Goal: Task Accomplishment & Management: Complete application form

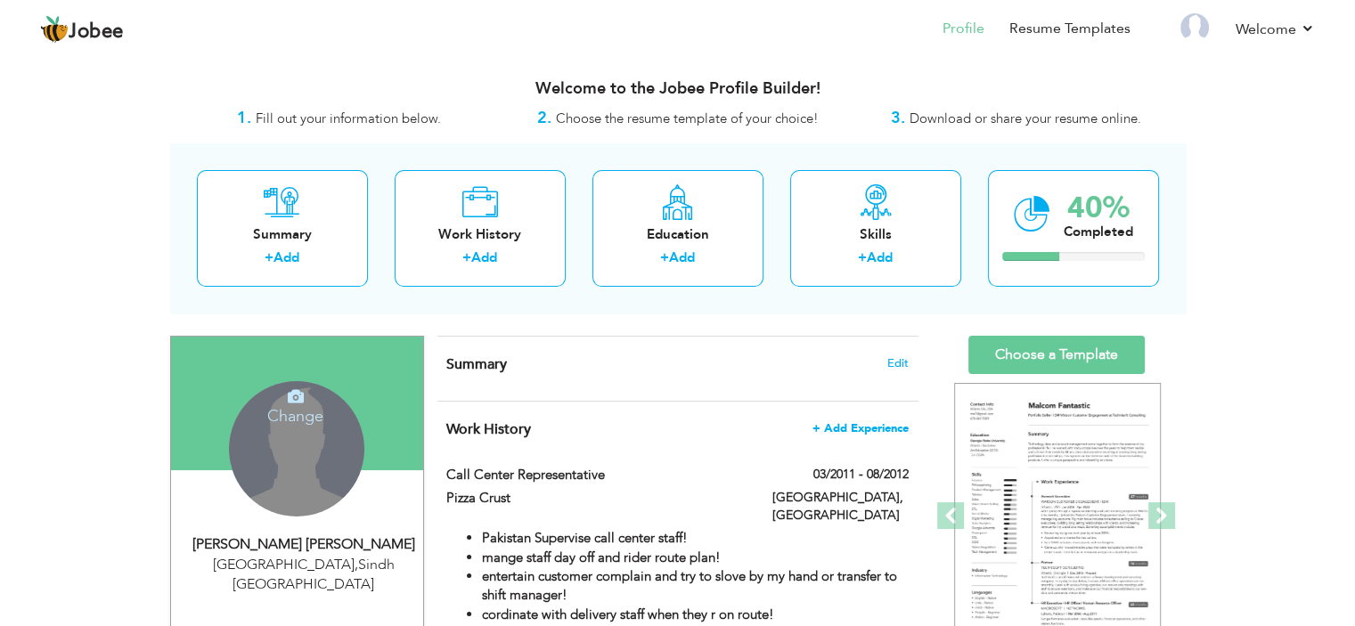
click at [869, 434] on span "+ Add Experience" at bounding box center [861, 428] width 96 height 12
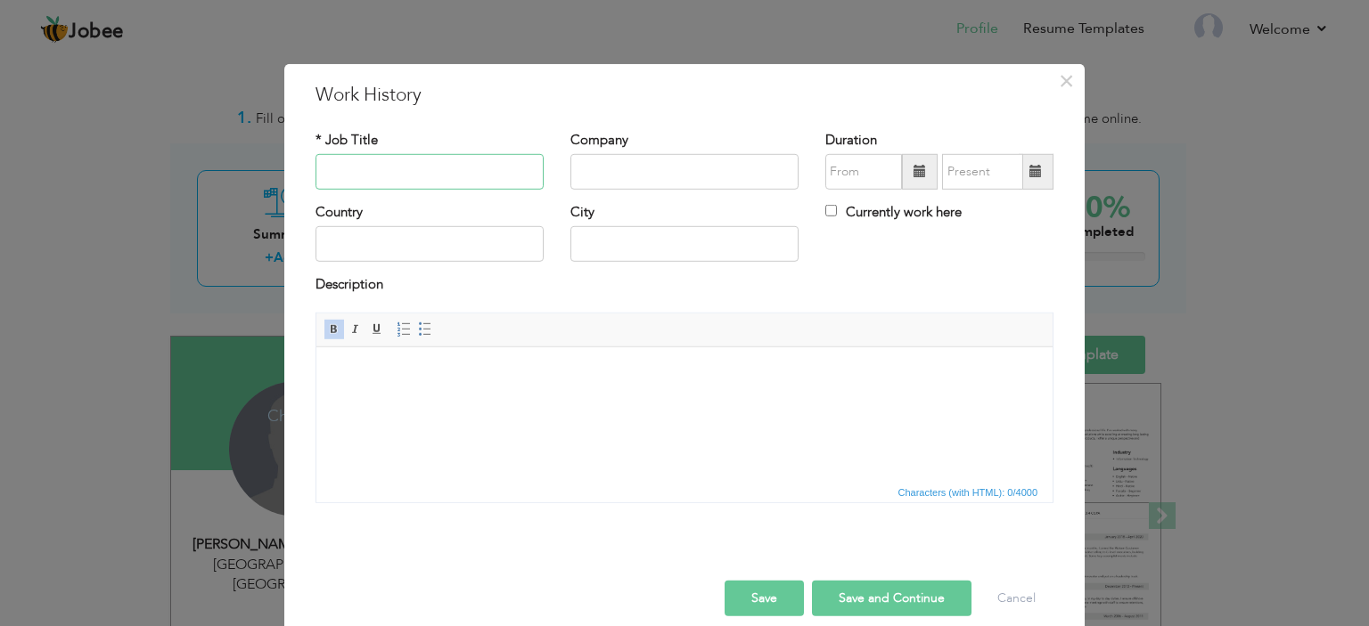
paste input "Fulcrum Pvt Ltd"
type input "Fulcrum Pvt Ltd"
click at [630, 165] on input "text" at bounding box center [684, 172] width 228 height 36
paste input "Fulcrum Pvt Ltd"
type input "Fulcrum Pvt Ltd"
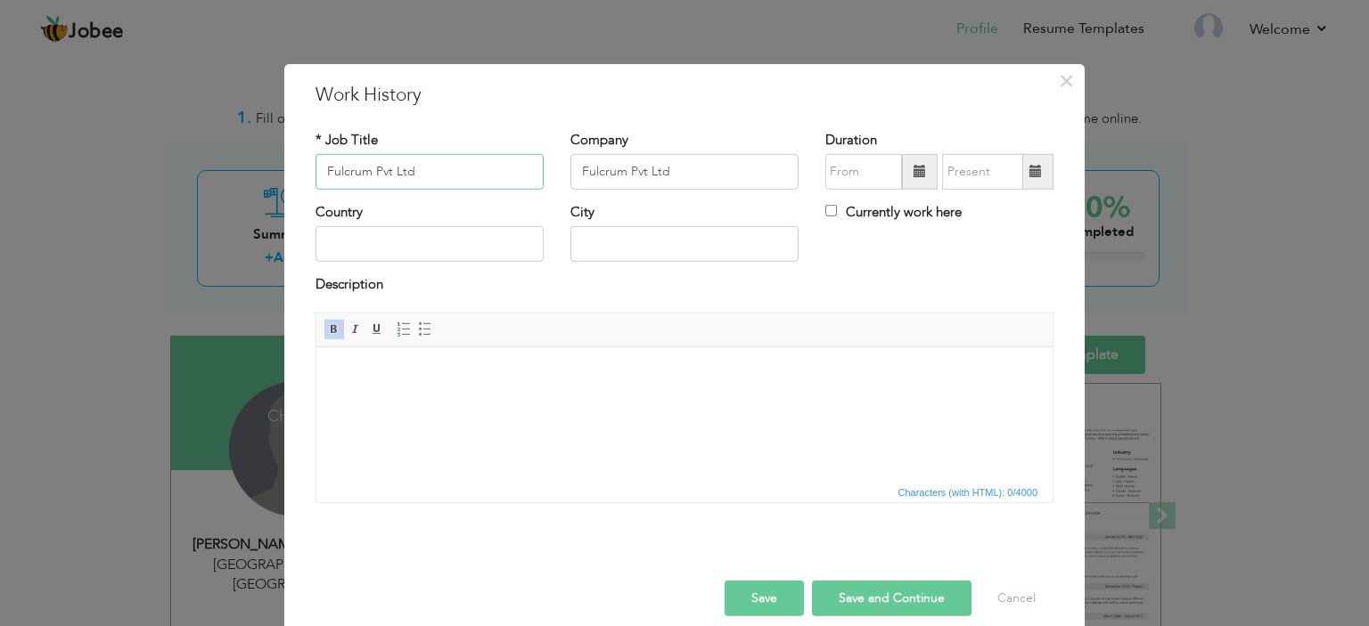
click at [431, 171] on input "Fulcrum Pvt Ltd" at bounding box center [429, 172] width 228 height 36
type input "F"
paste input "Warehouse Supervisor"
type input "Warehouse Supervisor"
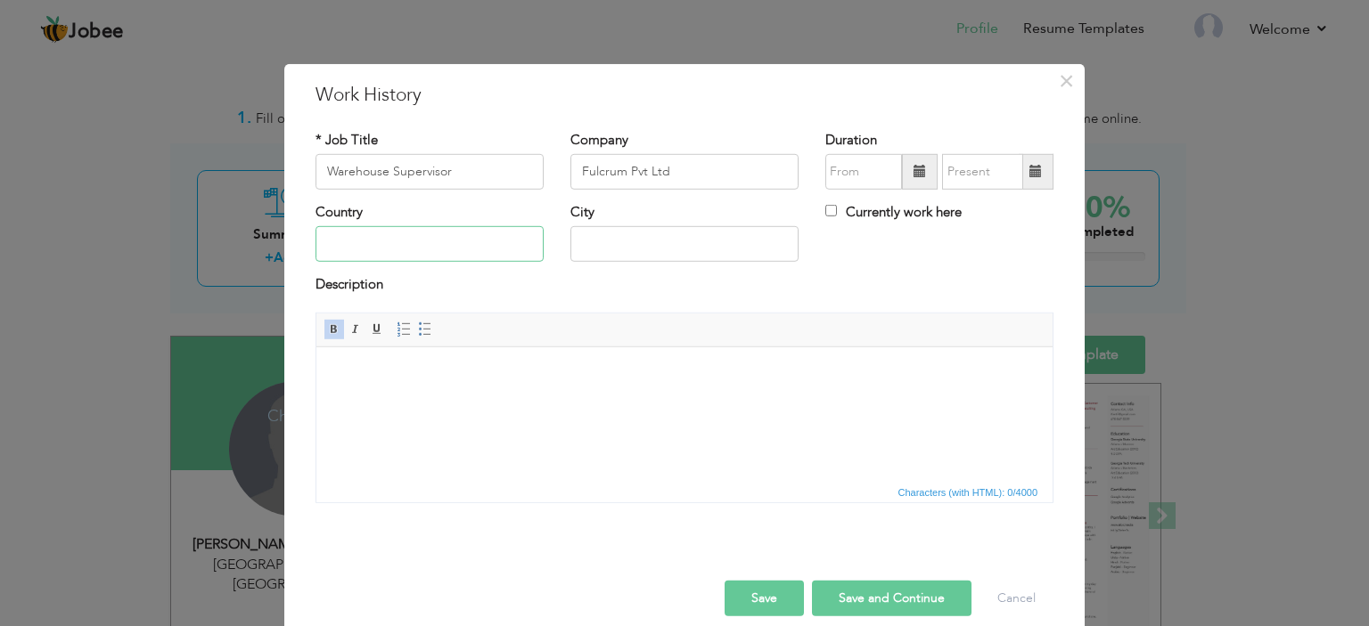
click at [393, 241] on input "text" at bounding box center [429, 244] width 228 height 36
type input "p"
type input "[GEOGRAPHIC_DATA]"
click at [625, 249] on input "text" at bounding box center [684, 244] width 228 height 36
type input "[GEOGRAPHIC_DATA]"
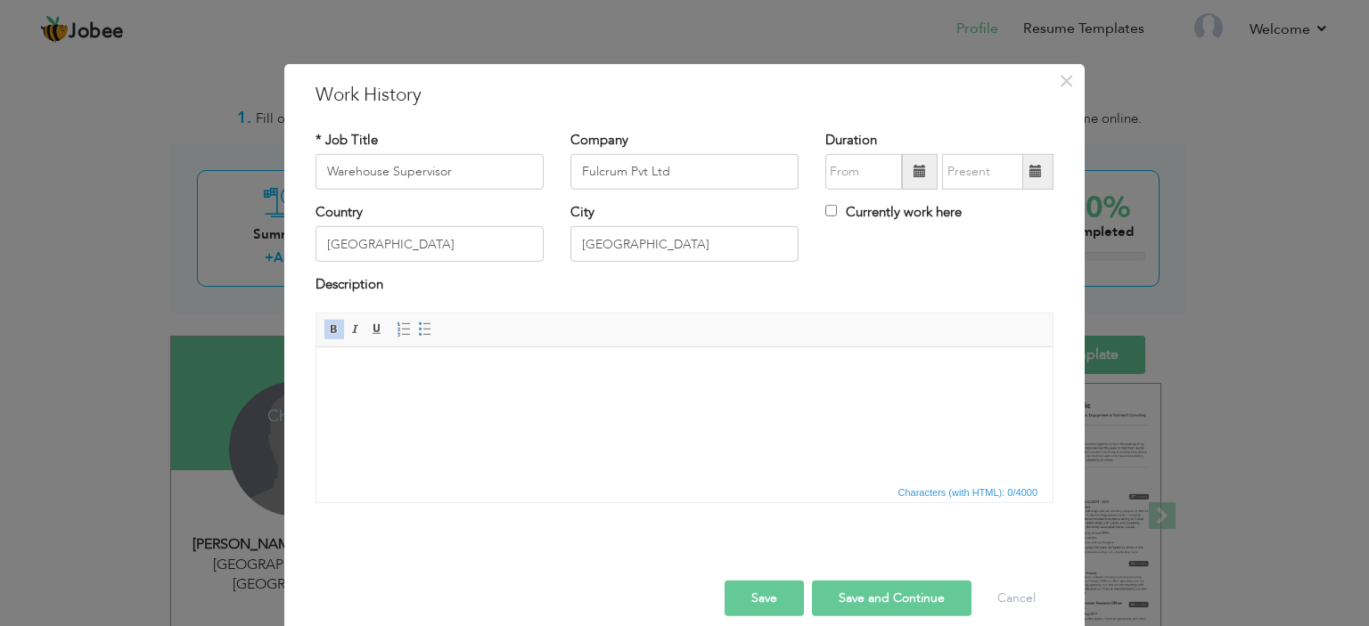
click at [913, 170] on span at bounding box center [919, 171] width 12 height 12
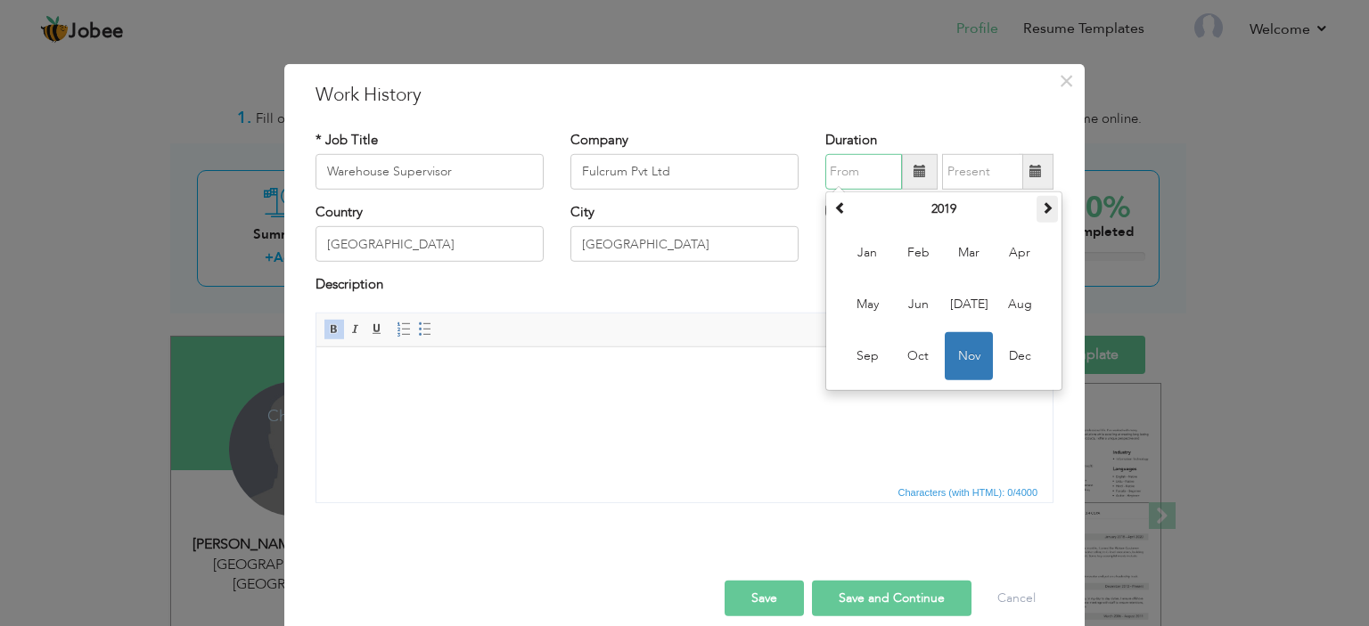
click at [1042, 206] on span at bounding box center [1047, 207] width 12 height 12
click at [1041, 210] on span at bounding box center [1047, 207] width 12 height 12
click at [859, 249] on span "Jan" at bounding box center [867, 253] width 48 height 48
type input "01/2022"
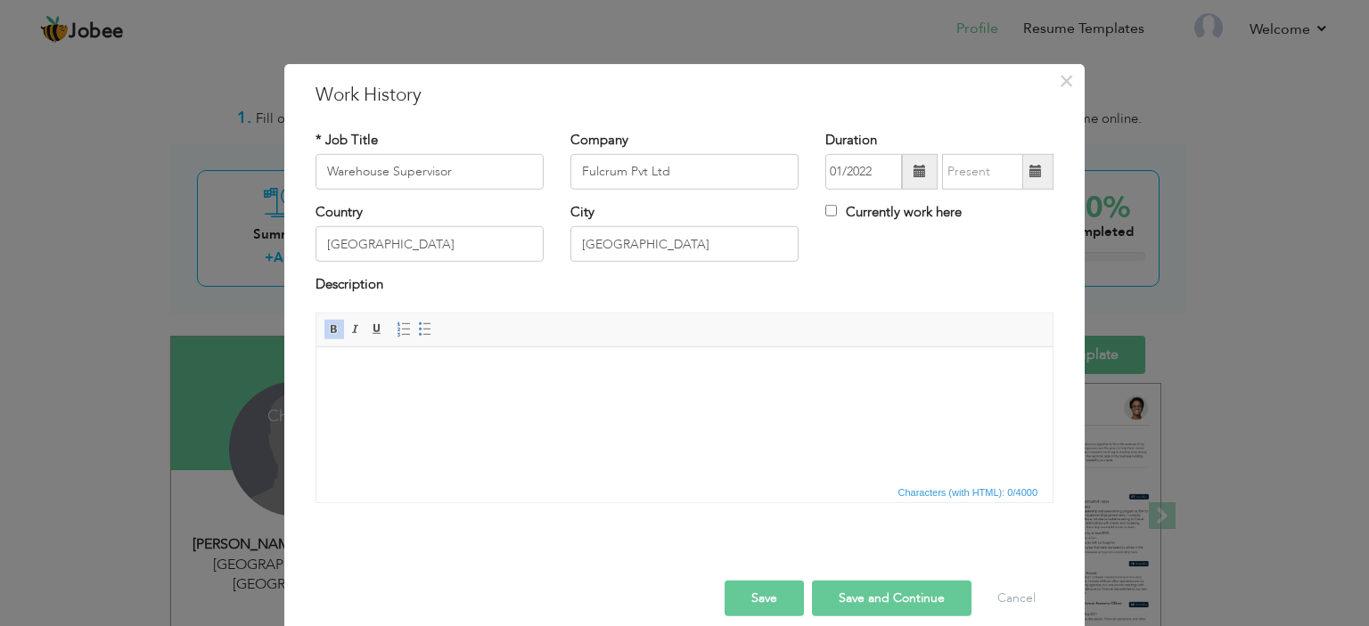
click at [1039, 176] on span at bounding box center [1035, 172] width 35 height 36
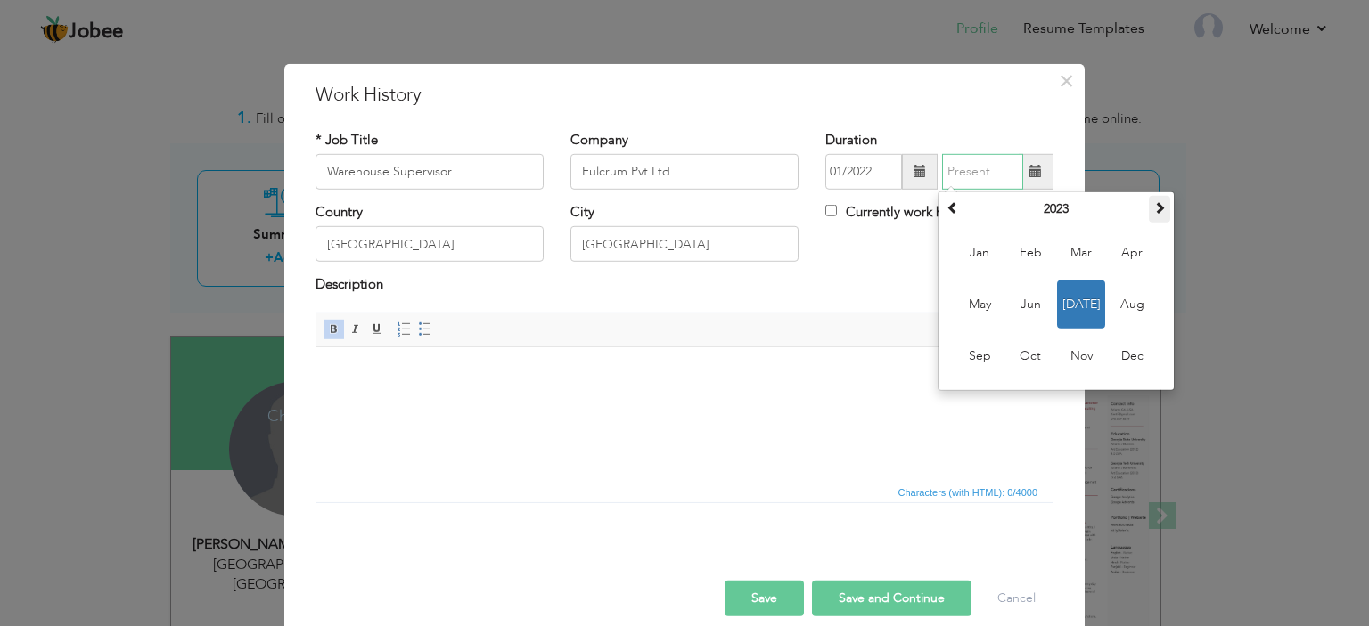
click at [1161, 213] on th at bounding box center [1159, 209] width 21 height 27
click at [1083, 362] on span "Nov" at bounding box center [1081, 356] width 48 height 48
type input "11/2024"
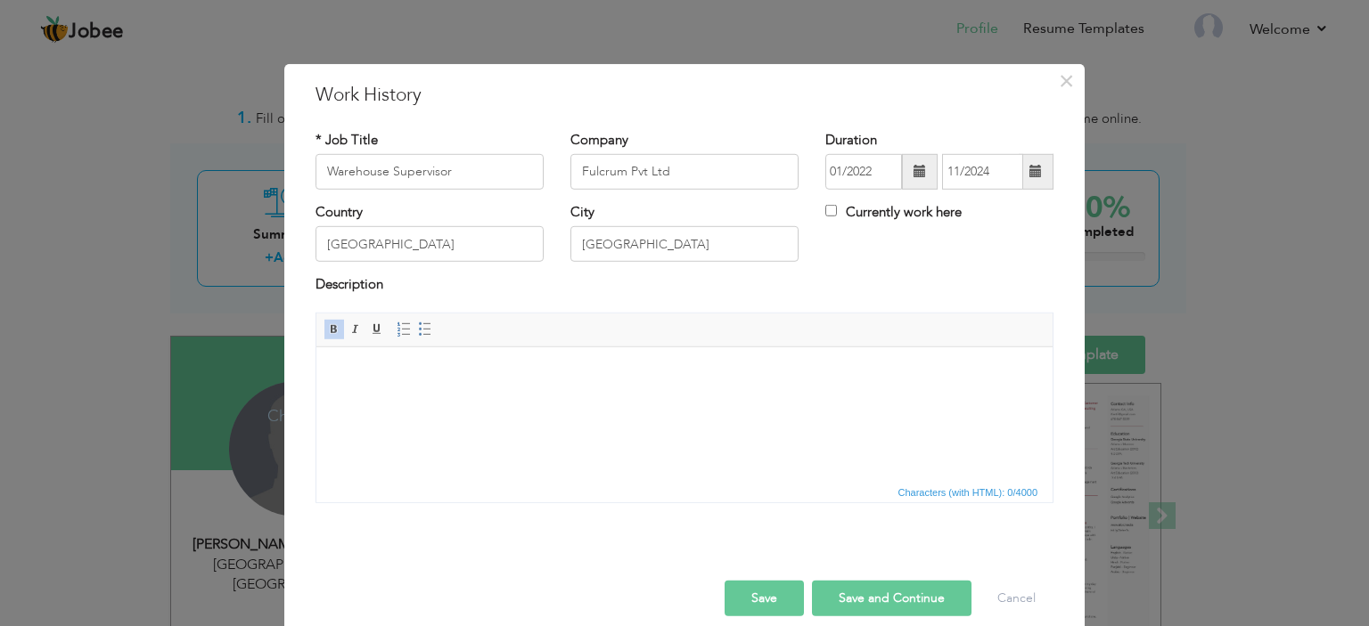
click at [451, 401] on html at bounding box center [684, 374] width 736 height 54
click at [417, 177] on input "Warehouse Supervisor" at bounding box center [429, 172] width 228 height 36
click at [427, 386] on html at bounding box center [684, 374] width 736 height 54
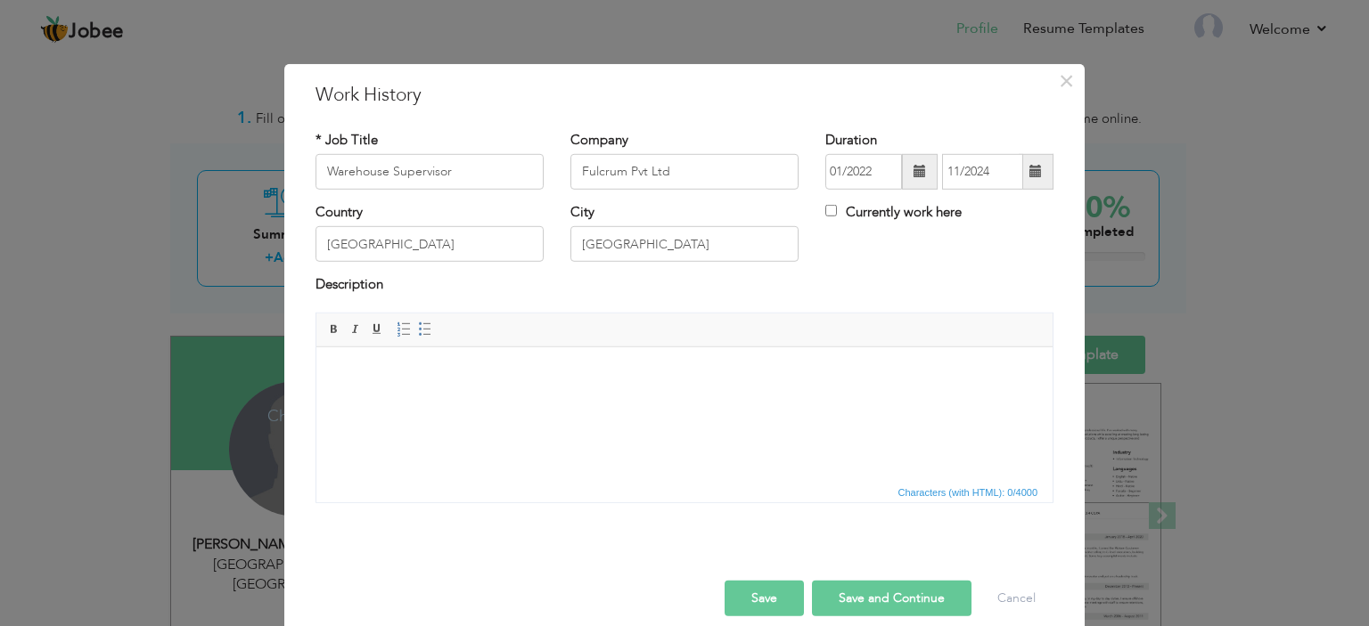
paste body
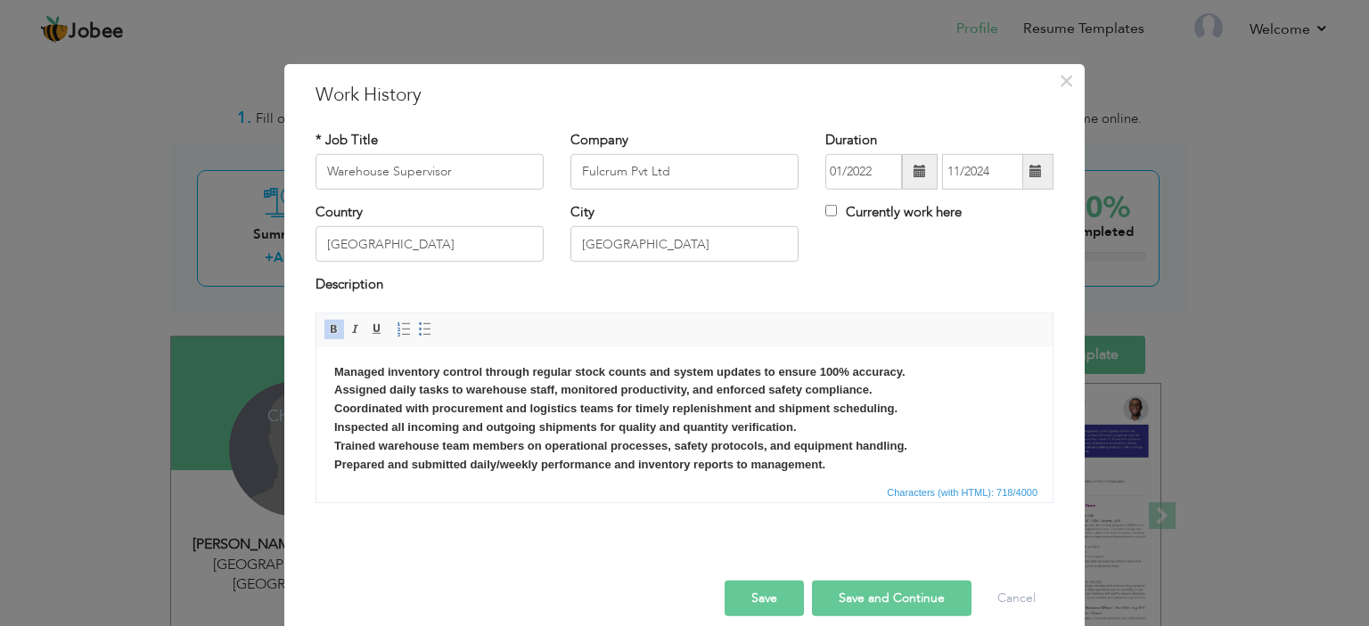
scroll to position [20, 0]
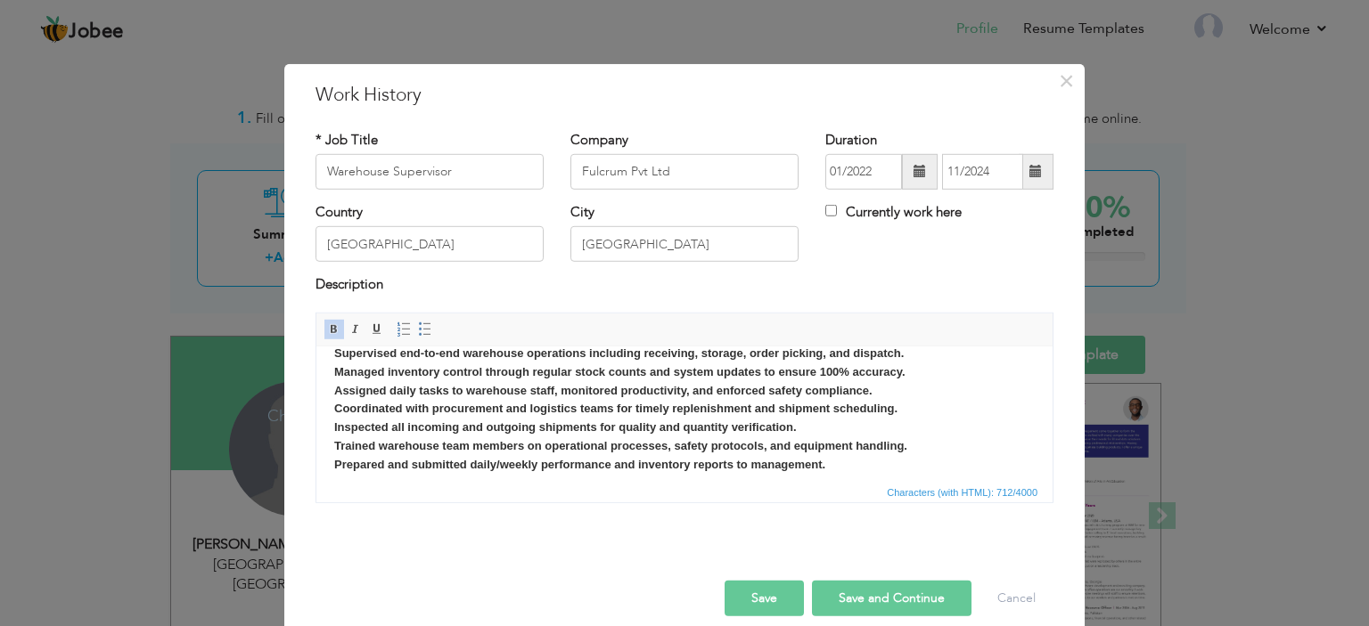
click at [775, 603] on button "Save" at bounding box center [763, 599] width 79 height 36
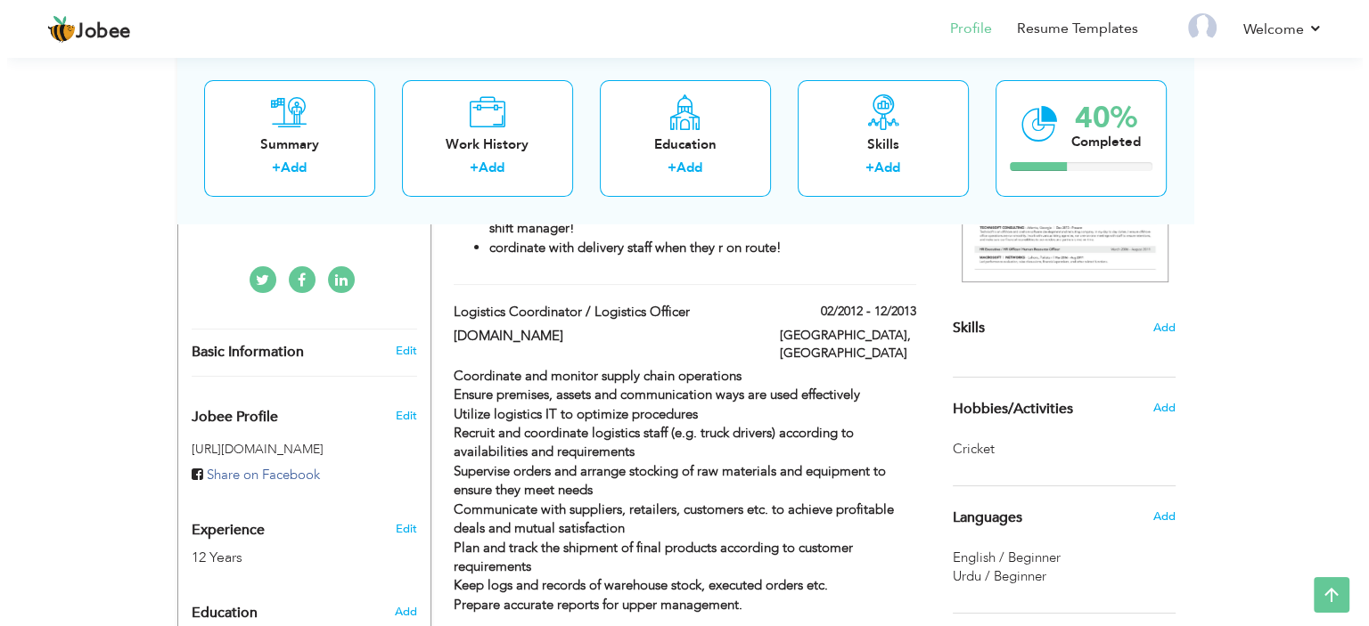
scroll to position [375, 0]
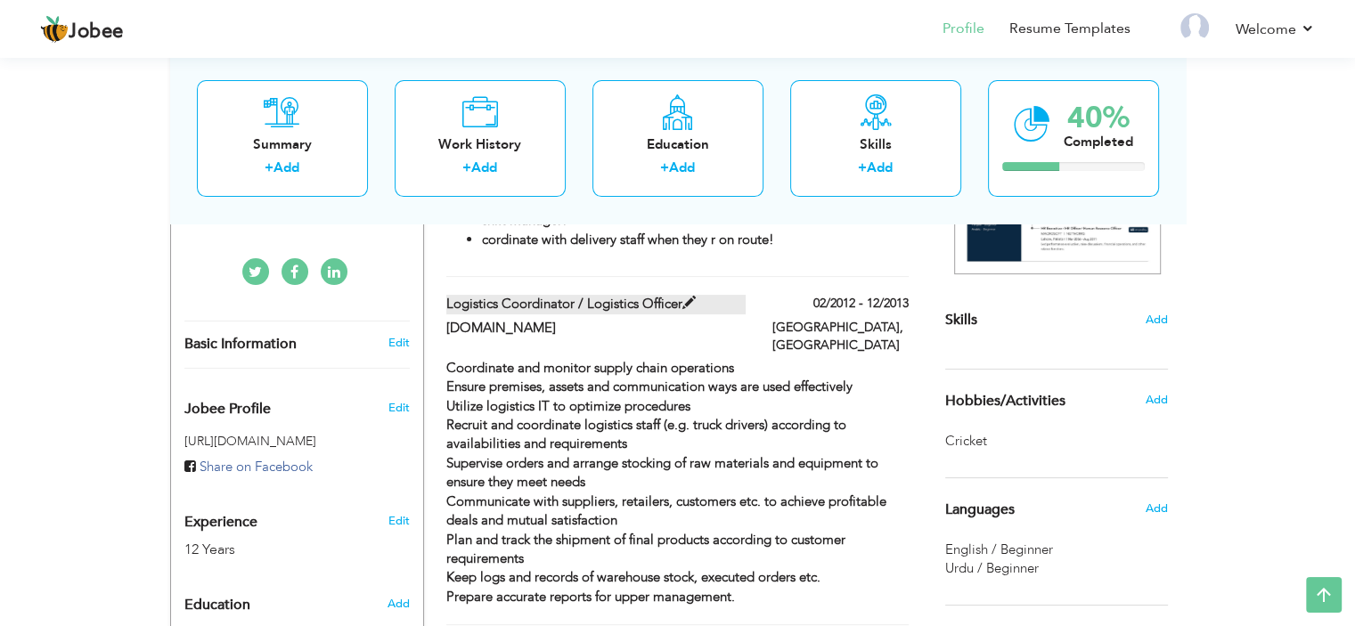
drag, startPoint x: 437, startPoint y: 281, endPoint x: 688, endPoint y: 277, distance: 250.4
click at [688, 295] on div "Logistics Coordinator / Logistics Officer" at bounding box center [596, 306] width 326 height 23
type input "Logistics Coordinator / Logistics Officer"
type input "[DOMAIN_NAME]"
type input "02/2012"
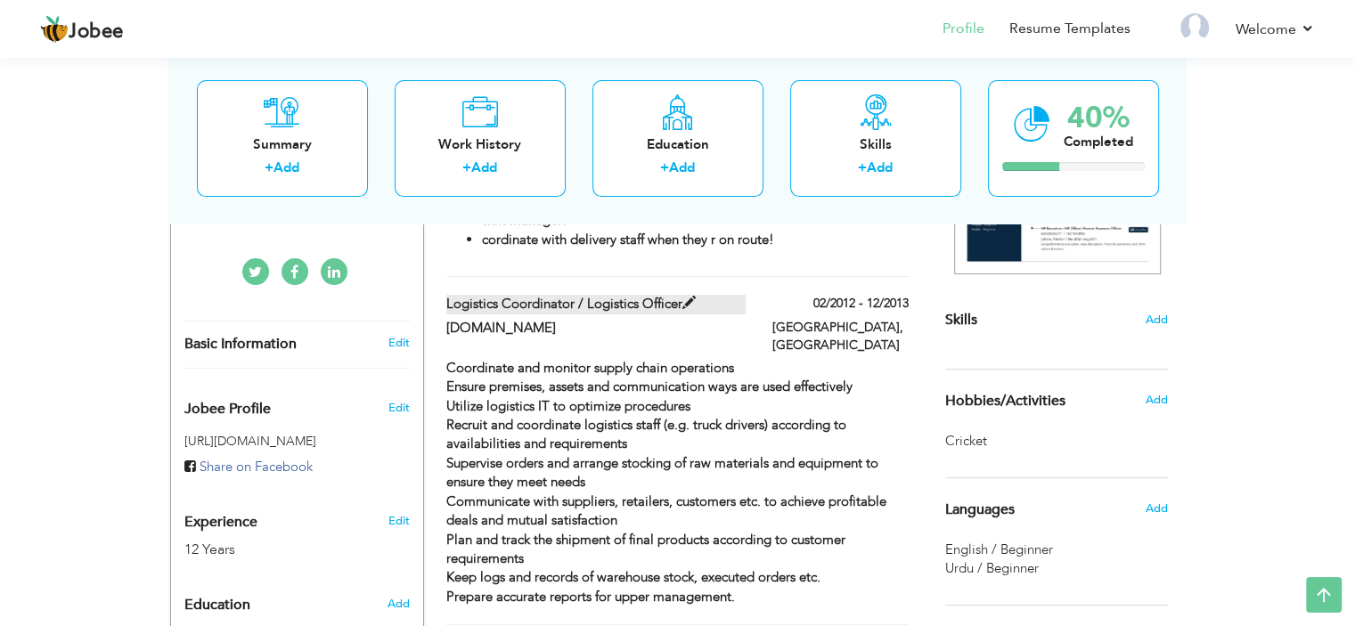
type input "12/2013"
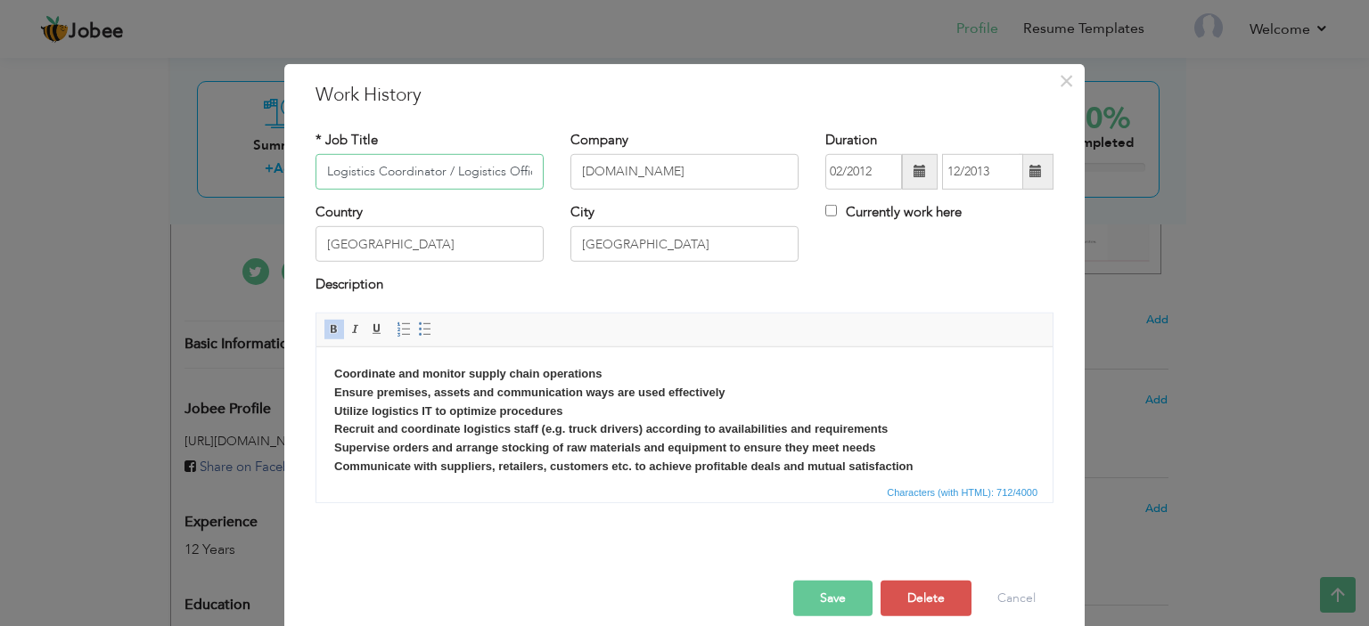
scroll to position [0, 13]
click at [463, 177] on input "Logistics Coordinator / Logistics Officer" at bounding box center [429, 172] width 228 height 36
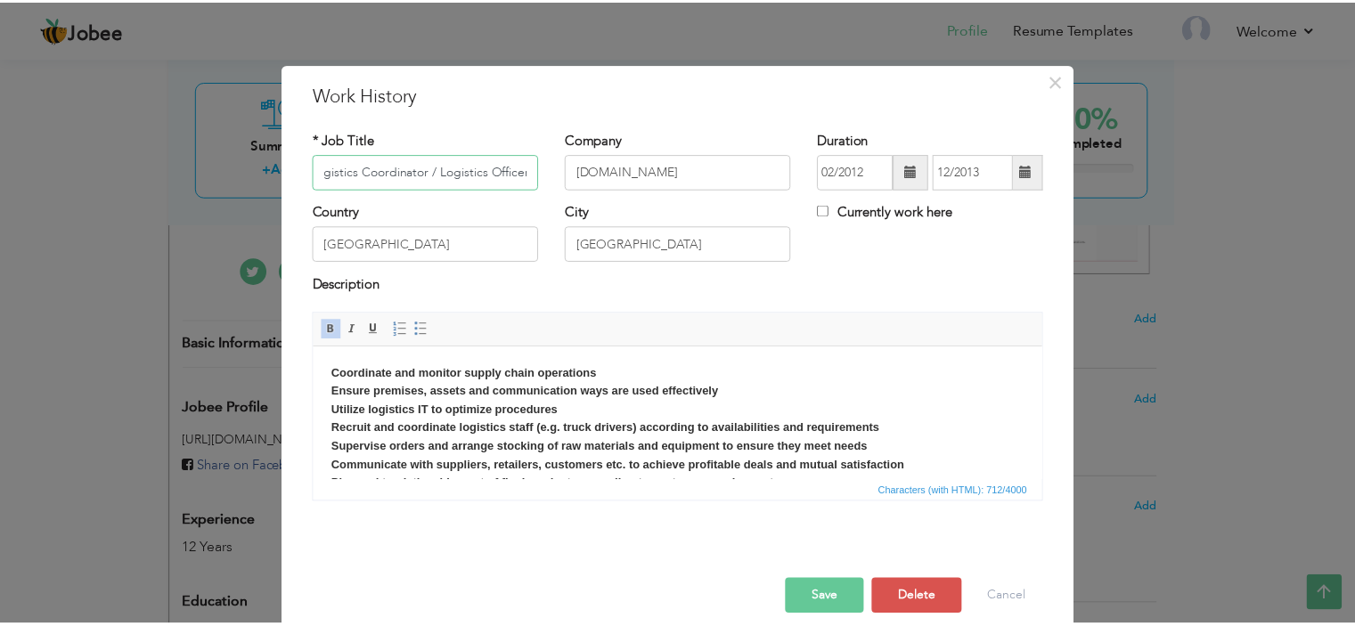
scroll to position [0, 0]
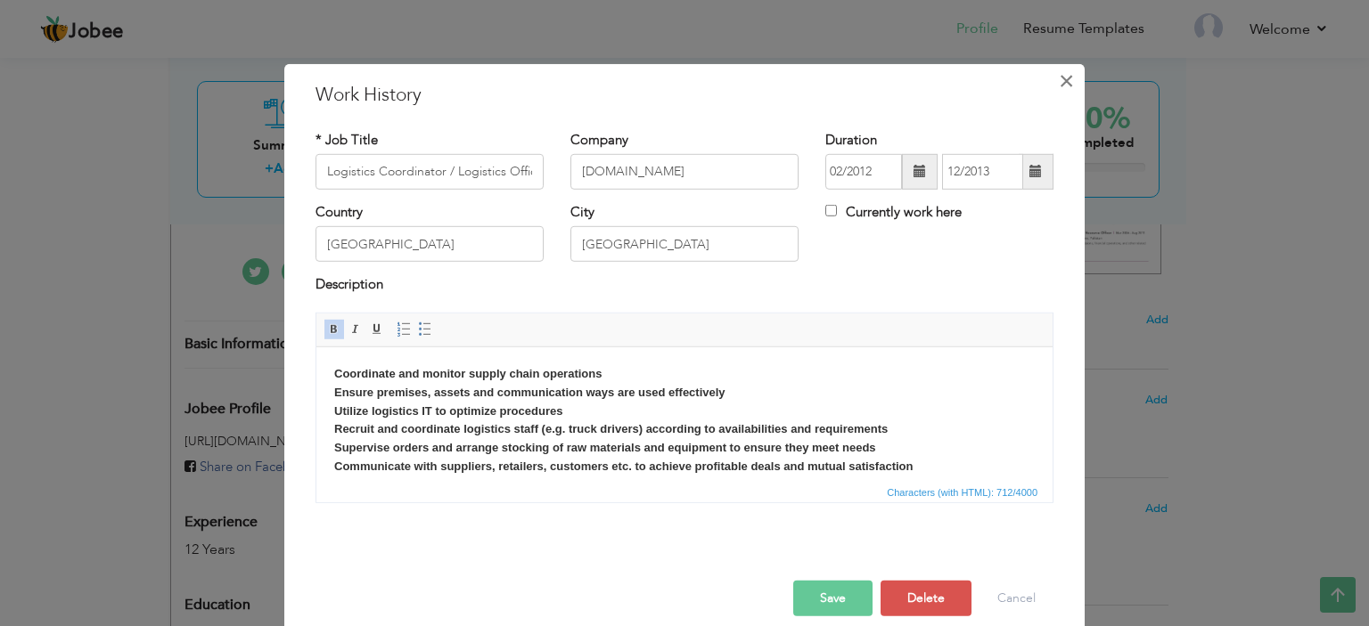
click at [1061, 73] on span "×" at bounding box center [1066, 80] width 15 height 32
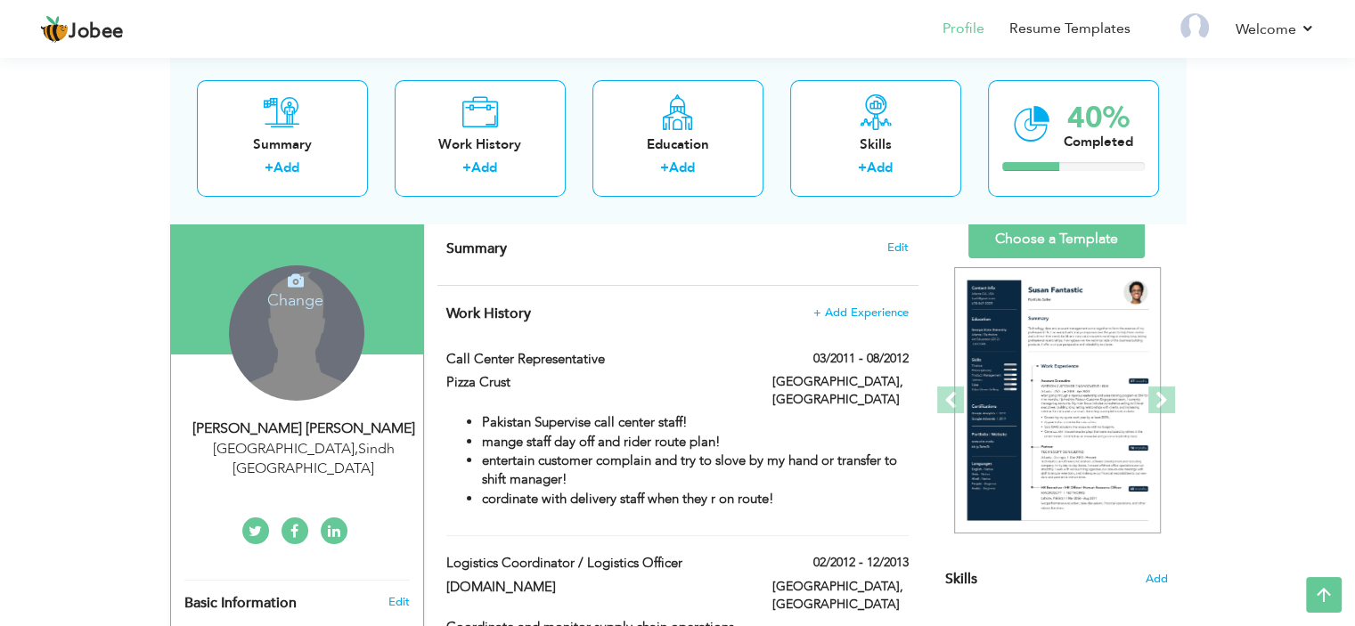
scroll to position [113, 0]
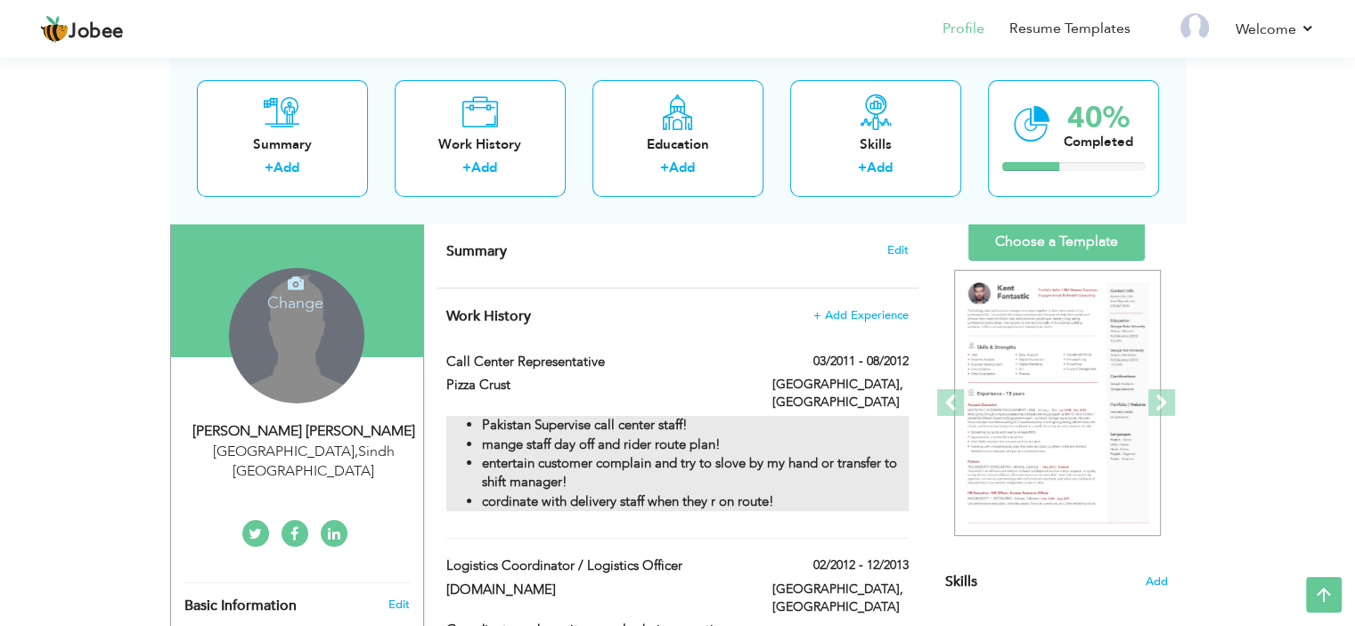
click at [530, 454] on strong "entertain customer complain and try to slove by my hand or transfer to shift ma…" at bounding box center [689, 472] width 415 height 37
type input "Call Center Representative"
type input "Pizza Crust"
type input "03/2011"
type input "08/2012"
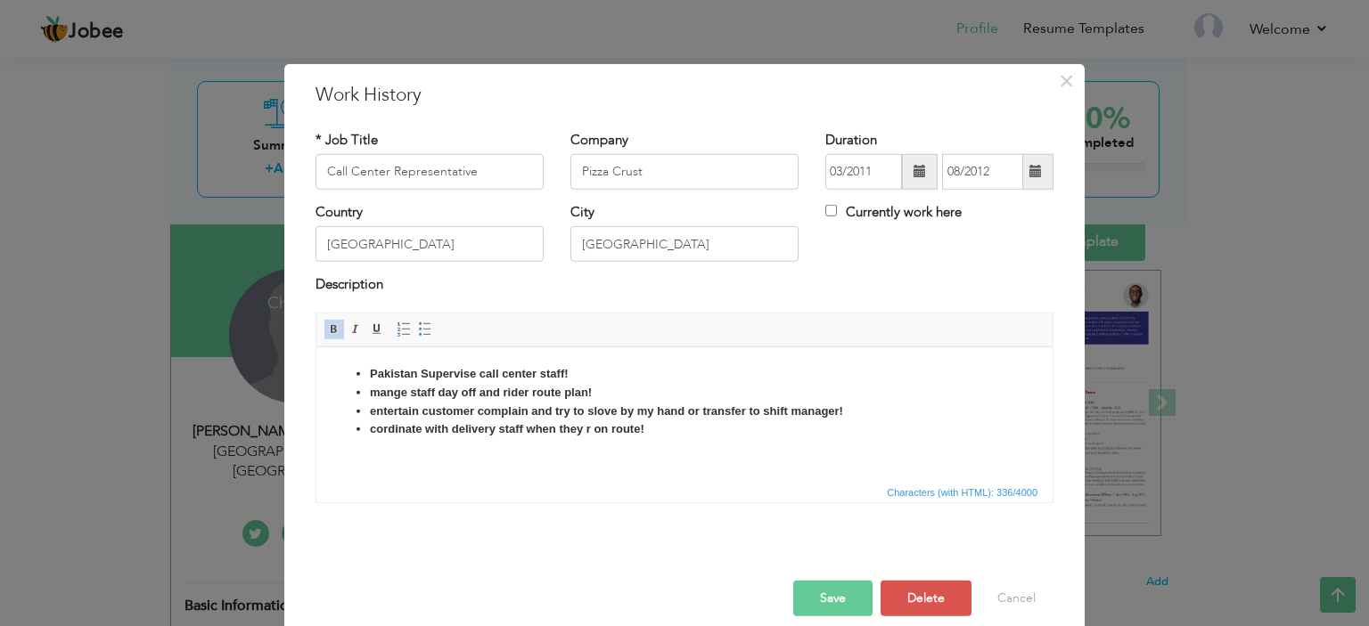
click at [371, 430] on strong "cordinate with delivery staff when they r on route!" at bounding box center [507, 427] width 274 height 13
click at [442, 449] on html "Pakistan Supervise call center staff! mange staff day off and rider route plan!…" at bounding box center [684, 402] width 736 height 110
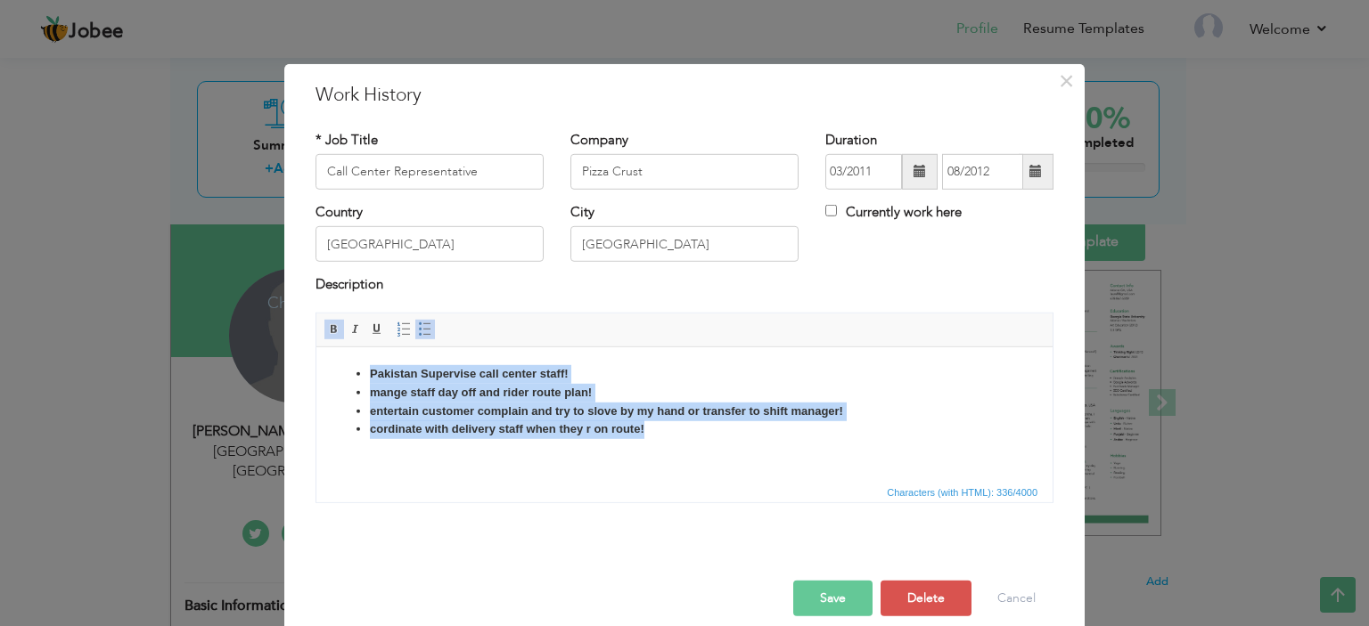
click at [418, 329] on span at bounding box center [425, 330] width 14 height 14
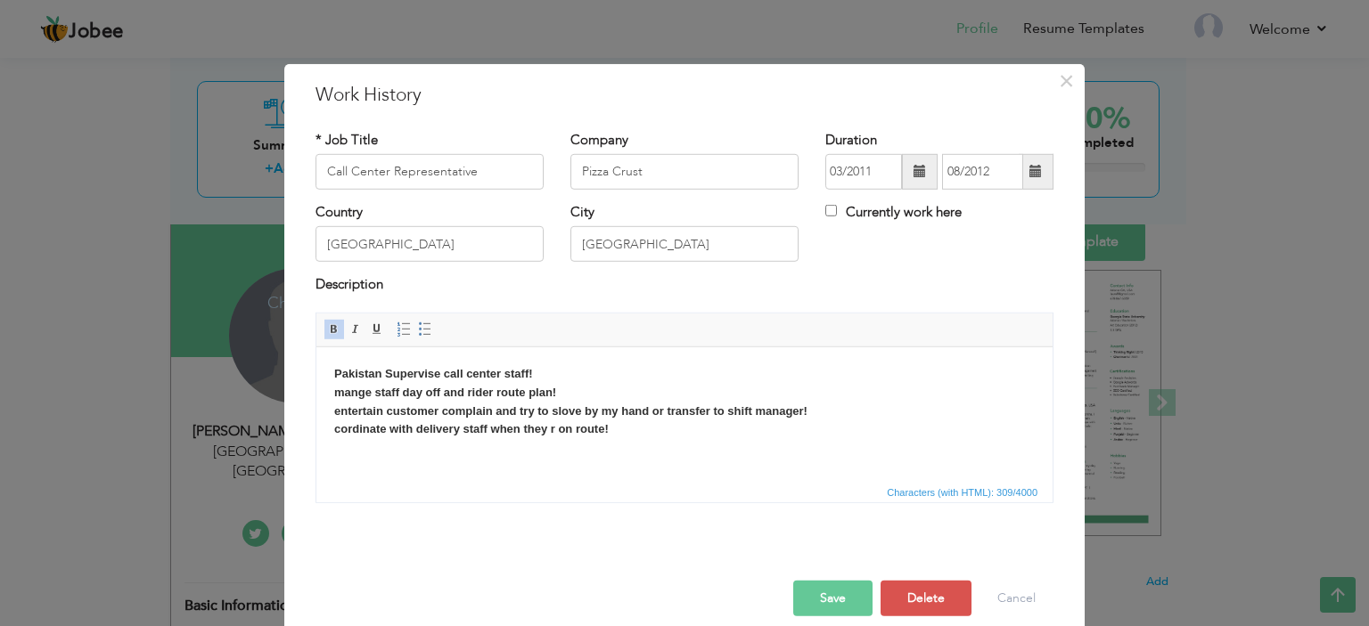
click at [511, 429] on strong "cordinate with delivery staff when they r on route!" at bounding box center [471, 427] width 274 height 13
click at [825, 578] on div at bounding box center [684, 562] width 764 height 37
click at [502, 160] on input "Call Center Representative" at bounding box center [429, 172] width 228 height 36
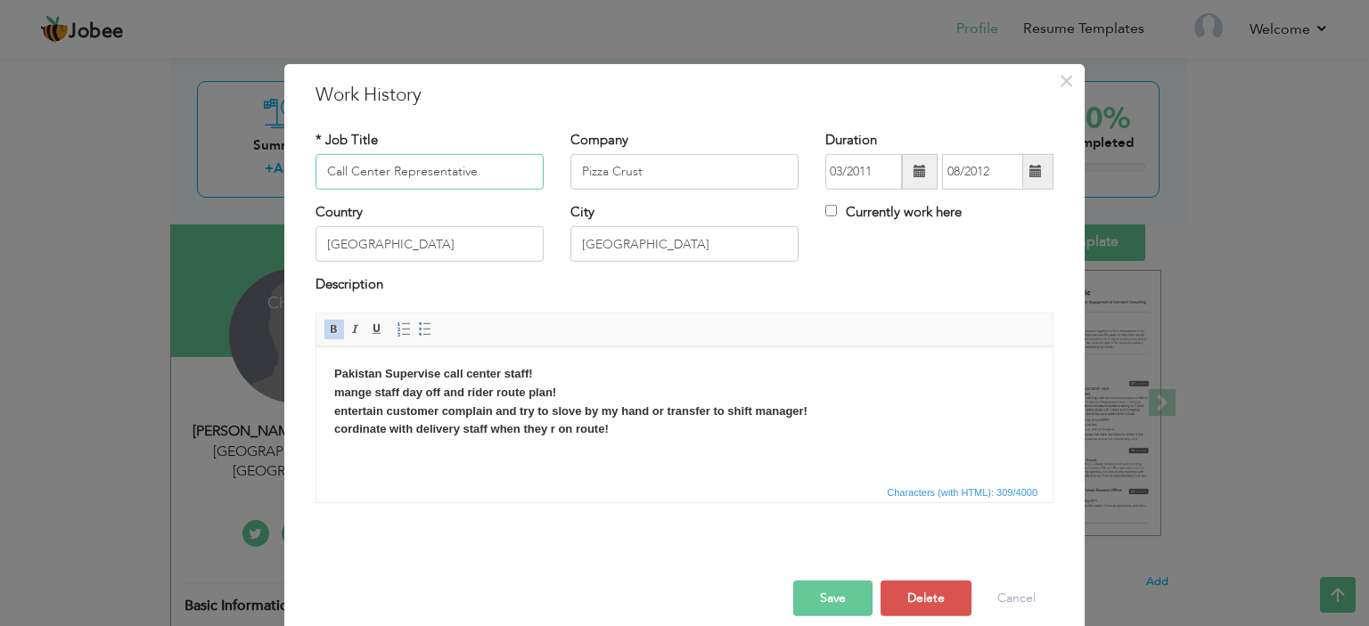
click at [502, 160] on input "Call Center Representative" at bounding box center [429, 172] width 228 height 36
click at [837, 617] on div "Save Save and Continue Delete Cancel" at bounding box center [684, 580] width 764 height 100
click at [832, 604] on button "Save" at bounding box center [832, 599] width 79 height 36
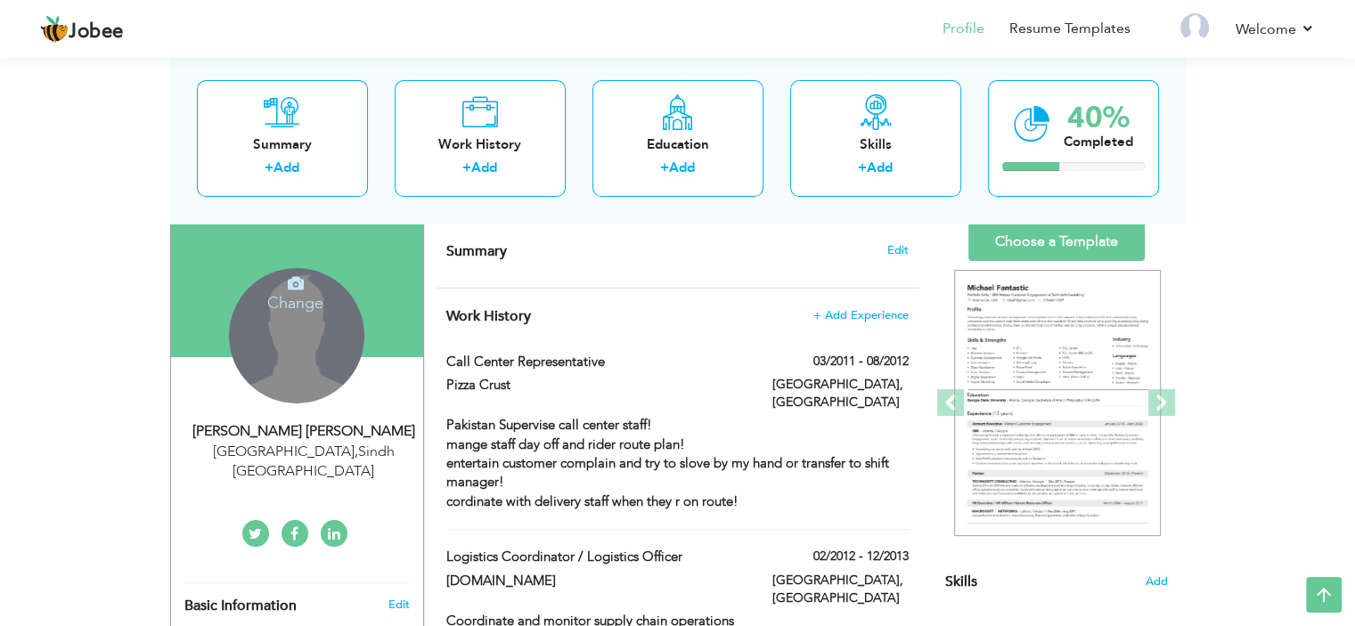
click at [524, 254] on h4 "Summary Edit" at bounding box center [677, 251] width 462 height 18
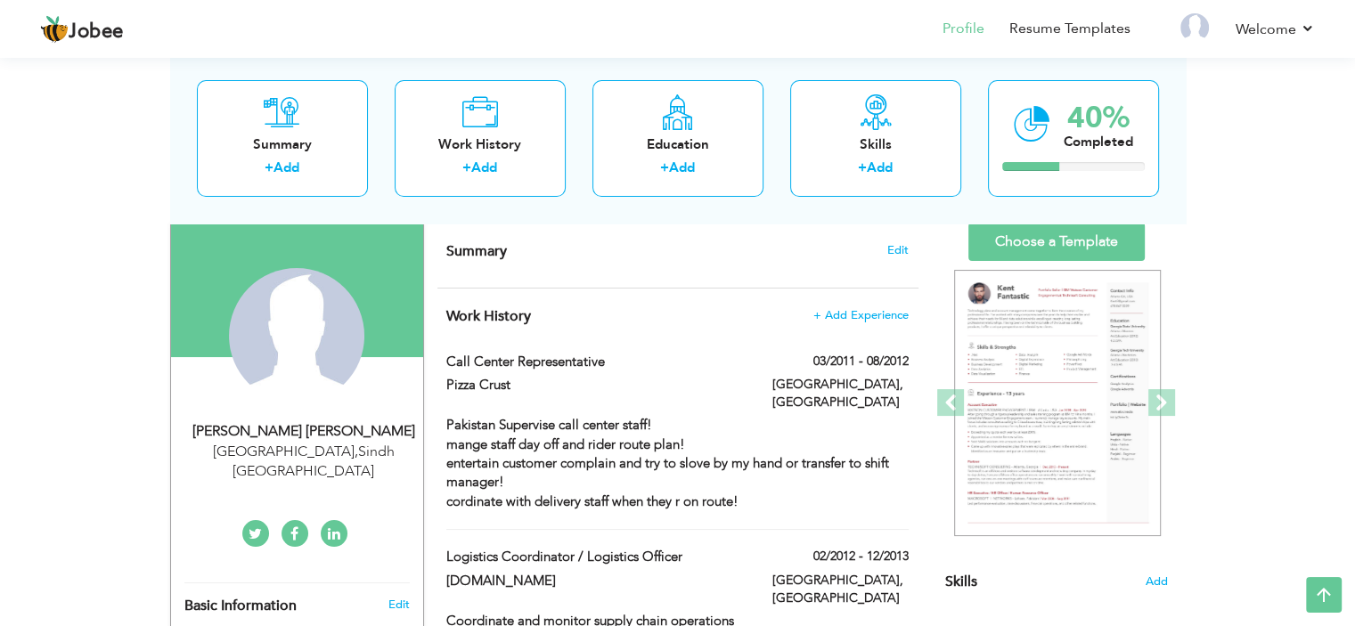
click at [480, 253] on span "Summary" at bounding box center [476, 251] width 61 height 20
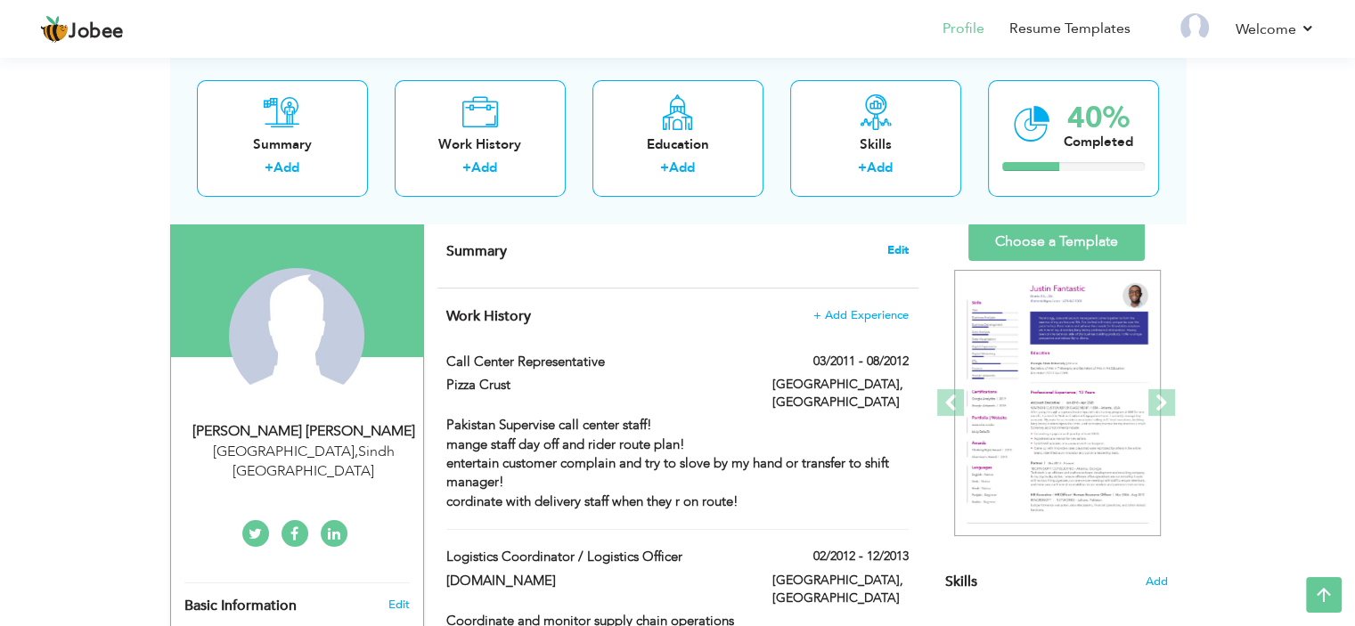
click at [901, 252] on span "Edit" at bounding box center [897, 250] width 21 height 12
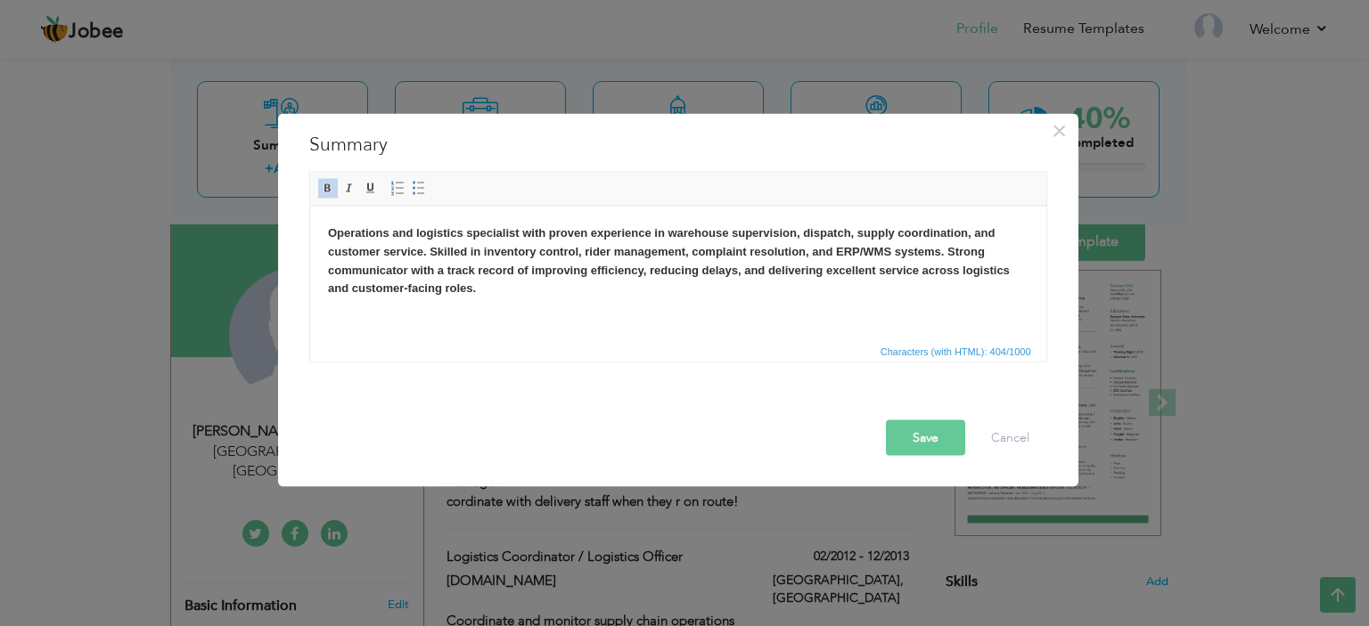
click at [594, 315] on html "Operations and logistics specialist with proven experience in warehouse supervi…" at bounding box center [677, 261] width 736 height 110
click at [909, 426] on button "Save" at bounding box center [925, 438] width 79 height 36
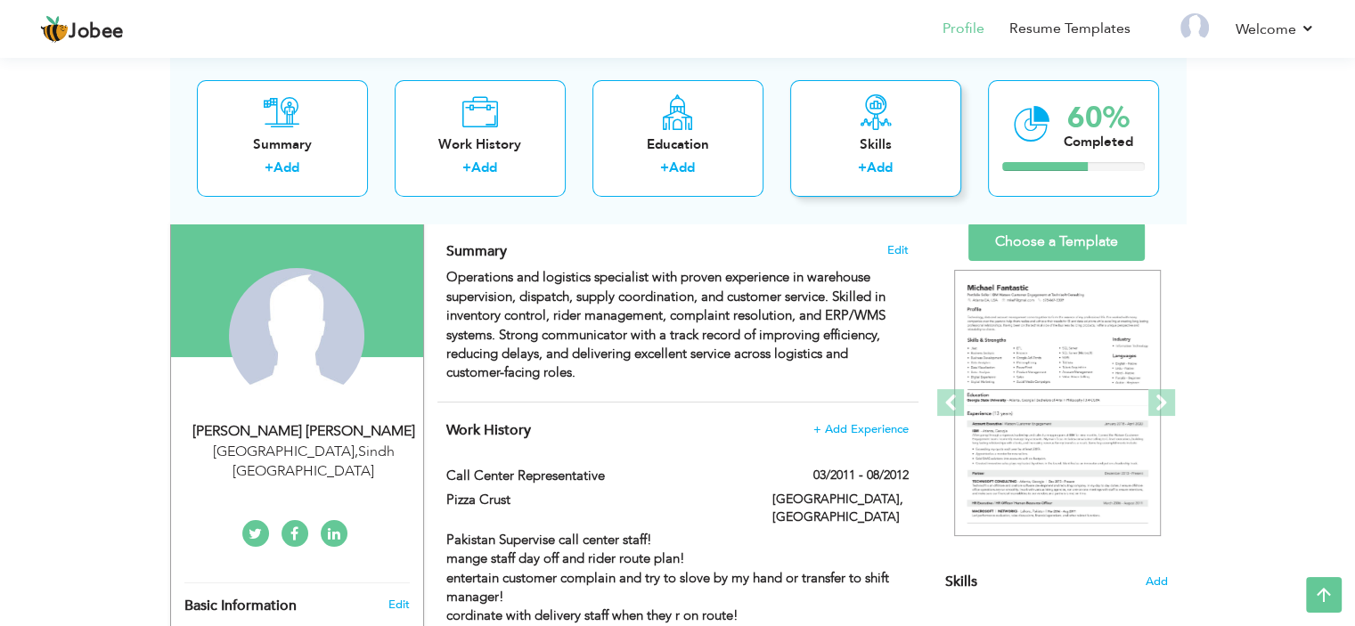
click at [888, 171] on link "Add" at bounding box center [880, 168] width 26 height 18
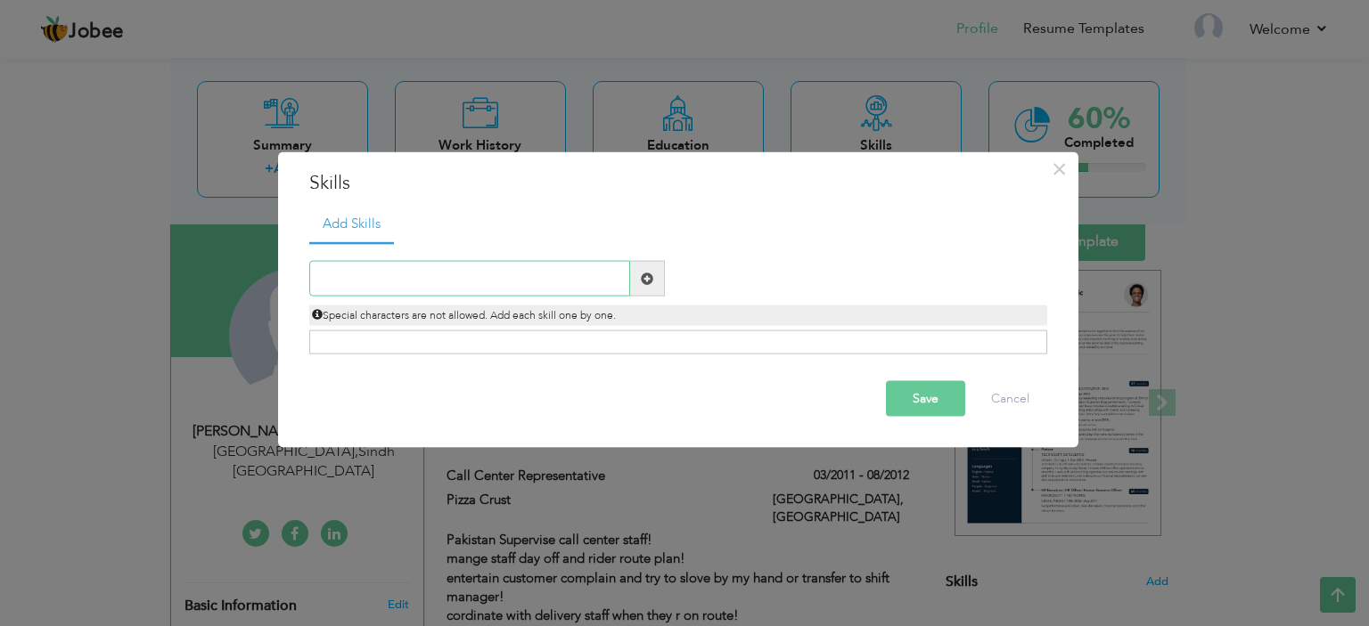
click at [566, 291] on input "text" at bounding box center [469, 279] width 321 height 36
paste input "Strong organizational and coordination skills"
type input "Strong organizational and coordination skills"
click at [645, 278] on span at bounding box center [647, 278] width 12 height 12
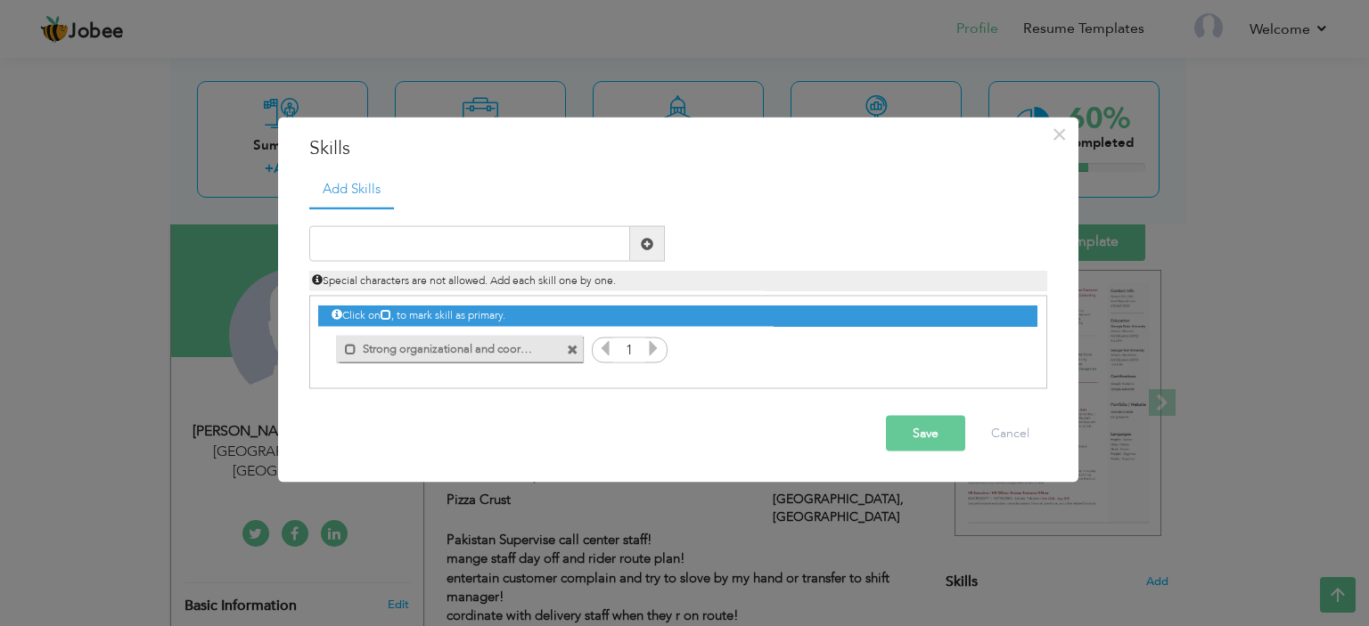
click at [652, 350] on icon at bounding box center [653, 348] width 16 height 16
click at [754, 291] on div "Duplicate entry" at bounding box center [678, 298] width 738 height 183
click at [563, 231] on input "text" at bounding box center [469, 244] width 321 height 36
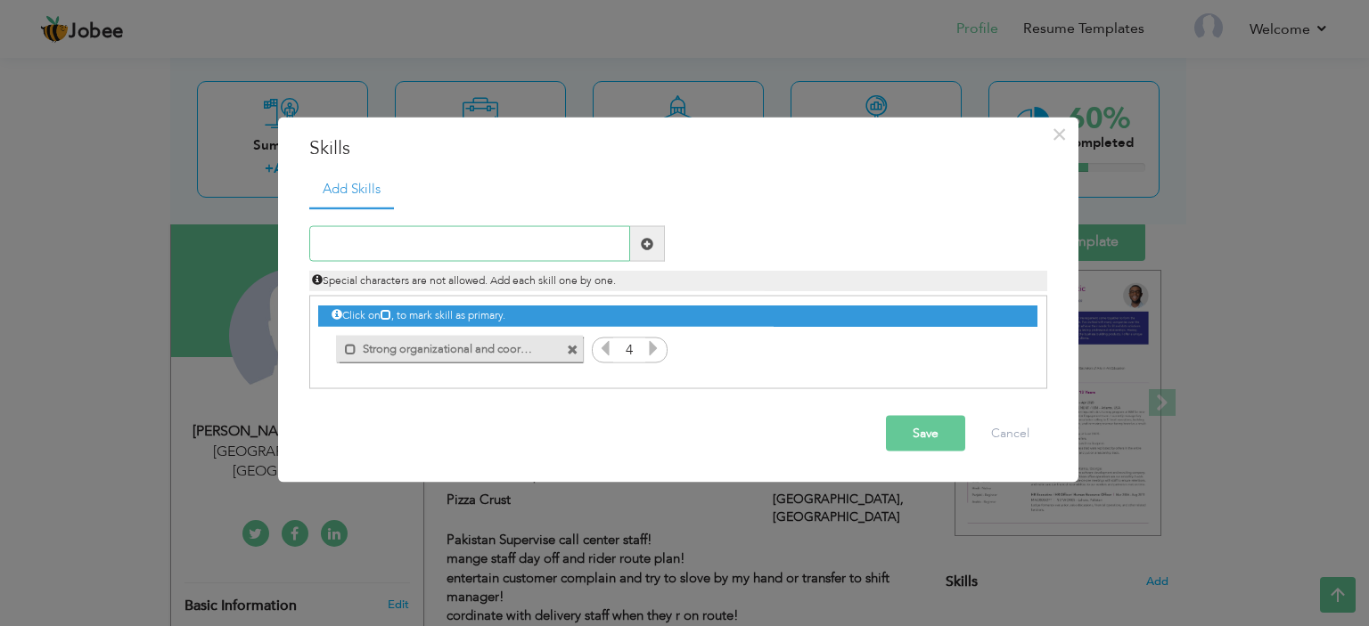
click at [563, 231] on input "text" at bounding box center [469, 244] width 321 height 36
paste input "Strong organizational and coordination skills"
type input "Strong organizational and coordination skills"
click at [666, 238] on div "Strong organizational and coordination skills" at bounding box center [487, 244] width 382 height 36
click at [659, 239] on span at bounding box center [647, 244] width 35 height 36
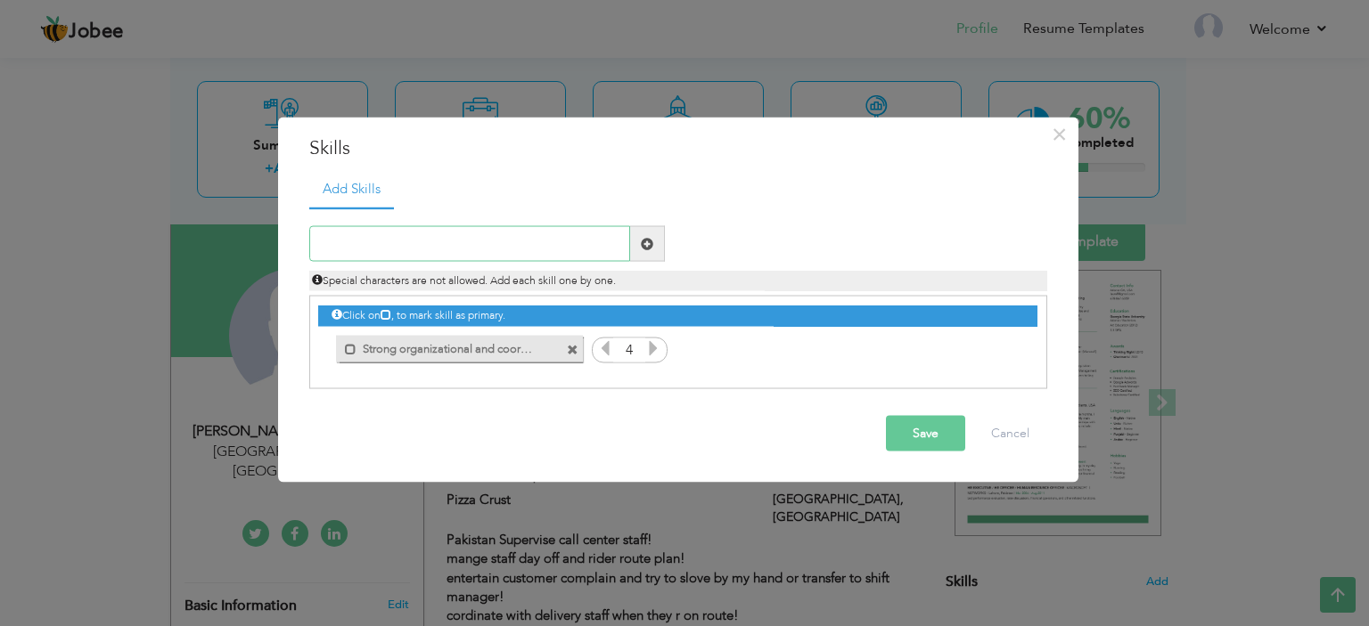
click at [492, 235] on input "text" at bounding box center [469, 244] width 321 height 36
paste input "Strong organizational and coordination skills"
type input "Strong organizational and coordination skills"
click at [658, 245] on span at bounding box center [647, 244] width 35 height 36
click at [347, 343] on span at bounding box center [351, 349] width 12 height 12
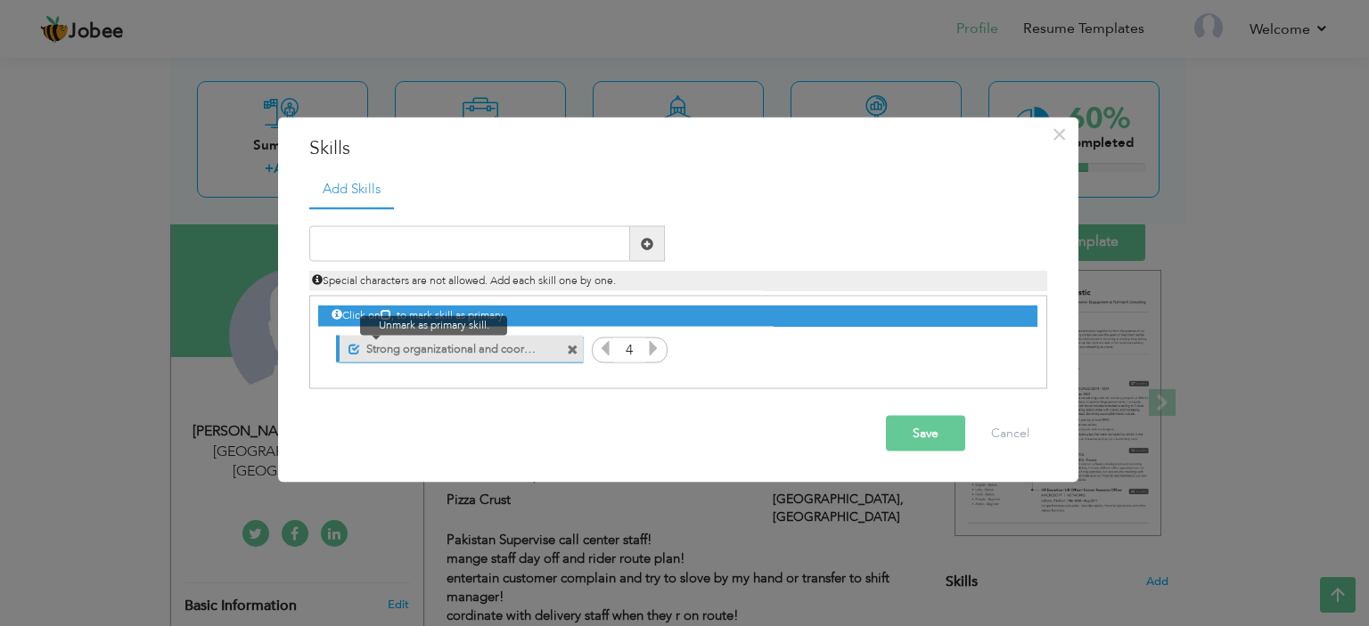
click at [348, 343] on span at bounding box center [354, 349] width 12 height 12
click at [339, 347] on span at bounding box center [346, 344] width 20 height 18
click at [535, 348] on label "Strong organizational and coordination skills" at bounding box center [448, 346] width 177 height 22
click at [576, 349] on span at bounding box center [573, 350] width 12 height 12
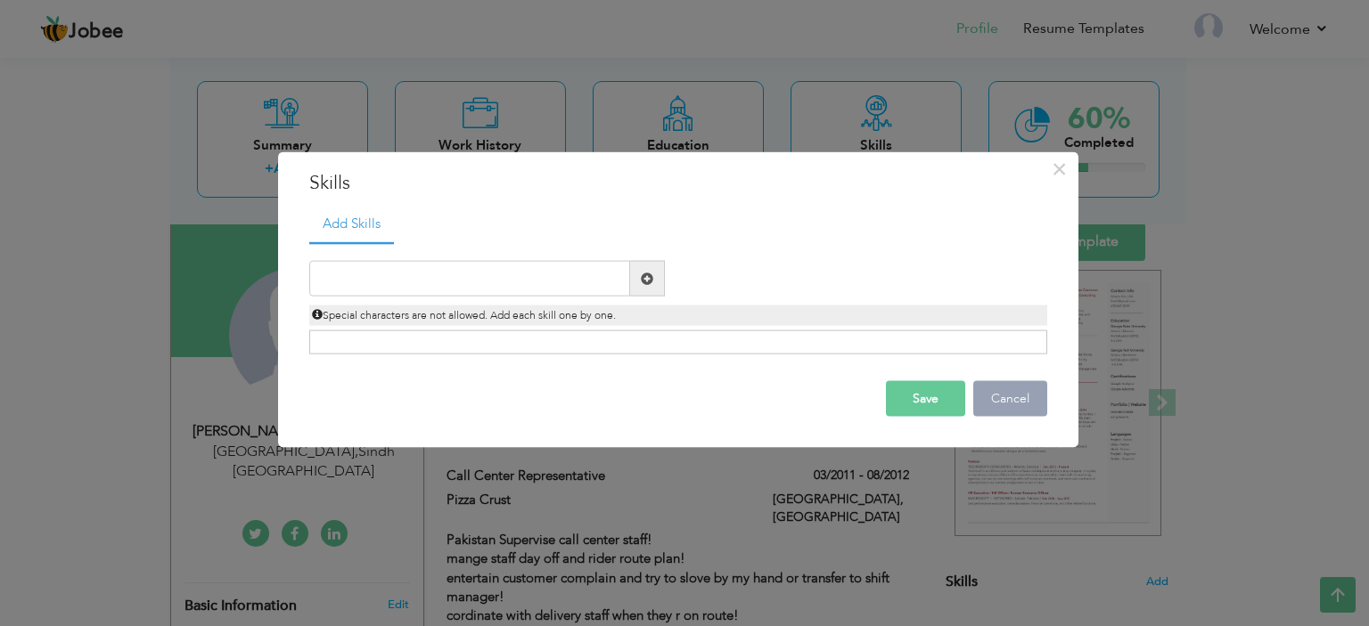
click at [1009, 389] on button "Cancel" at bounding box center [1010, 399] width 74 height 36
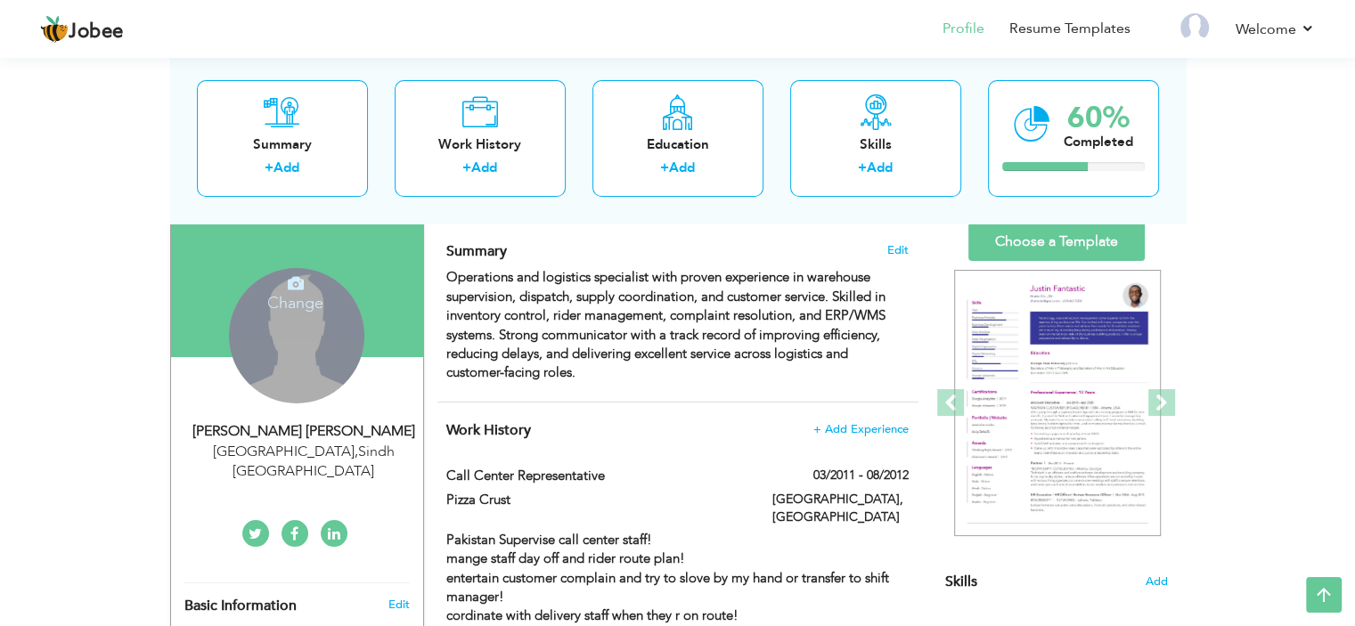
click at [250, 328] on div "Change Remove" at bounding box center [296, 335] width 135 height 135
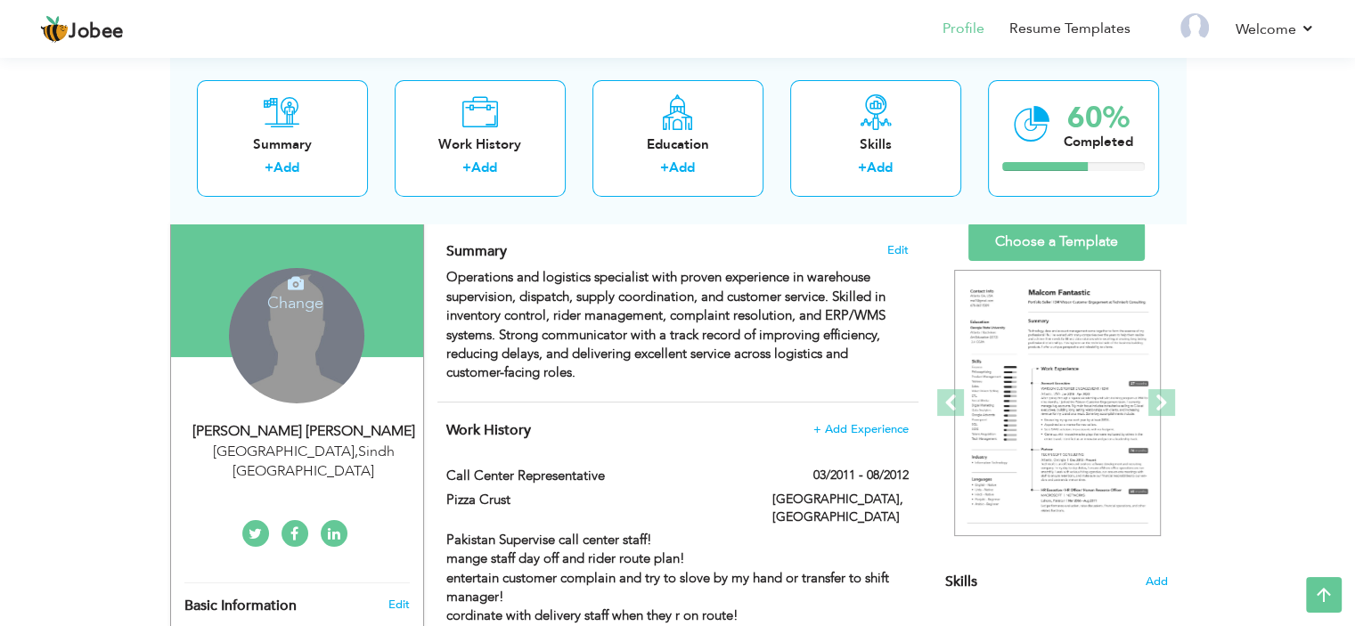
click at [281, 363] on div "Change Remove" at bounding box center [296, 335] width 135 height 135
click at [297, 279] on icon at bounding box center [296, 283] width 16 height 16
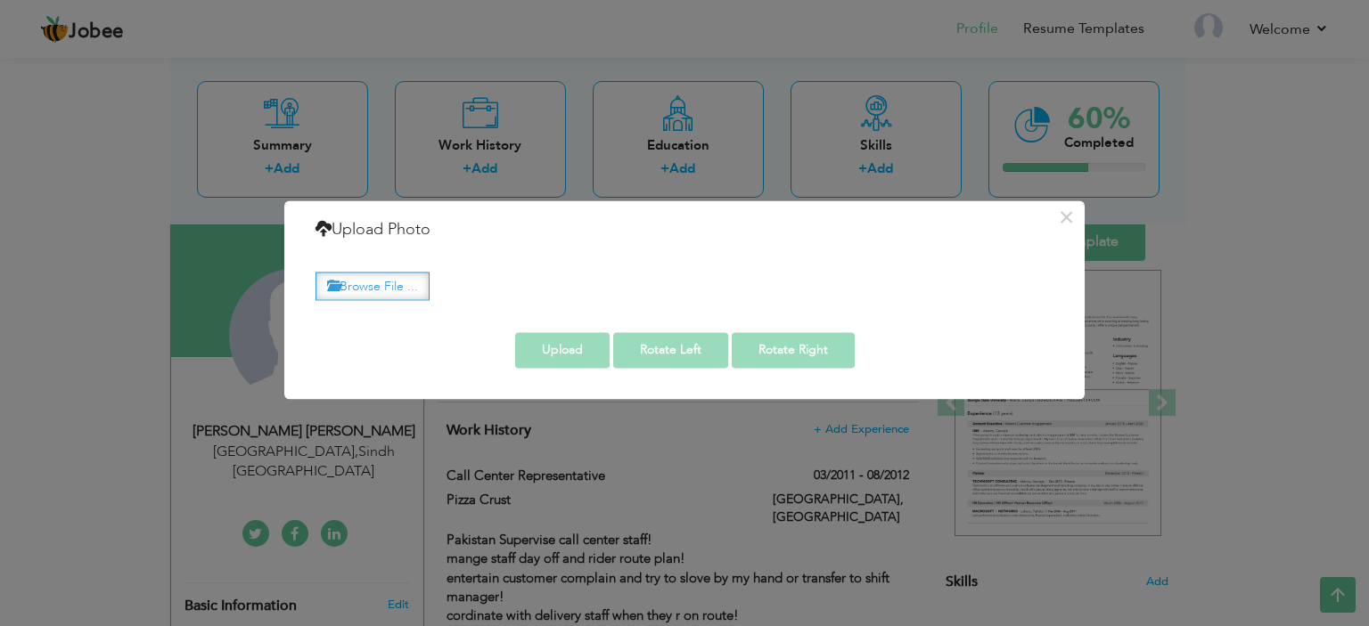
click at [361, 274] on label "Browse File ..." at bounding box center [372, 287] width 114 height 28
click at [0, 0] on input "Browse File ..." at bounding box center [0, 0] width 0 height 0
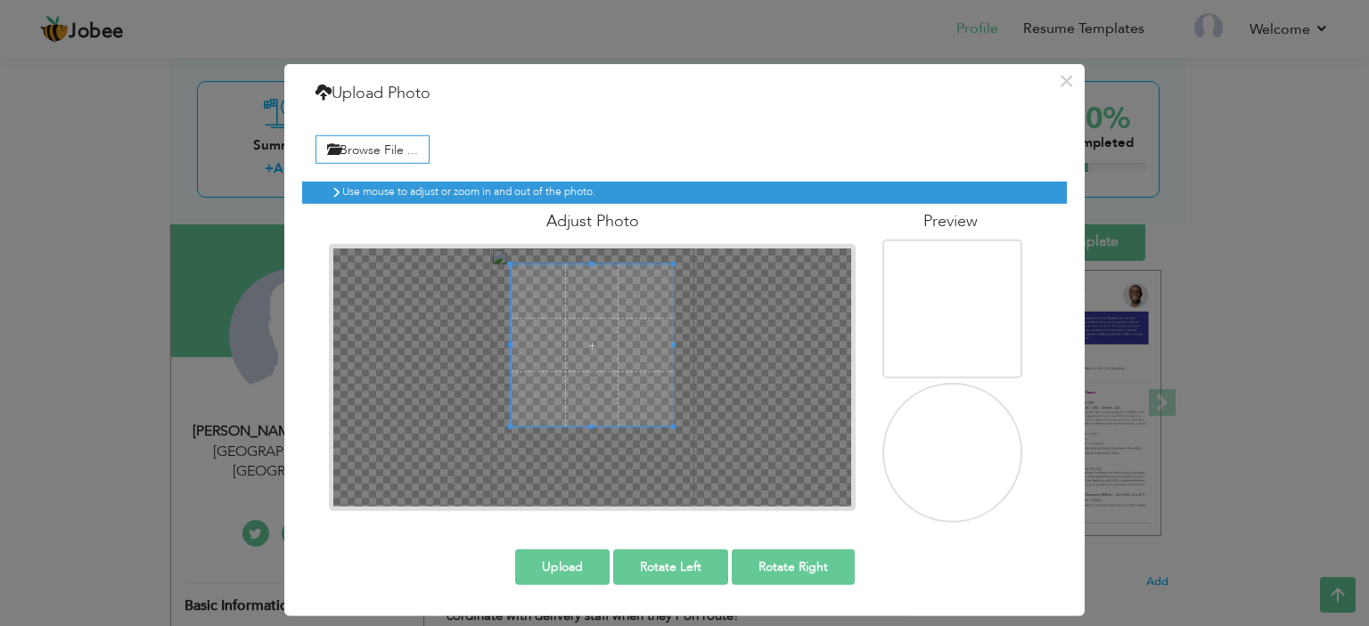
click at [606, 321] on span at bounding box center [592, 346] width 162 height 162
click at [677, 558] on button "Rotate Left" at bounding box center [670, 568] width 115 height 36
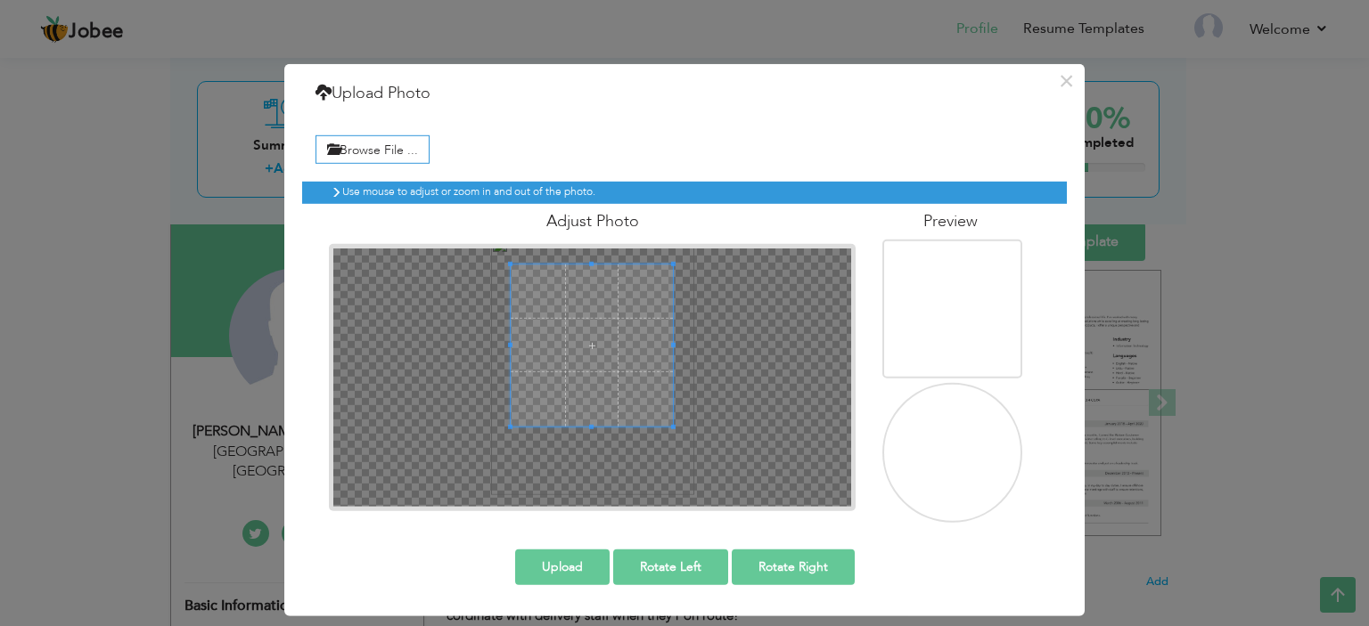
click at [777, 552] on button "Rotate Right" at bounding box center [793, 568] width 123 height 36
click at [587, 342] on span at bounding box center [598, 332] width 162 height 162
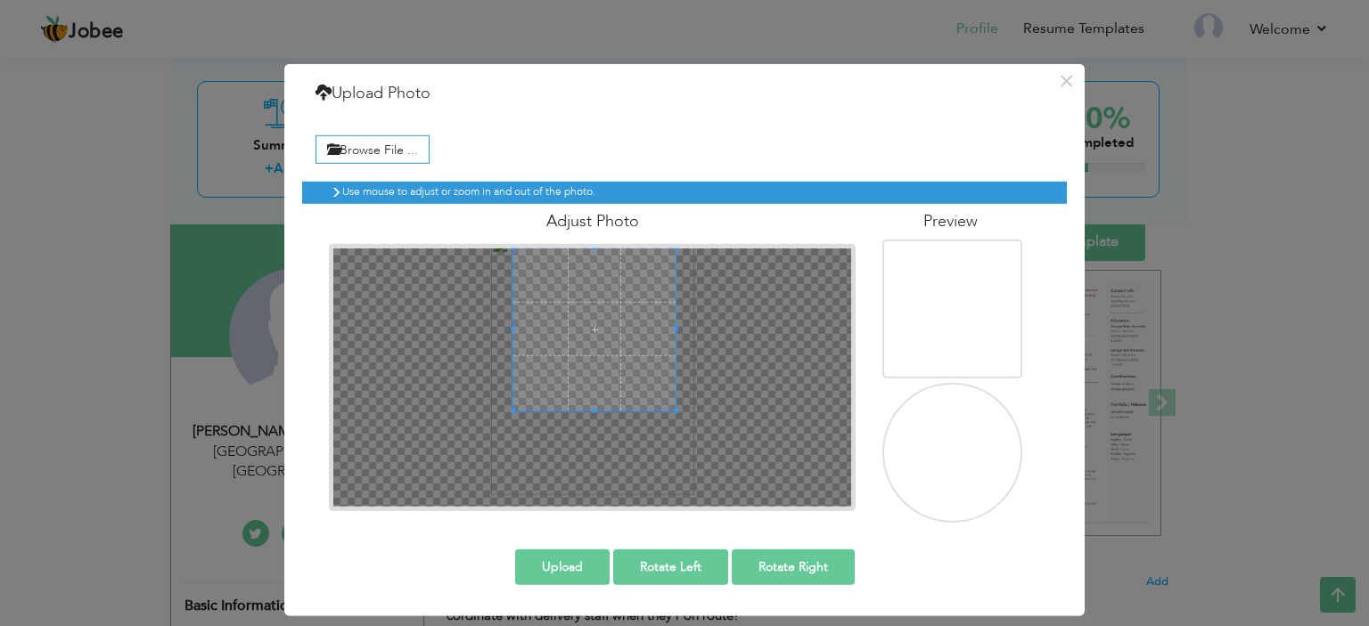
click at [584, 330] on span at bounding box center [594, 329] width 162 height 162
click at [586, 330] on span at bounding box center [597, 330] width 162 height 162
click at [552, 559] on button "Upload" at bounding box center [562, 568] width 94 height 36
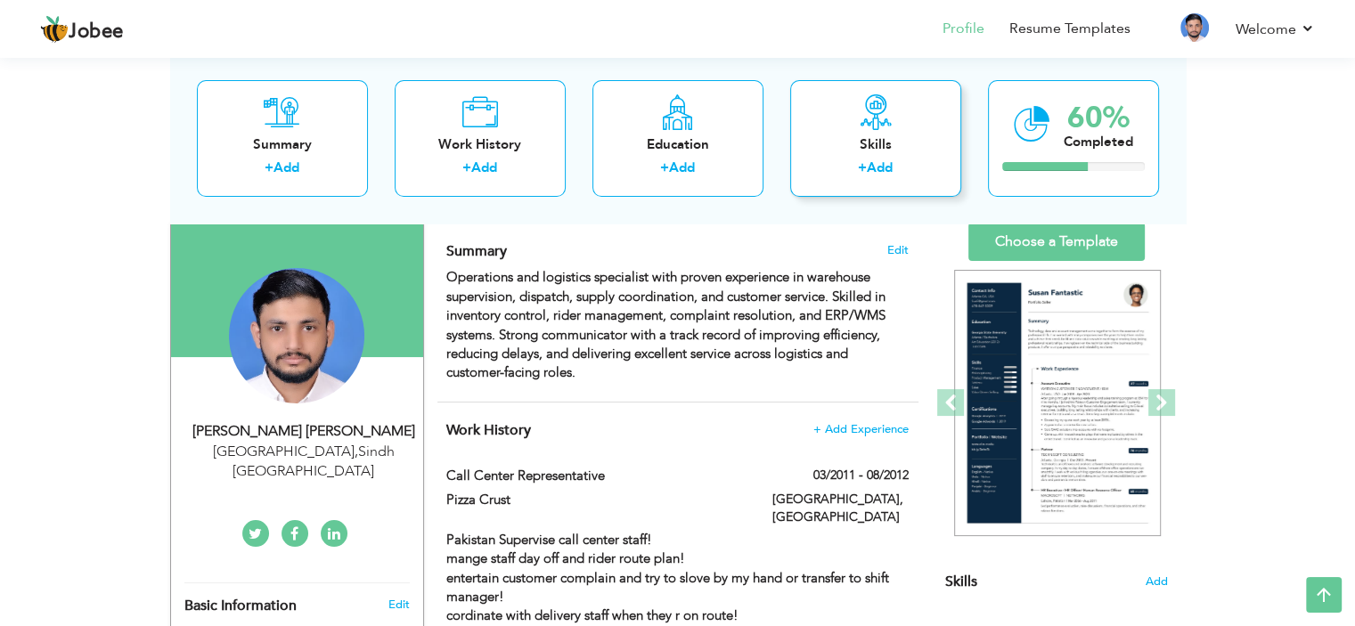
click at [881, 113] on icon at bounding box center [876, 112] width 36 height 36
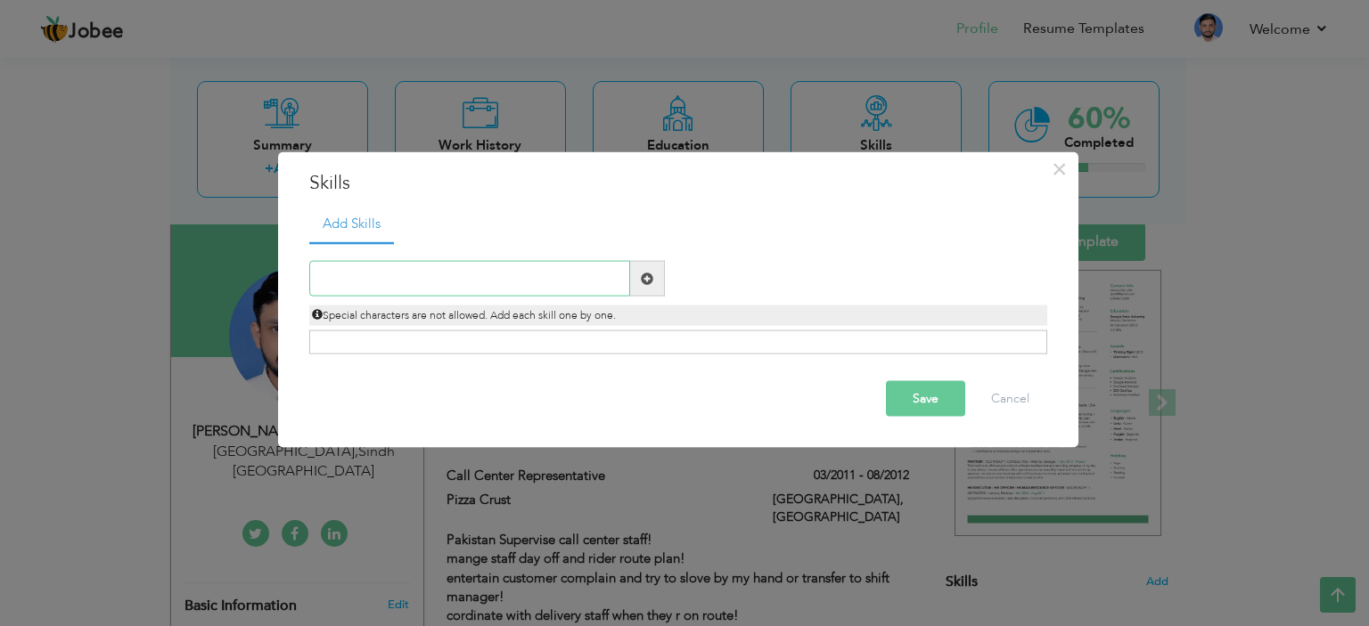
paste input "Dispatch & Fleet Supervision"
type input "Dispatch & Fleet Supervision"
click at [646, 281] on span at bounding box center [647, 278] width 12 height 12
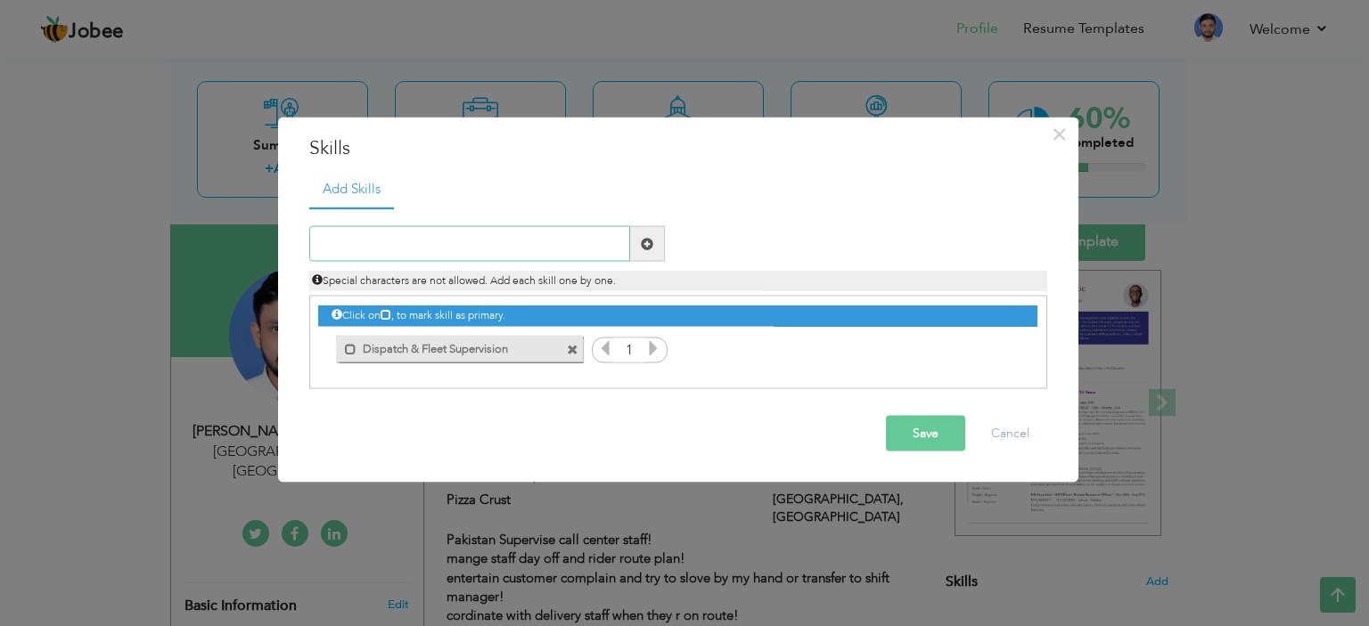
click at [426, 241] on input "text" at bounding box center [469, 244] width 321 height 36
paste input "Warehouse & Inventory Management"
type input "Warehouse & Inventory Management"
click at [661, 240] on span at bounding box center [647, 244] width 35 height 36
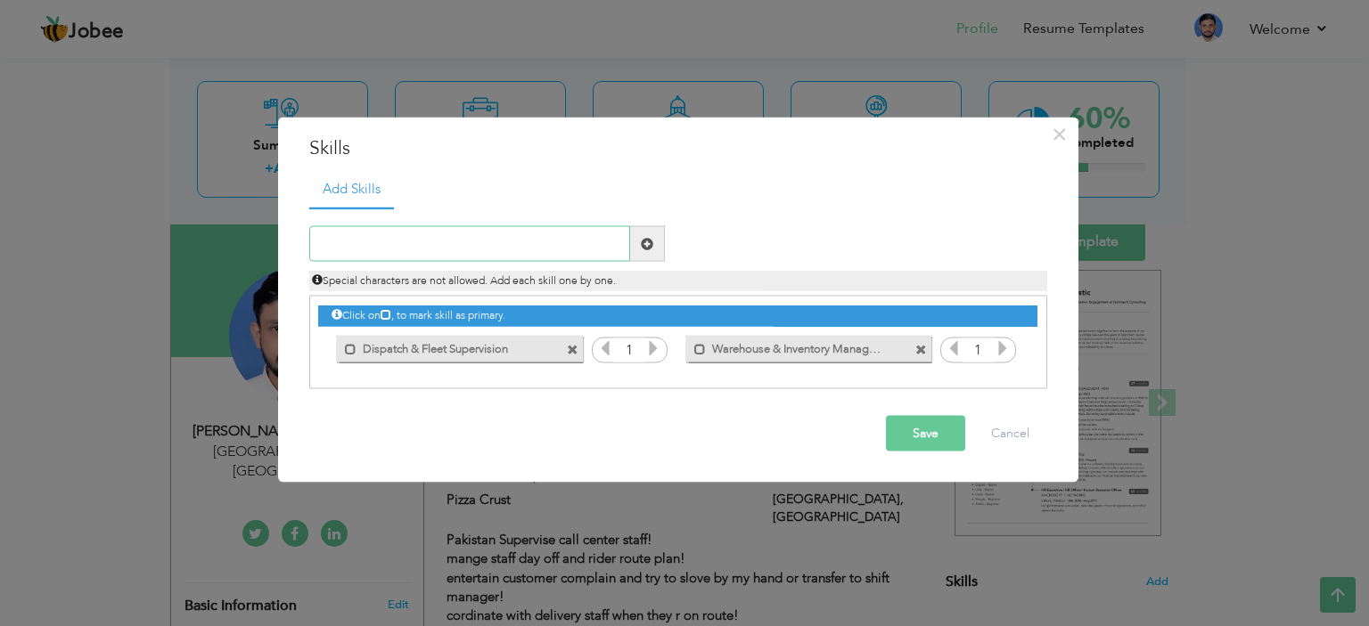
click at [424, 241] on input "text" at bounding box center [469, 244] width 321 height 36
paste input "Supply Chain Coordination"
type input "Supply Chain Coordination"
click at [659, 241] on span at bounding box center [647, 244] width 35 height 36
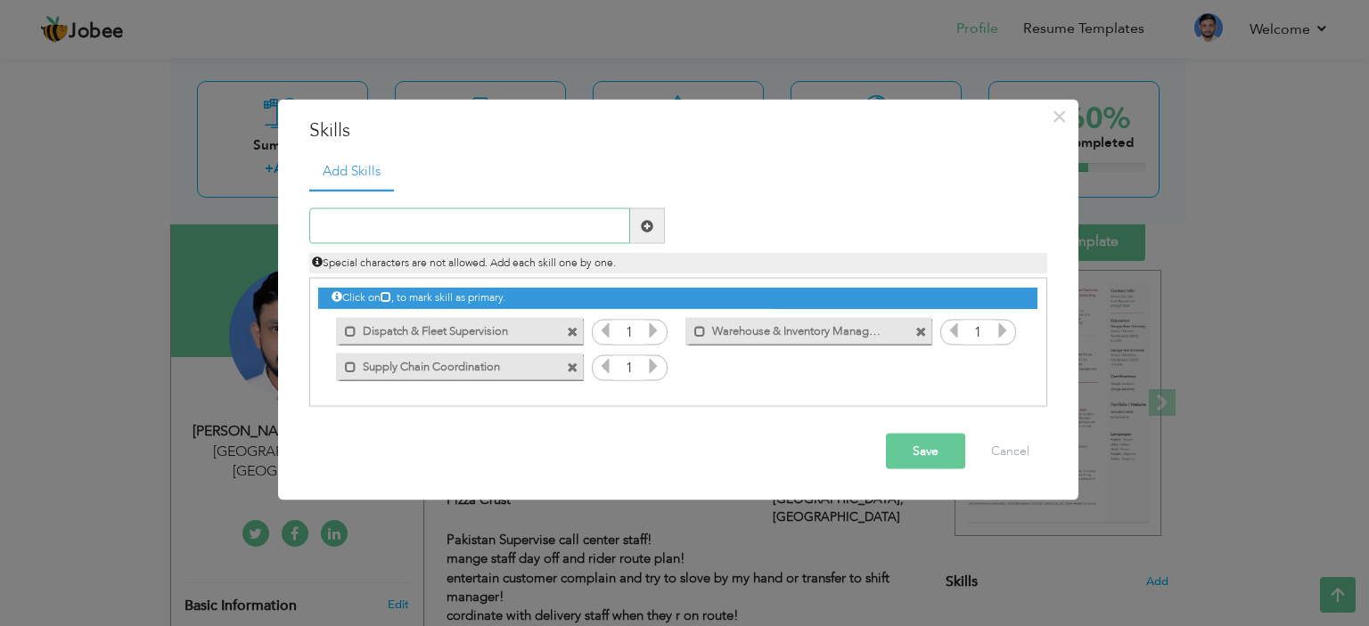
click at [482, 220] on input "text" at bounding box center [469, 226] width 321 height 36
paste input "Complaint Handling & Resolution"
type input "Complaint Handling & Resolution"
click at [647, 221] on span at bounding box center [647, 225] width 12 height 12
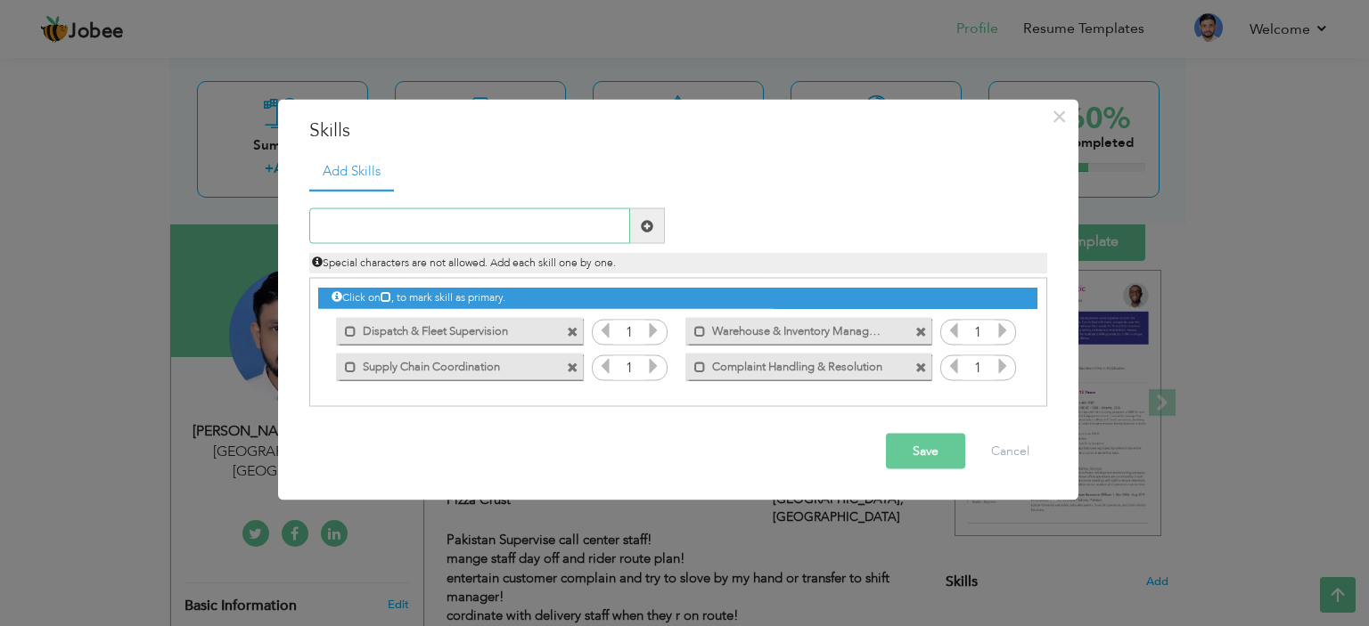
click at [479, 214] on input "text" at bounding box center [469, 226] width 321 height 36
paste input "Complaint Handling & Resolution"
type input "Complaint Handling & Resolution"
click at [664, 223] on div "Complaint Handling & Resolution" at bounding box center [487, 226] width 382 height 36
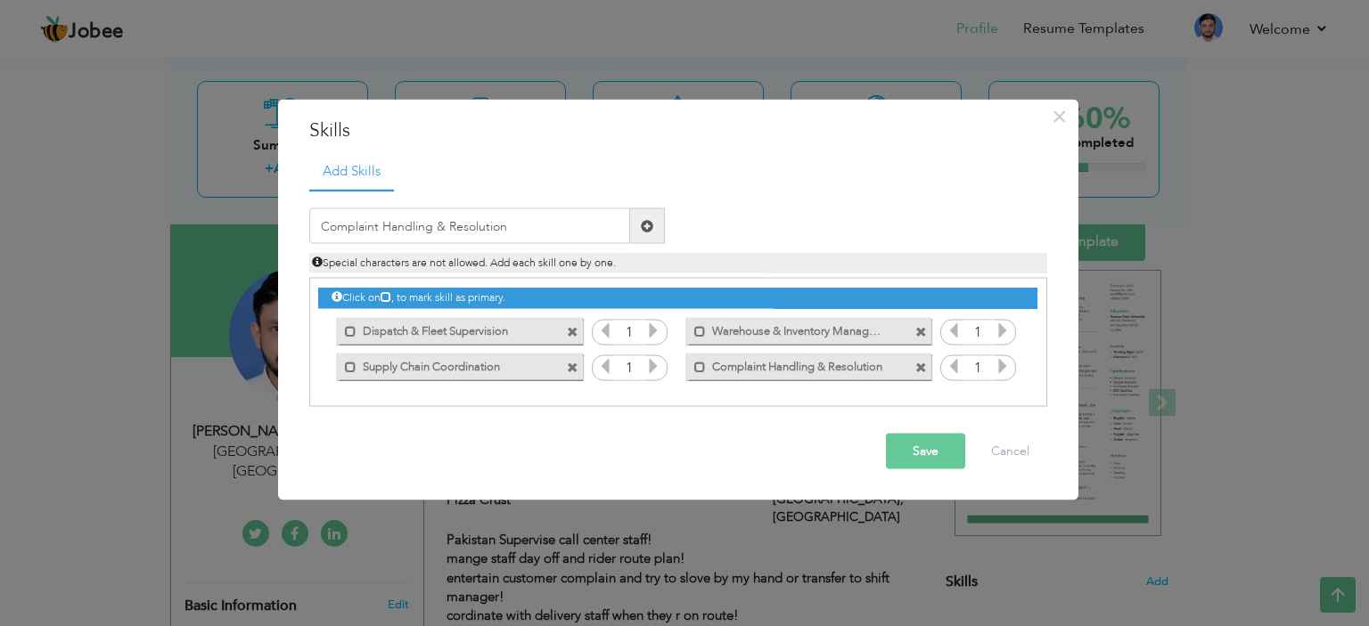
click at [654, 225] on span at bounding box center [647, 226] width 35 height 36
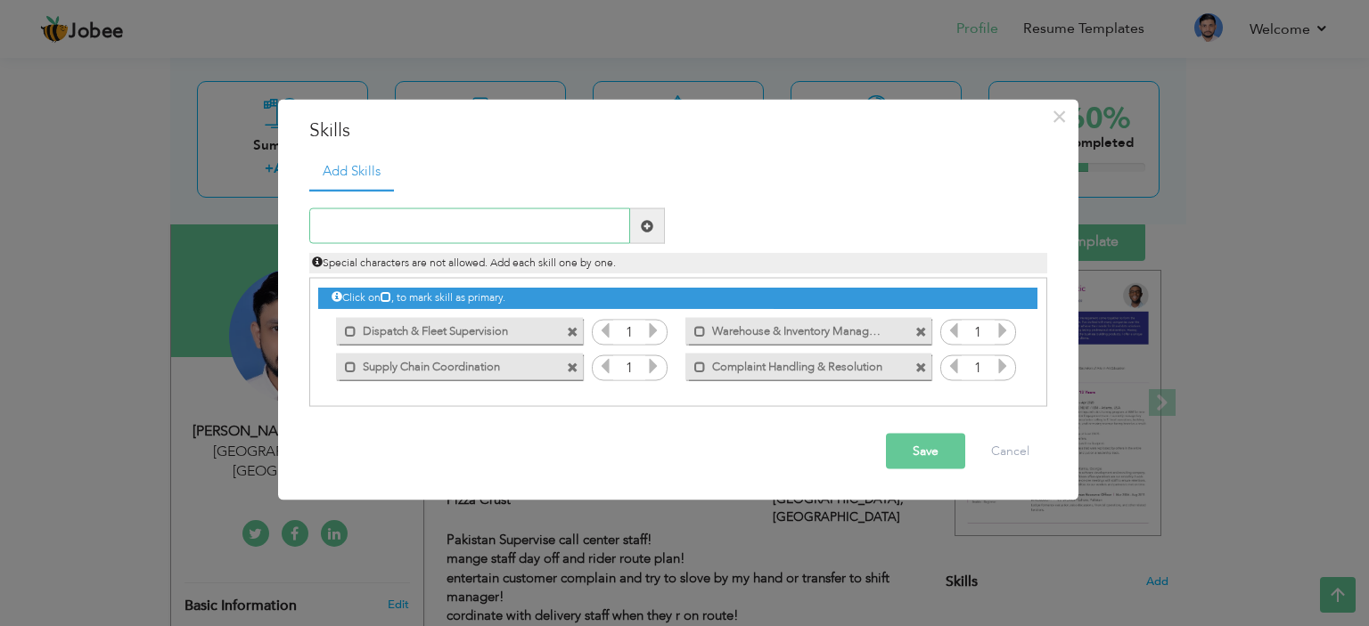
click at [421, 225] on input "text" at bounding box center [469, 226] width 321 height 36
paste input "Dispatch Planning & Rider Coordination"
type input "Dispatch Planning & Rider Coordination"
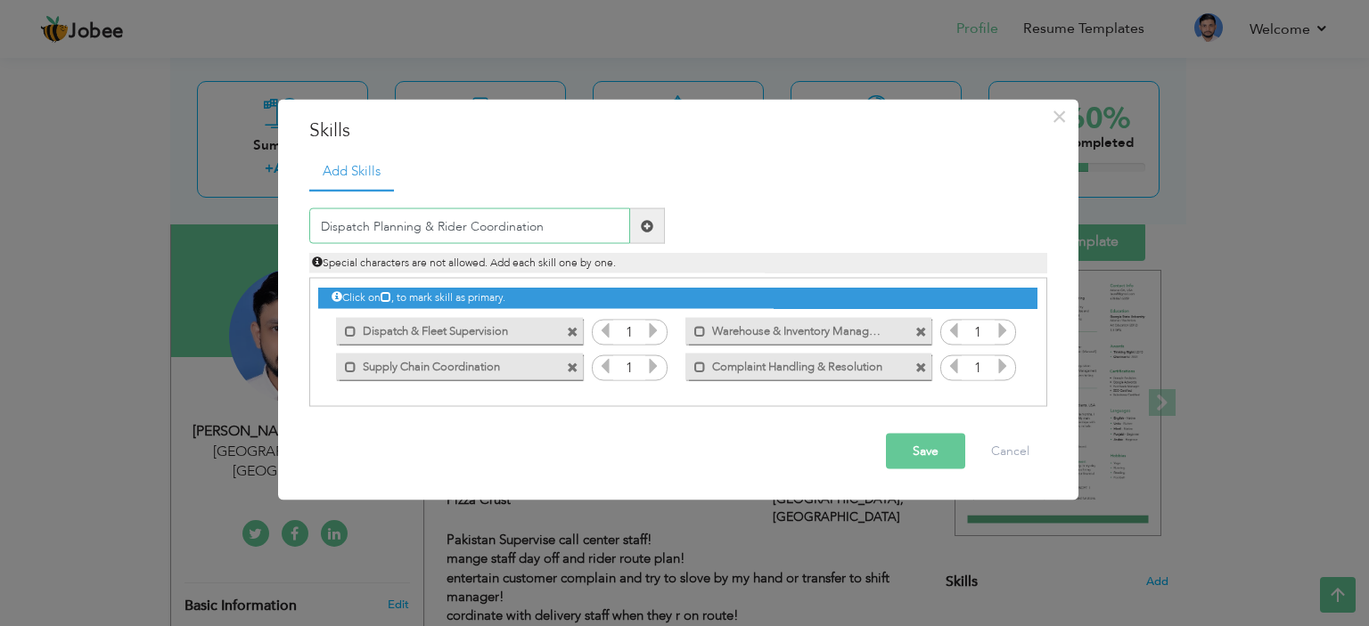
click at [581, 233] on input "Dispatch Planning & Rider Coordination" at bounding box center [469, 226] width 321 height 36
click at [464, 225] on input "text" at bounding box center [469, 226] width 321 height 36
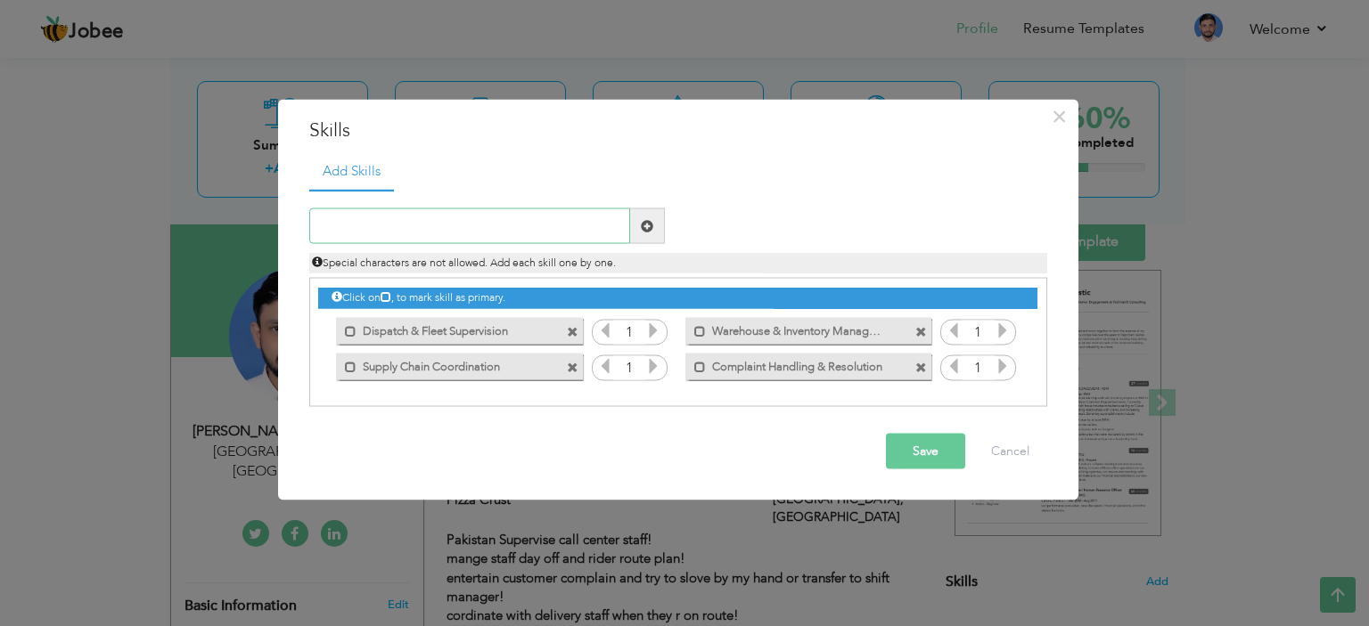
paste input "Warehouse Operations & Inventory Control"
type input "Warehouse Operations & Inventory Control"
click at [895, 332] on div "Mark as primary skill." at bounding box center [808, 330] width 246 height 27
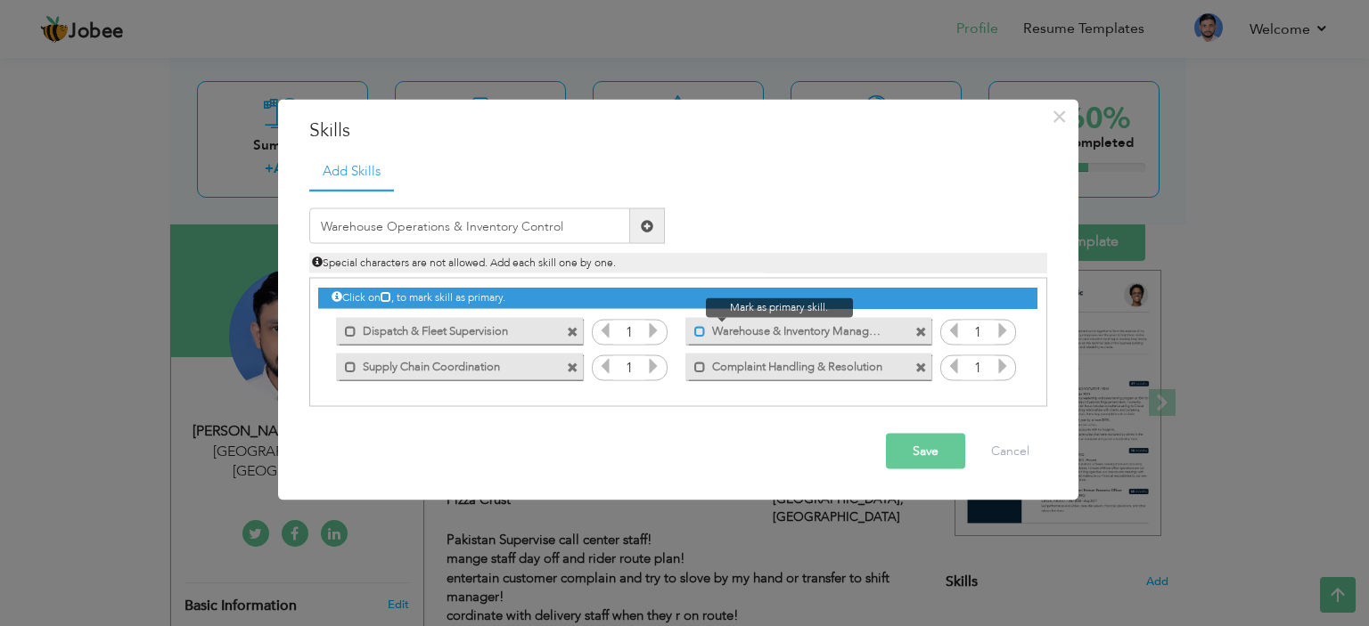
click at [698, 328] on span at bounding box center [700, 331] width 12 height 12
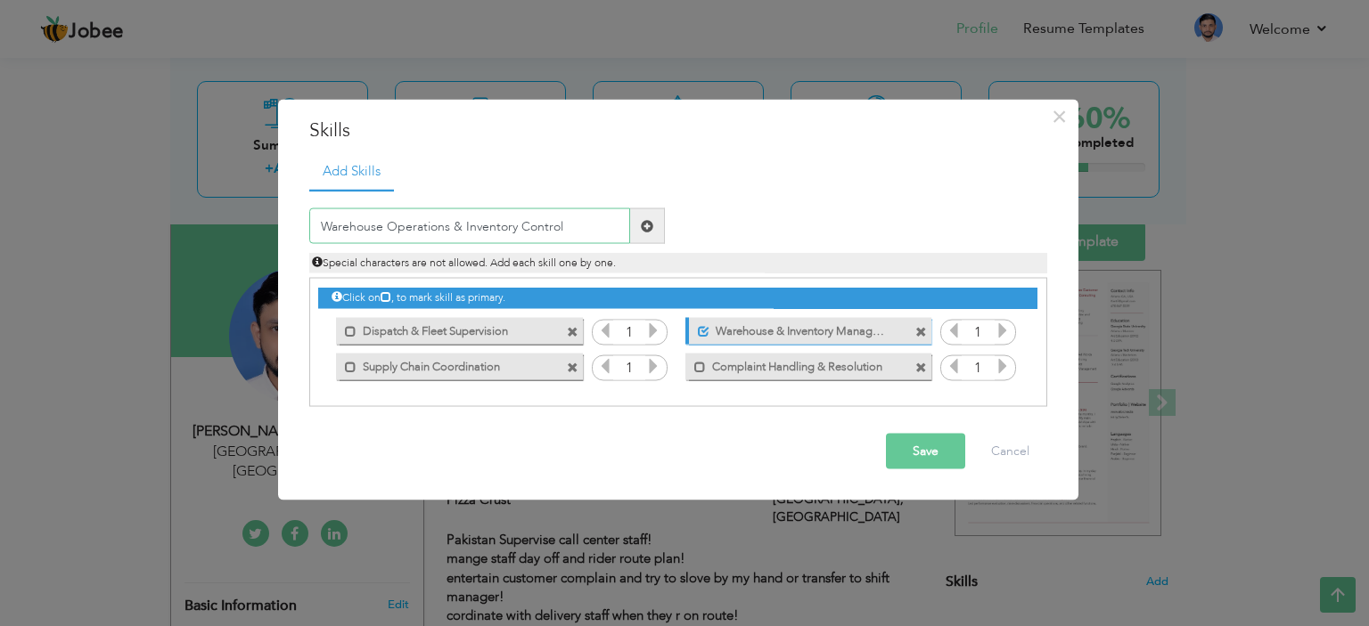
click at [513, 224] on input "Warehouse Operations & Inventory Control" at bounding box center [469, 226] width 321 height 36
paste input "Data Entry & Report Preparation (Excel, Word)"
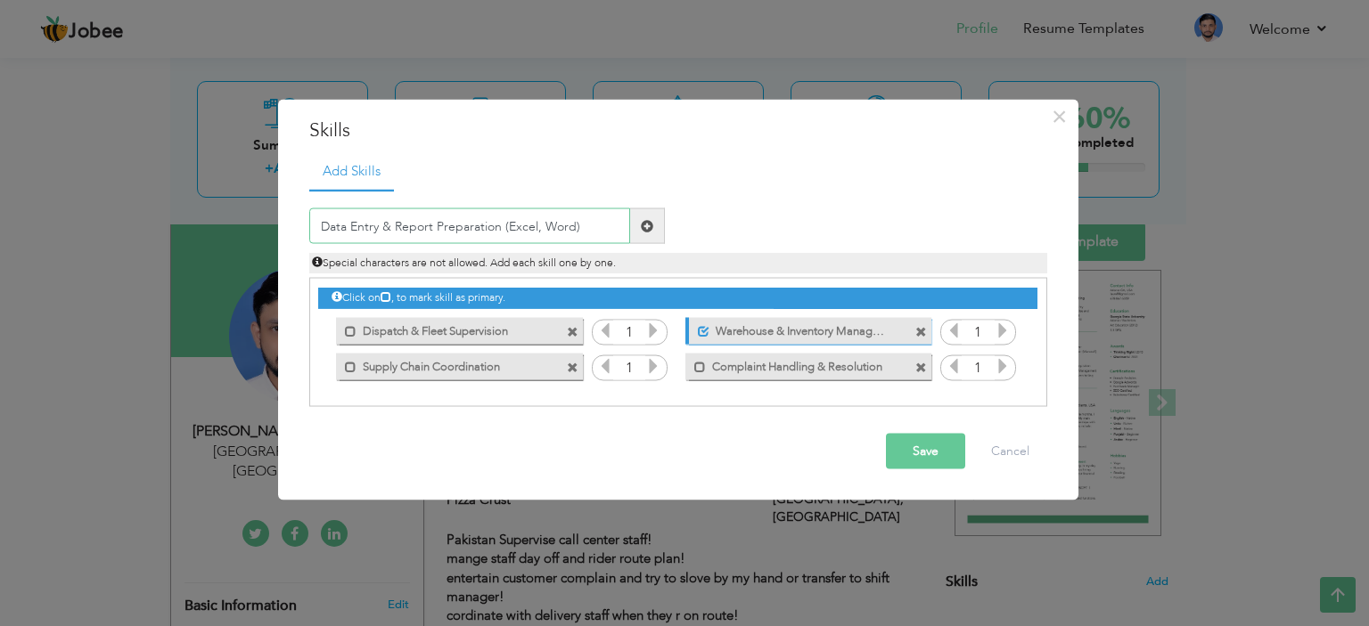
type input "Data Entry & Report Preparation (Excel, Word)"
click at [663, 225] on span at bounding box center [647, 226] width 35 height 36
click at [525, 224] on input "text" at bounding box center [469, 226] width 321 height 36
paste input "Data Entry & Report Preparation (Excel, Word)"
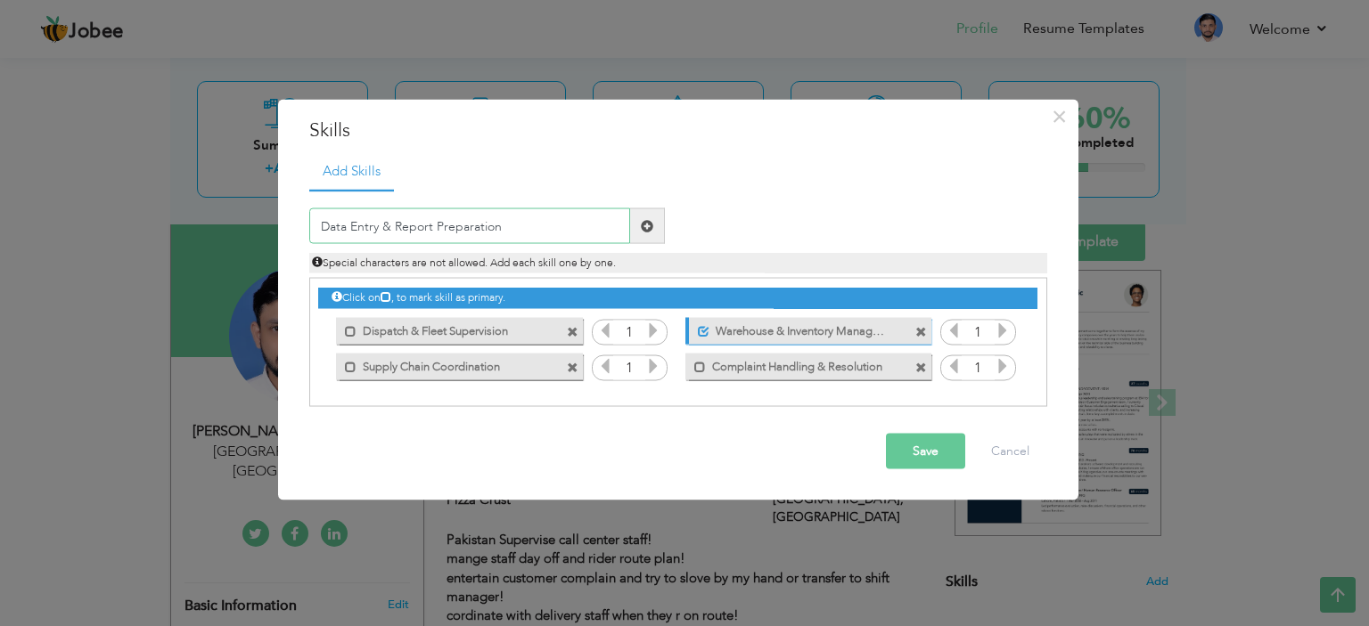
type input "Data Entry & Report Preparation"
click at [639, 225] on span at bounding box center [647, 226] width 35 height 36
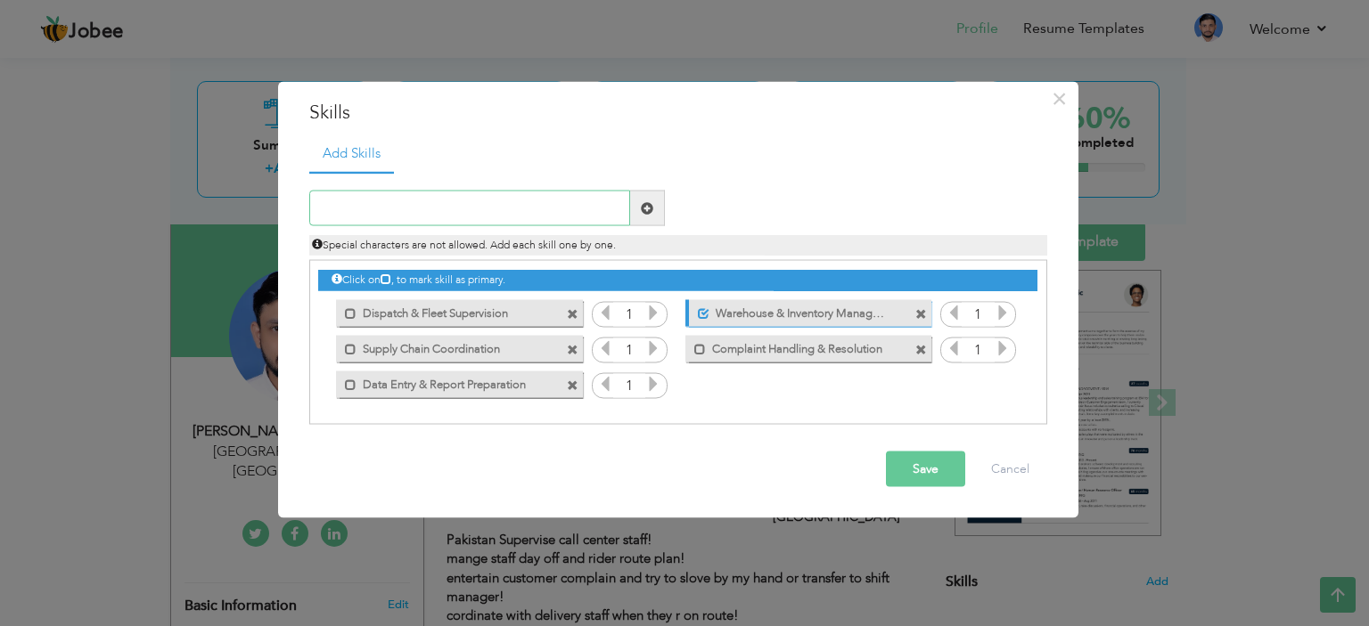
click at [560, 193] on input "text" at bounding box center [469, 209] width 321 height 36
paste input "Process Improvement & Operational Efficiency"
type input "Process Improvement & Operational Efficiency"
click at [654, 206] on span at bounding box center [647, 209] width 35 height 36
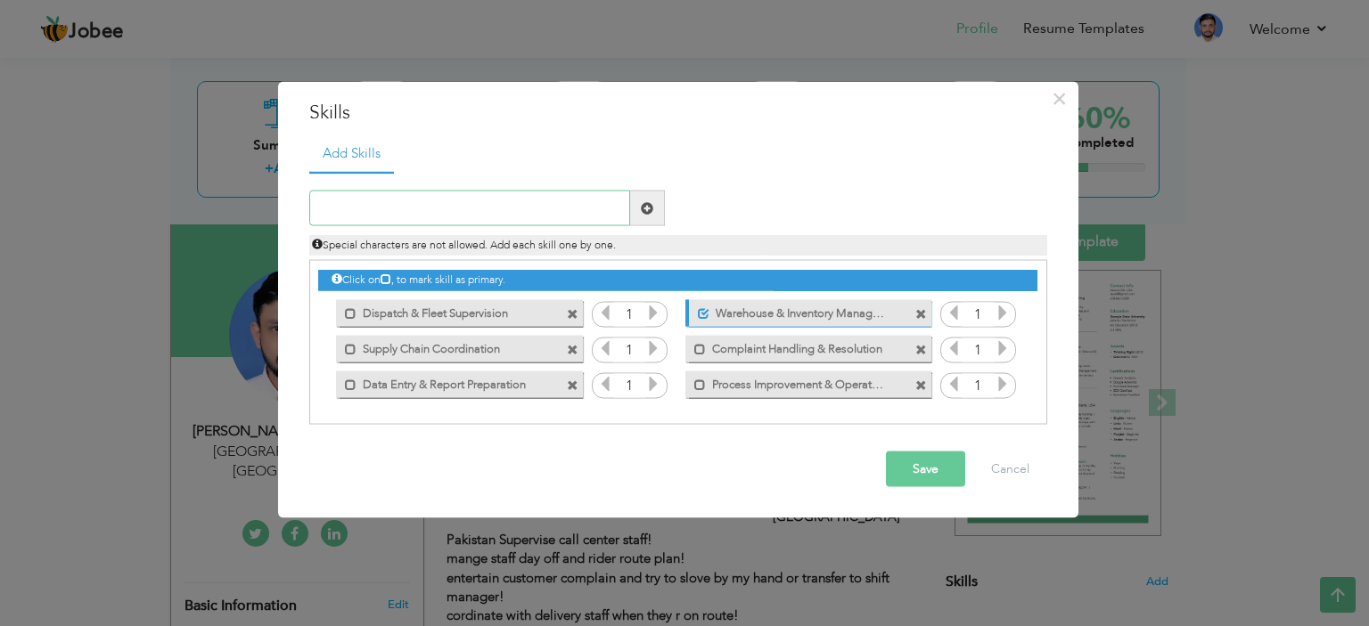
click at [494, 208] on input "text" at bounding box center [469, 209] width 321 height 36
paste input "Team Supervision & Staff Scheduling"
type input "Team Supervision & Staff Scheduling"
click at [646, 221] on span at bounding box center [647, 209] width 35 height 36
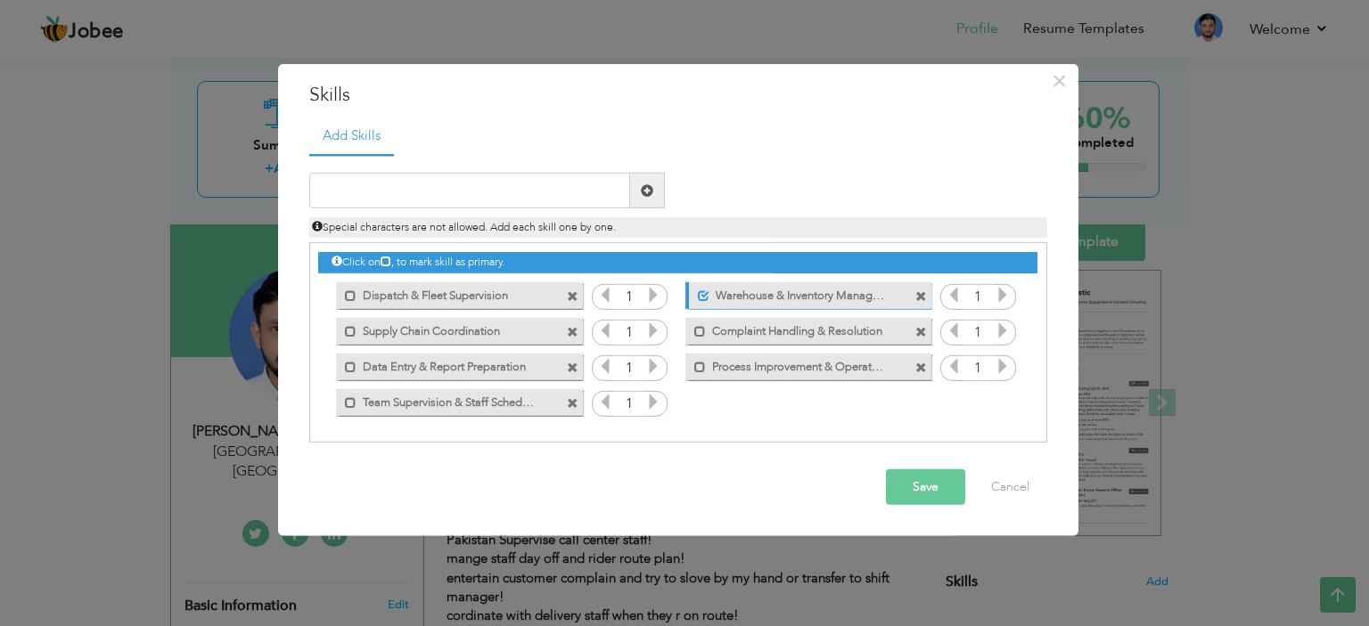
click at [652, 294] on icon at bounding box center [653, 295] width 16 height 16
click at [606, 298] on icon at bounding box center [605, 295] width 16 height 16
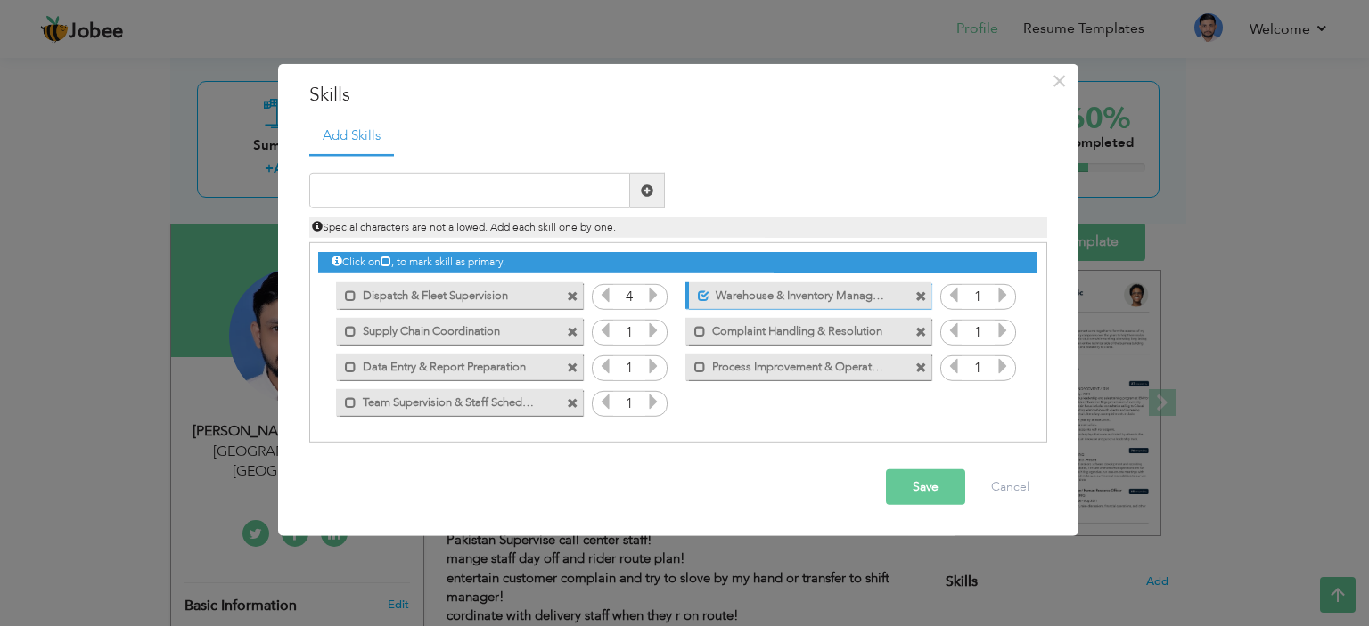
click at [645, 298] on icon at bounding box center [653, 295] width 16 height 16
click at [654, 332] on icon at bounding box center [653, 331] width 16 height 16
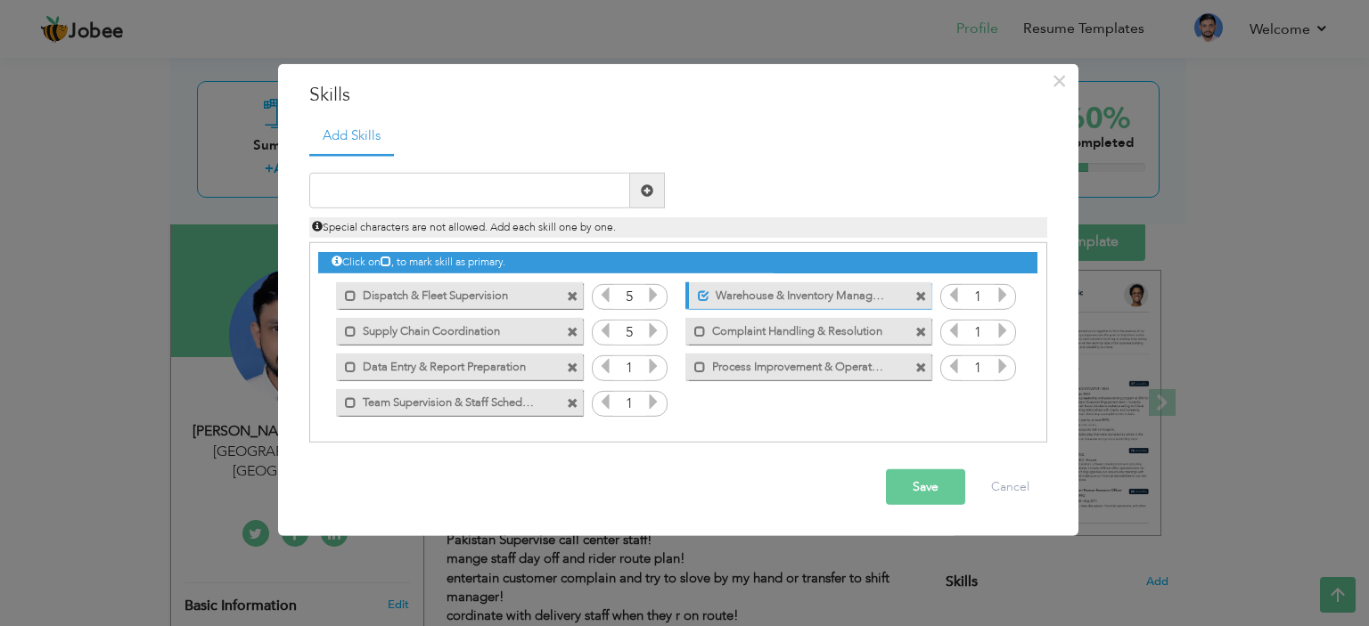
click at [654, 332] on icon at bounding box center [653, 331] width 16 height 16
click at [653, 379] on span at bounding box center [653, 368] width 16 height 23
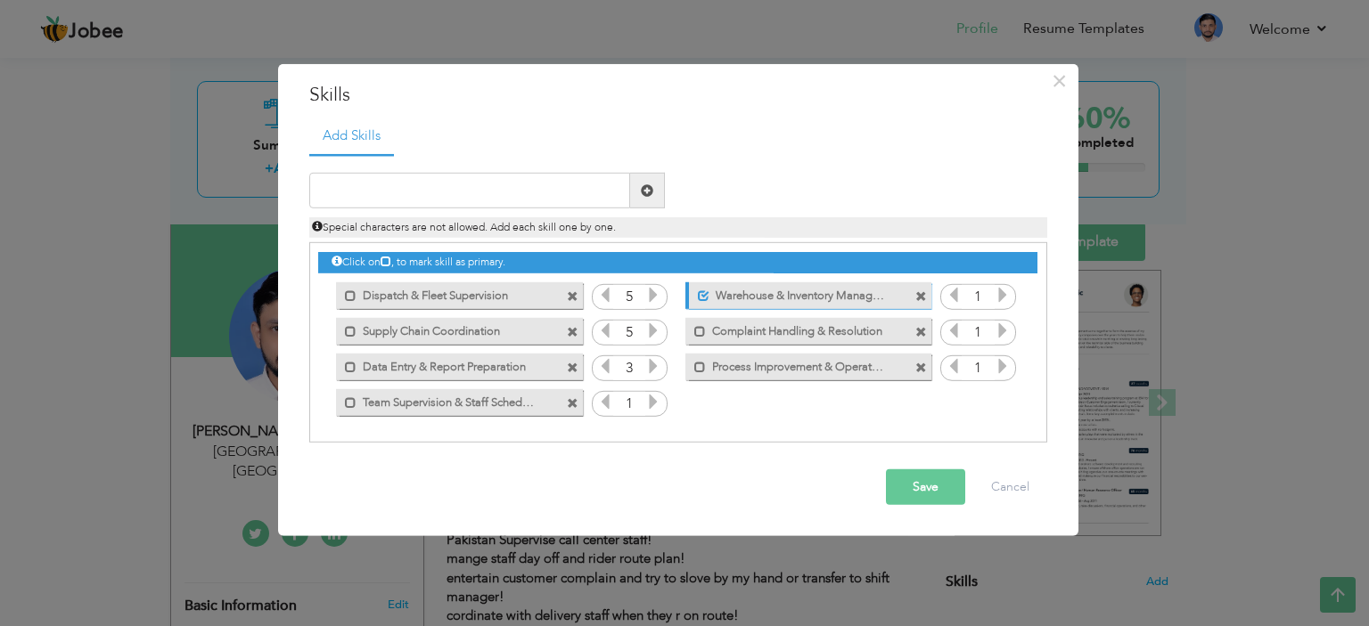
click at [653, 379] on span at bounding box center [653, 368] width 16 height 23
click at [656, 398] on icon at bounding box center [653, 402] width 16 height 16
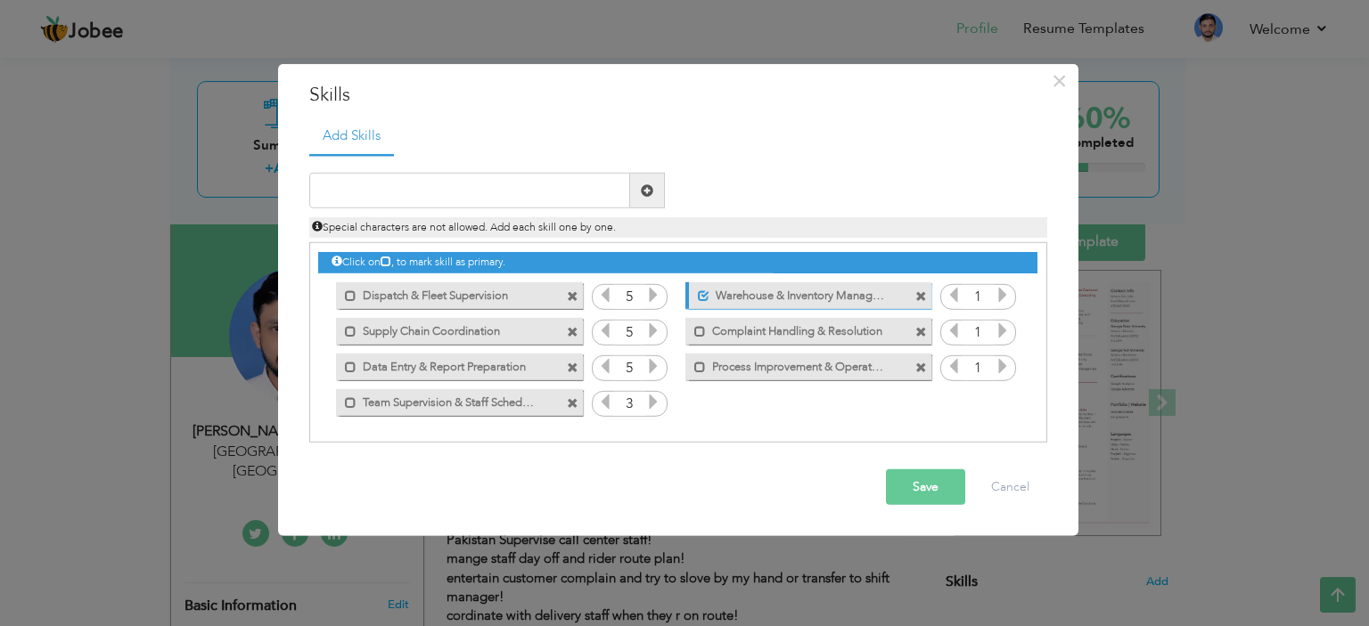
click at [656, 398] on icon at bounding box center [653, 402] width 16 height 16
click at [1009, 293] on icon at bounding box center [1002, 295] width 16 height 16
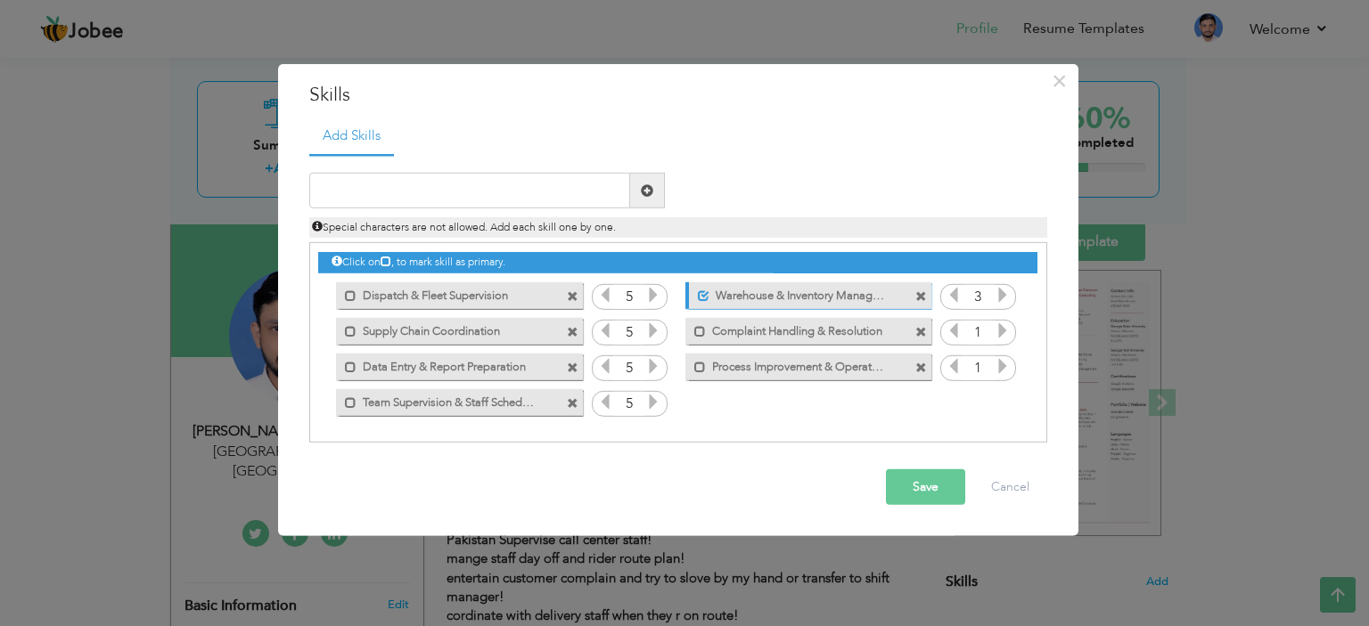
click at [1009, 293] on icon at bounding box center [1002, 295] width 16 height 16
click at [998, 331] on icon at bounding box center [1002, 331] width 16 height 16
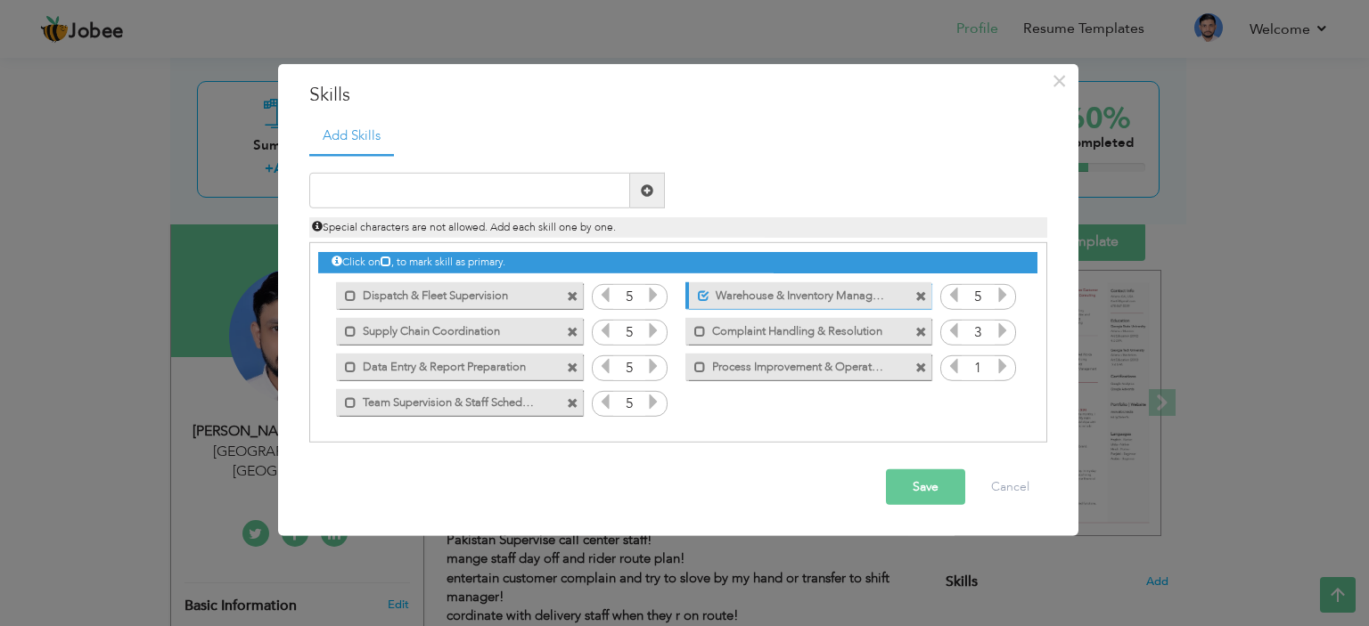
click at [998, 331] on icon at bounding box center [1002, 331] width 16 height 16
drag, startPoint x: 998, startPoint y: 331, endPoint x: 999, endPoint y: 369, distance: 38.3
click at [999, 369] on div "Click on , to mark skill as primary. Mark as primary skill. 1 Unmark as primary…" at bounding box center [677, 331] width 718 height 176
click at [999, 369] on icon at bounding box center [1002, 366] width 16 height 16
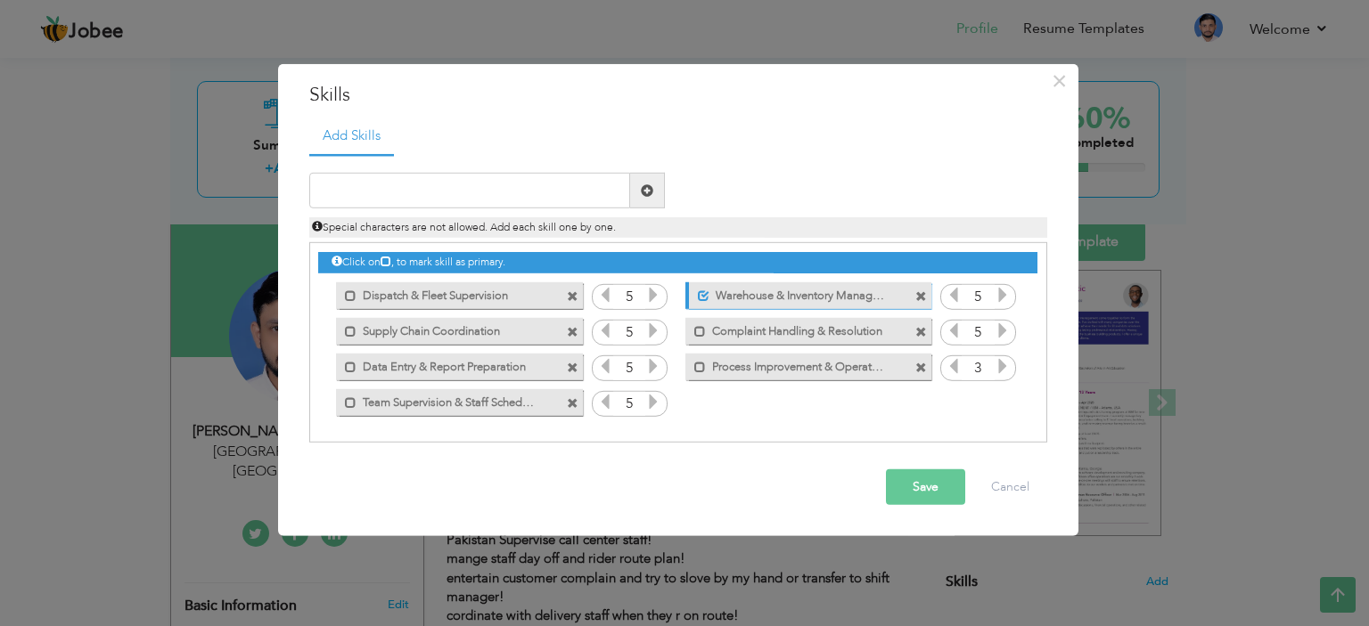
click at [999, 369] on icon at bounding box center [1002, 366] width 16 height 16
click at [944, 488] on button "Save" at bounding box center [925, 488] width 79 height 36
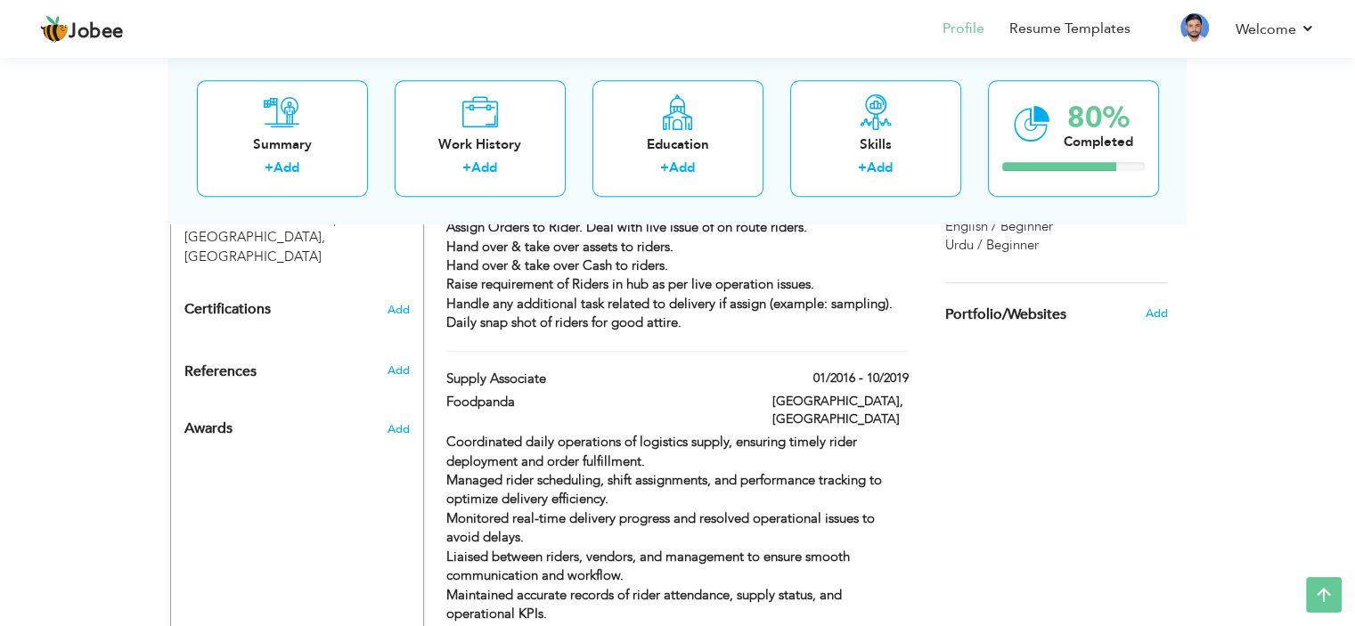
scroll to position [937, 0]
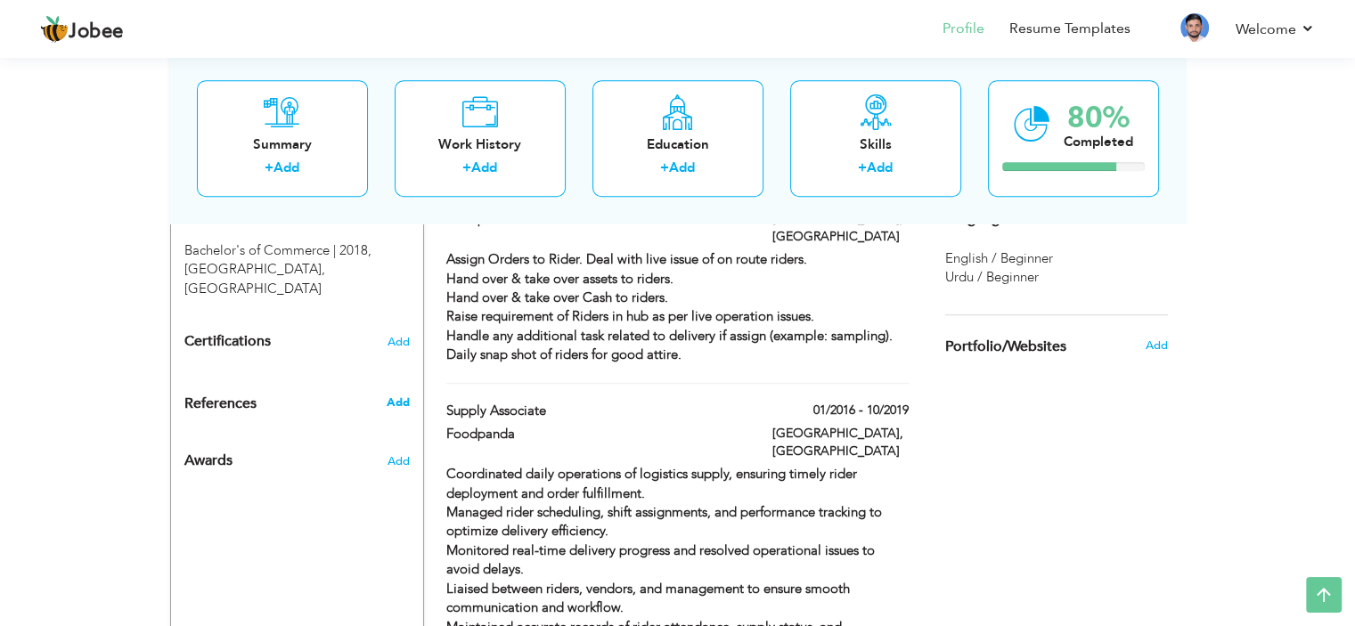
click at [403, 395] on span "Add" at bounding box center [397, 403] width 23 height 16
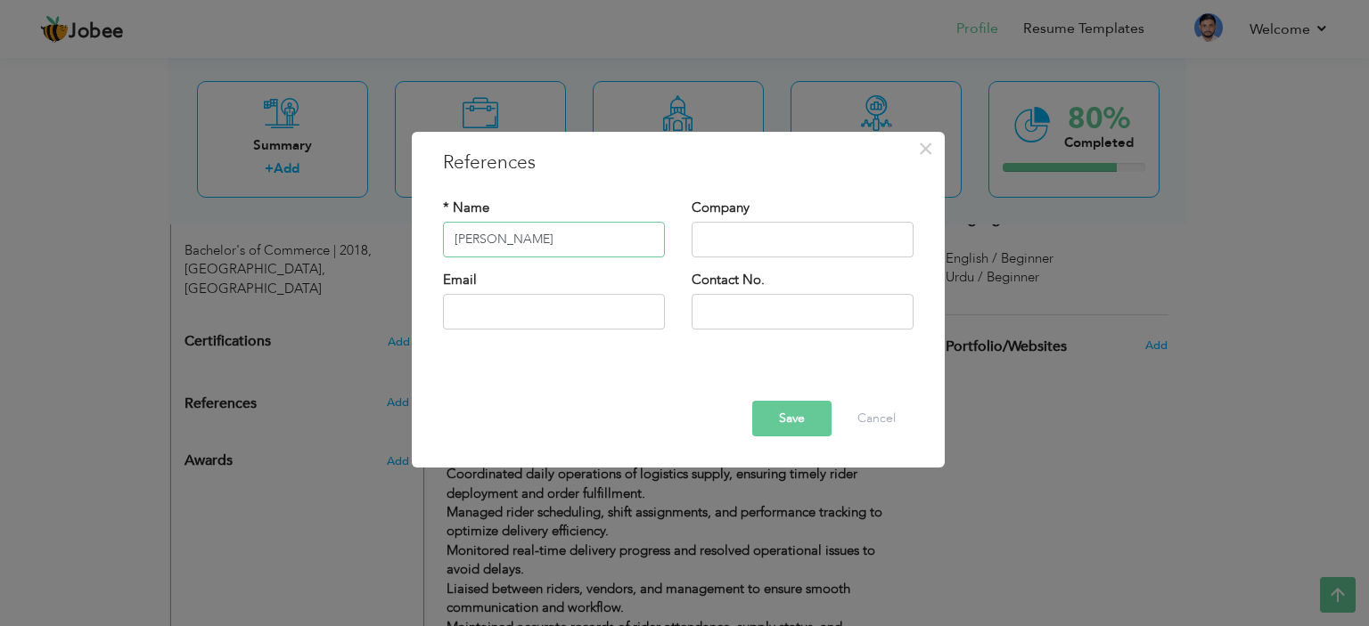
type input "[PERSON_NAME]"
click at [687, 253] on div "Company" at bounding box center [802, 235] width 249 height 72
click at [821, 239] on input "text" at bounding box center [802, 240] width 222 height 36
type input "Foodpanda"
click at [797, 298] on input "text" at bounding box center [802, 312] width 222 height 36
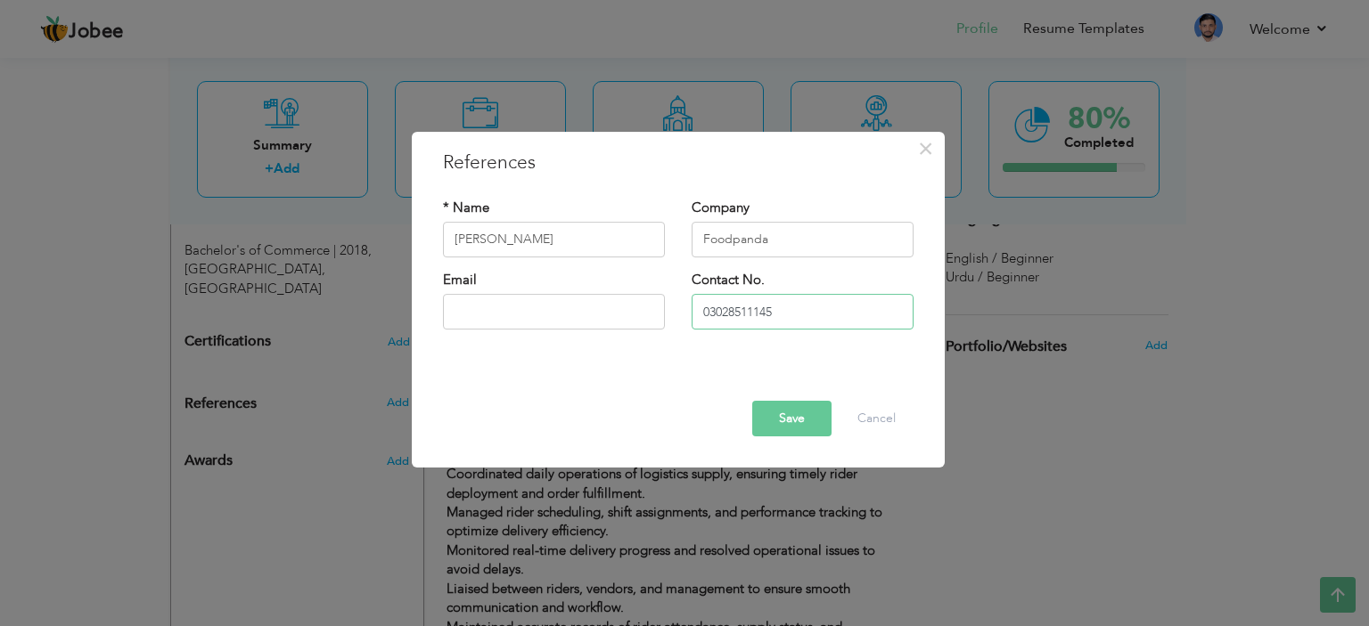
type input "03028511145"
click at [497, 298] on input "text" at bounding box center [554, 312] width 222 height 36
type input "Saqib"
type input "[PERSON_NAME][EMAIL_ADDRESS][DOMAIN_NAME]"
click at [792, 430] on button "Save" at bounding box center [791, 419] width 79 height 36
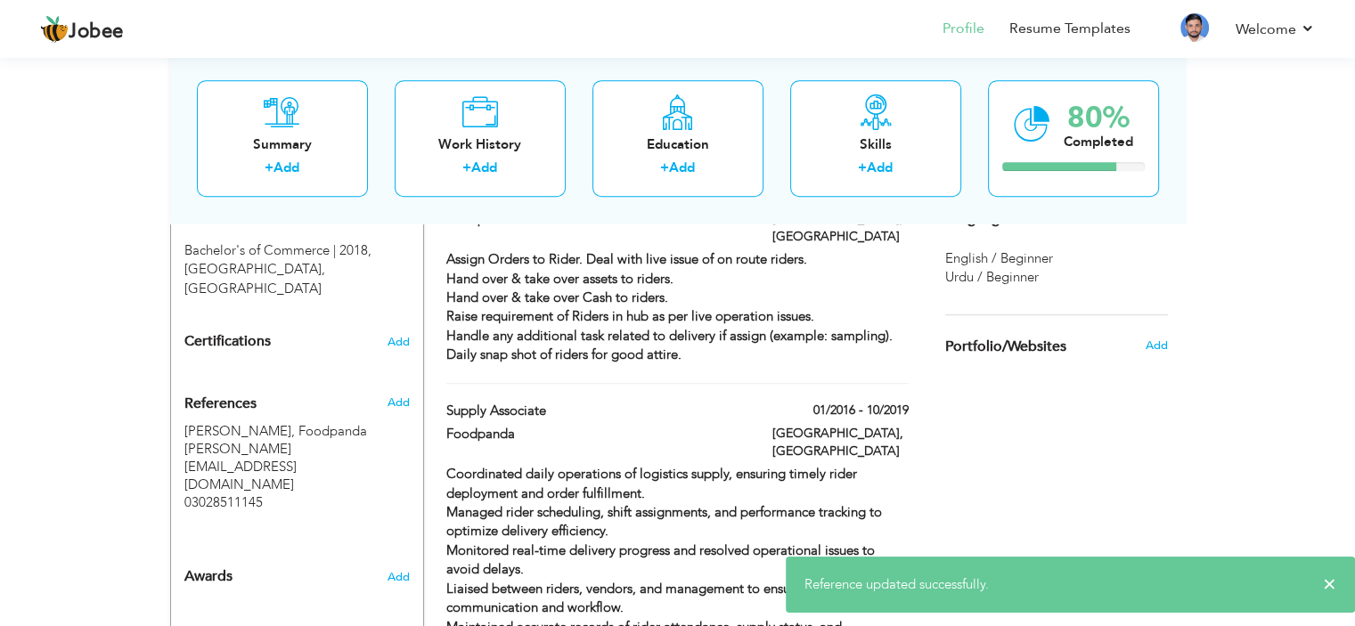
click at [1054, 447] on div "Choose a Template ‹" at bounding box center [1059, 416] width 254 height 2035
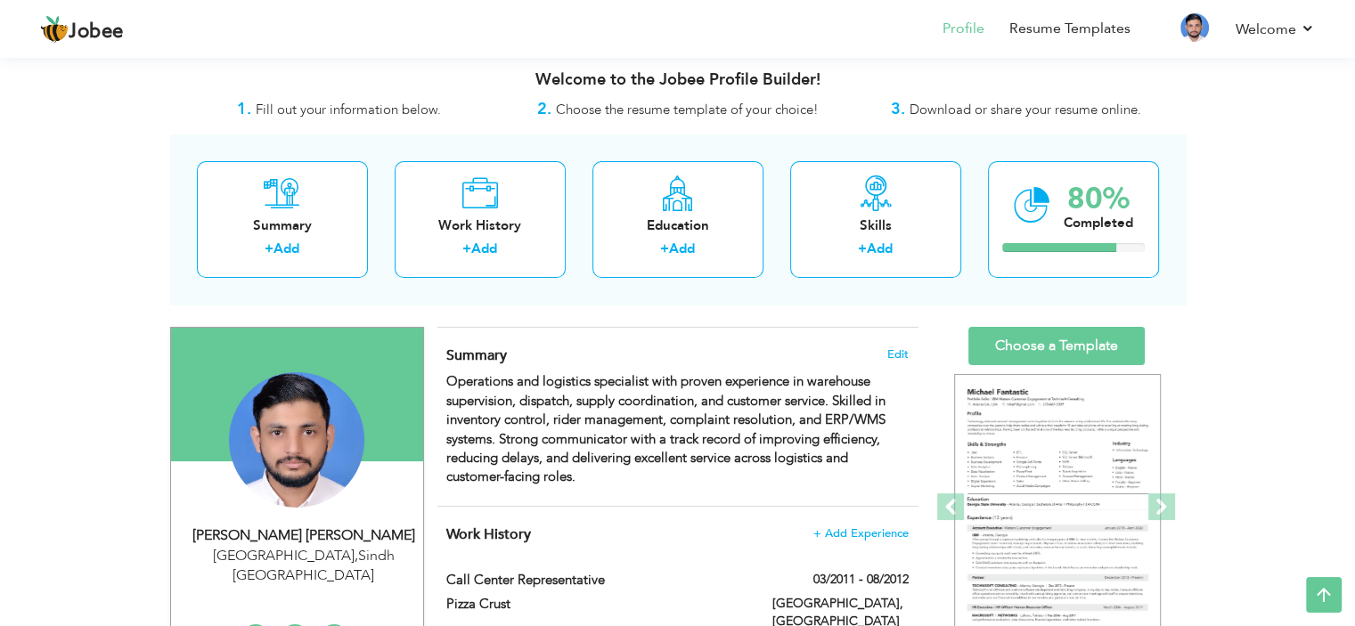
scroll to position [0, 0]
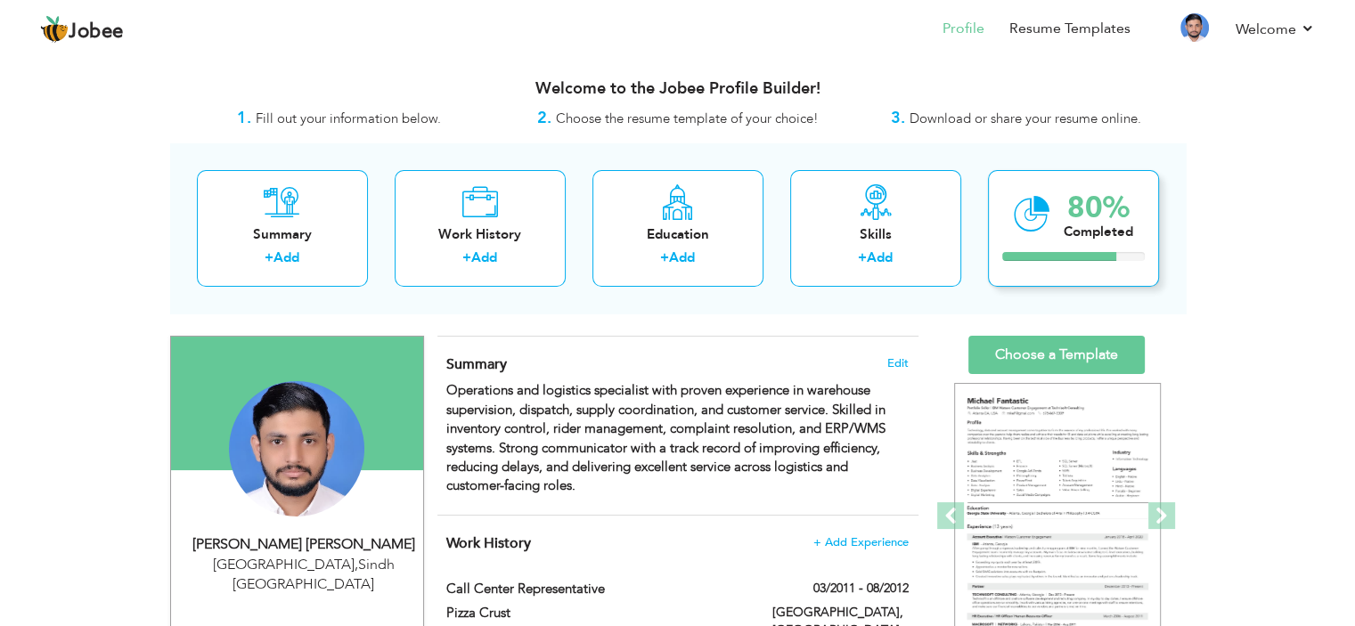
click at [1113, 193] on div "80%" at bounding box center [1098, 207] width 69 height 29
click at [1076, 211] on div "80%" at bounding box center [1098, 207] width 69 height 29
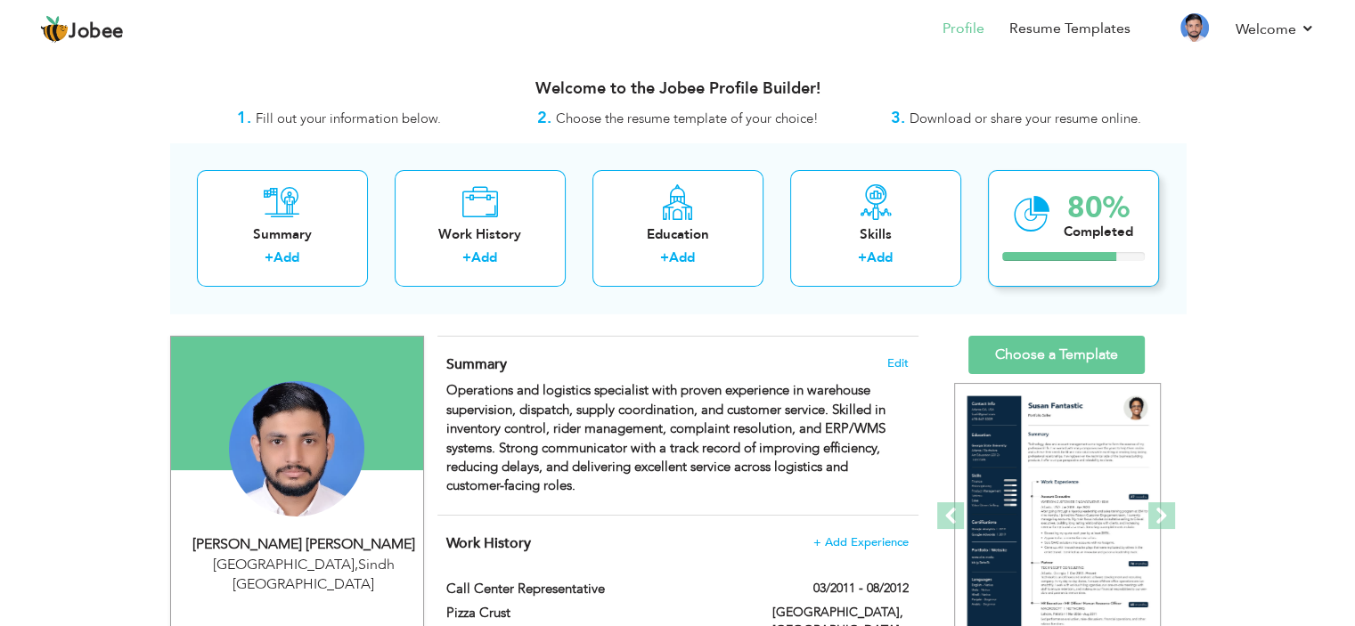
click at [1076, 211] on div "80%" at bounding box center [1098, 207] width 69 height 29
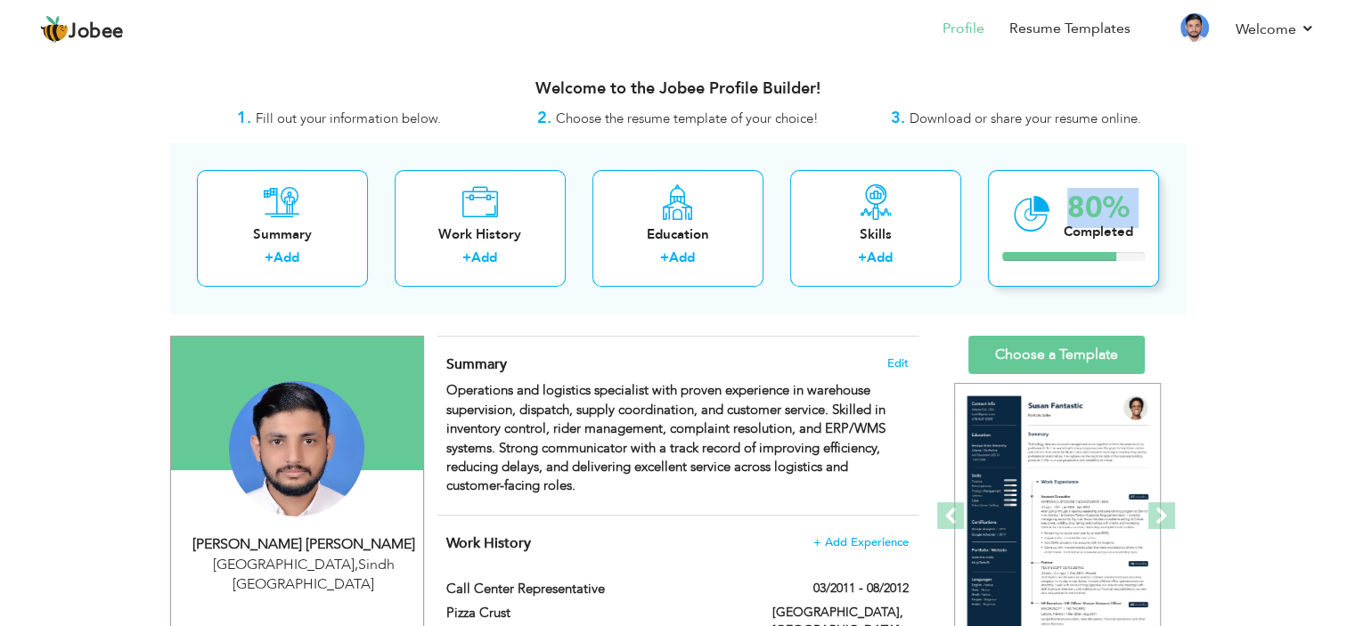
click at [1054, 272] on div "80% Completed" at bounding box center [1073, 228] width 171 height 117
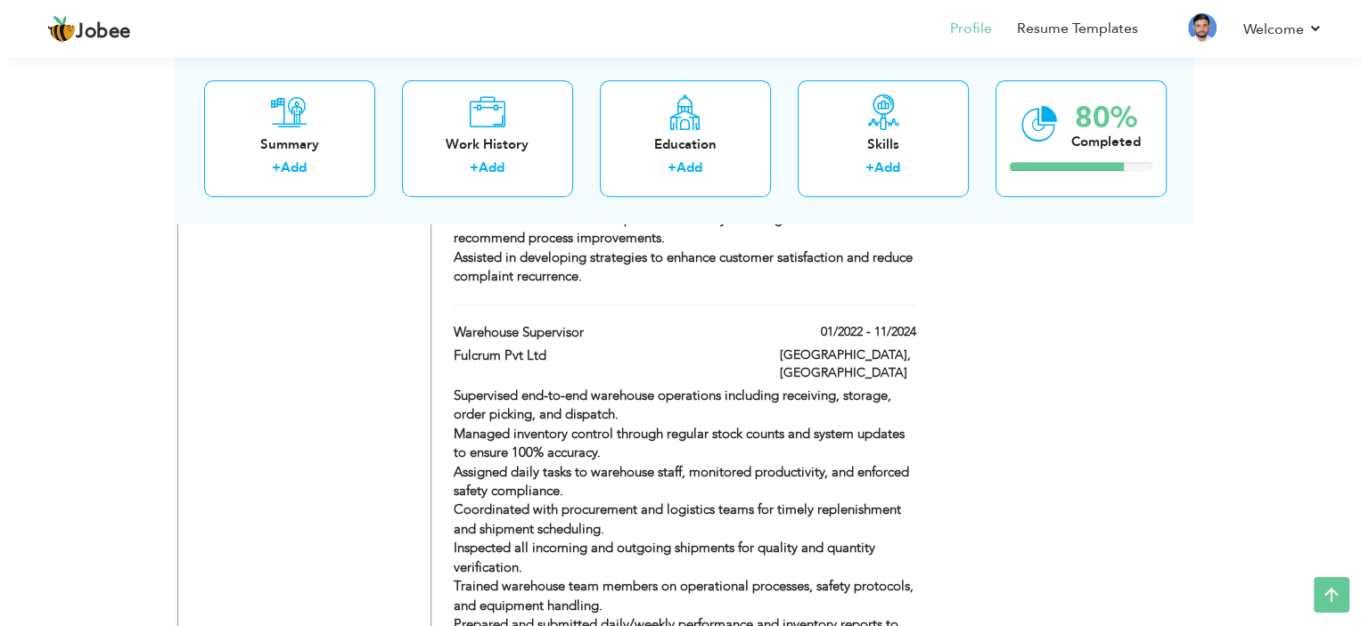
scroll to position [1707, 0]
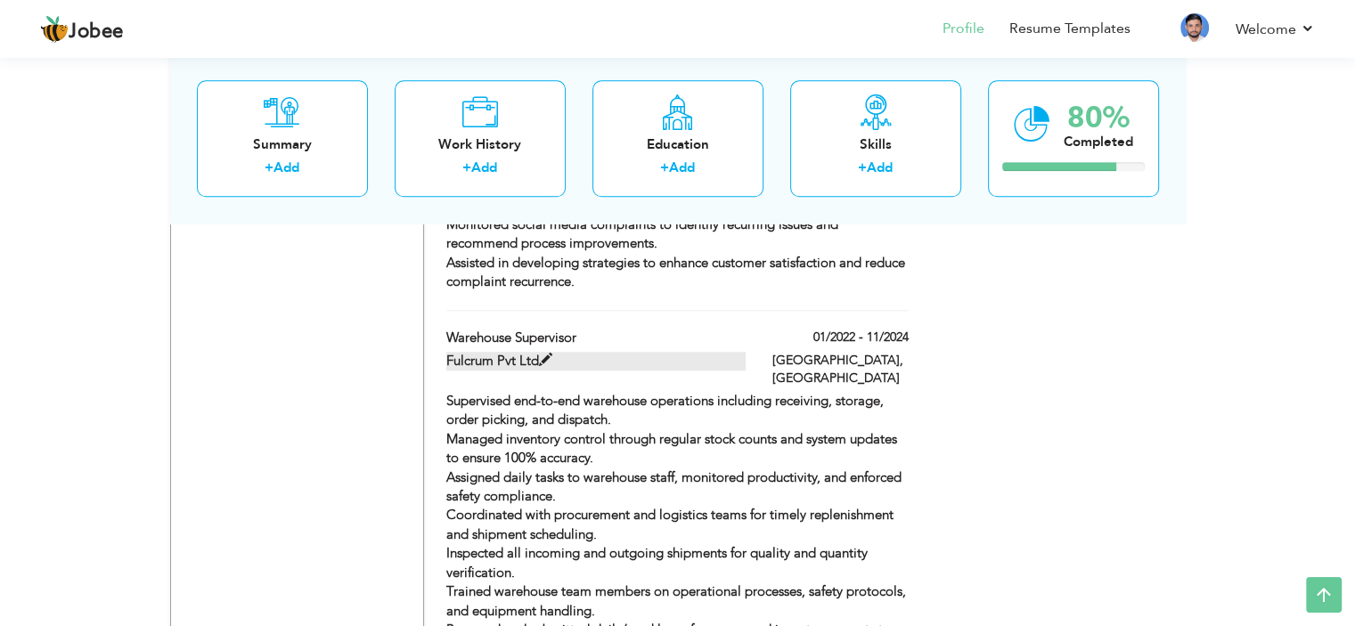
click at [541, 354] on span at bounding box center [545, 360] width 13 height 13
type input "Warehouse Supervisor"
type input "Fulcrum Pvt Ltd"
type input "01/2022"
type input "11/2024"
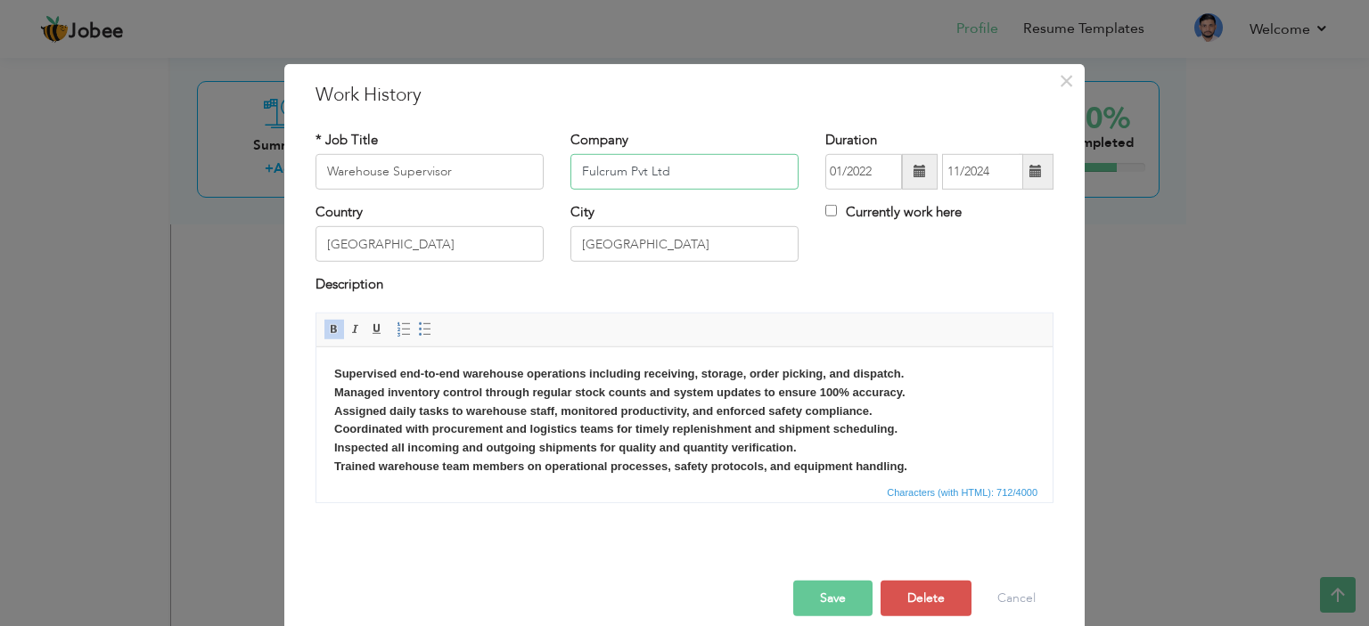
click at [707, 169] on input "Fulcrum Pvt Ltd" at bounding box center [684, 172] width 228 height 36
click at [1063, 86] on span "×" at bounding box center [1066, 80] width 15 height 32
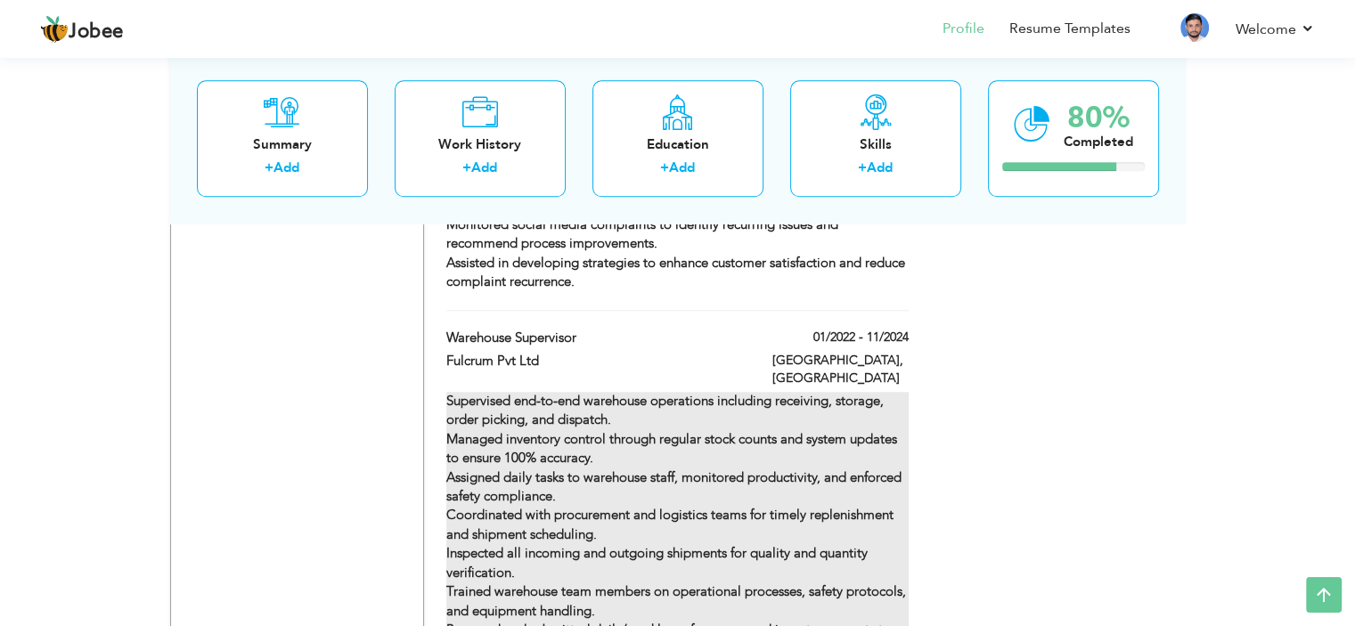
click at [710, 392] on strong "Supervised end-to-end warehouse operations including receiving, storage, order …" at bounding box center [676, 525] width 460 height 266
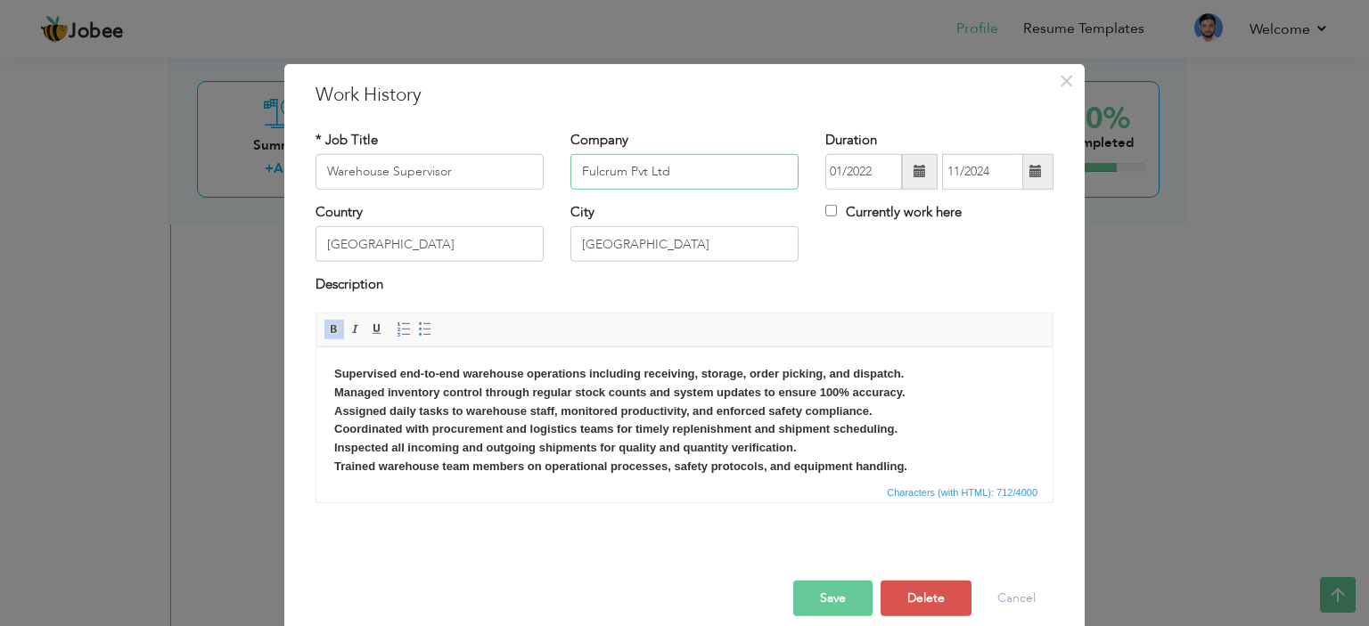
drag, startPoint x: 685, startPoint y: 177, endPoint x: 521, endPoint y: 173, distance: 164.0
click at [521, 173] on div "* Job Title Warehouse Supervisor Company Fulcrum Pvt Ltd Duration 01/2022 11/20…" at bounding box center [684, 166] width 764 height 72
paste input "AM LOGISTIC: Reliable Logistics Services in [GEOGRAPHIC_DATA]"
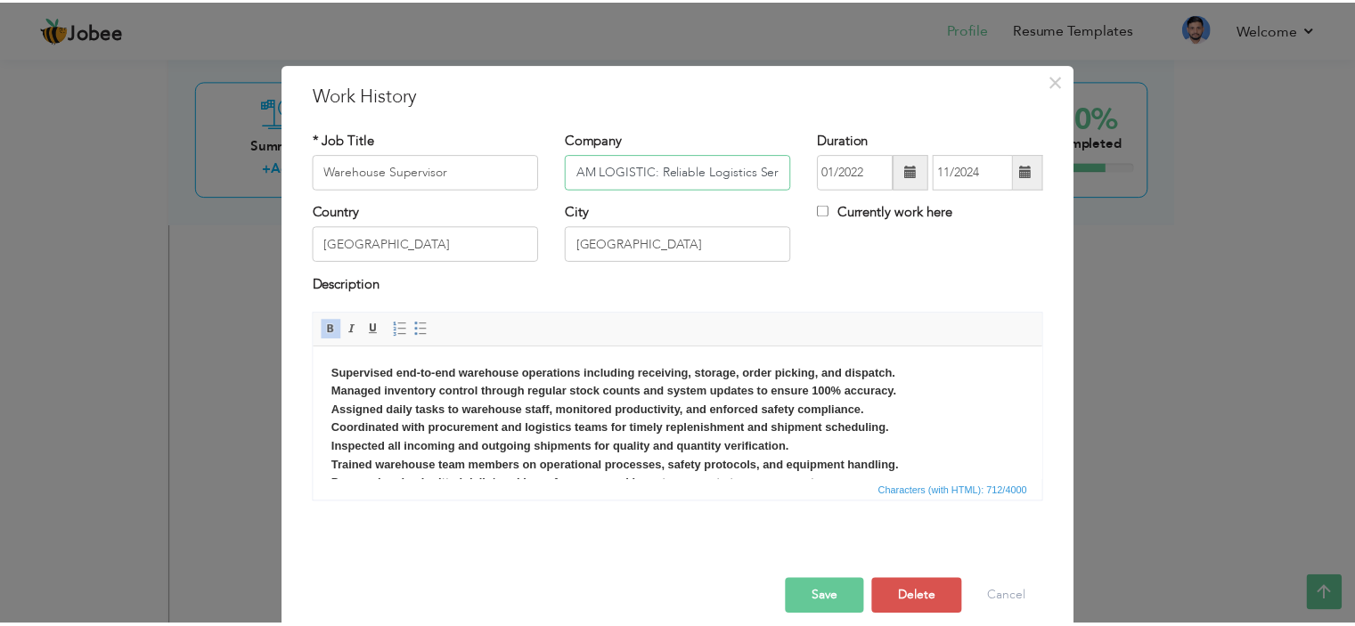
scroll to position [0, 0]
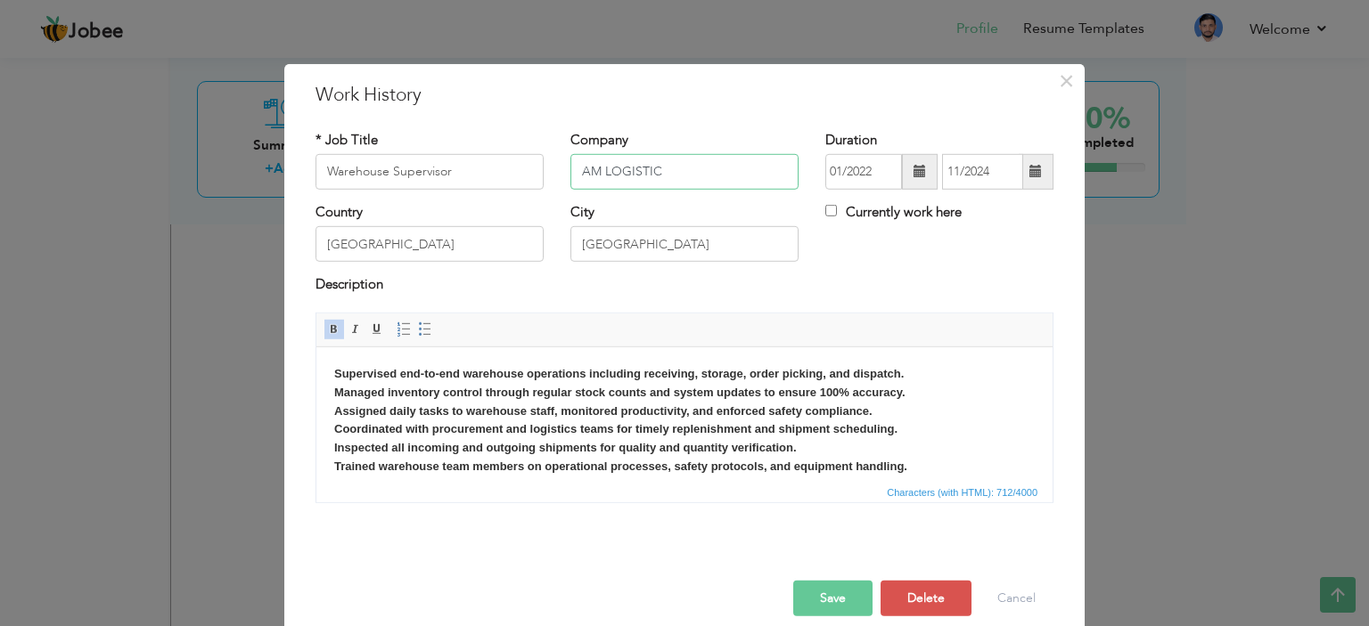
type input "AM LOGISTIC"
click at [836, 584] on button "Save" at bounding box center [832, 599] width 79 height 36
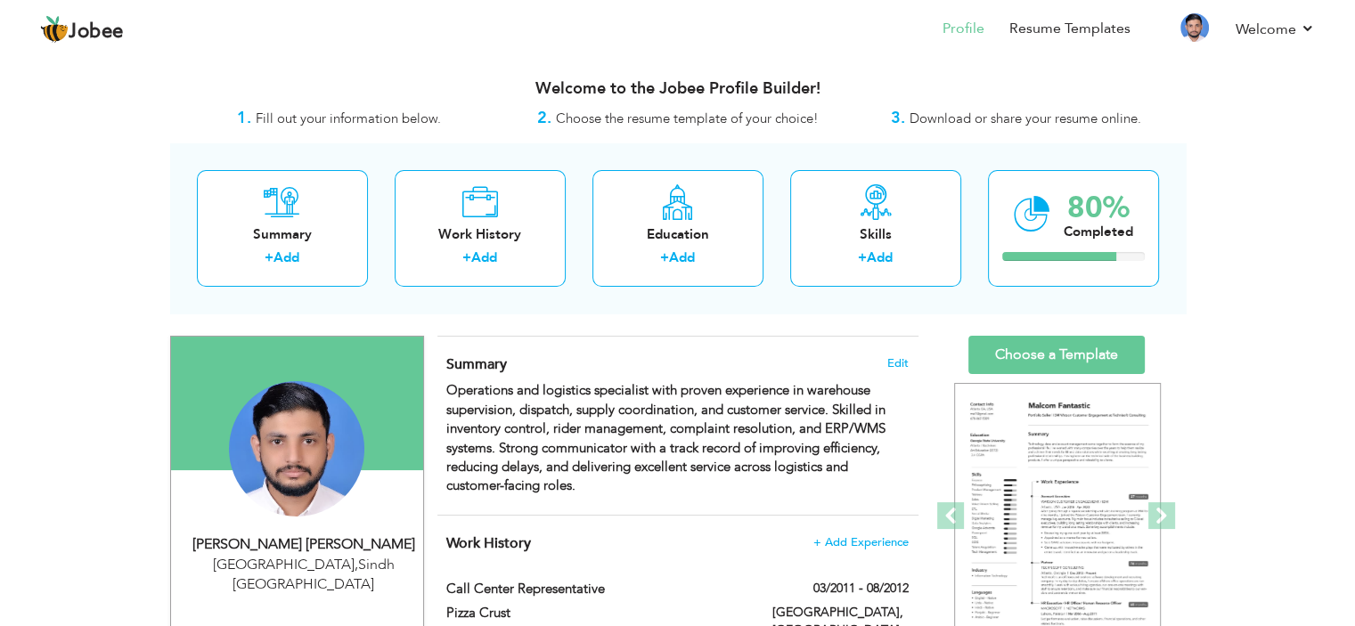
click at [1095, 92] on h3 "Welcome to the Jobee Profile Builder!" at bounding box center [678, 89] width 1016 height 18
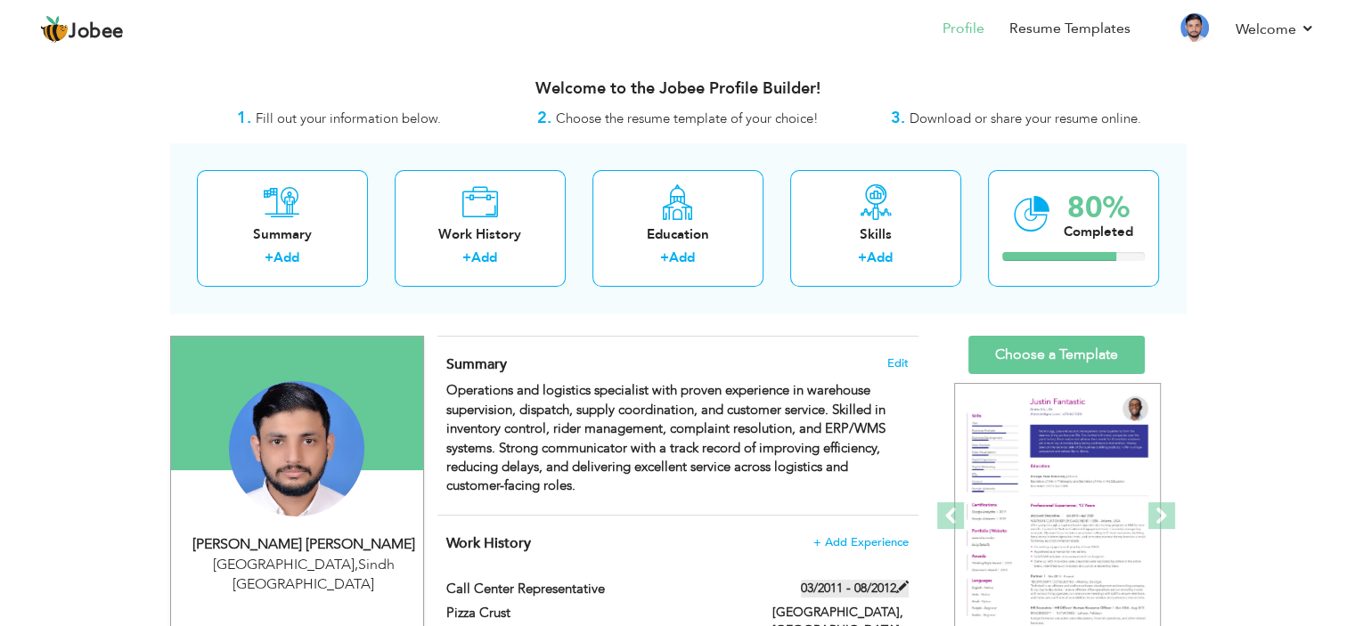
click at [874, 585] on label "03/2011 - 08/2012" at bounding box center [855, 589] width 108 height 18
type input "Call Center Representative"
type input "Pizza Crust"
type input "03/2011"
type input "08/2012"
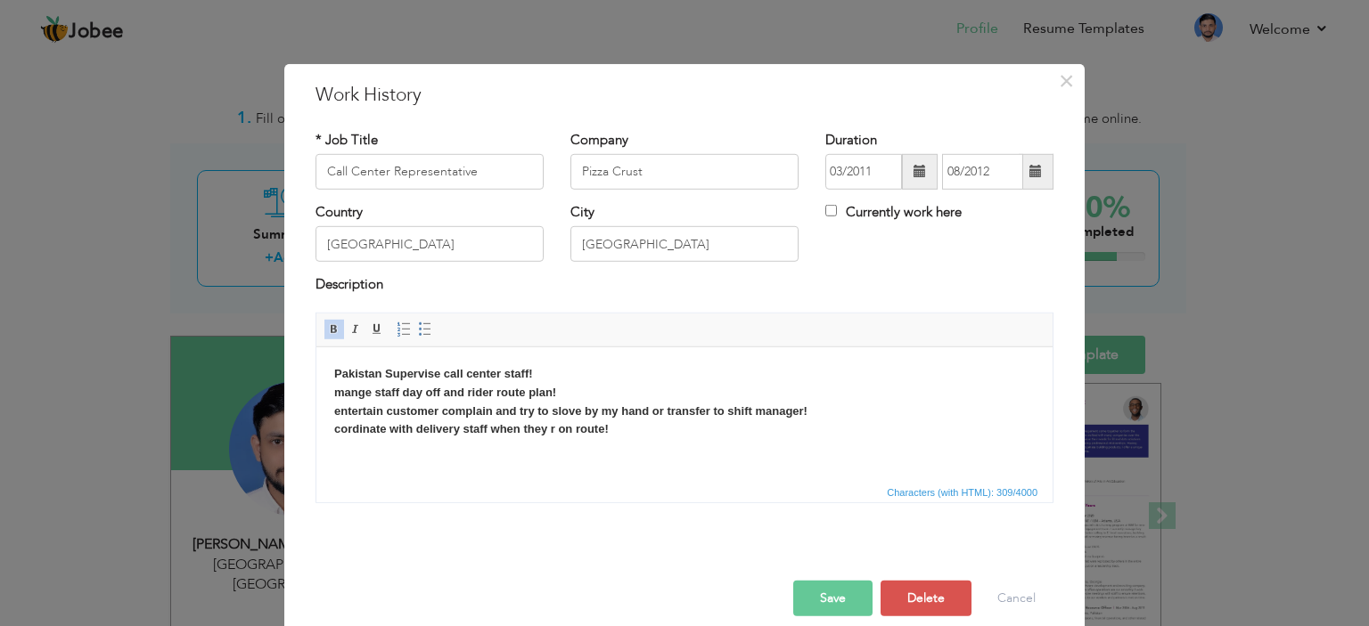
click at [913, 175] on span at bounding box center [919, 171] width 12 height 12
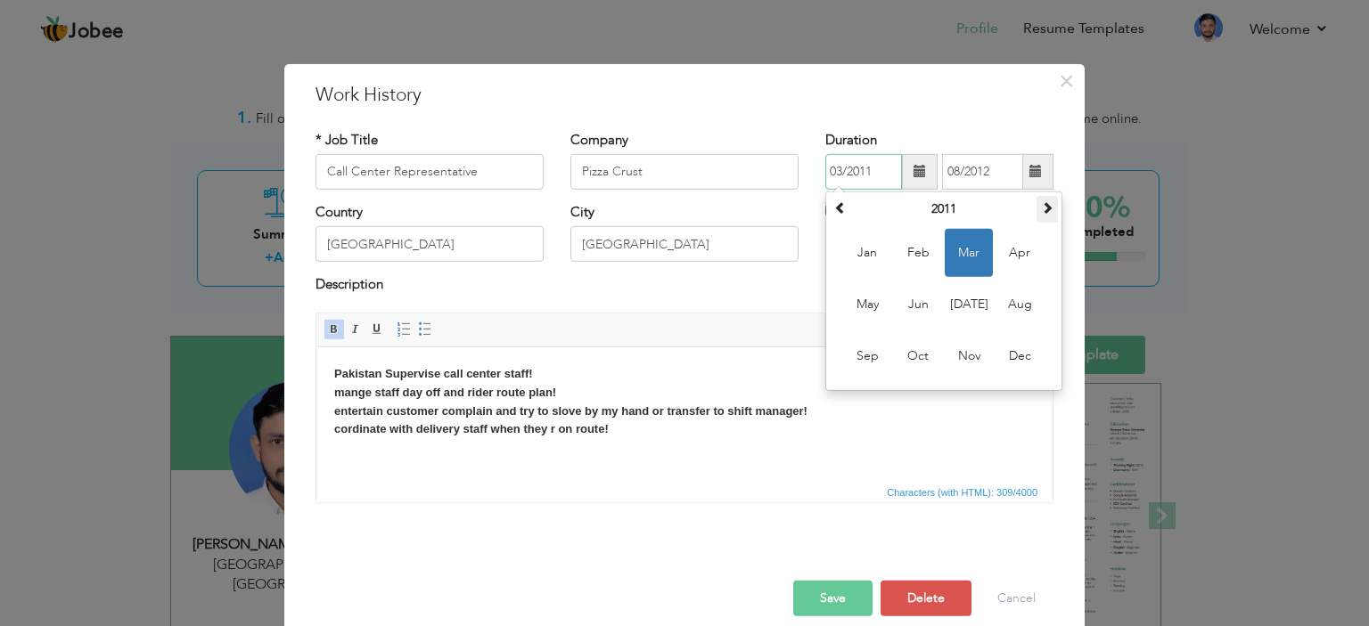
click at [1036, 203] on th at bounding box center [1046, 209] width 21 height 27
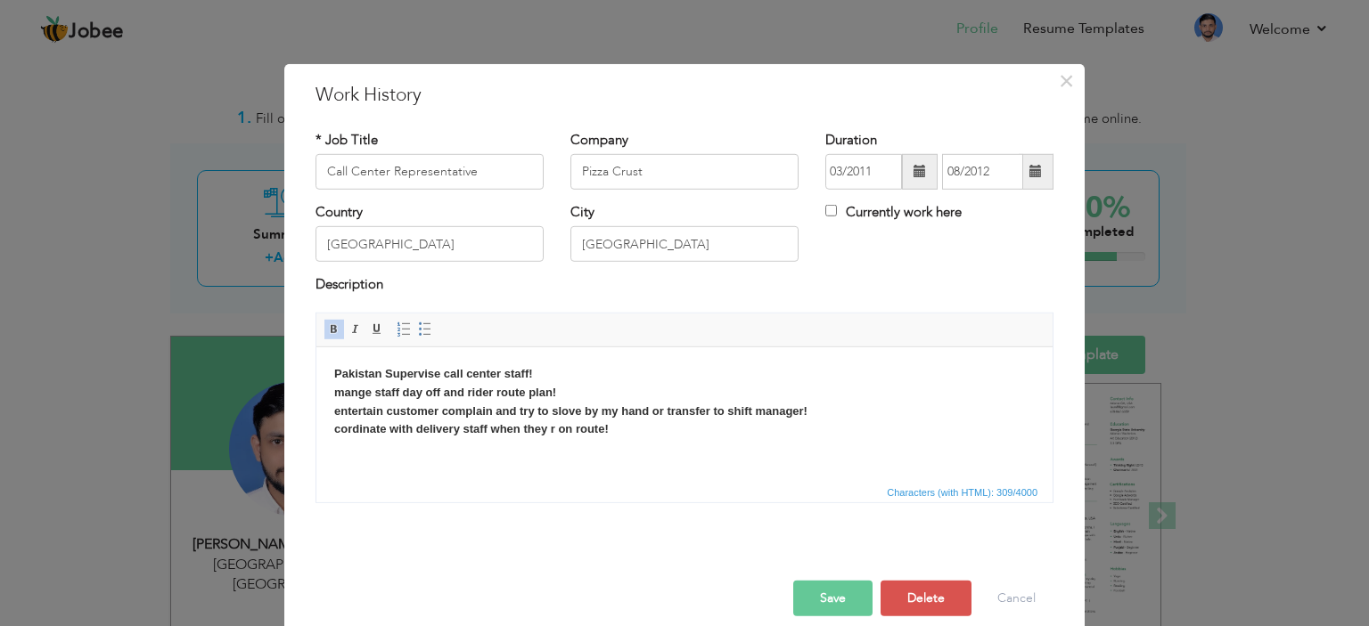
click at [993, 99] on h3 "Work History" at bounding box center [684, 94] width 738 height 27
click at [1034, 171] on span at bounding box center [1035, 171] width 12 height 12
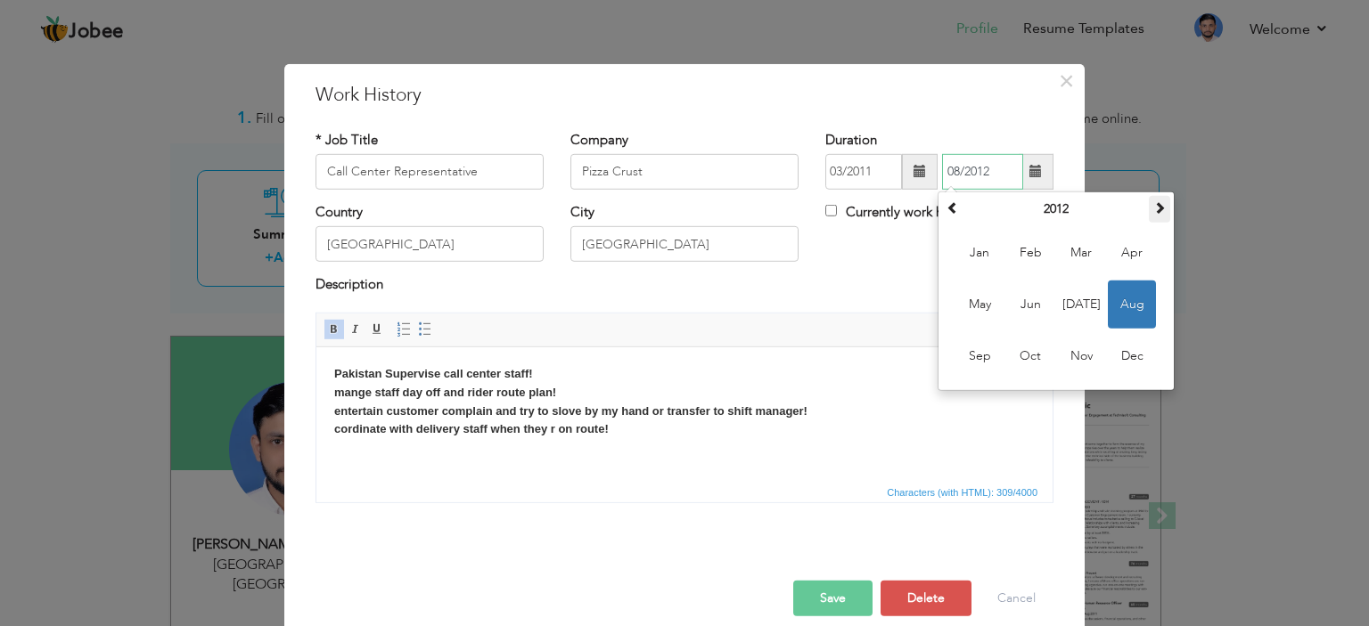
click at [1153, 208] on span at bounding box center [1159, 207] width 12 height 12
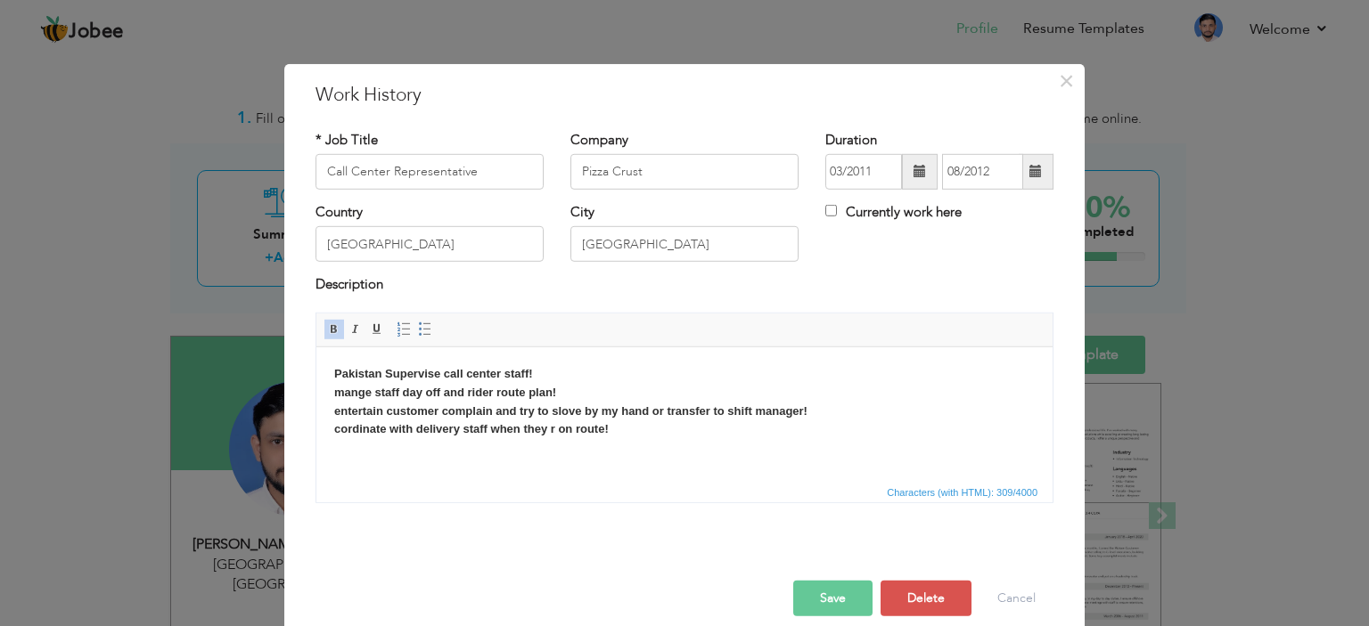
click at [913, 168] on span at bounding box center [919, 171] width 12 height 12
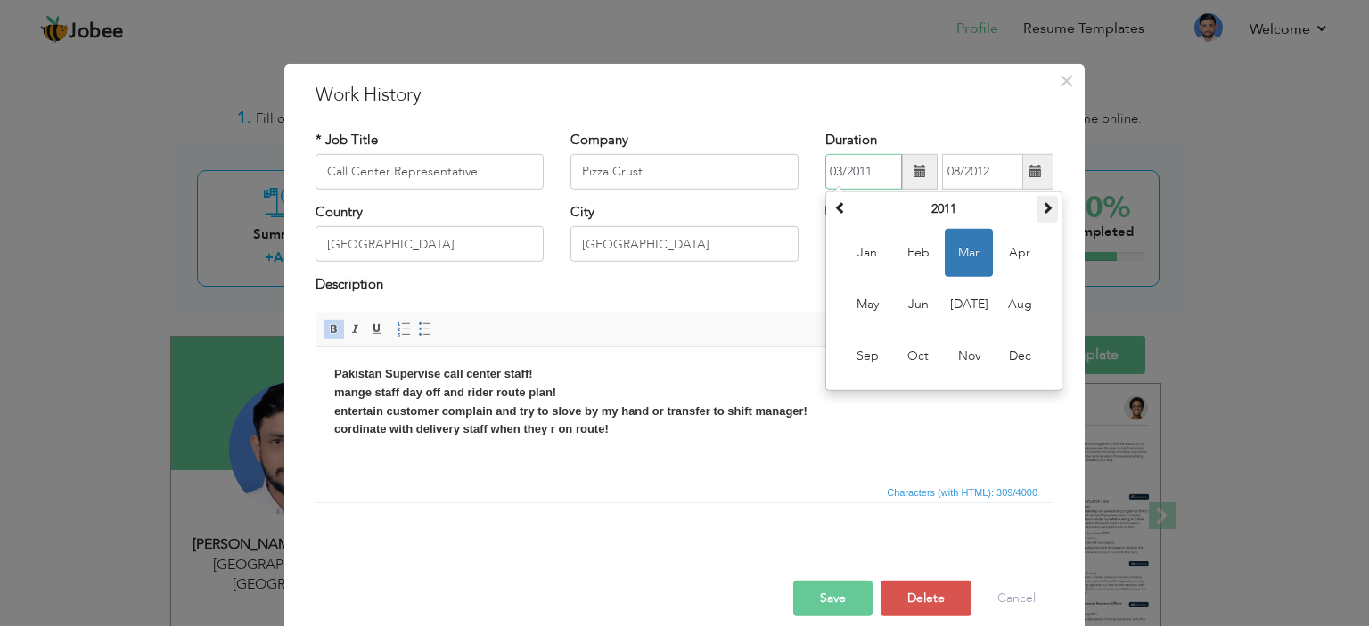
click at [1048, 202] on th at bounding box center [1046, 209] width 21 height 27
click at [964, 266] on span "Mar" at bounding box center [968, 253] width 48 height 48
type input "03/2013"
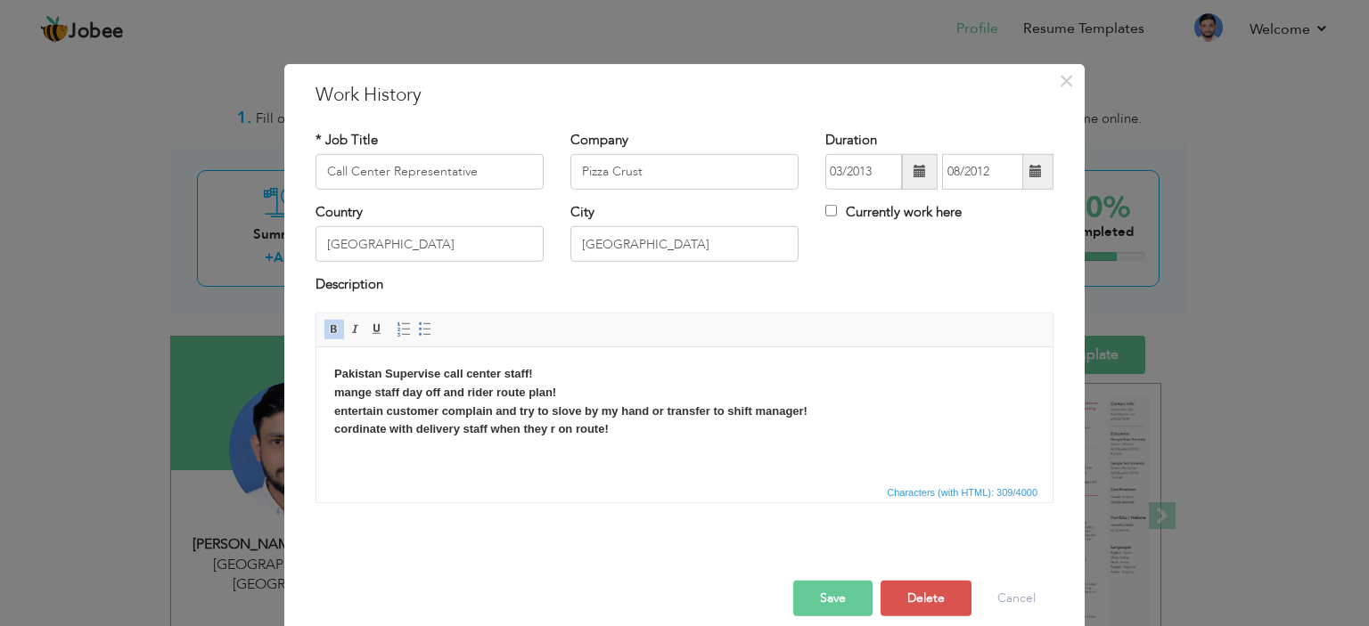
click at [1029, 171] on span at bounding box center [1035, 171] width 12 height 12
click at [1035, 164] on span at bounding box center [1035, 172] width 35 height 36
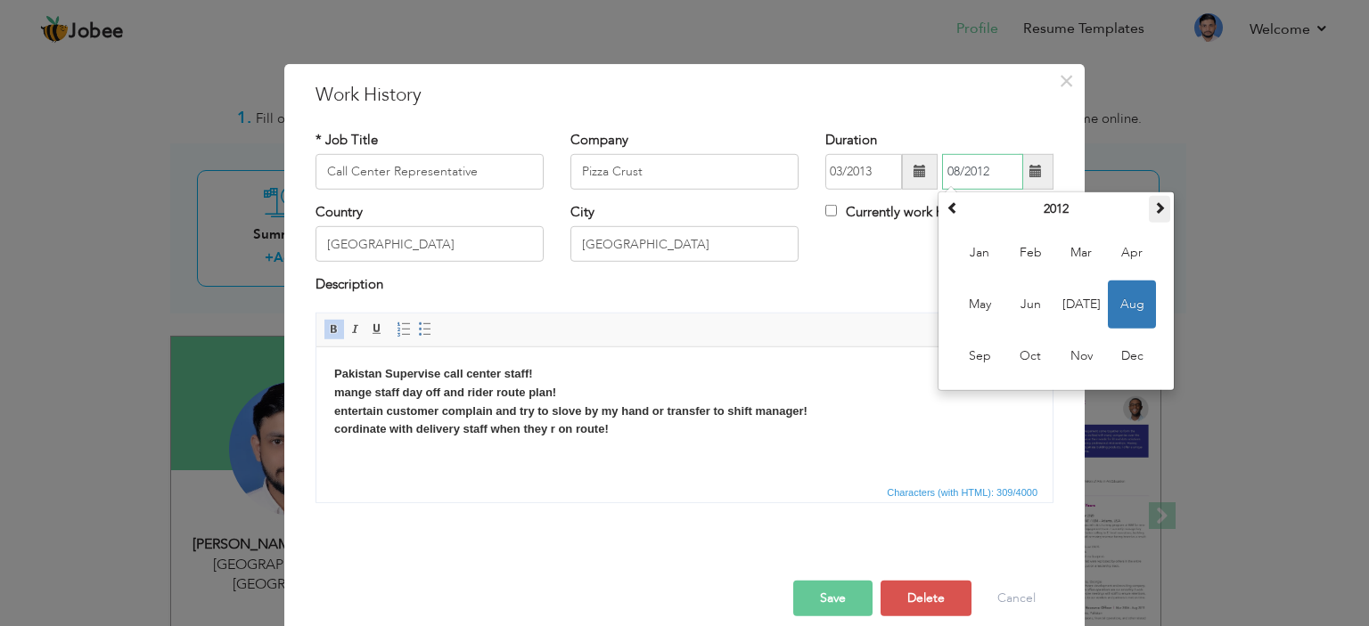
click at [1153, 196] on th at bounding box center [1159, 209] width 21 height 27
click at [1154, 208] on span at bounding box center [1159, 207] width 12 height 12
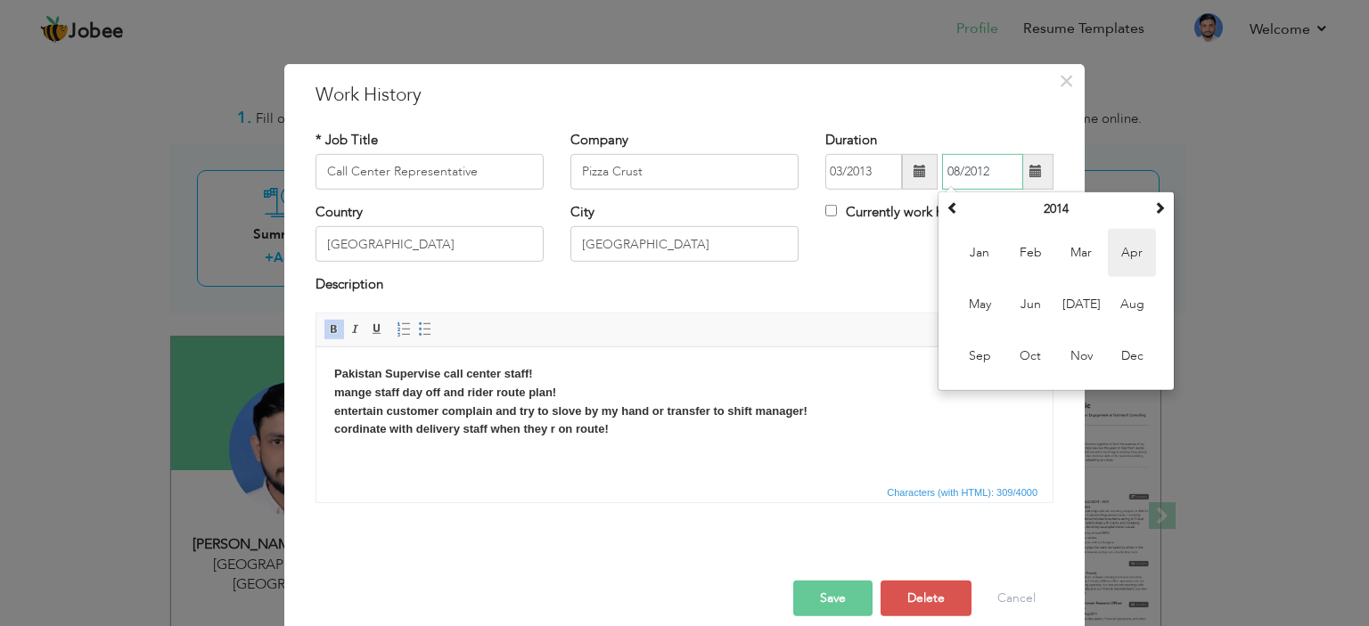
click at [1140, 257] on span "Apr" at bounding box center [1132, 253] width 48 height 48
type input "04/2014"
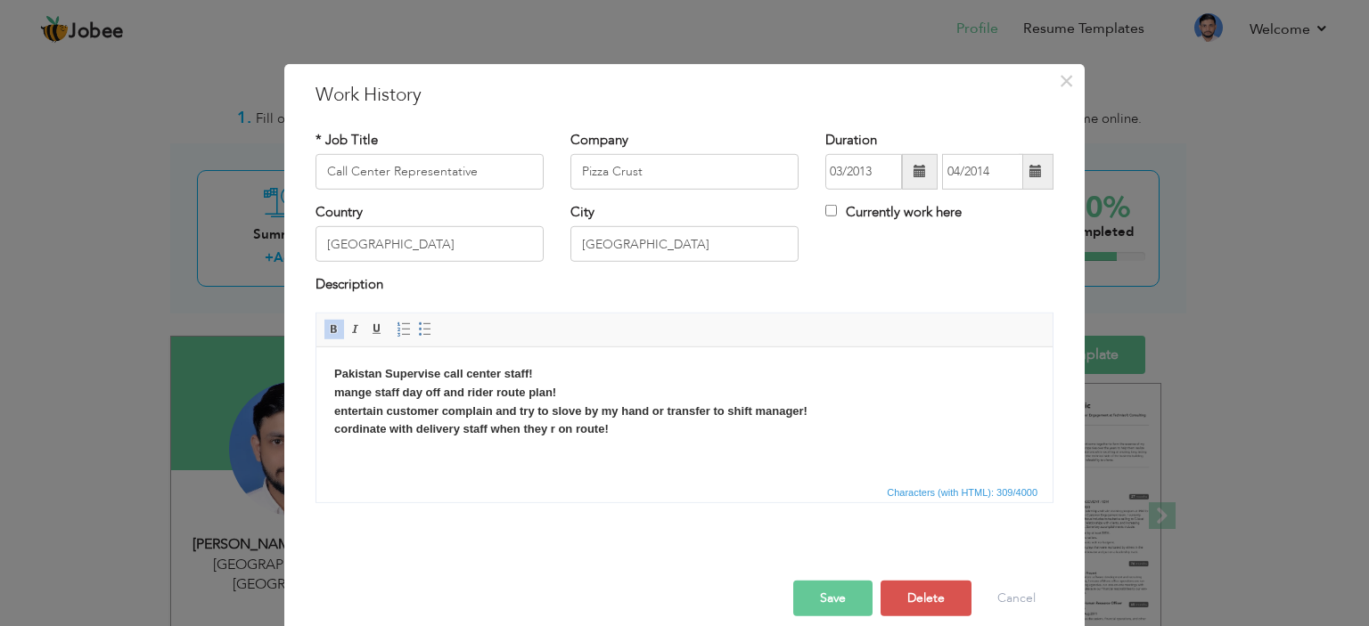
click at [974, 265] on div "Country [GEOGRAPHIC_DATA] City [GEOGRAPHIC_DATA] Currently work here" at bounding box center [684, 239] width 764 height 72
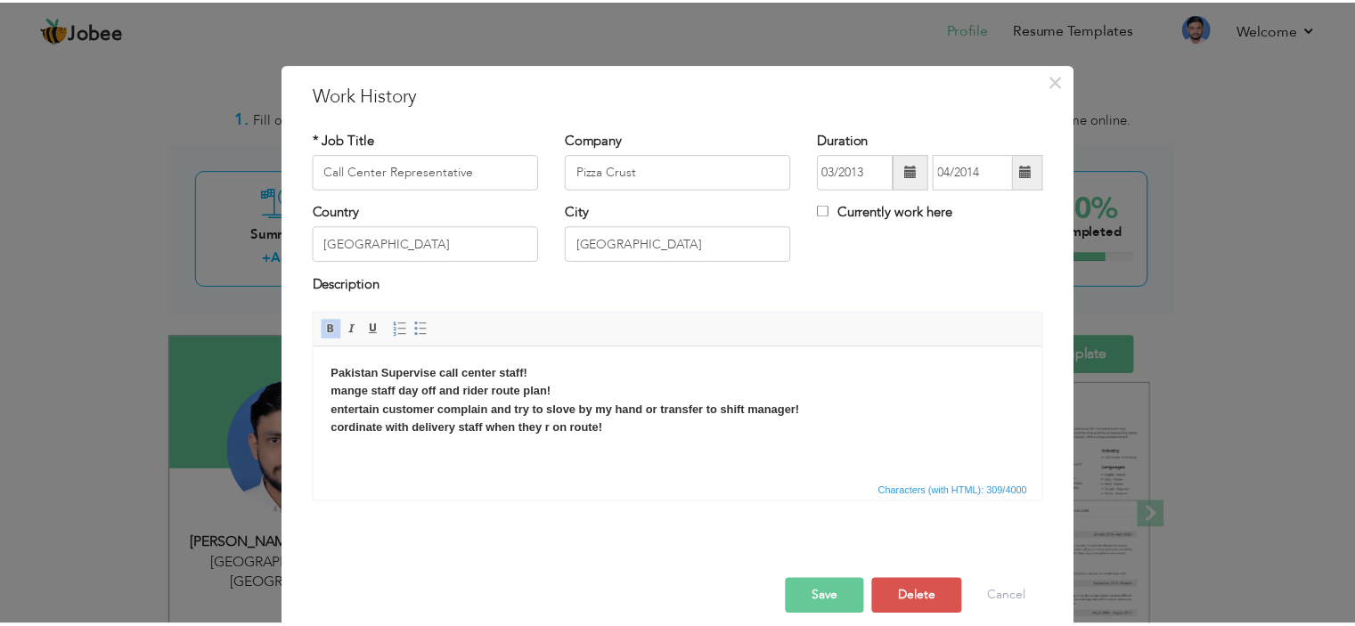
scroll to position [20, 0]
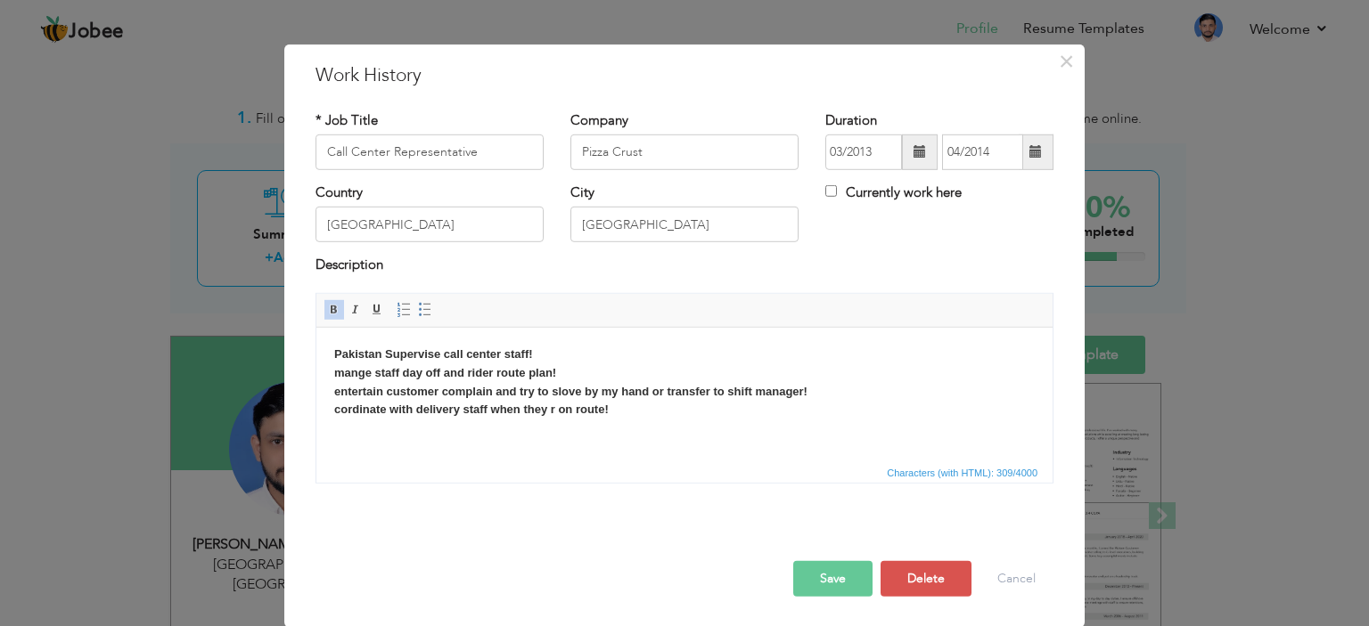
click at [830, 583] on button "Save" at bounding box center [832, 579] width 79 height 36
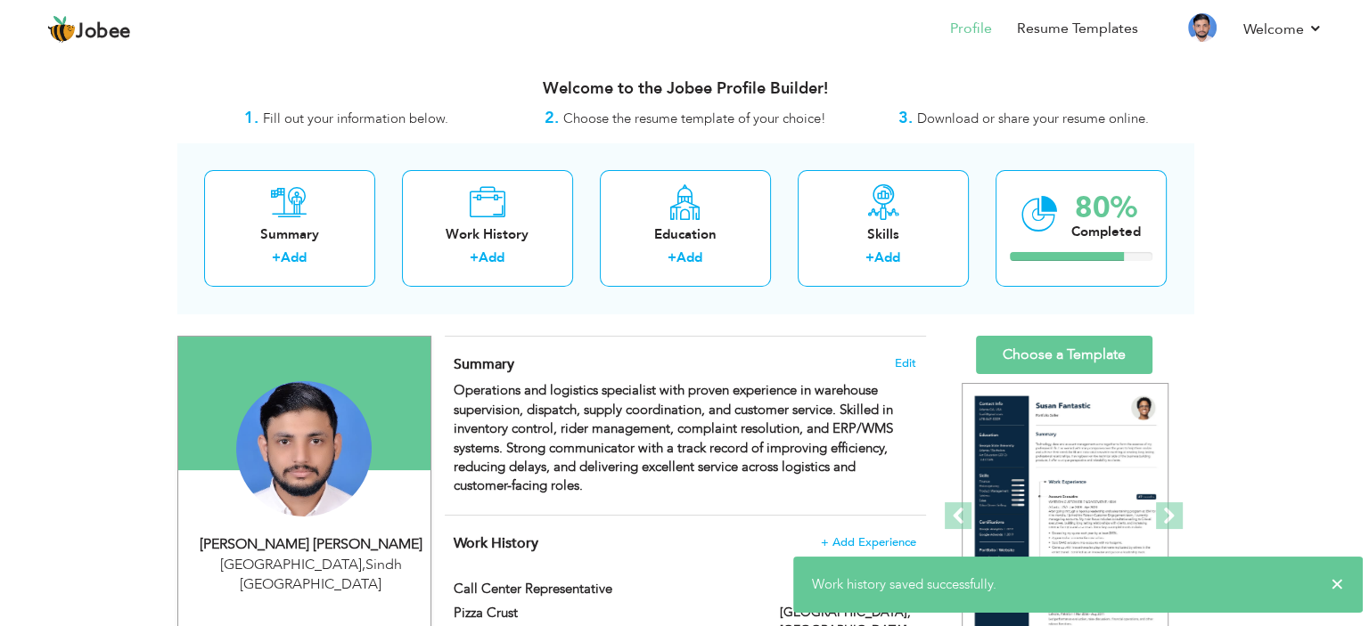
scroll to position [772, 0]
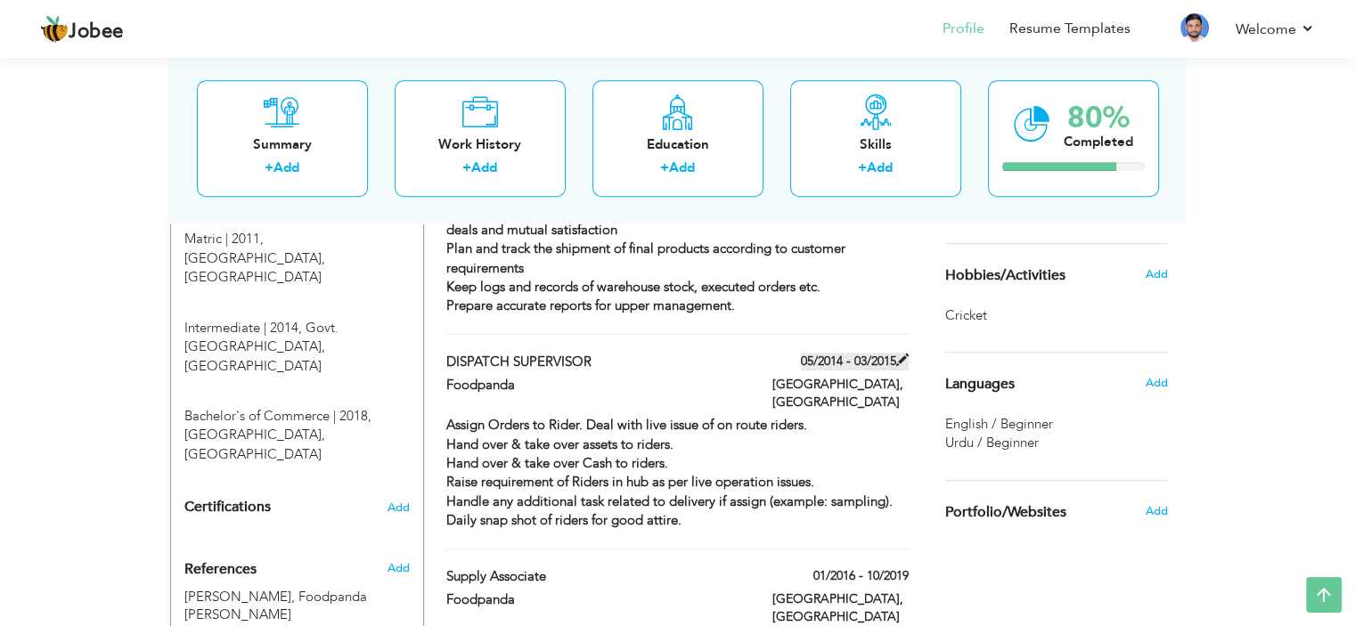
click at [872, 353] on label "05/2014 - 03/2015" at bounding box center [855, 362] width 108 height 18
type input "DISPATCH SUPERVISOR"
type input "Foodpanda"
type input "05/2014"
type input "03/2015"
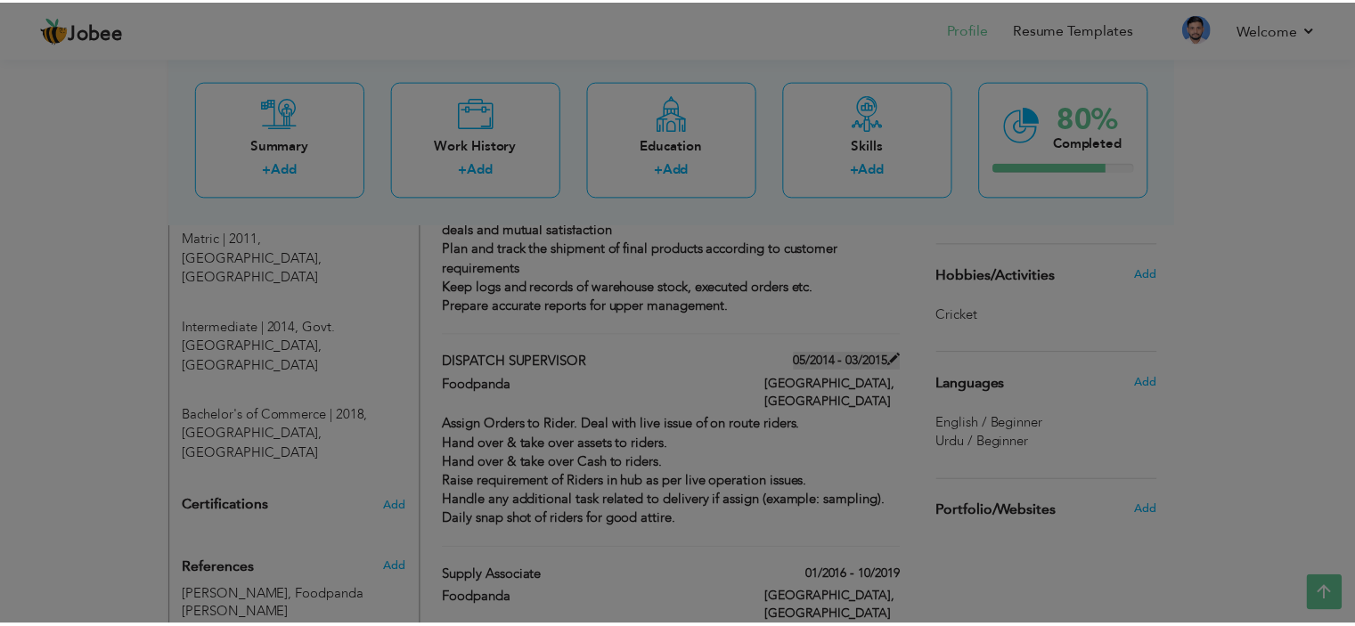
scroll to position [0, 0]
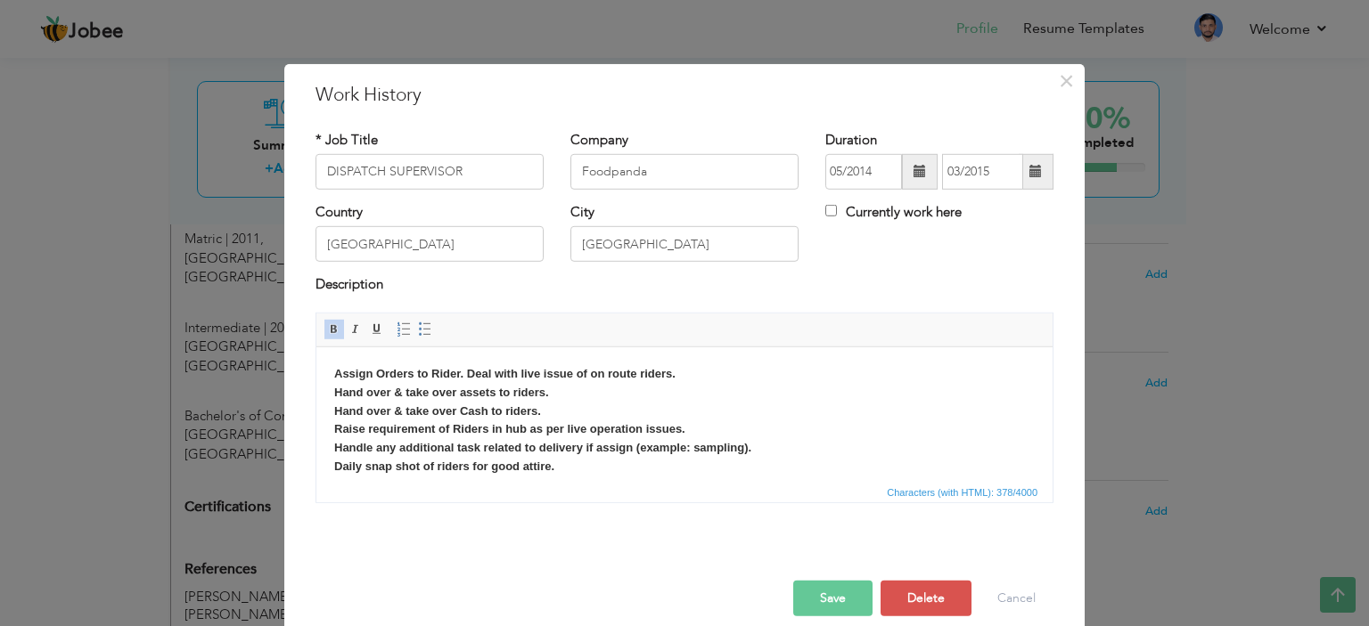
click at [913, 166] on span at bounding box center [919, 171] width 12 height 12
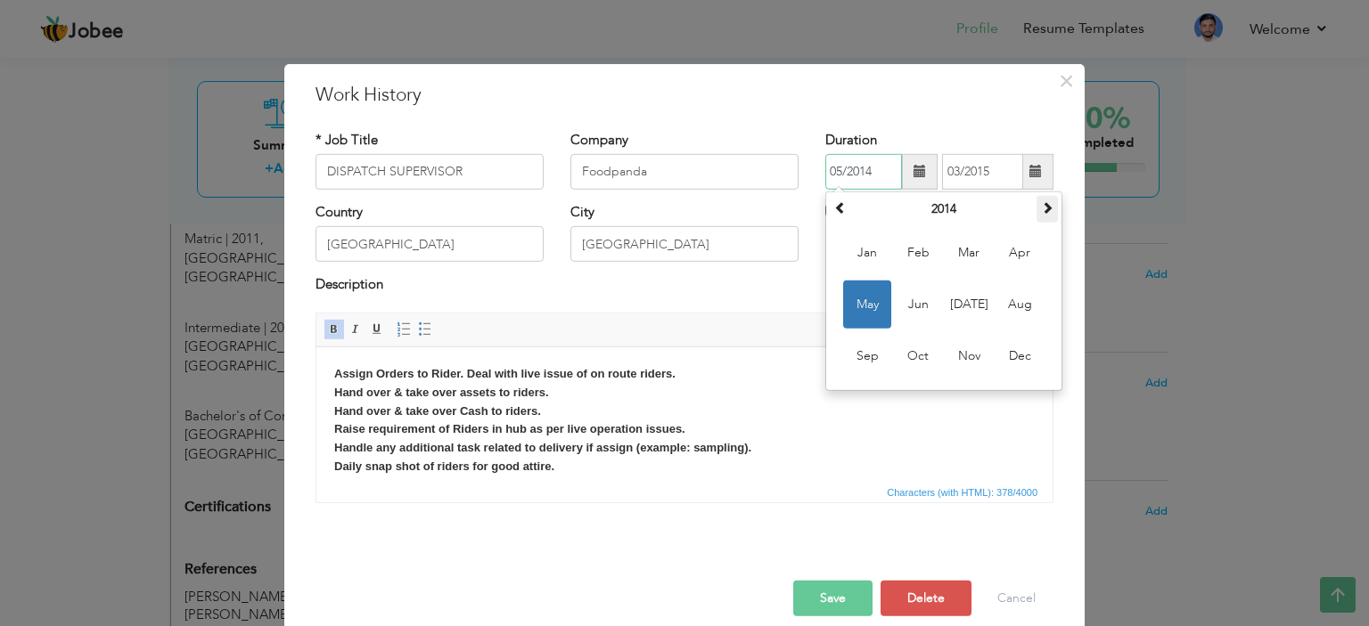
click at [1036, 205] on th at bounding box center [1046, 209] width 21 height 27
click at [1028, 260] on span "Apr" at bounding box center [1019, 253] width 48 height 48
type input "04/2015"
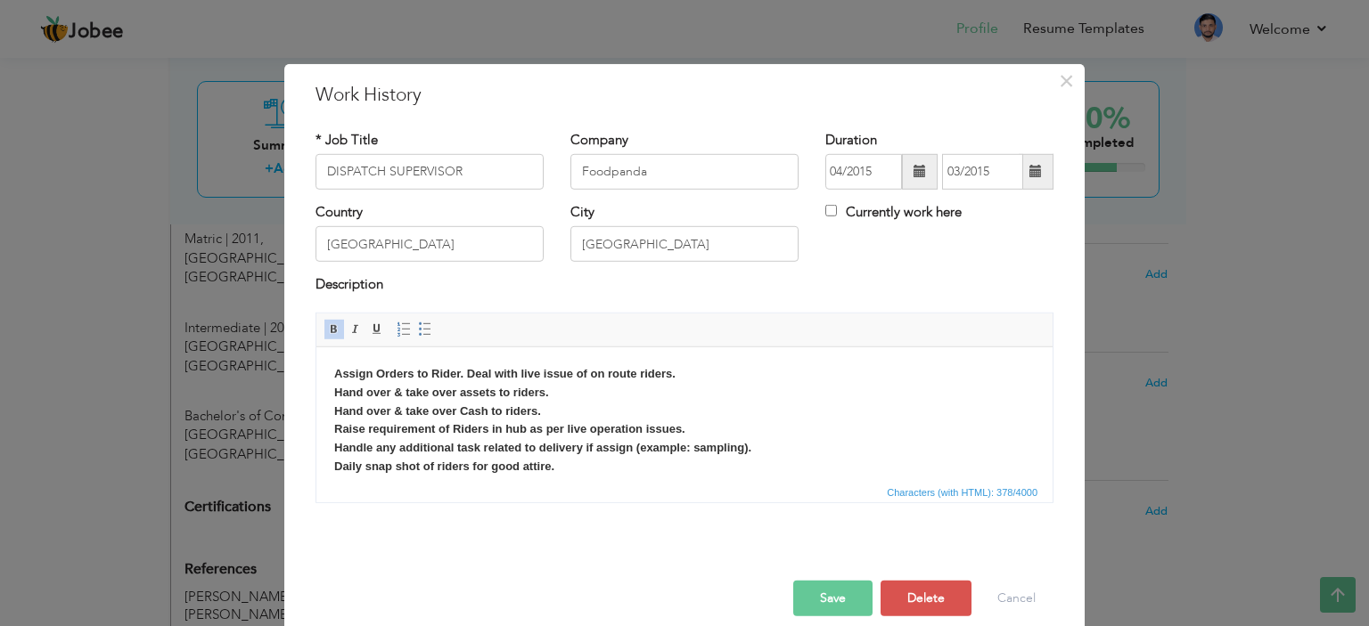
click at [1033, 174] on span at bounding box center [1035, 171] width 12 height 12
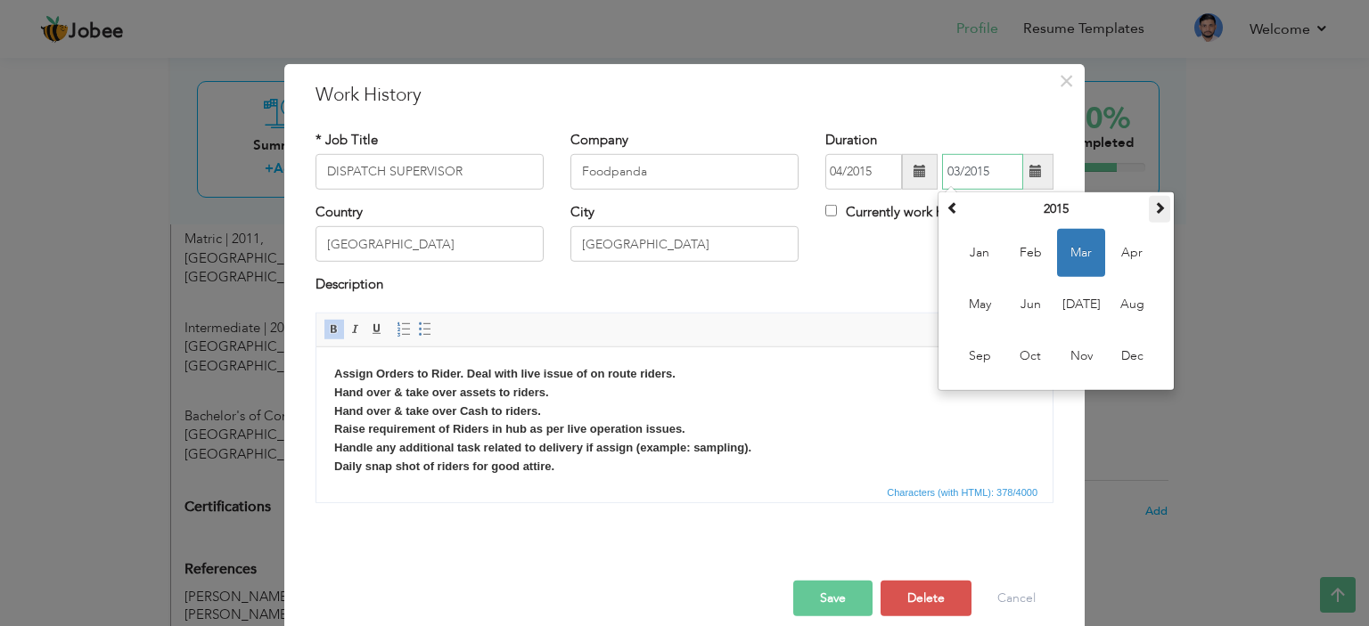
click at [1153, 209] on span at bounding box center [1159, 207] width 12 height 12
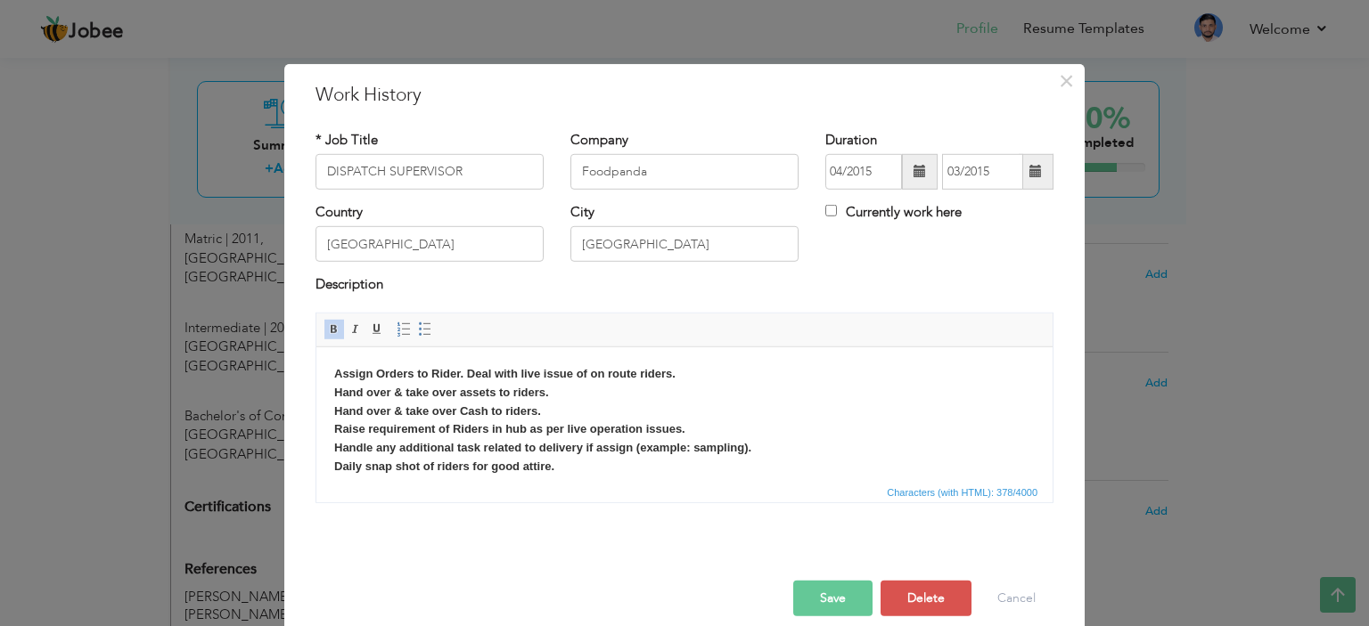
click at [1029, 159] on span at bounding box center [1035, 172] width 35 height 36
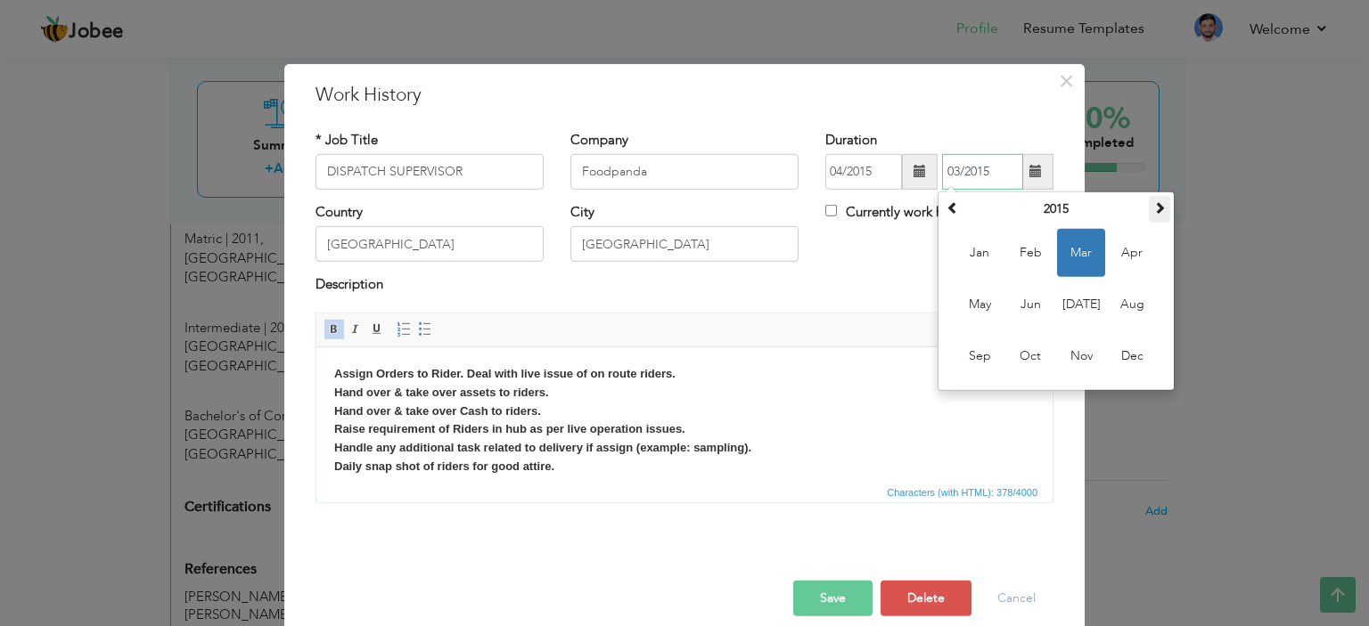
click at [1153, 204] on span at bounding box center [1159, 207] width 12 height 12
click at [1035, 248] on span "Feb" at bounding box center [1030, 253] width 48 height 48
type input "02/2016"
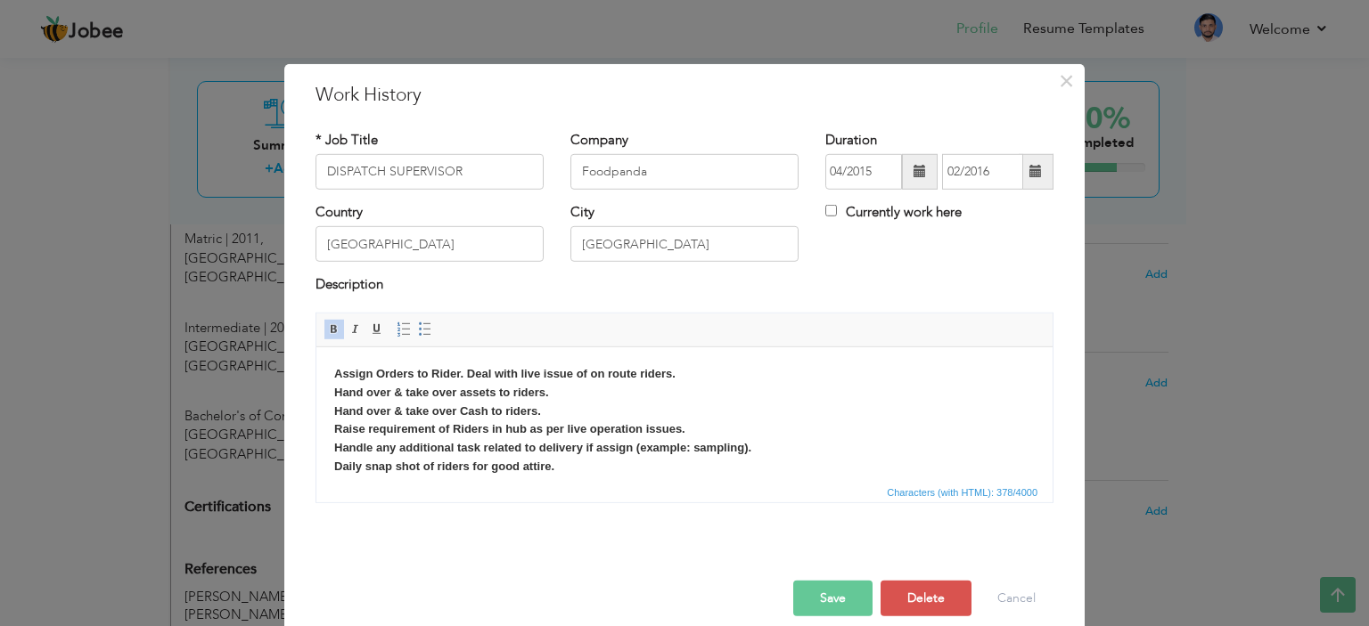
click at [894, 249] on div "Country [GEOGRAPHIC_DATA] City [GEOGRAPHIC_DATA] Currently work here" at bounding box center [684, 239] width 764 height 72
click at [830, 591] on button "Save" at bounding box center [832, 599] width 79 height 36
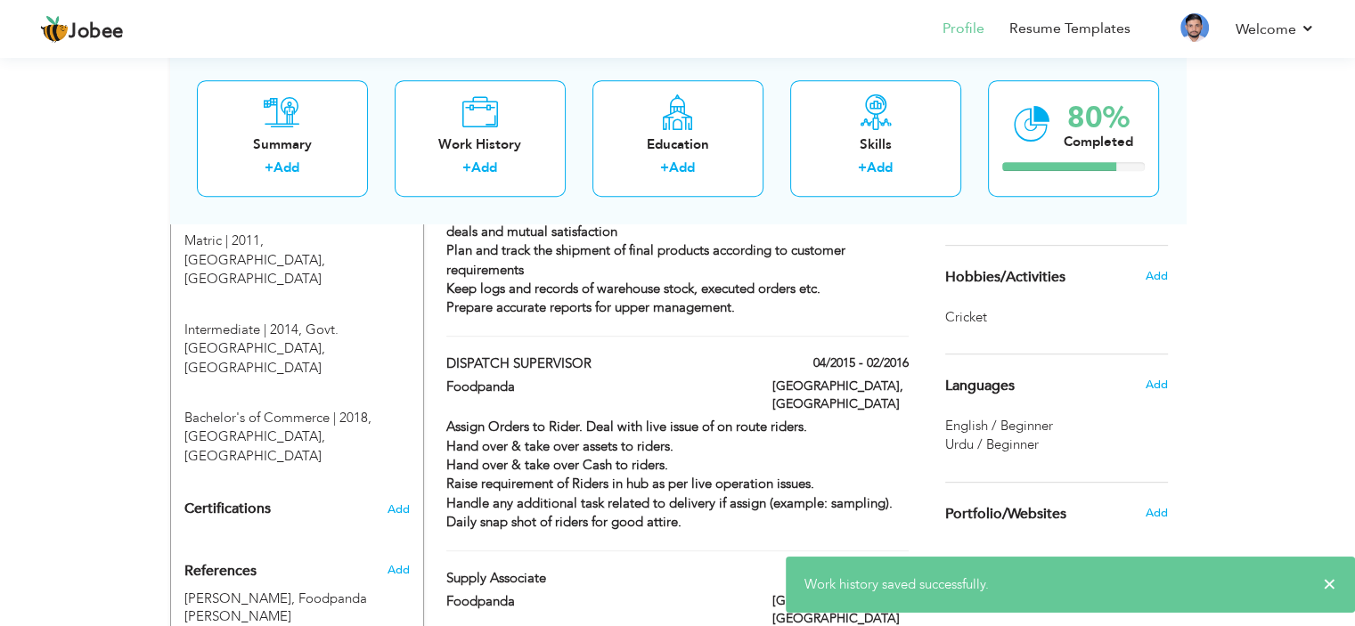
scroll to position [779, 0]
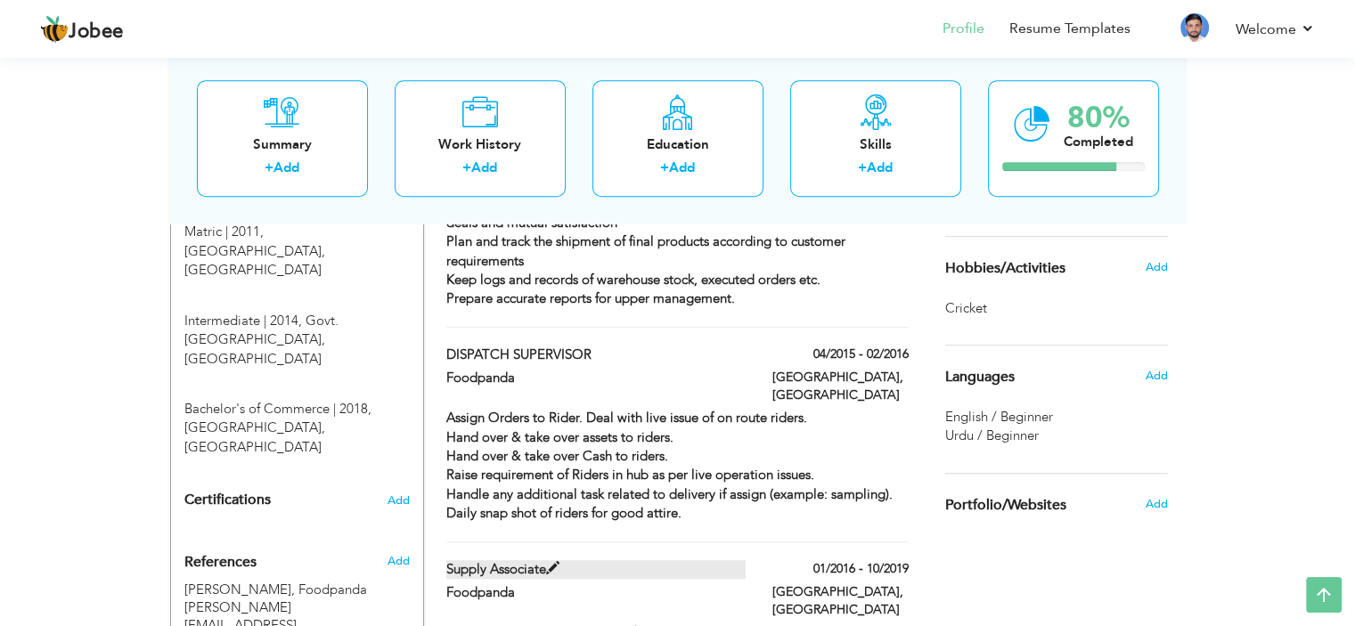
click at [696, 560] on label "supply associate" at bounding box center [595, 569] width 299 height 19
type input "supply associate"
type input "01/2016"
type input "10/2019"
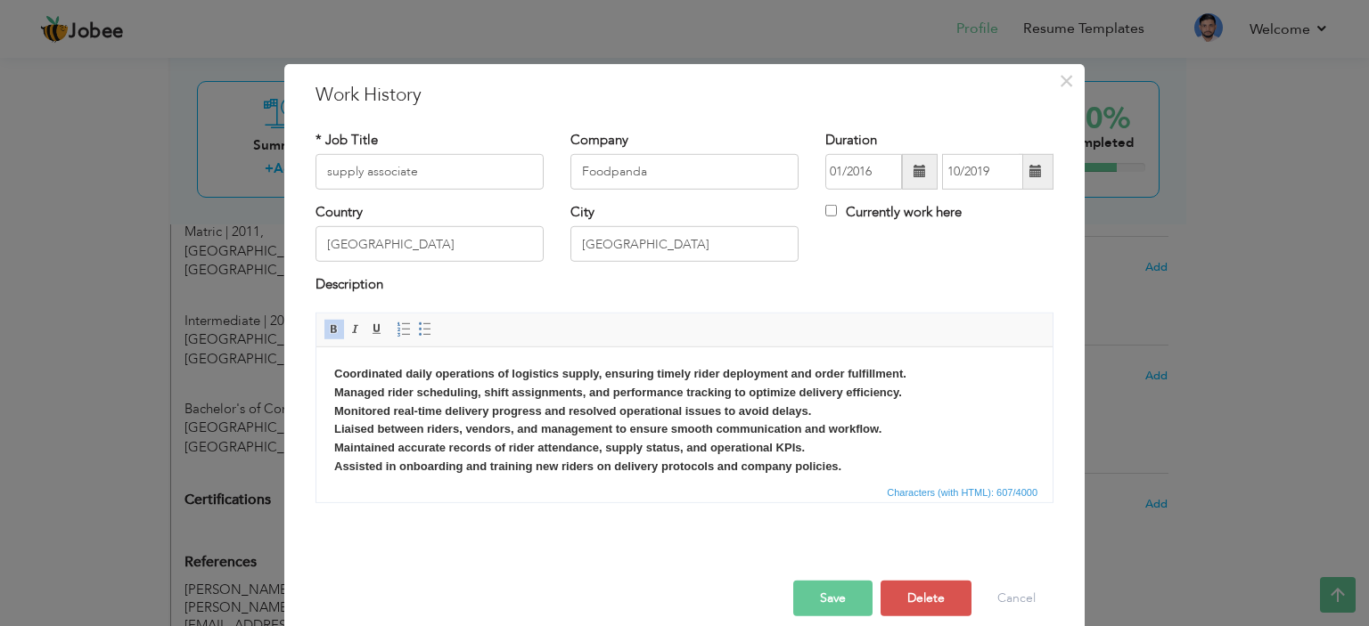
click at [927, 170] on span at bounding box center [920, 172] width 36 height 36
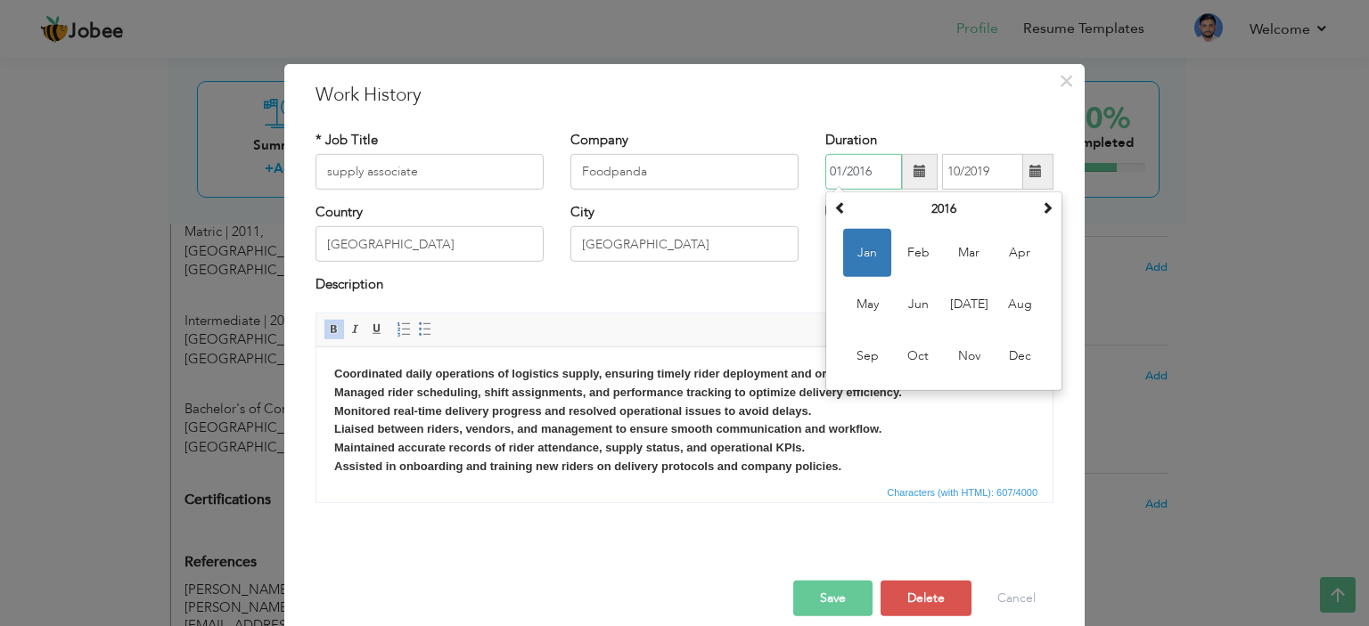
click at [914, 254] on span "Feb" at bounding box center [918, 253] width 48 height 48
type input "02/2016"
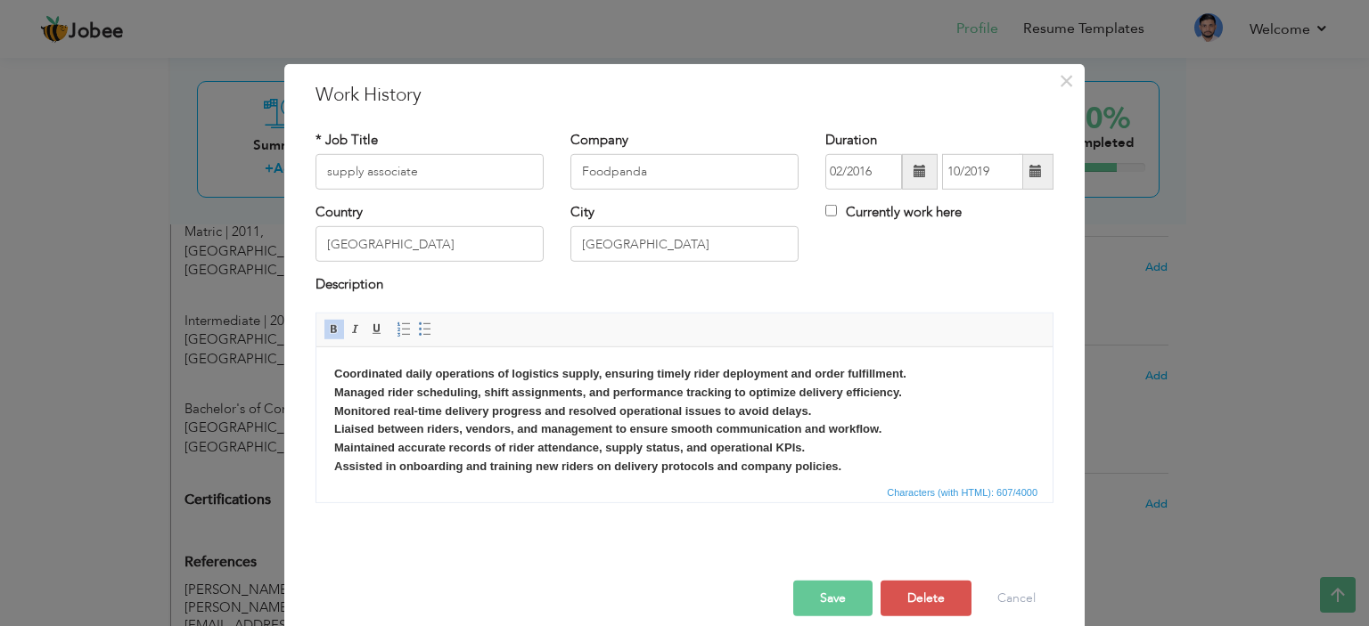
click at [1026, 178] on span at bounding box center [1035, 172] width 35 height 36
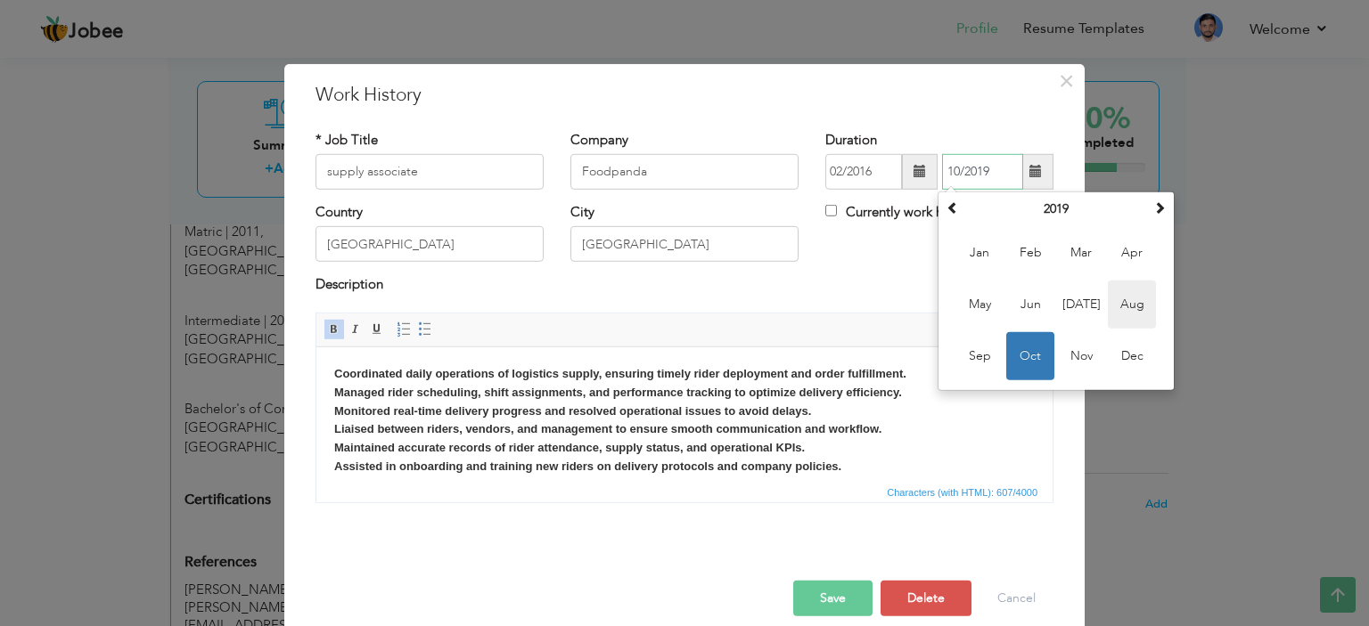
click at [1121, 297] on span "Aug" at bounding box center [1132, 305] width 48 height 48
type input "08/2019"
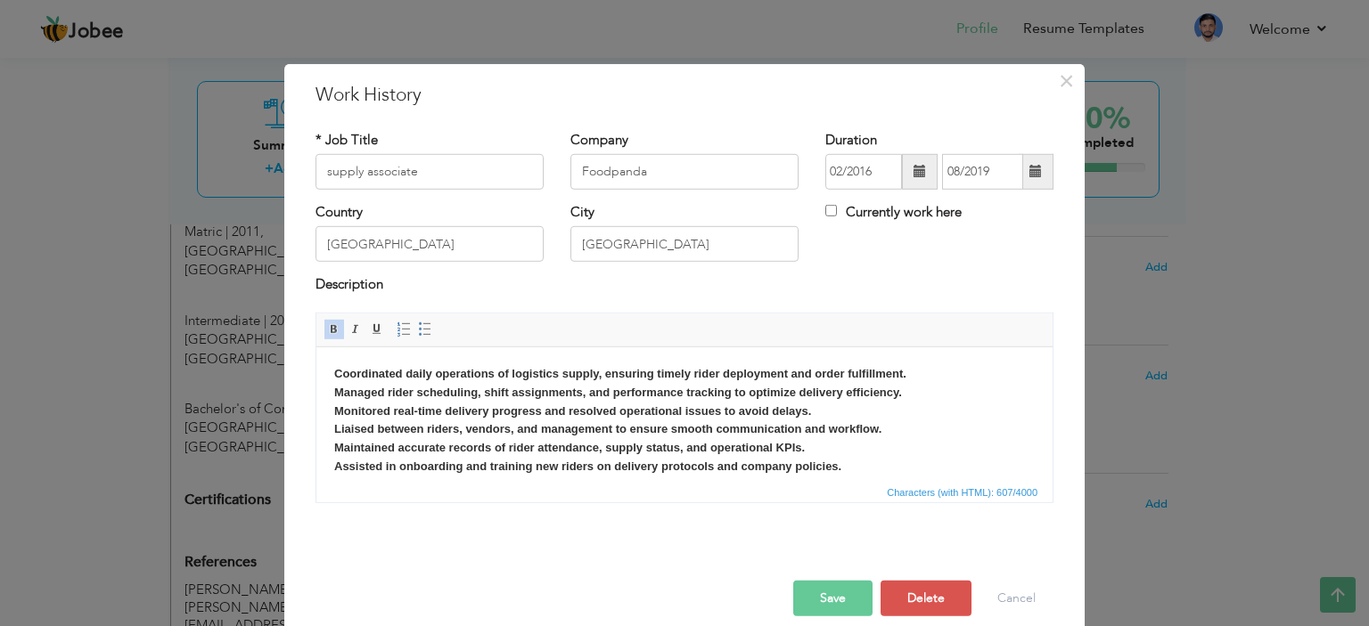
click at [934, 270] on div "Country [GEOGRAPHIC_DATA] City [GEOGRAPHIC_DATA] Currently work here" at bounding box center [684, 239] width 764 height 72
click at [832, 596] on button "Save" at bounding box center [832, 599] width 79 height 36
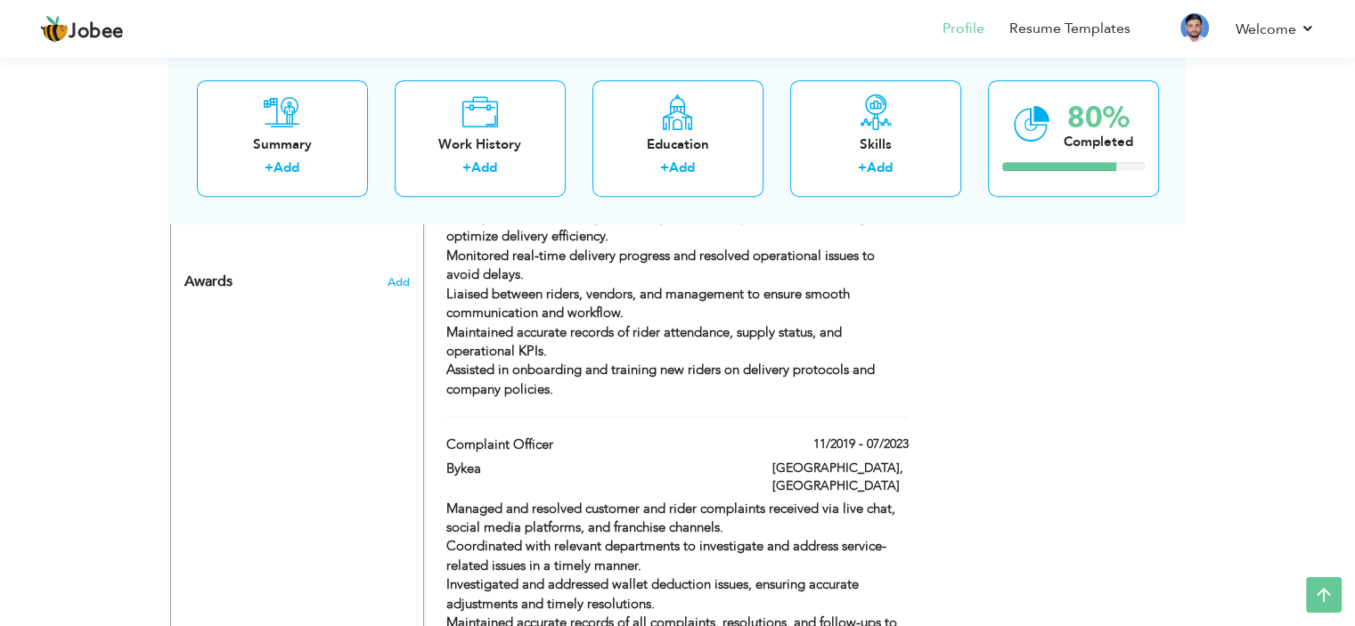
scroll to position [1226, 0]
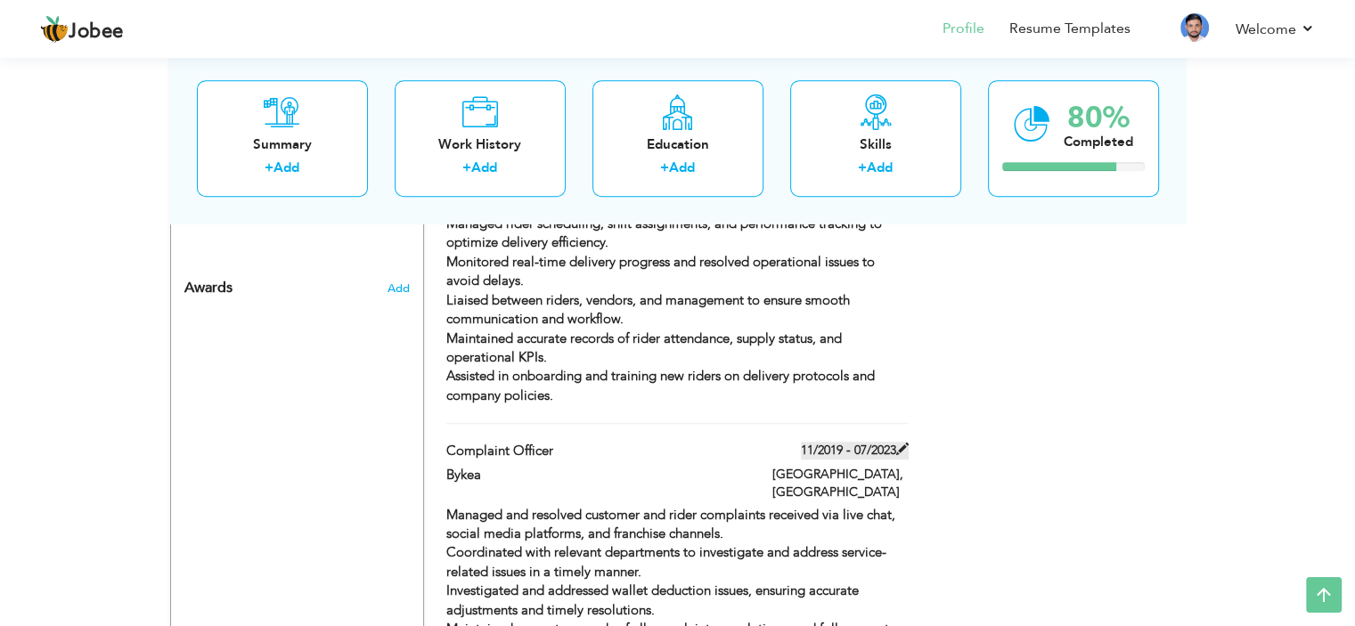
click at [852, 442] on label "11/2019 - 07/2023" at bounding box center [855, 451] width 108 height 18
type input "Complaint Officer"
type input "Bykea"
type input "11/2019"
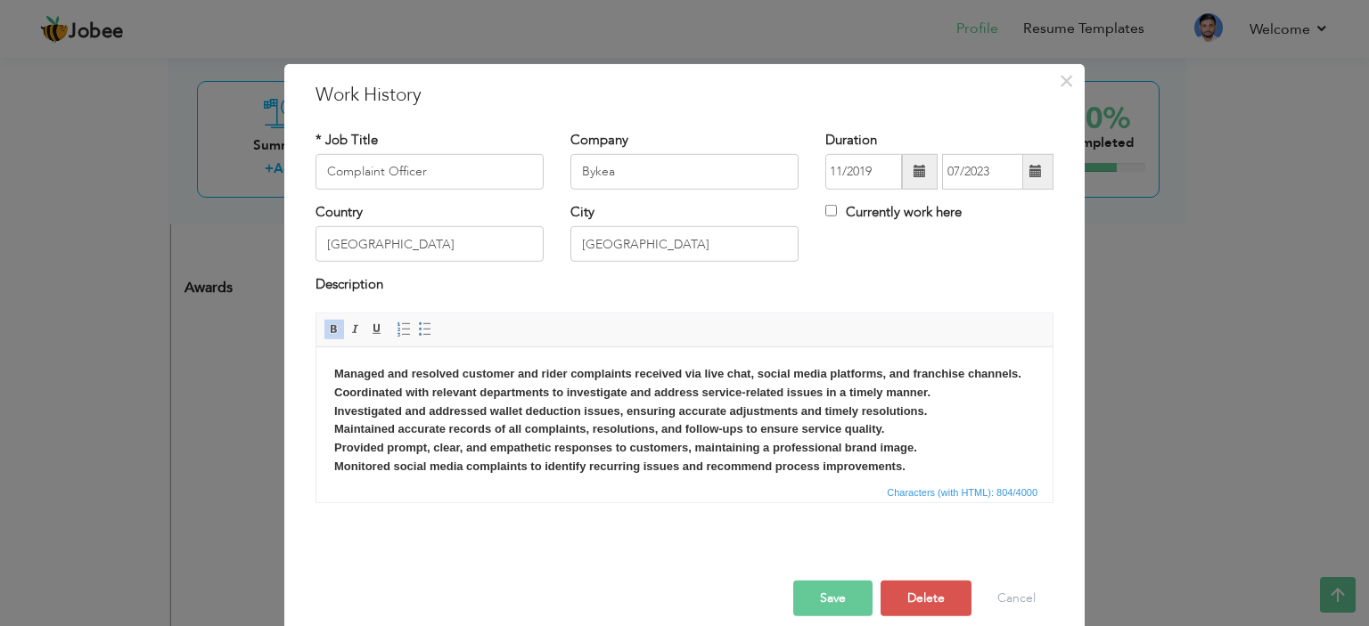
click at [1035, 174] on span at bounding box center [1035, 172] width 35 height 36
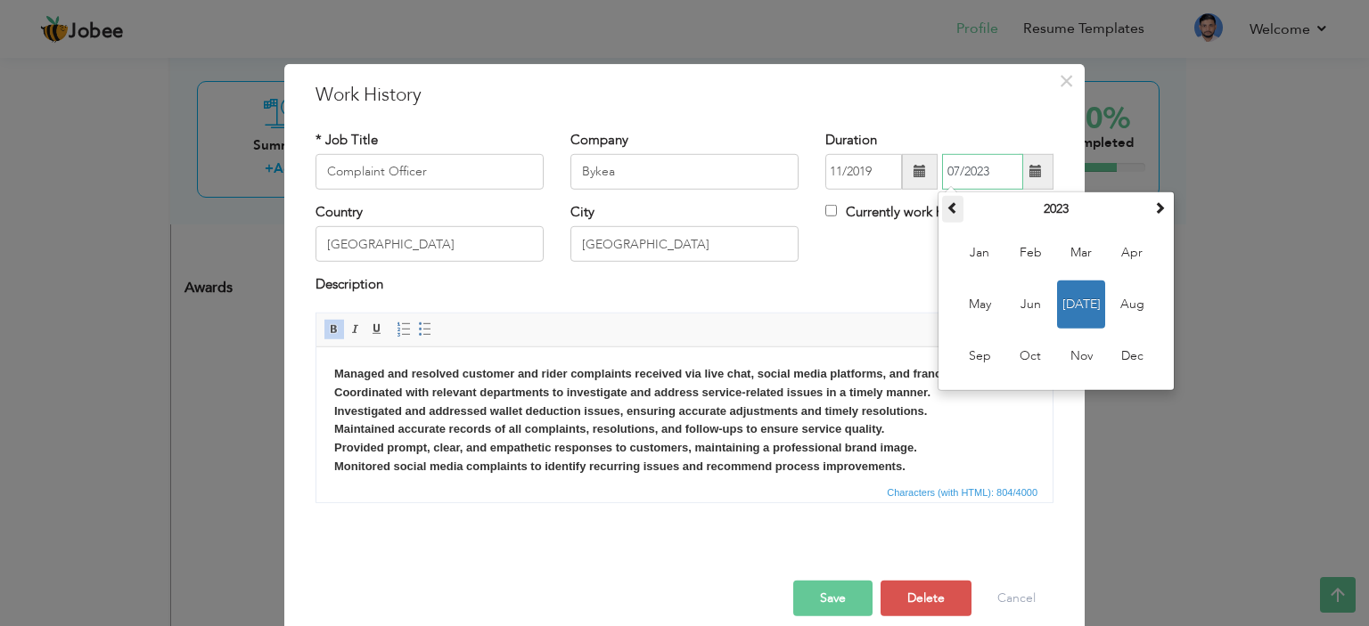
click at [947, 213] on span at bounding box center [952, 207] width 12 height 12
click at [1073, 263] on span "Mar" at bounding box center [1081, 253] width 48 height 48
type input "03/2021"
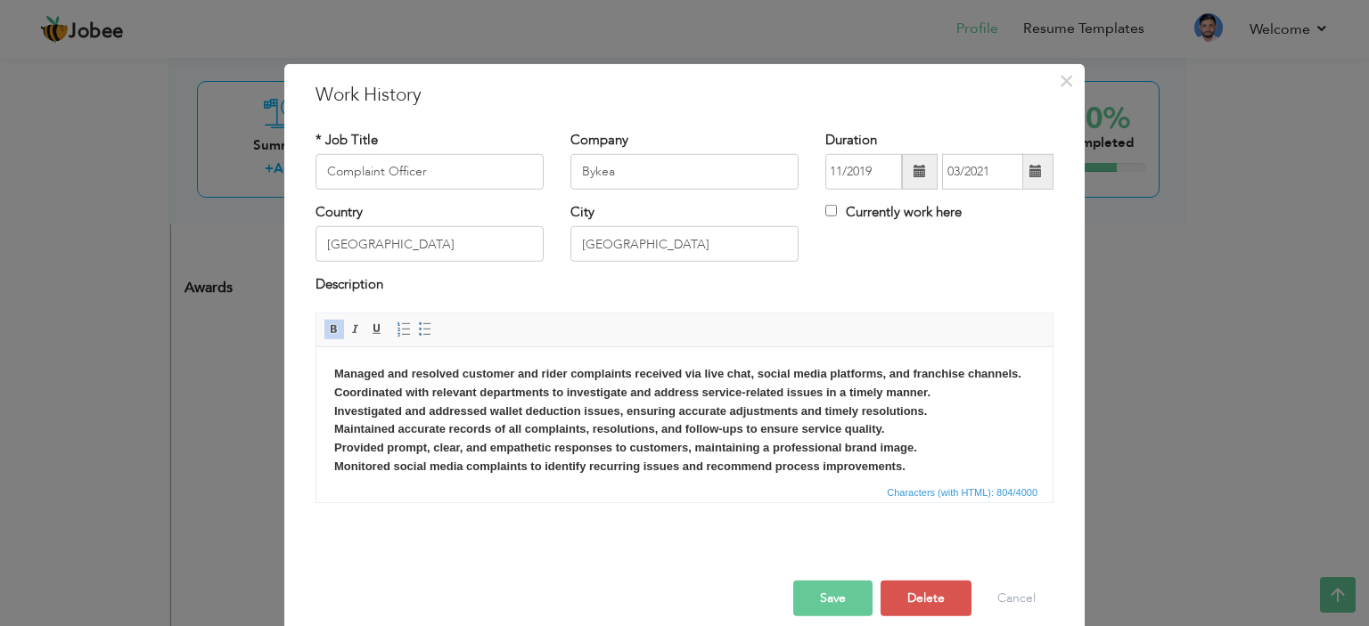
click at [846, 601] on button "Save" at bounding box center [832, 599] width 79 height 36
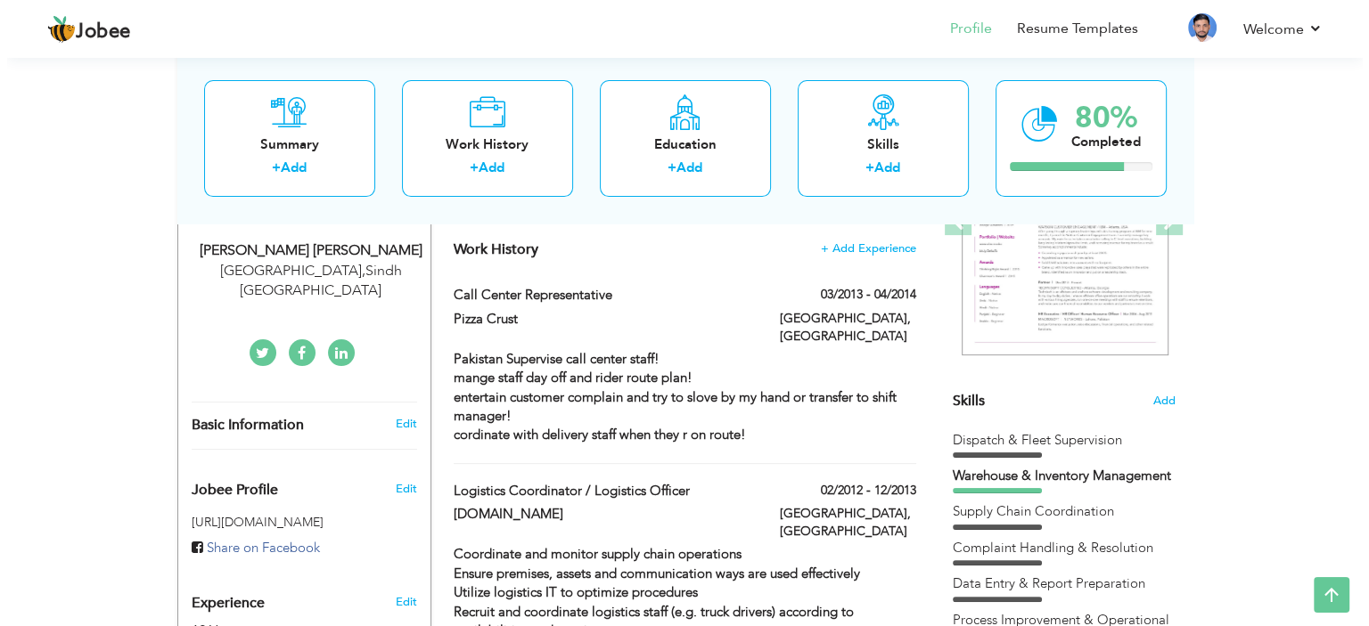
scroll to position [303, 0]
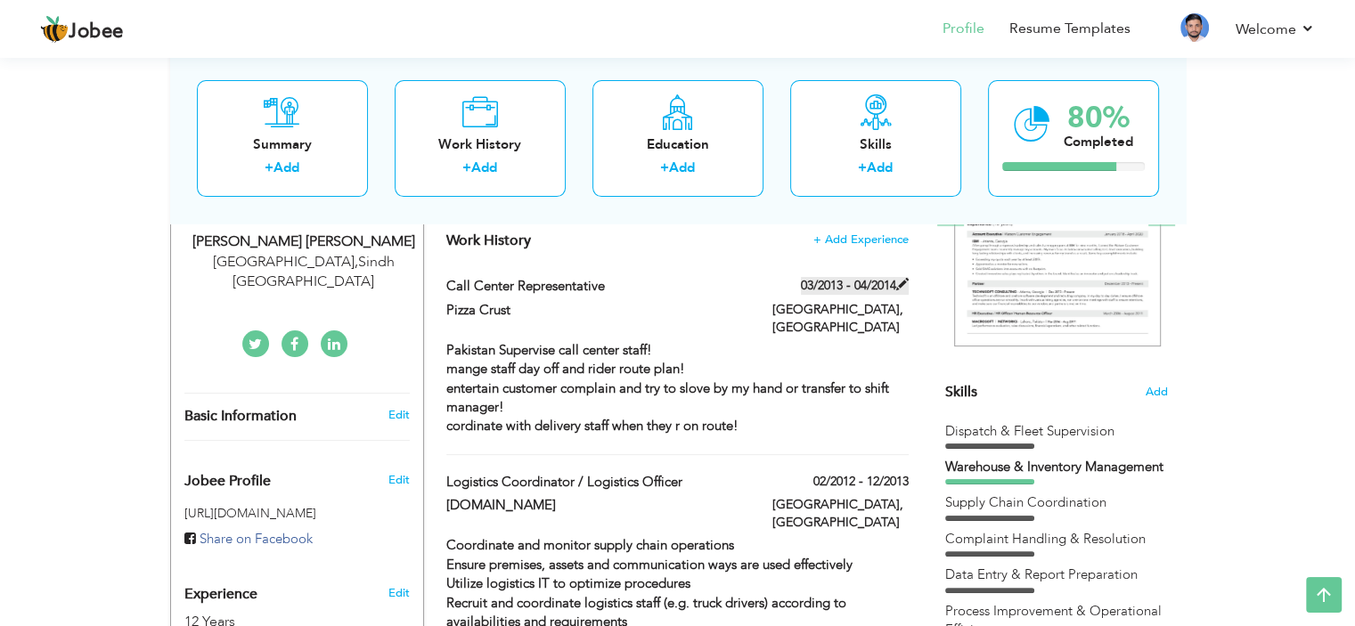
click at [844, 287] on label "03/2013 - 04/2014" at bounding box center [855, 286] width 108 height 18
type input "Call Center Representative"
type input "Pizza Crust"
type input "03/2013"
type input "04/2014"
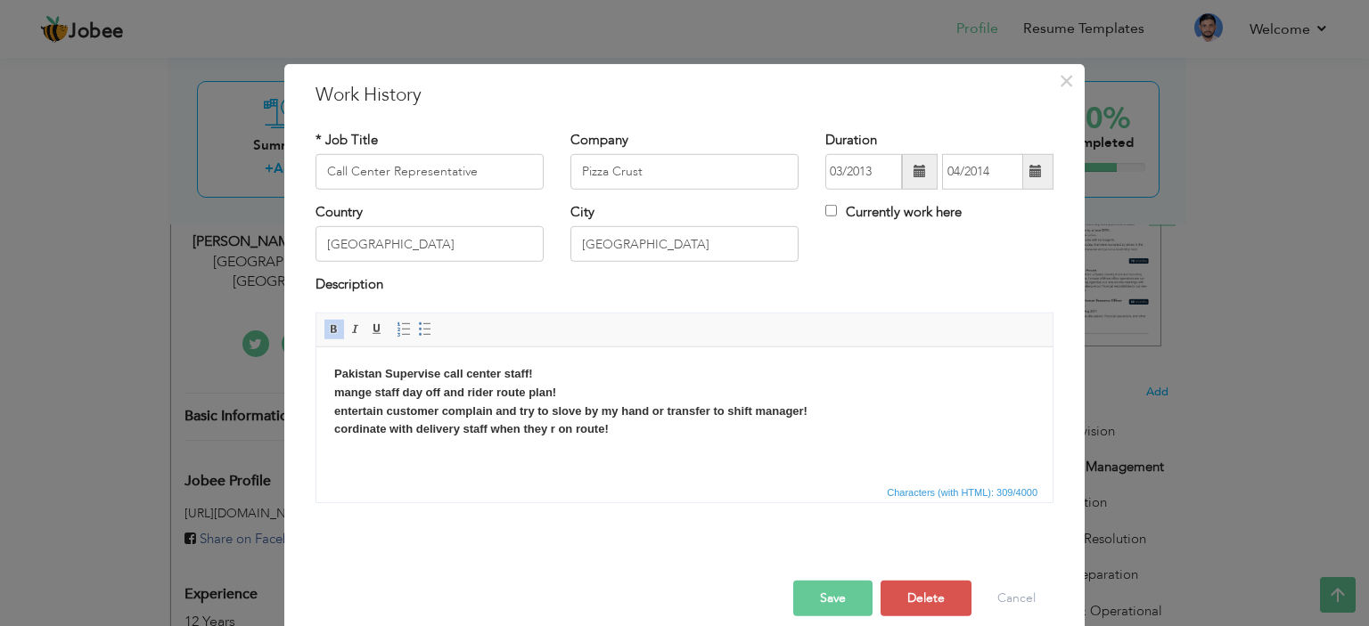
click at [920, 188] on span at bounding box center [920, 172] width 36 height 36
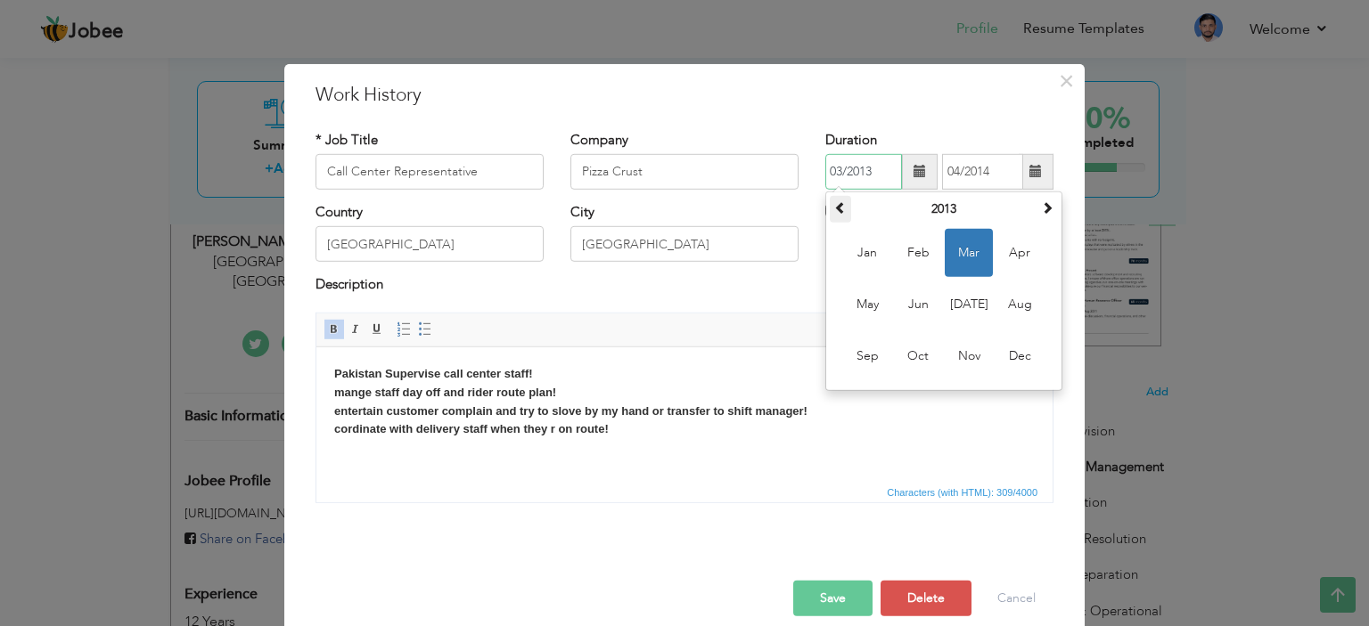
click at [834, 202] on span at bounding box center [840, 207] width 12 height 12
click at [956, 264] on span "Mar" at bounding box center [968, 253] width 48 height 48
type input "03/2012"
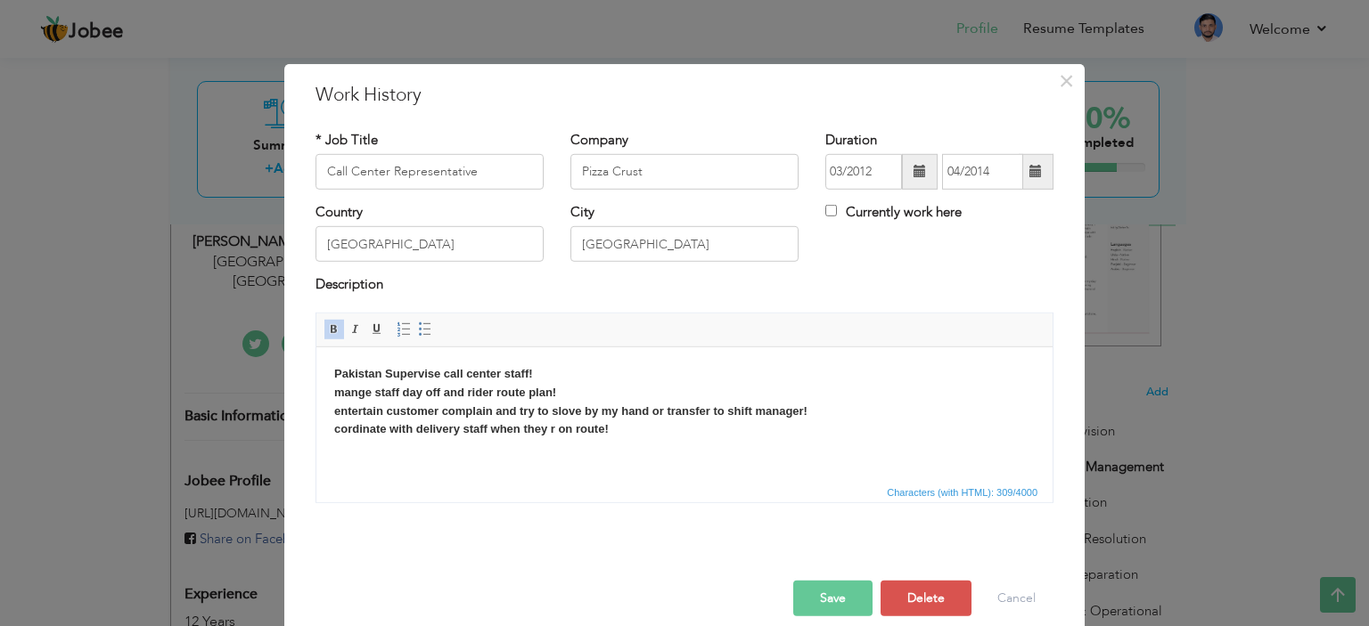
click at [1029, 175] on span at bounding box center [1035, 171] width 12 height 12
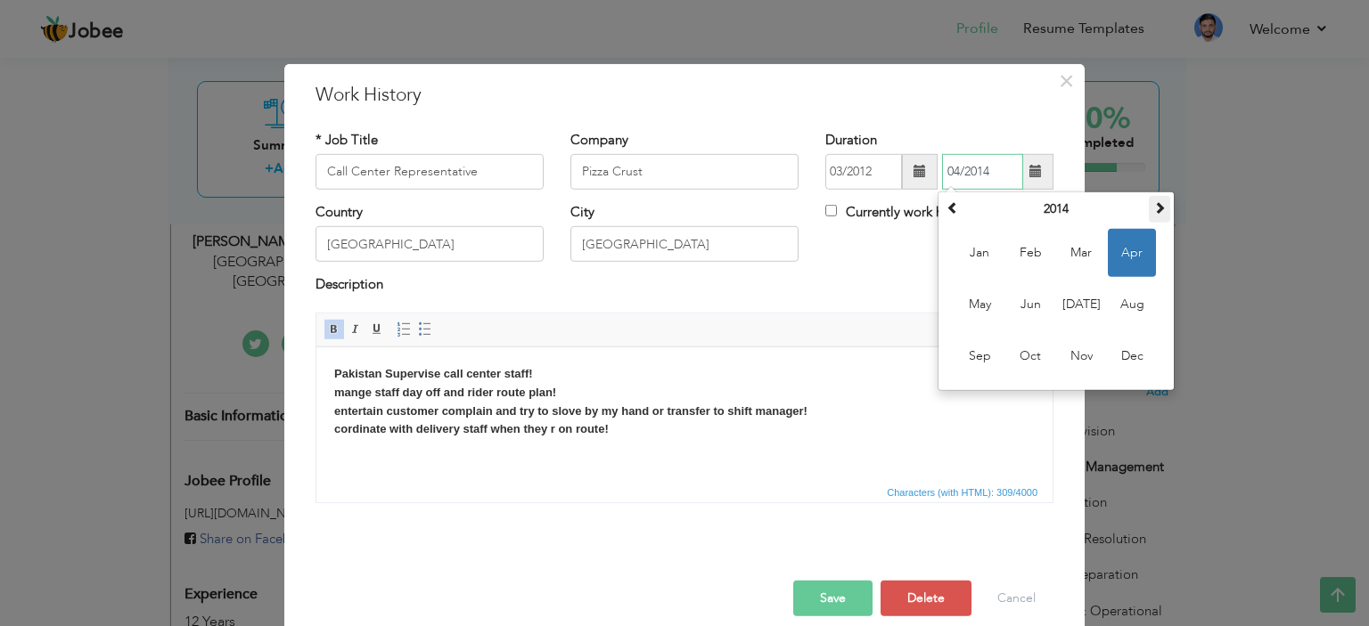
click at [1153, 211] on span at bounding box center [1159, 207] width 12 height 12
click at [923, 218] on label "Currently work here" at bounding box center [893, 212] width 136 height 19
click at [837, 217] on input "Currently work here" at bounding box center [831, 211] width 12 height 12
checkbox input "true"
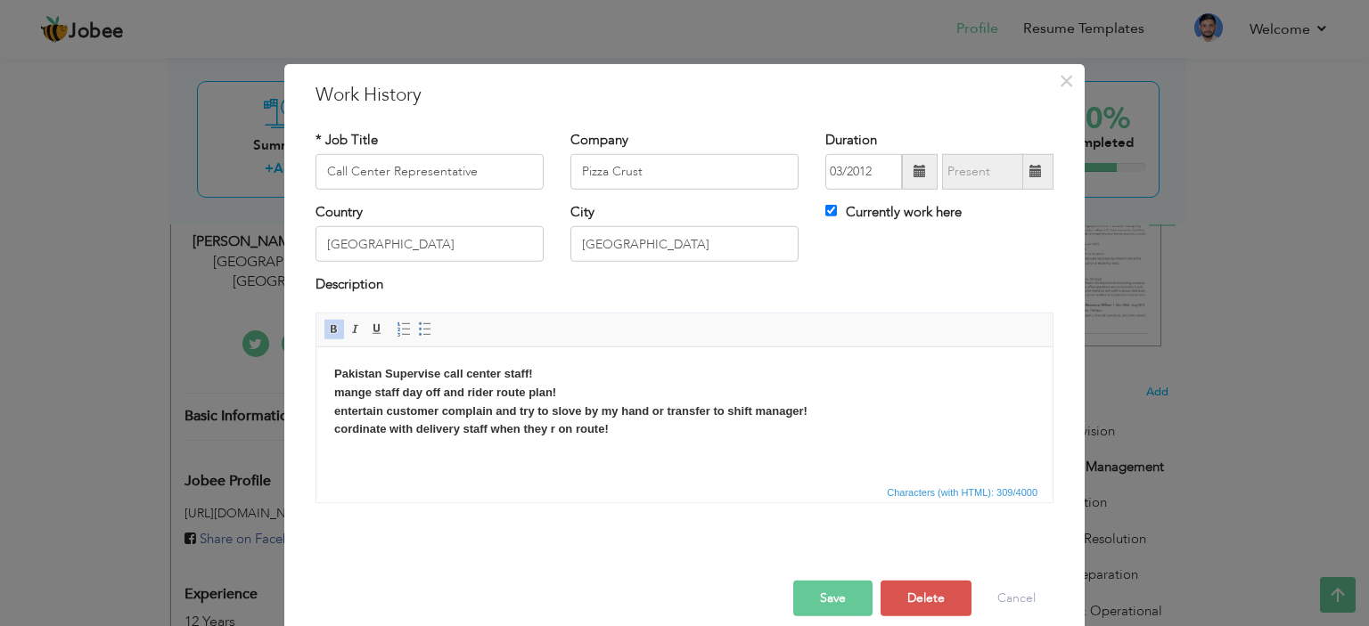
click at [1033, 177] on span at bounding box center [1035, 172] width 35 height 36
click at [825, 211] on input "Currently work here" at bounding box center [831, 211] width 12 height 12
checkbox input "false"
click at [1036, 156] on span at bounding box center [1035, 172] width 35 height 36
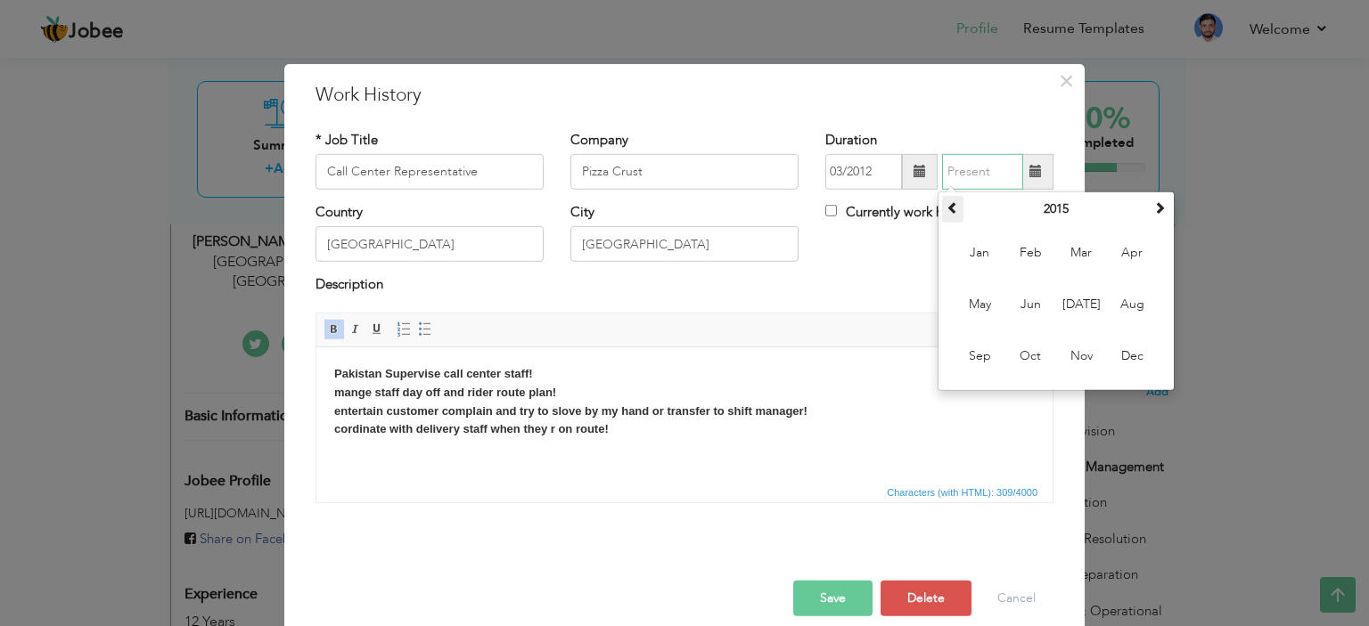
click at [952, 204] on th at bounding box center [952, 209] width 21 height 27
click at [1119, 298] on span "Aug" at bounding box center [1132, 305] width 48 height 48
type input "08/2013"
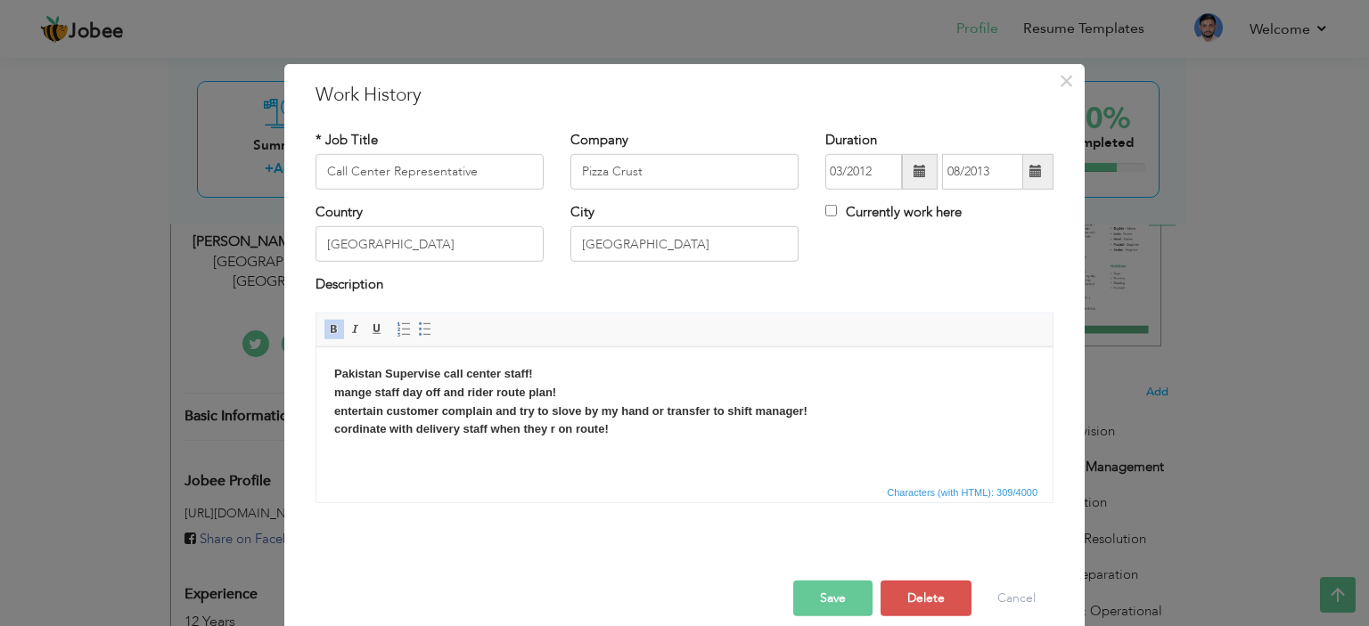
click at [822, 593] on button "Save" at bounding box center [832, 599] width 79 height 36
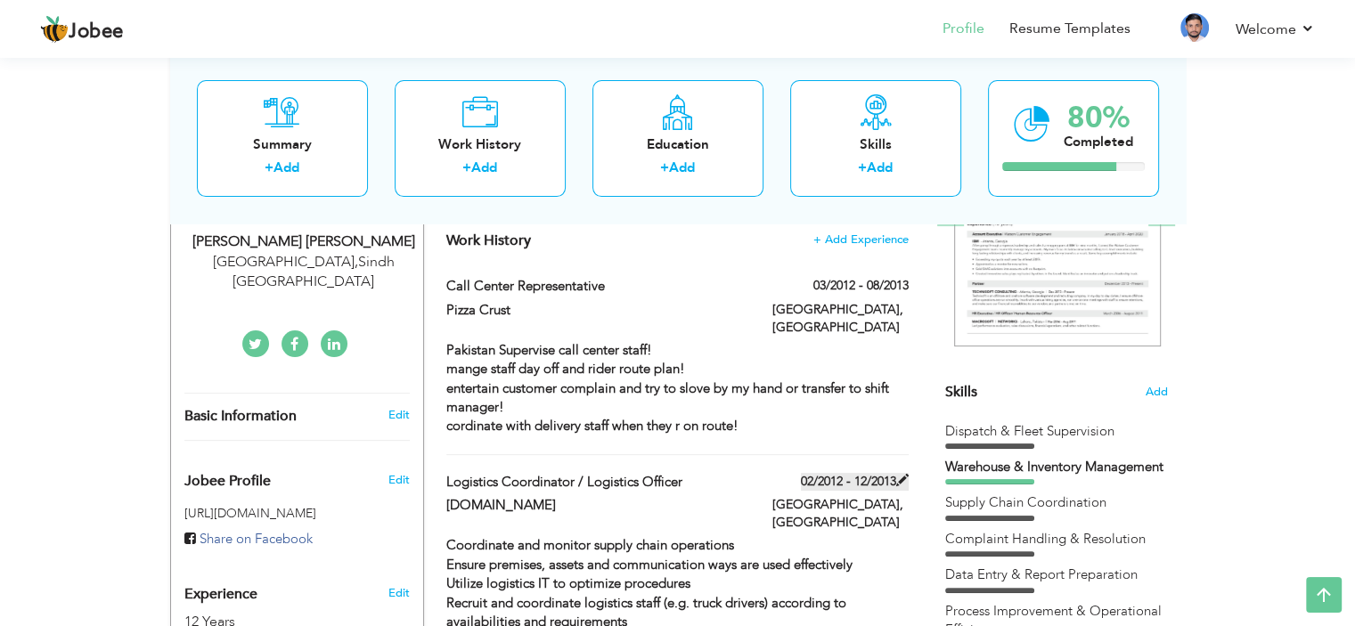
click at [836, 473] on label "02/2012 - 12/2013" at bounding box center [855, 482] width 108 height 18
type input "Logistics Coordinator / Logistics Officer"
type input "[DOMAIN_NAME]"
type input "02/2012"
type input "12/2013"
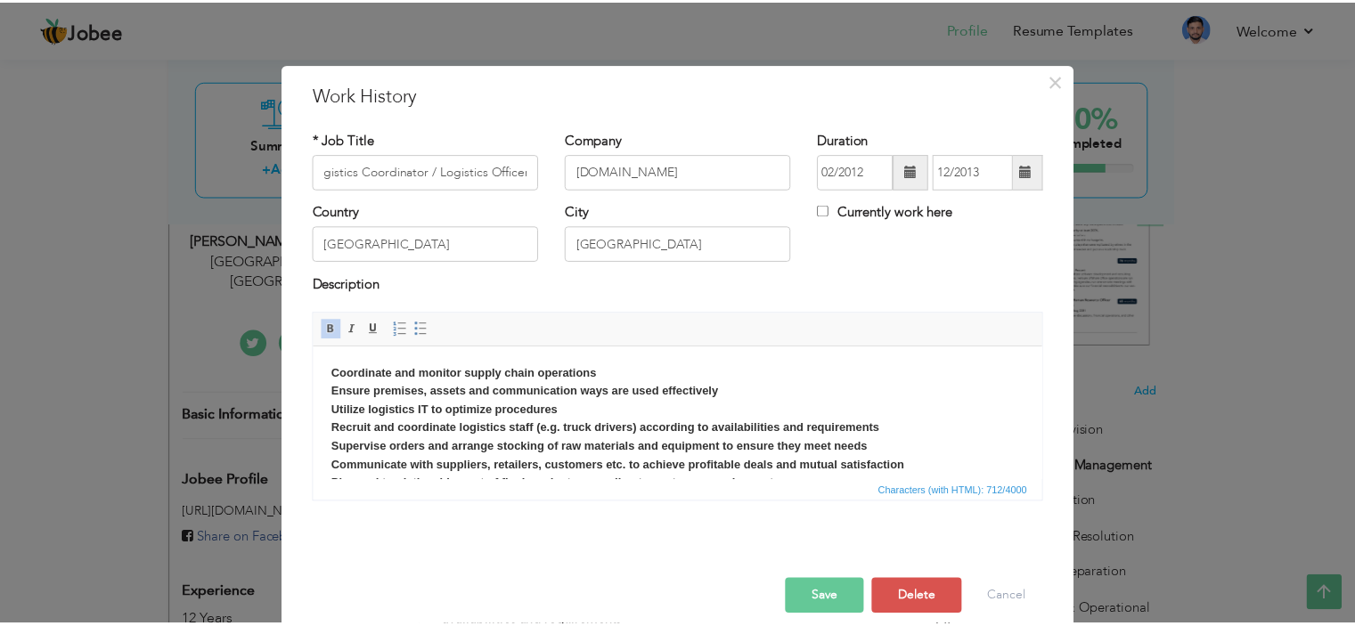
scroll to position [0, 0]
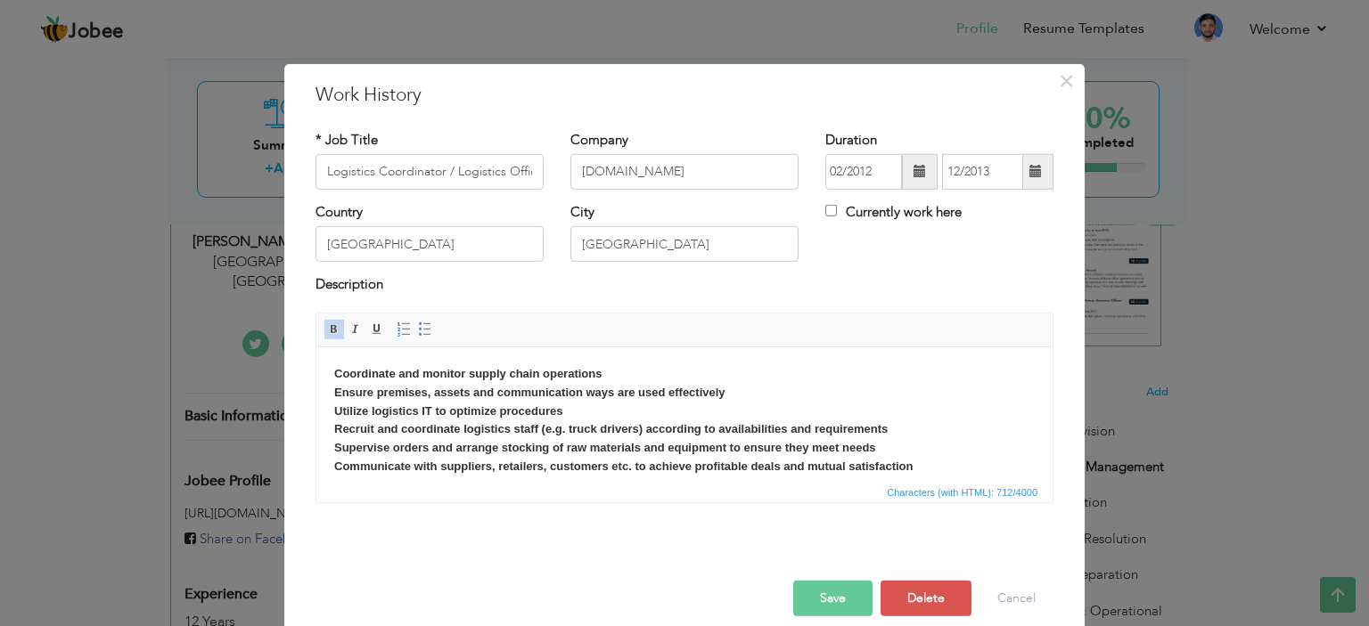
click at [922, 173] on span at bounding box center [920, 172] width 36 height 36
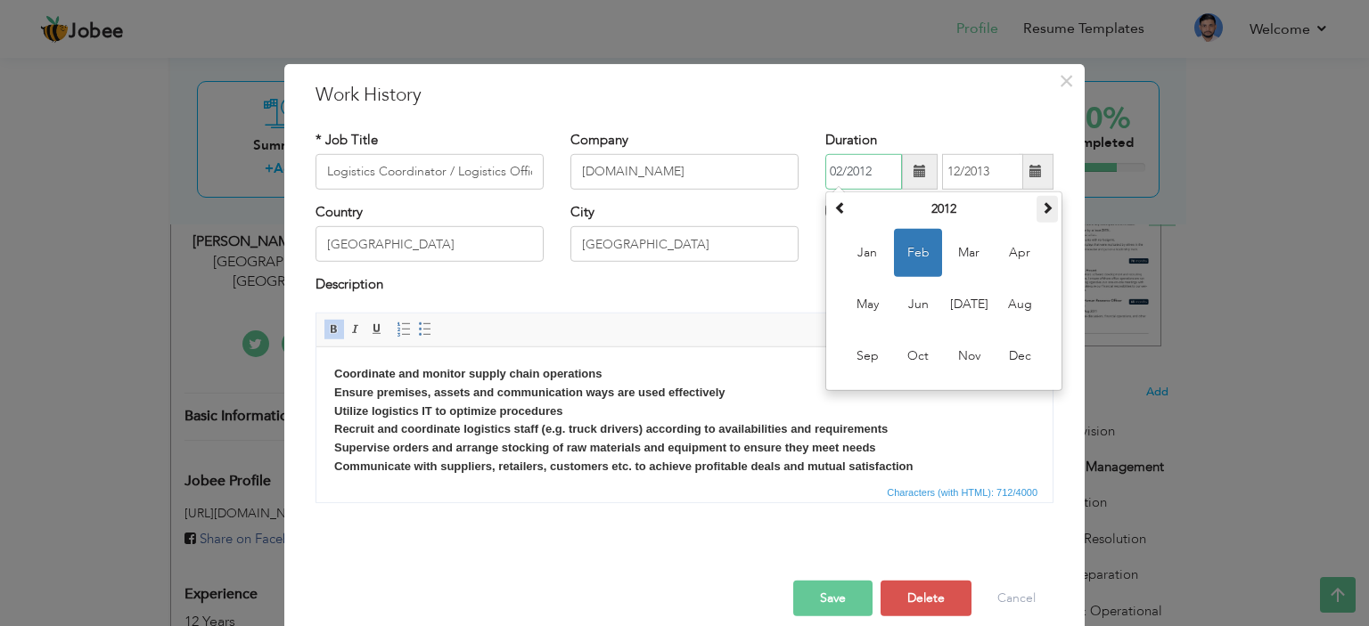
click at [1042, 213] on span at bounding box center [1047, 207] width 12 height 12
click at [954, 354] on span "Nov" at bounding box center [968, 356] width 48 height 48
type input "11/2013"
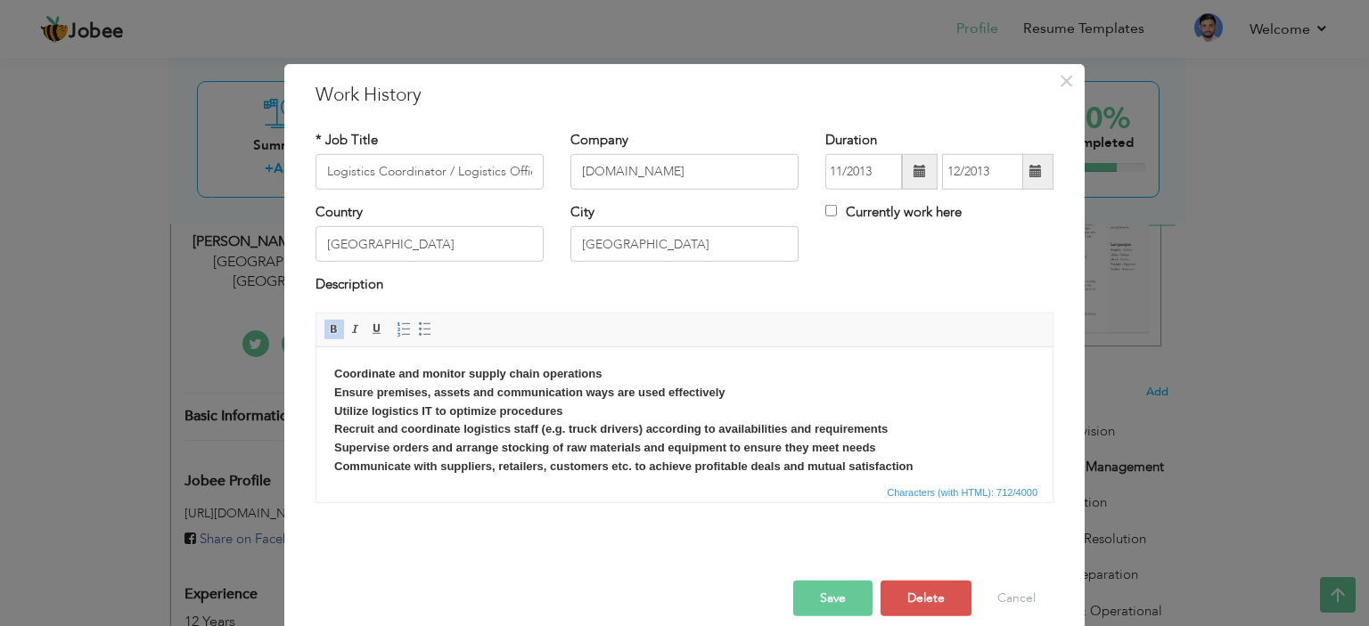
click at [1032, 165] on span at bounding box center [1035, 171] width 12 height 12
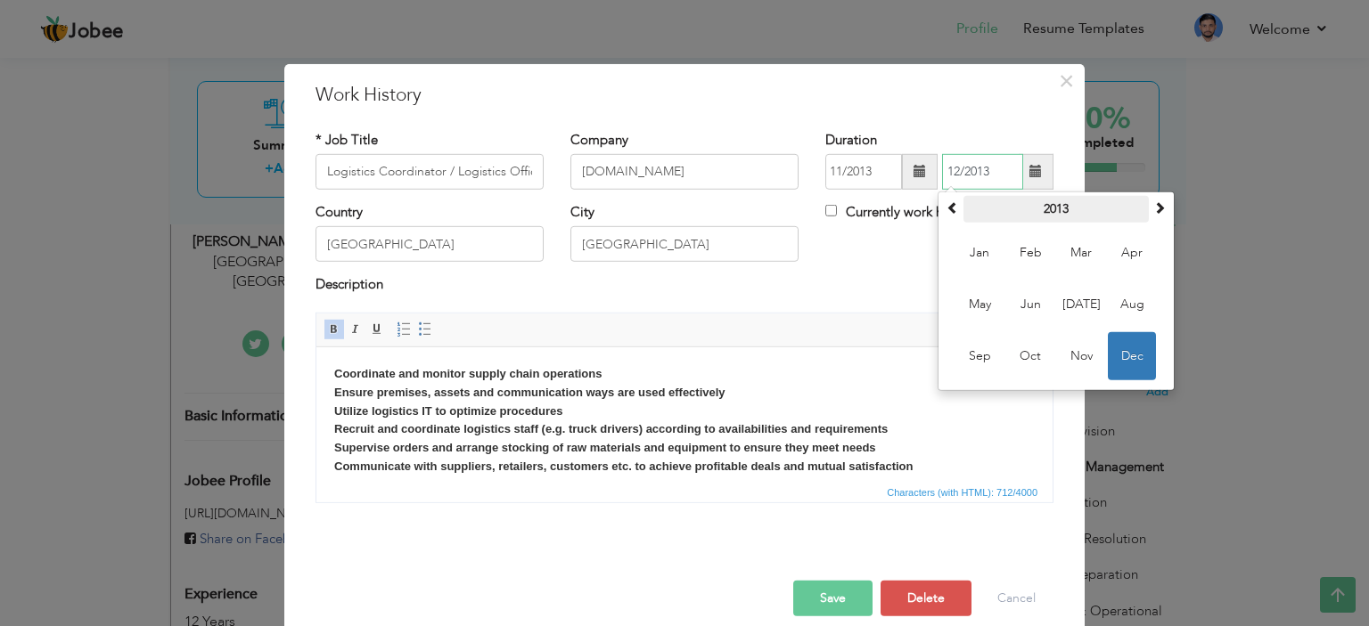
click at [1141, 207] on th "2013" at bounding box center [1055, 209] width 185 height 27
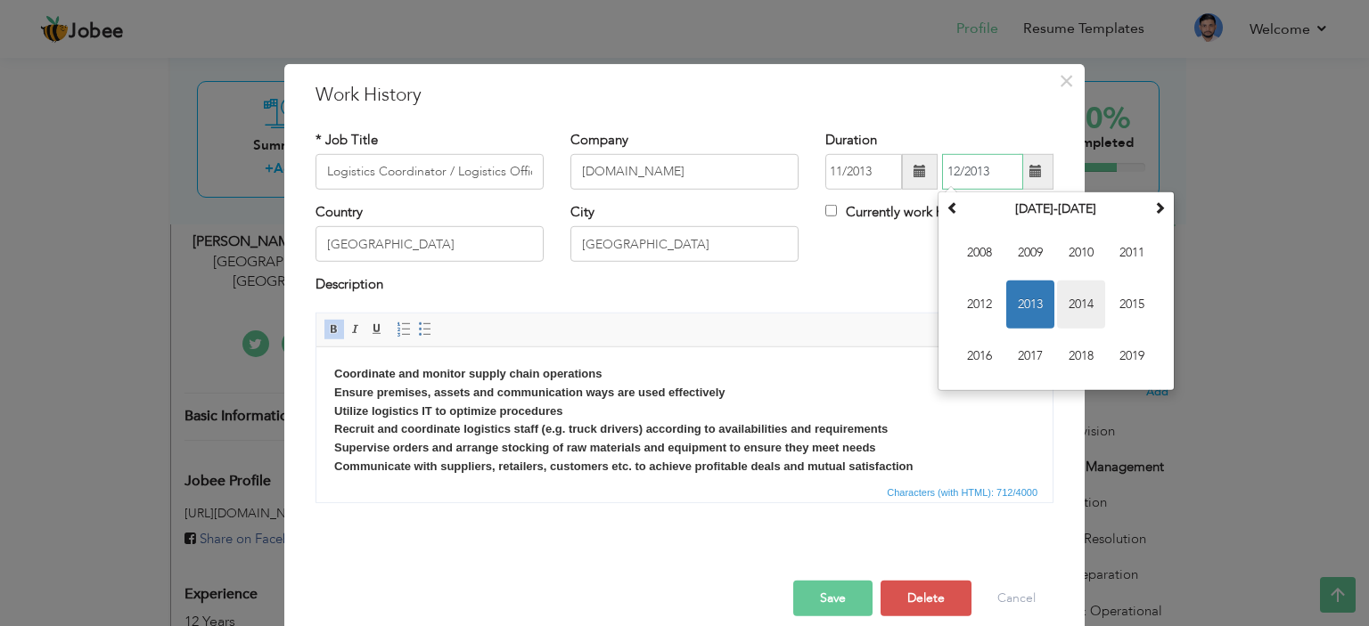
click at [1064, 301] on span "2014" at bounding box center [1081, 305] width 48 height 48
click at [1120, 354] on span "Dec" at bounding box center [1132, 356] width 48 height 48
type input "12/2014"
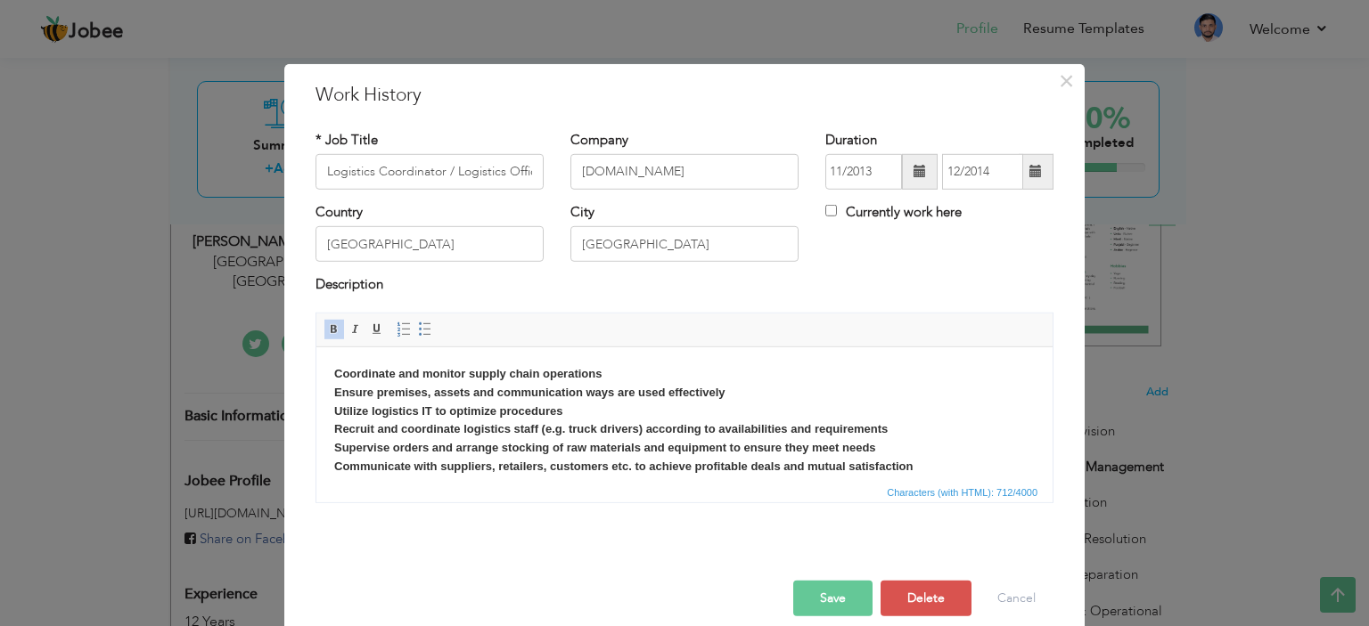
click at [819, 601] on button "Save" at bounding box center [832, 599] width 79 height 36
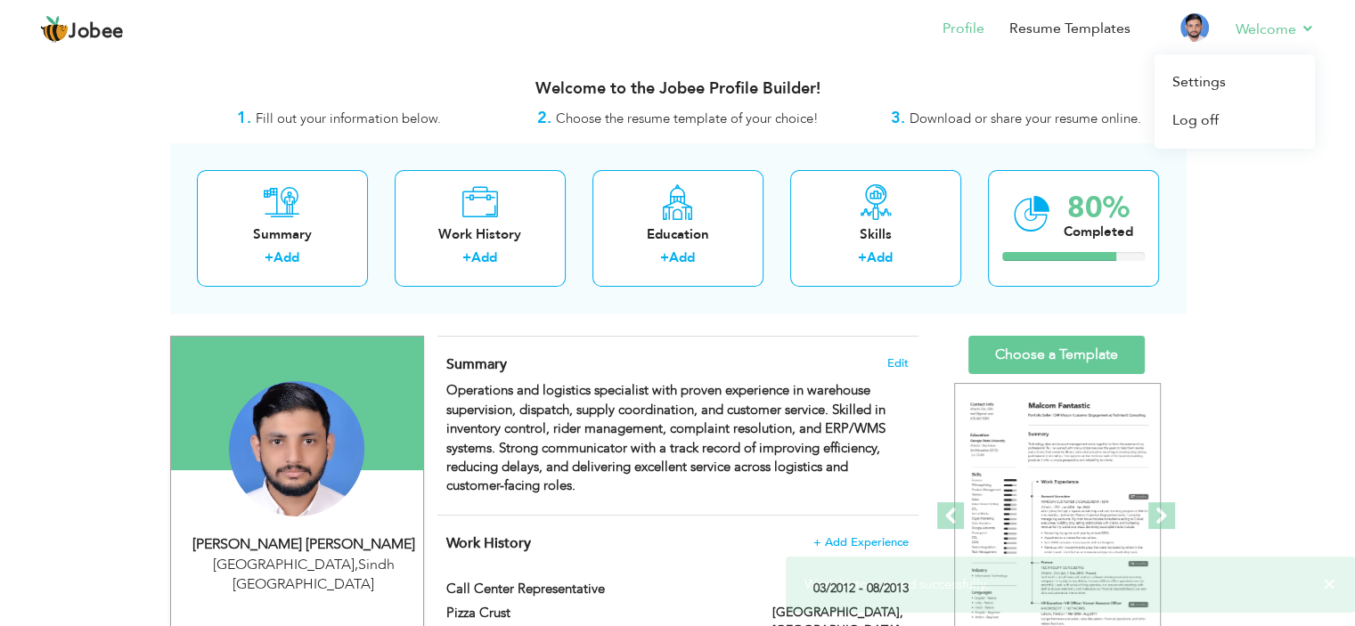
click at [1272, 51] on li "Welcome Settings Log off" at bounding box center [1263, 30] width 104 height 48
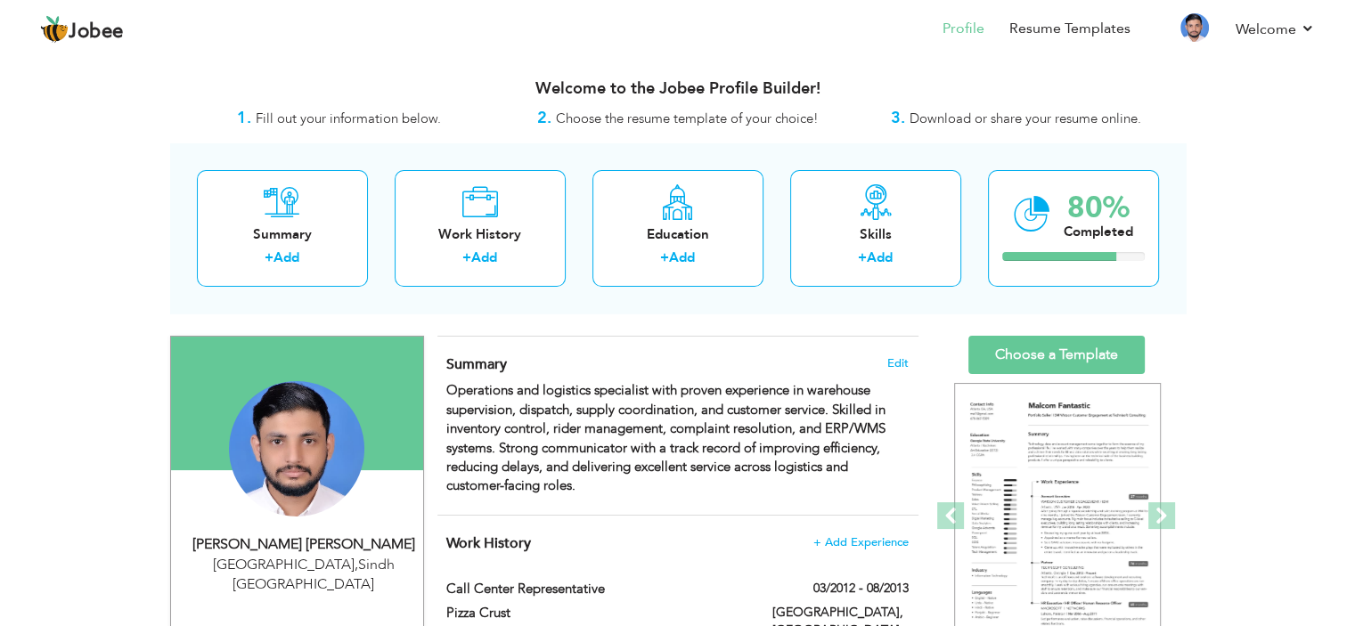
click at [975, 56] on header "Jobee Profile Resume Templates Resume Templates Cover Letters About My Resume W…" at bounding box center [677, 28] width 1355 height 59
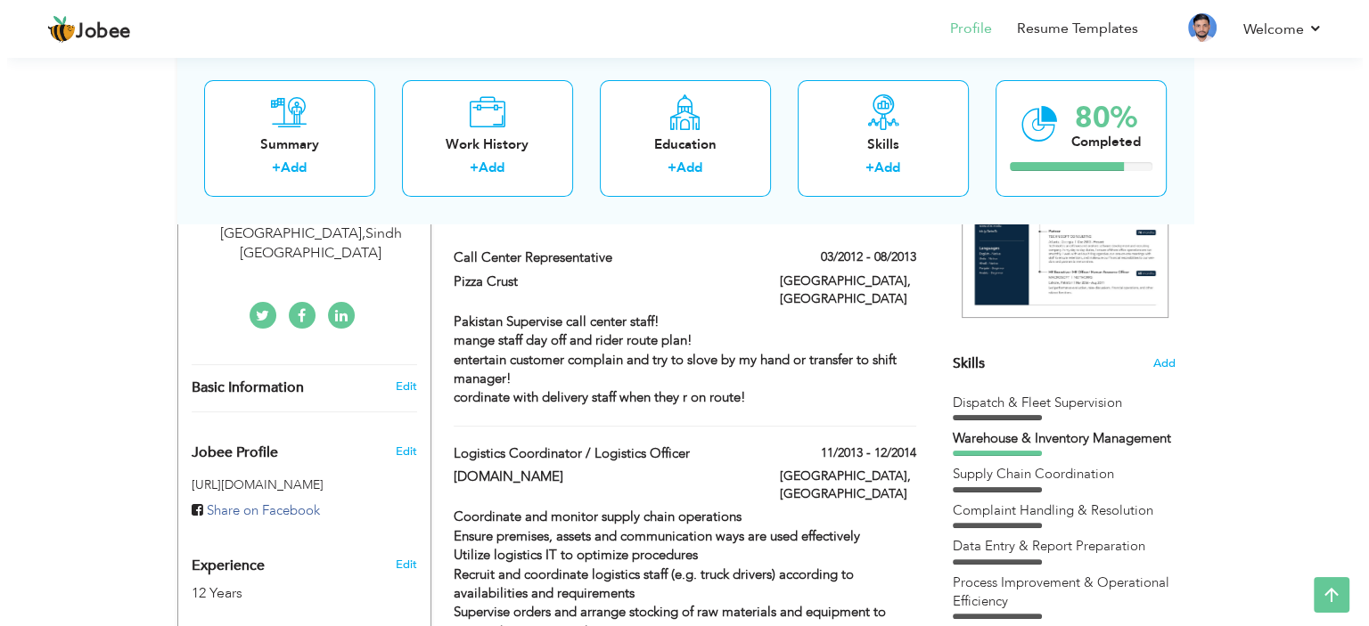
scroll to position [340, 0]
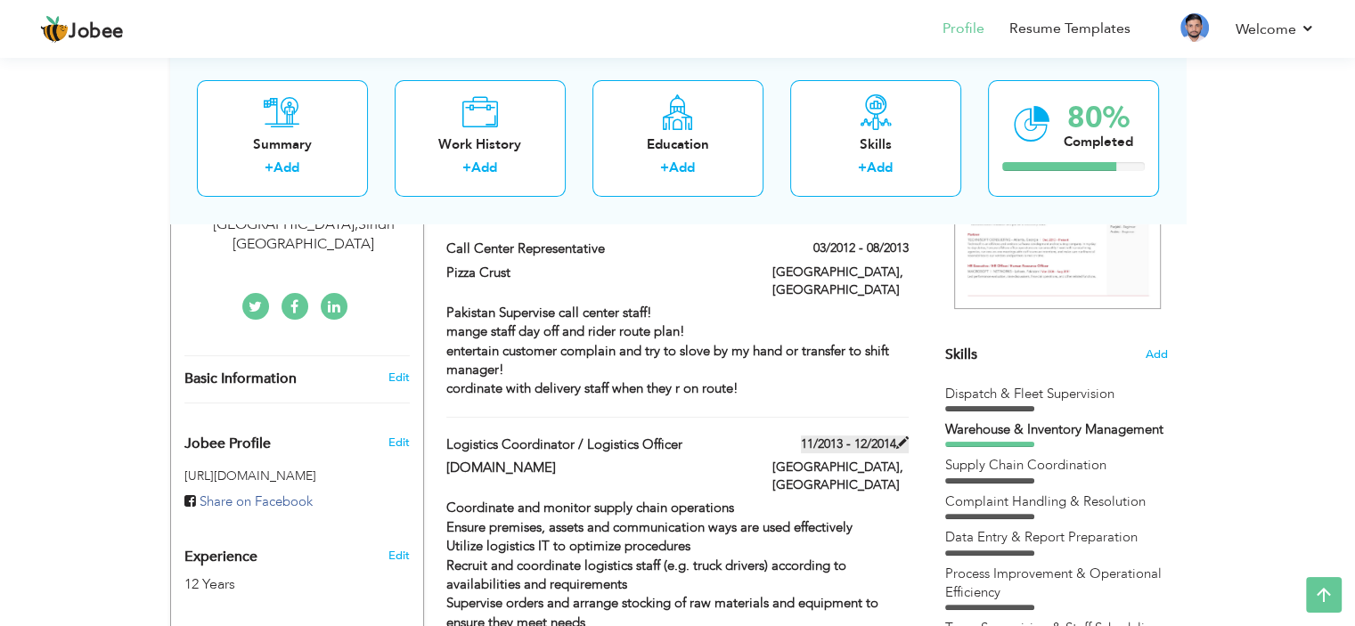
click at [853, 436] on label "11/2013 - 12/2014" at bounding box center [855, 445] width 108 height 18
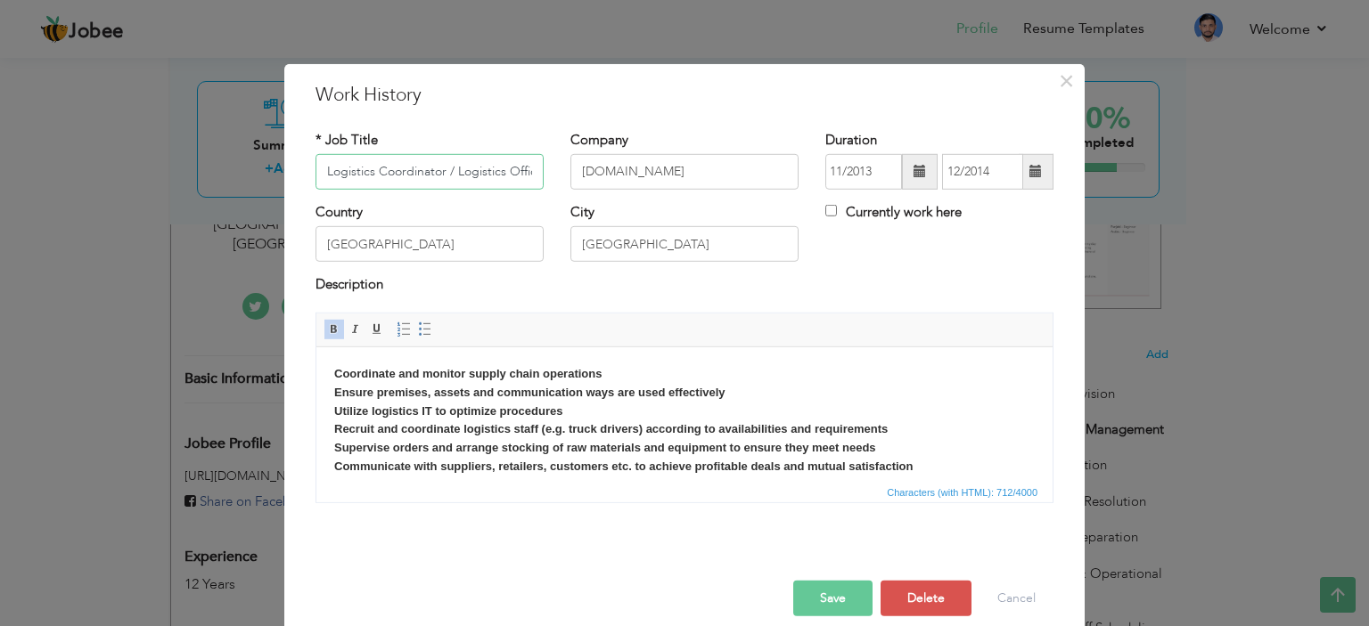
scroll to position [0, 13]
click at [916, 167] on span at bounding box center [919, 171] width 12 height 12
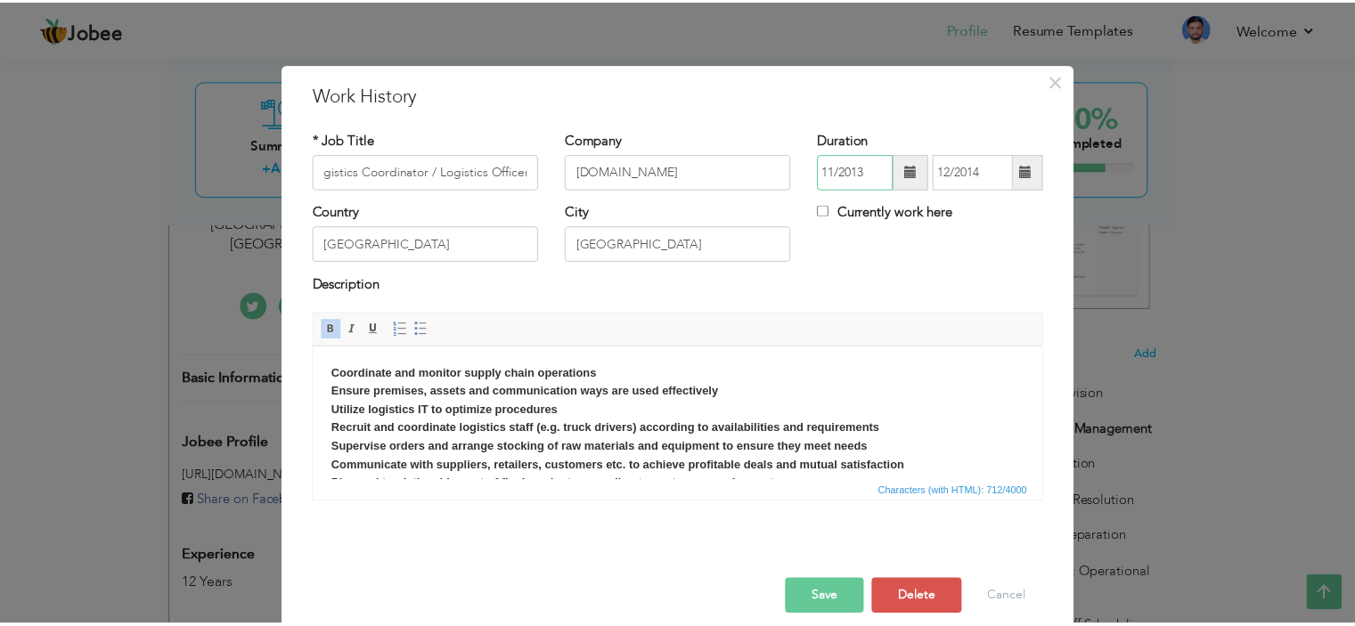
scroll to position [0, 0]
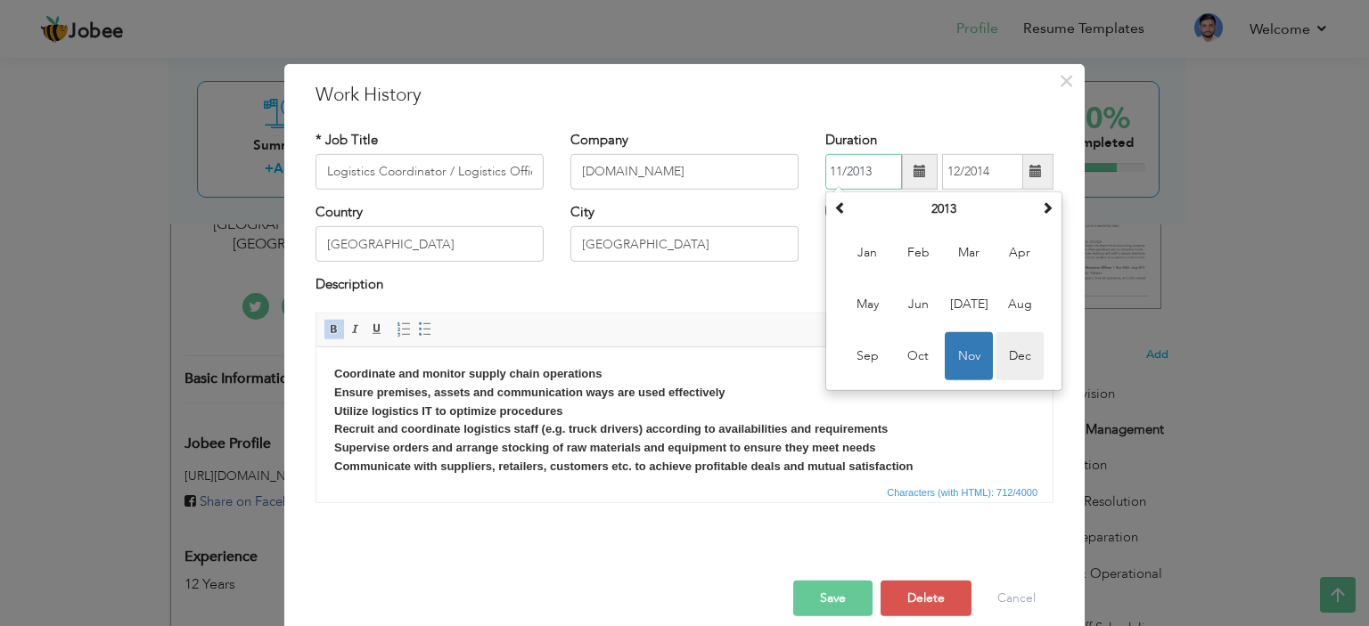
click at [1005, 356] on span "Dec" at bounding box center [1019, 356] width 48 height 48
type input "12/2013"
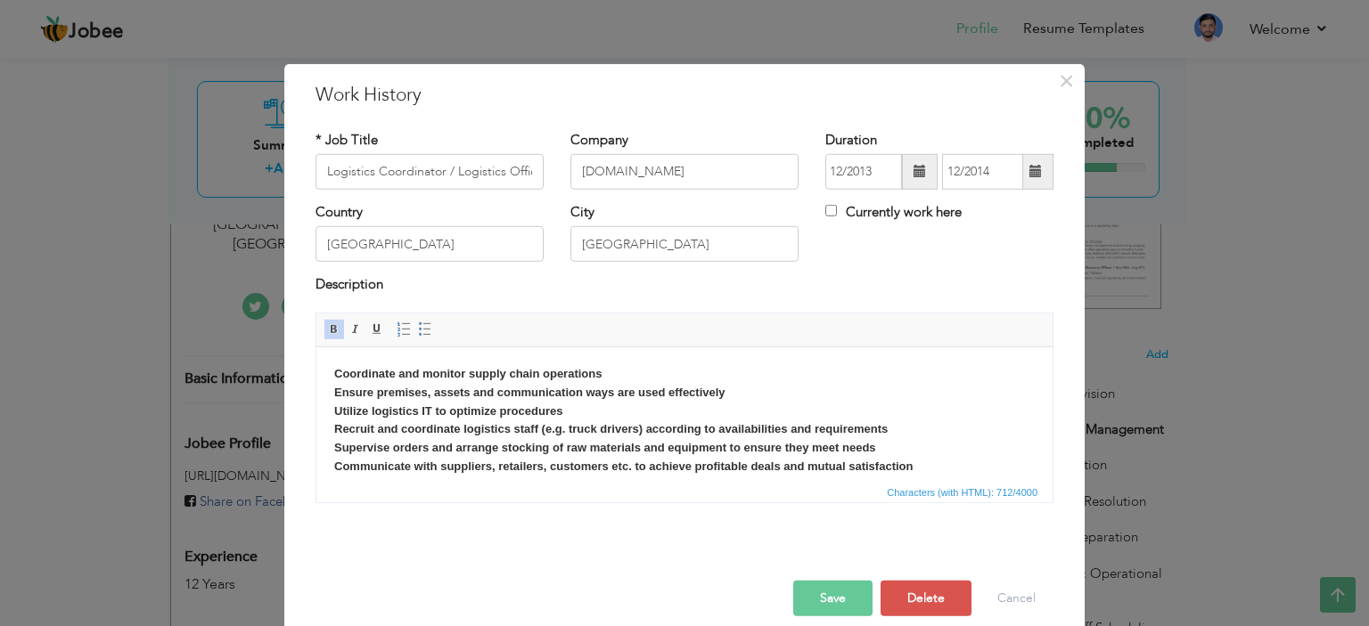
click at [834, 584] on button "Save" at bounding box center [832, 599] width 79 height 36
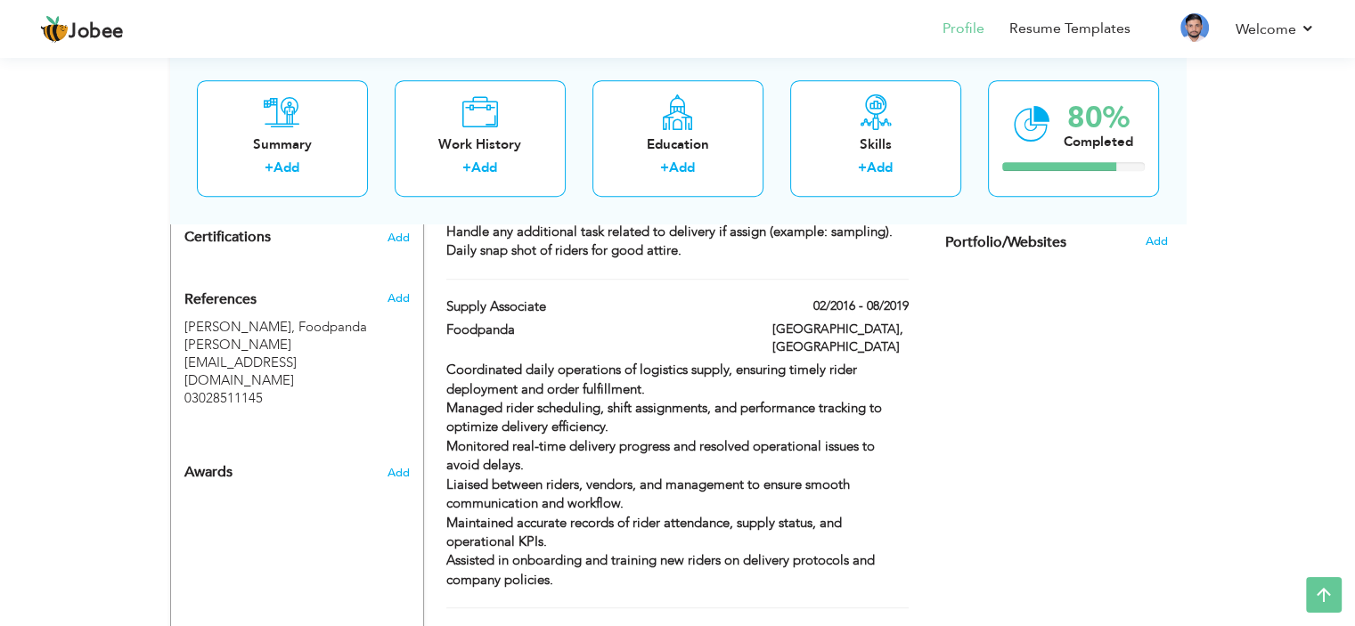
scroll to position [1057, 0]
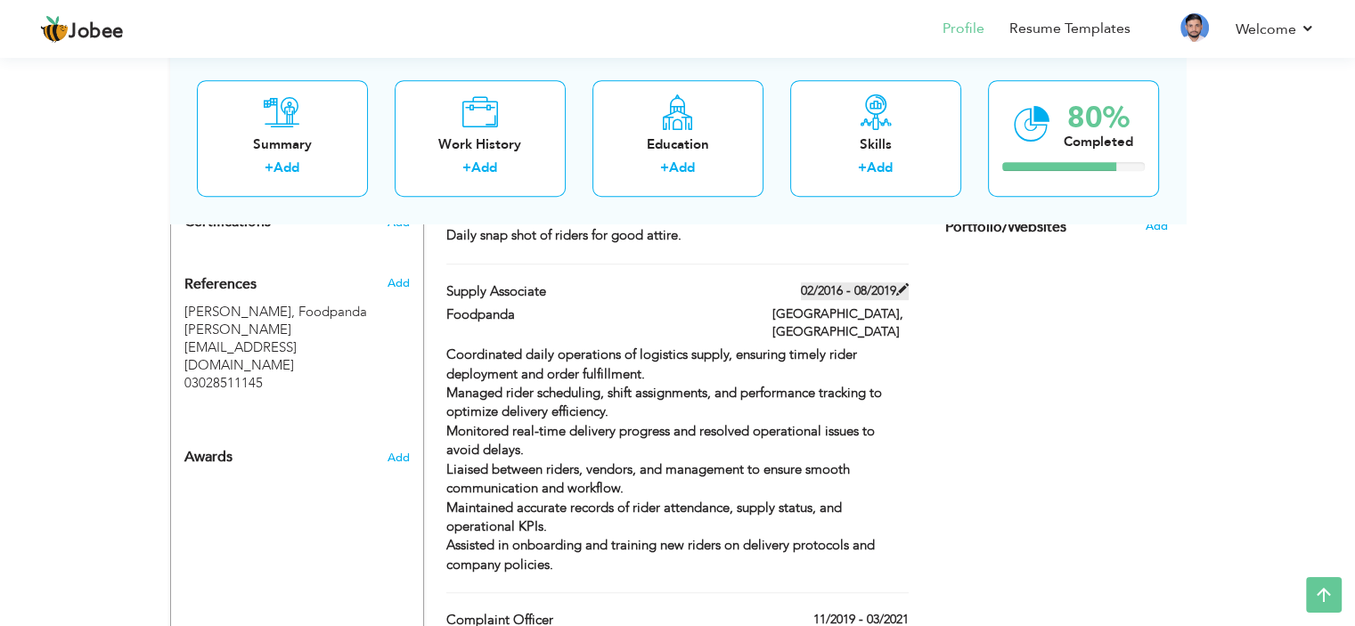
click at [874, 282] on label "02/2016 - 08/2019" at bounding box center [855, 291] width 108 height 18
type input "supply associate"
type input "Foodpanda"
type input "02/2016"
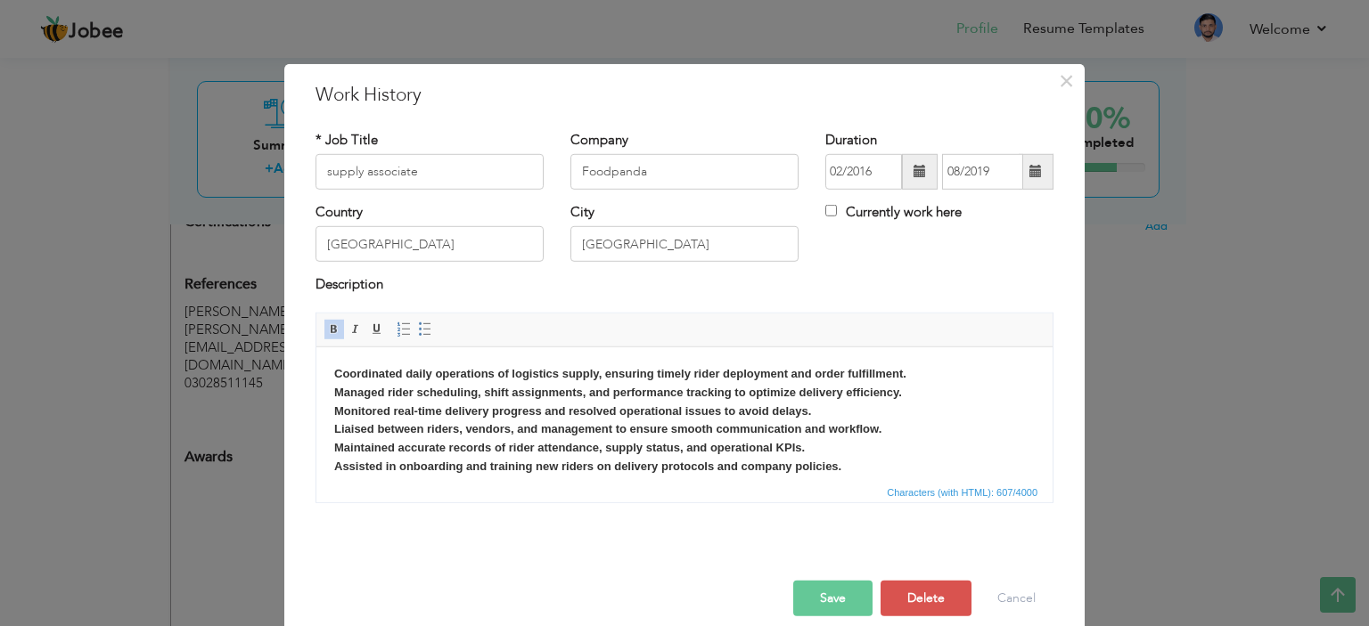
click at [1036, 174] on span at bounding box center [1035, 172] width 35 height 36
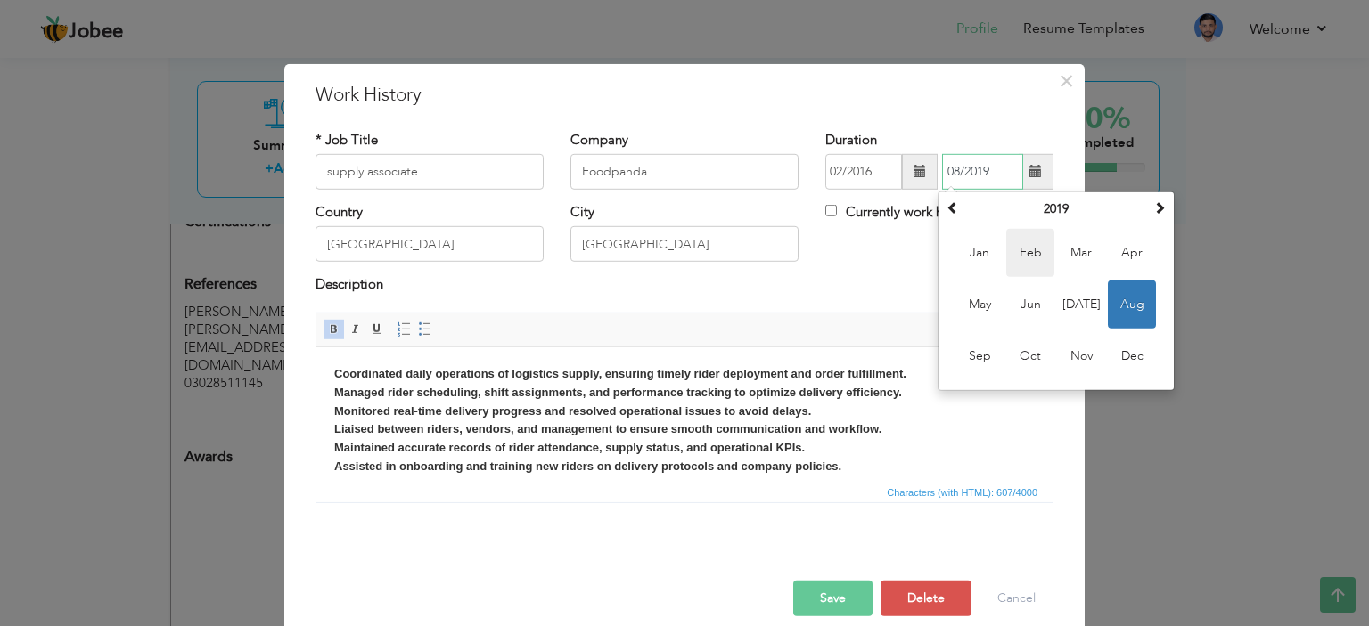
click at [1034, 266] on span "Feb" at bounding box center [1030, 253] width 48 height 48
type input "02/2019"
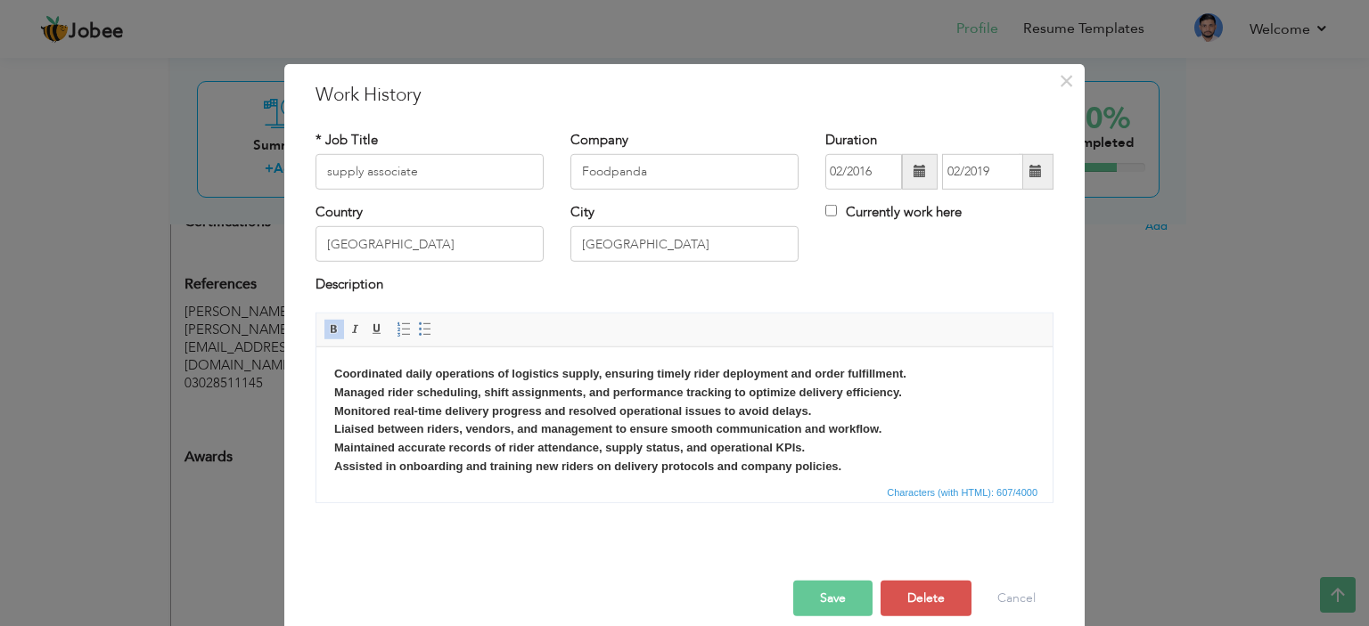
click at [830, 589] on button "Save" at bounding box center [832, 599] width 79 height 36
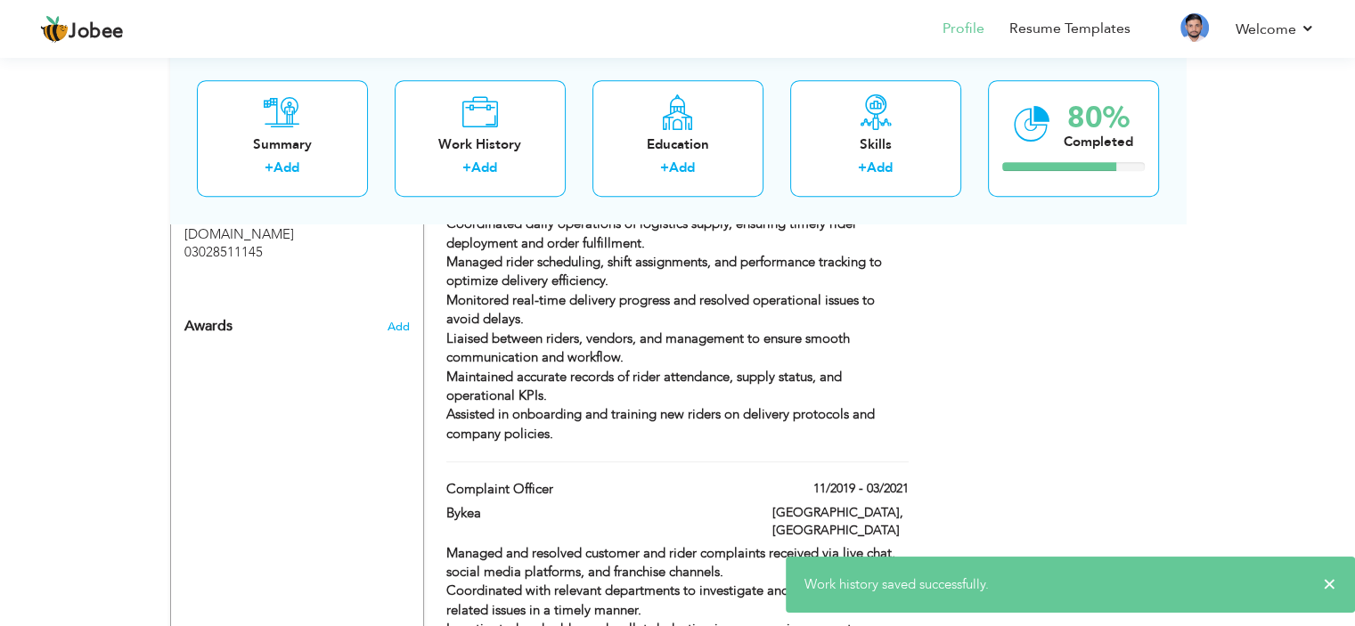
scroll to position [1190, 0]
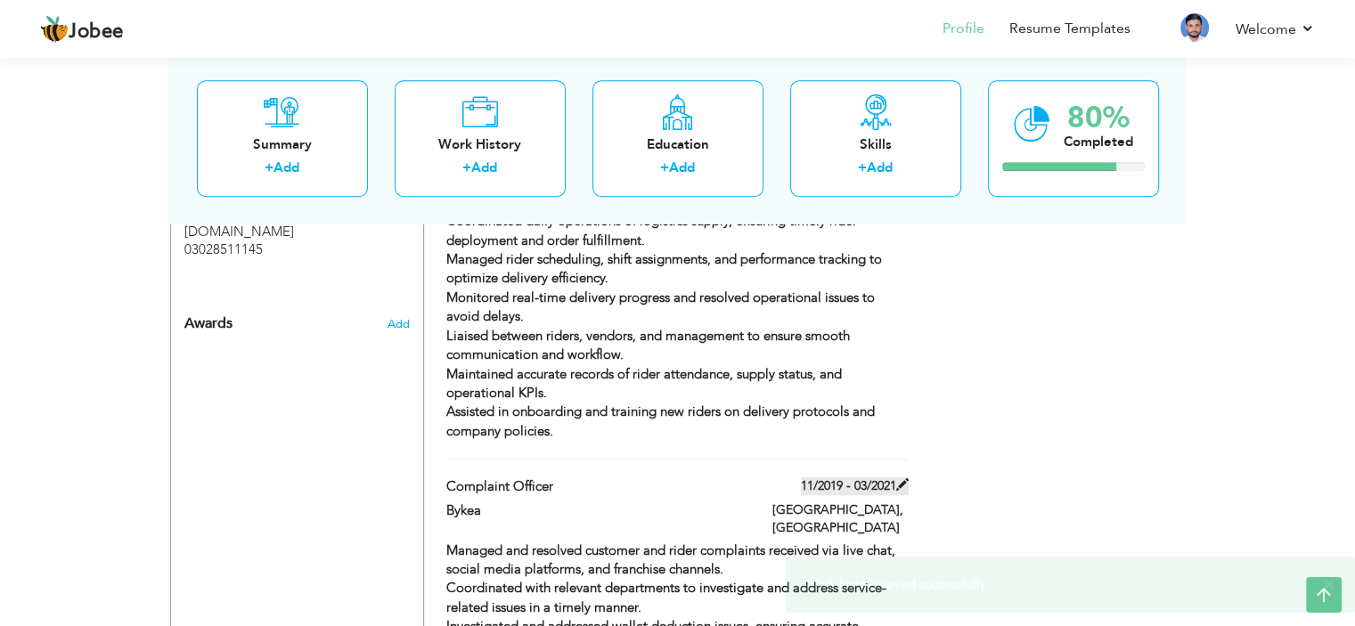
click at [863, 478] on label "11/2019 - 03/2021" at bounding box center [855, 487] width 108 height 18
type input "Complaint Officer"
type input "Bykea"
type input "11/2019"
type input "03/2021"
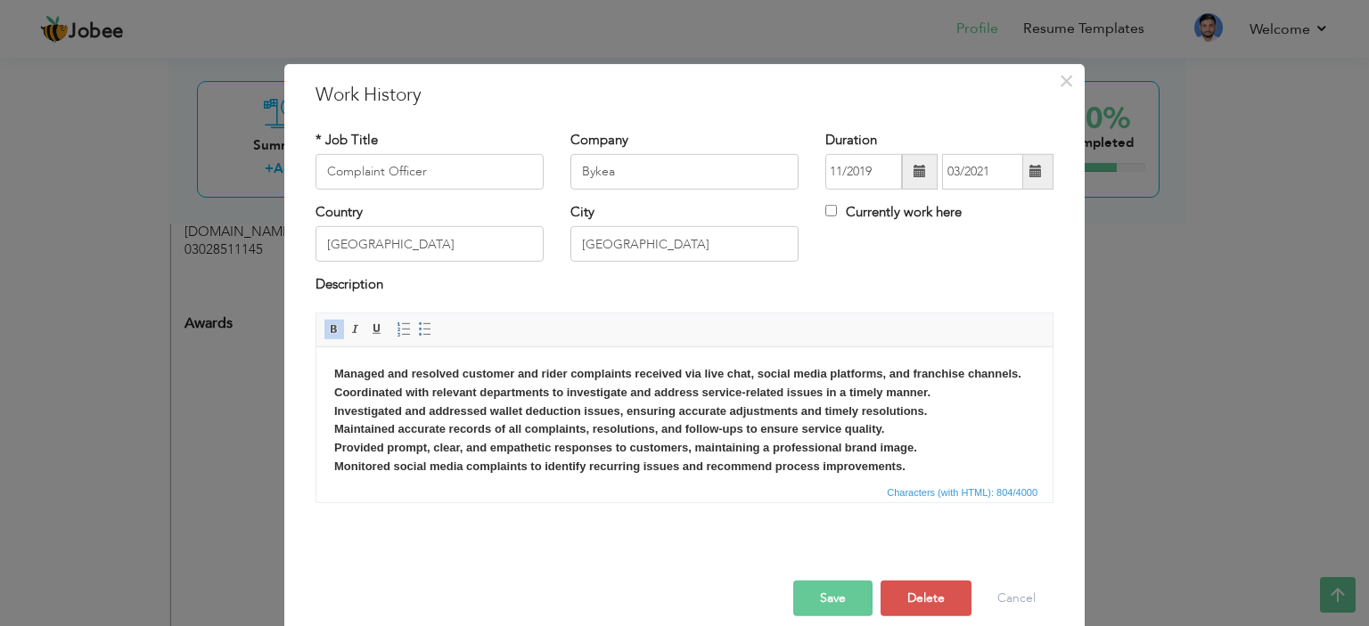
click at [913, 168] on span at bounding box center [919, 171] width 12 height 12
click at [1059, 74] on span "×" at bounding box center [1066, 80] width 15 height 32
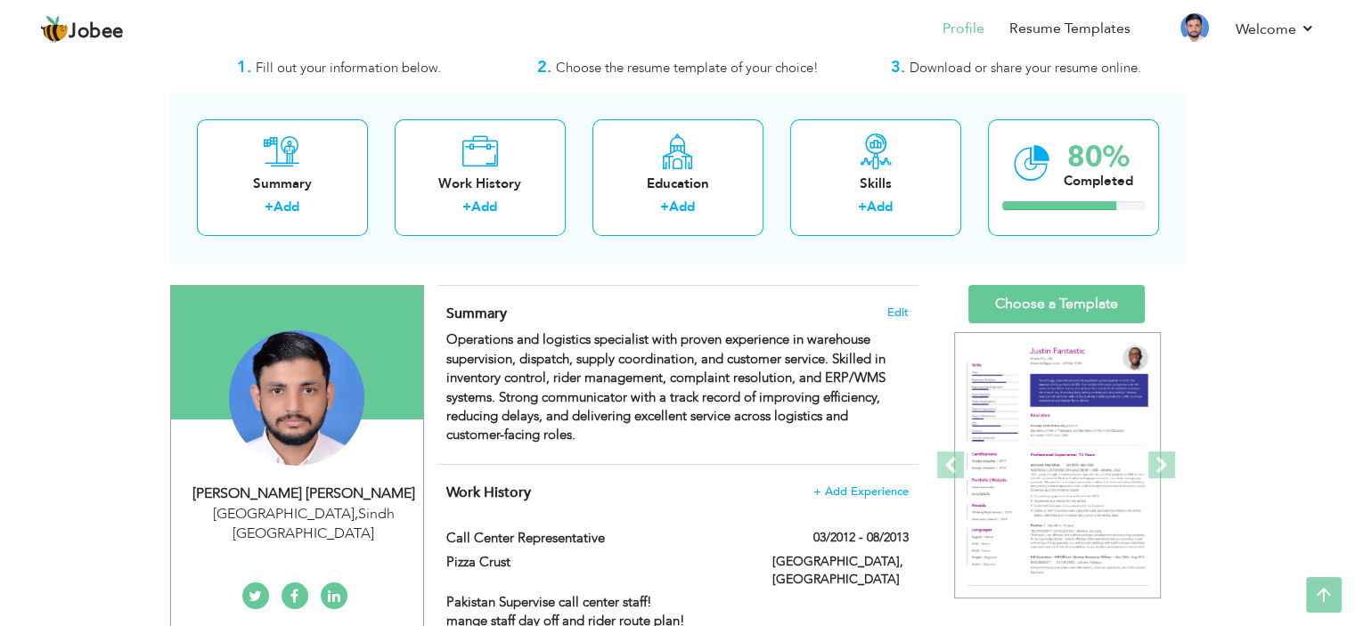
scroll to position [0, 0]
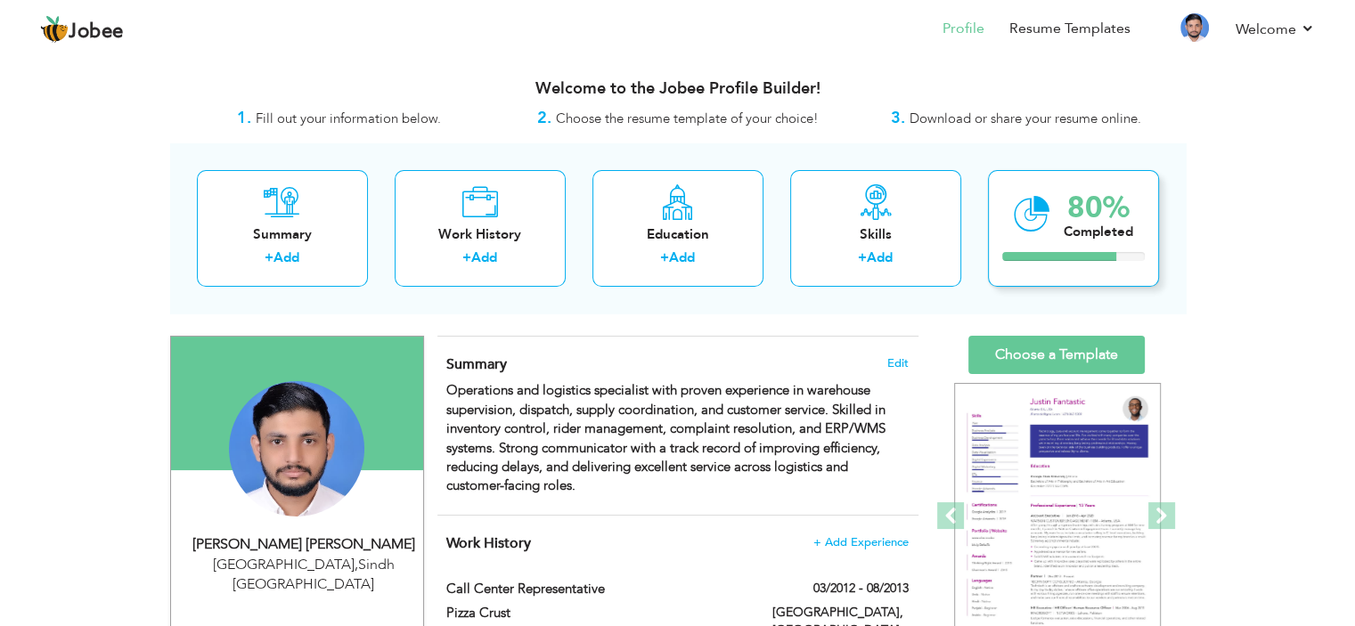
click at [1047, 212] on icon at bounding box center [1032, 214] width 37 height 60
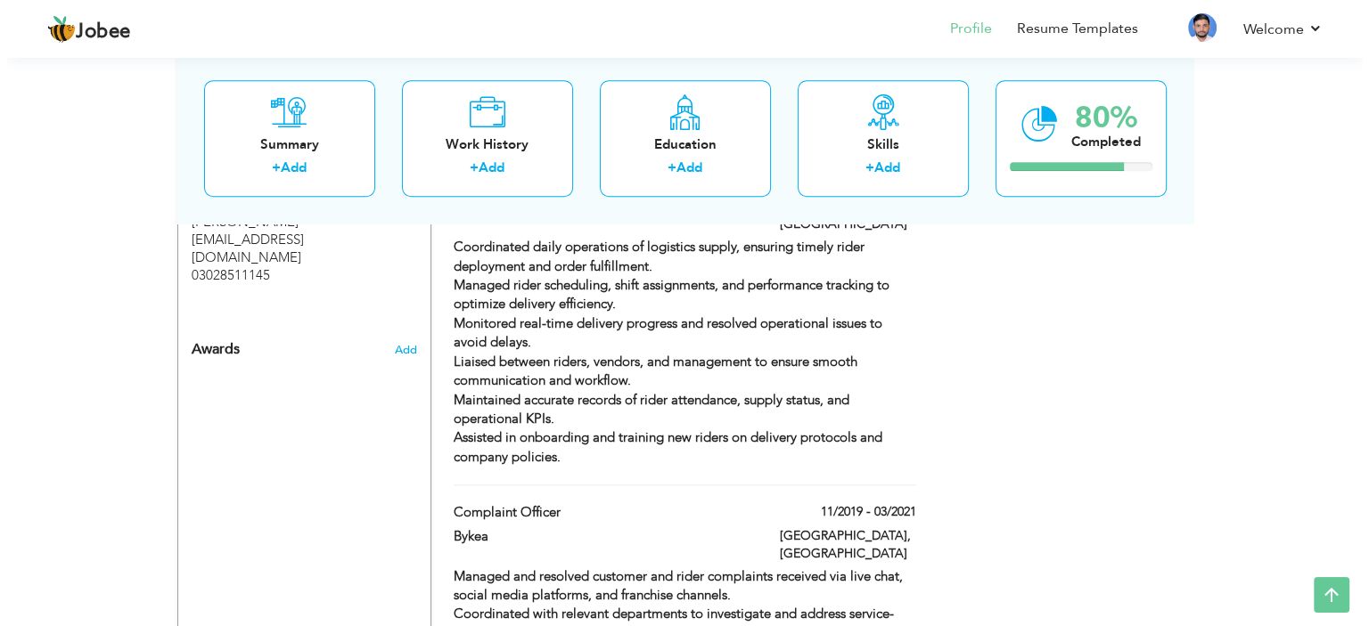
scroll to position [1112, 0]
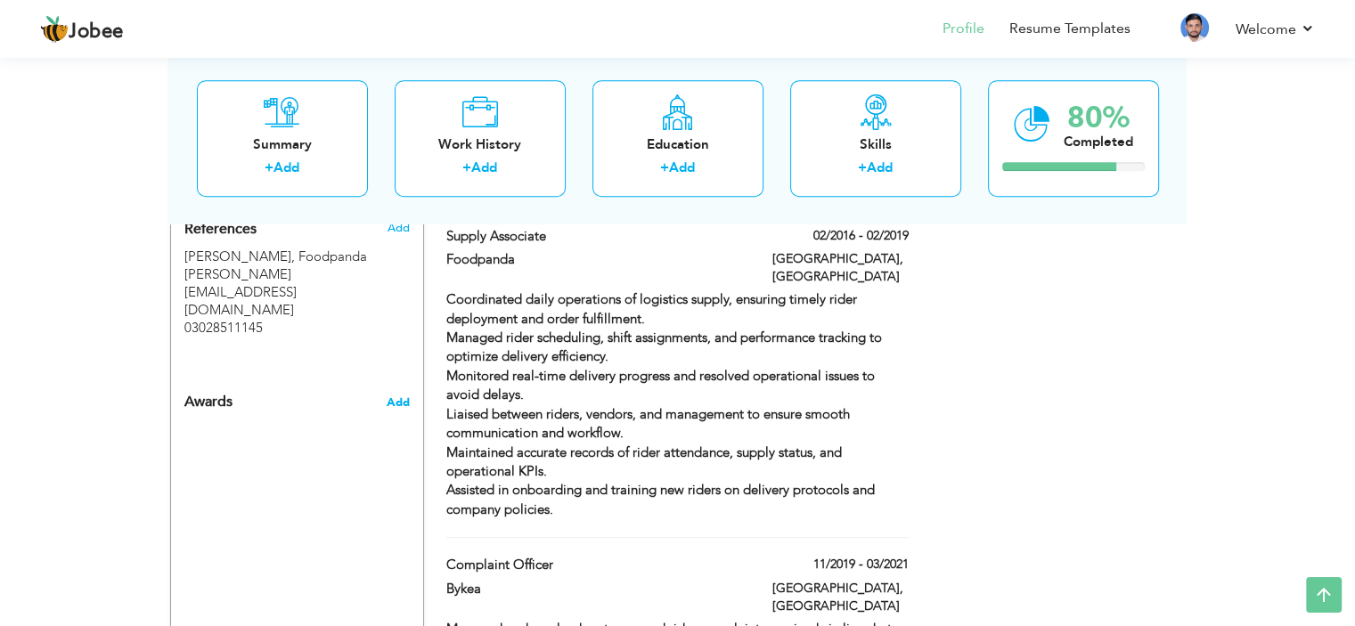
click at [392, 395] on span "Add" at bounding box center [397, 403] width 23 height 16
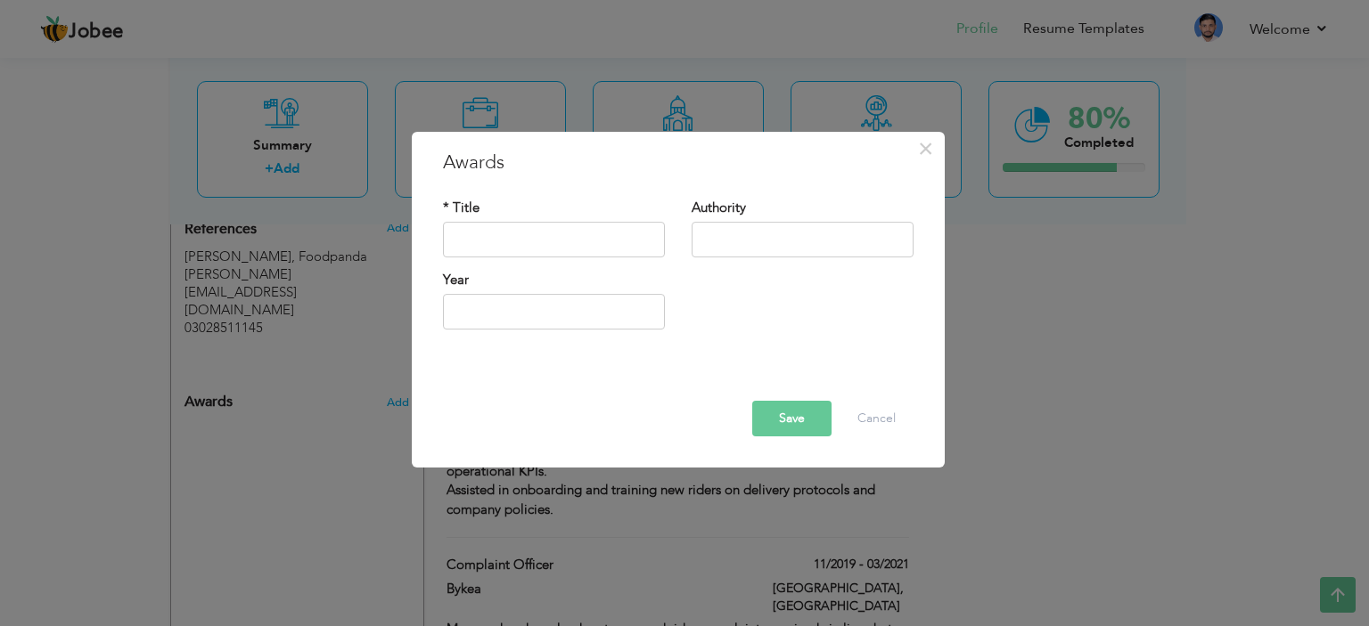
click at [65, 449] on div "× Awards * Title Authority Year" at bounding box center [684, 313] width 1369 height 626
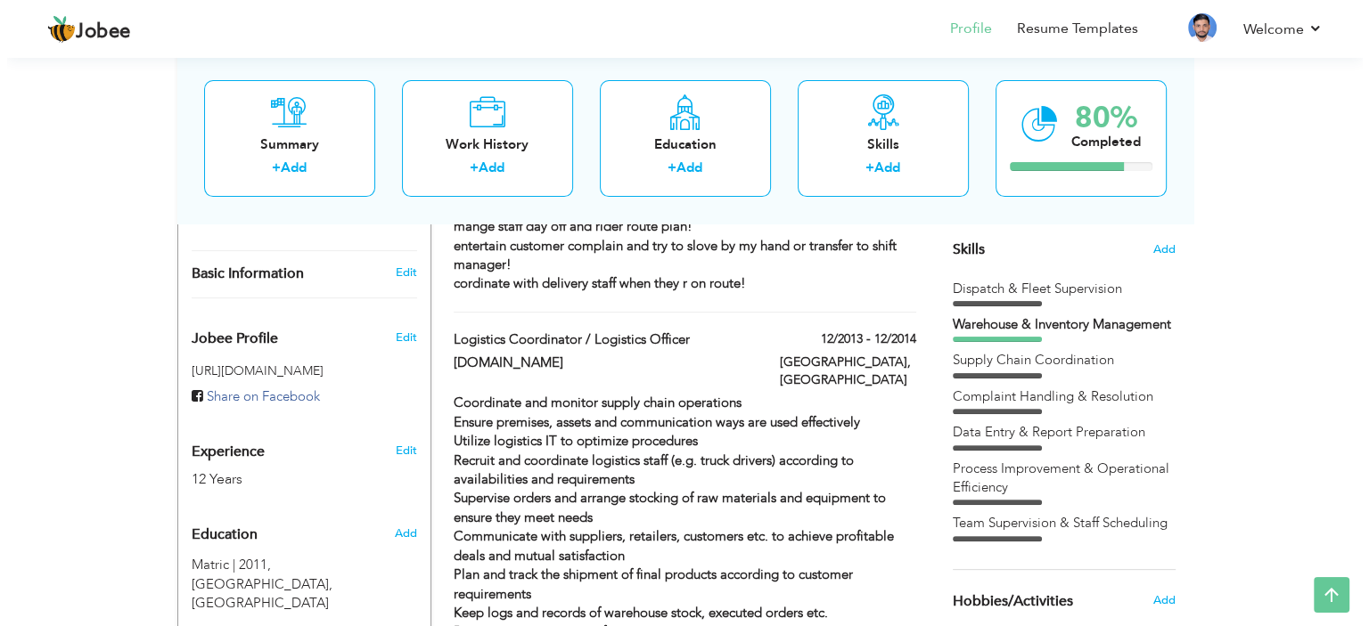
scroll to position [218, 0]
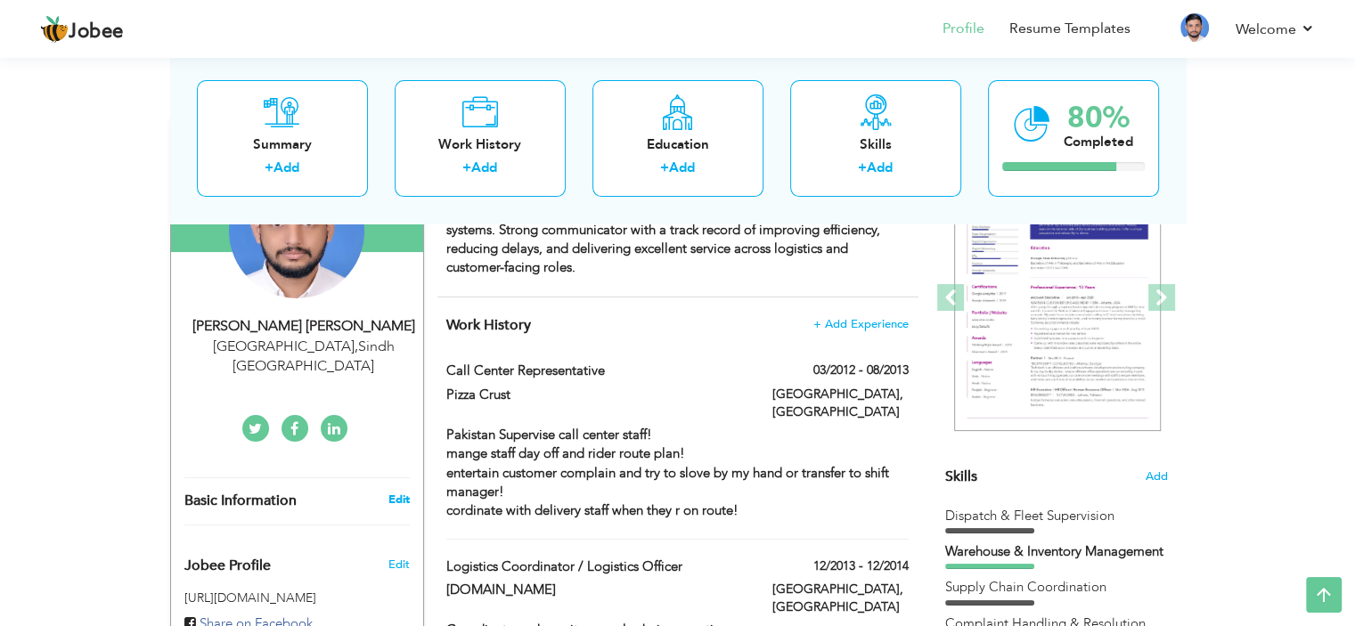
click at [401, 492] on link "Edit" at bounding box center [398, 500] width 21 height 16
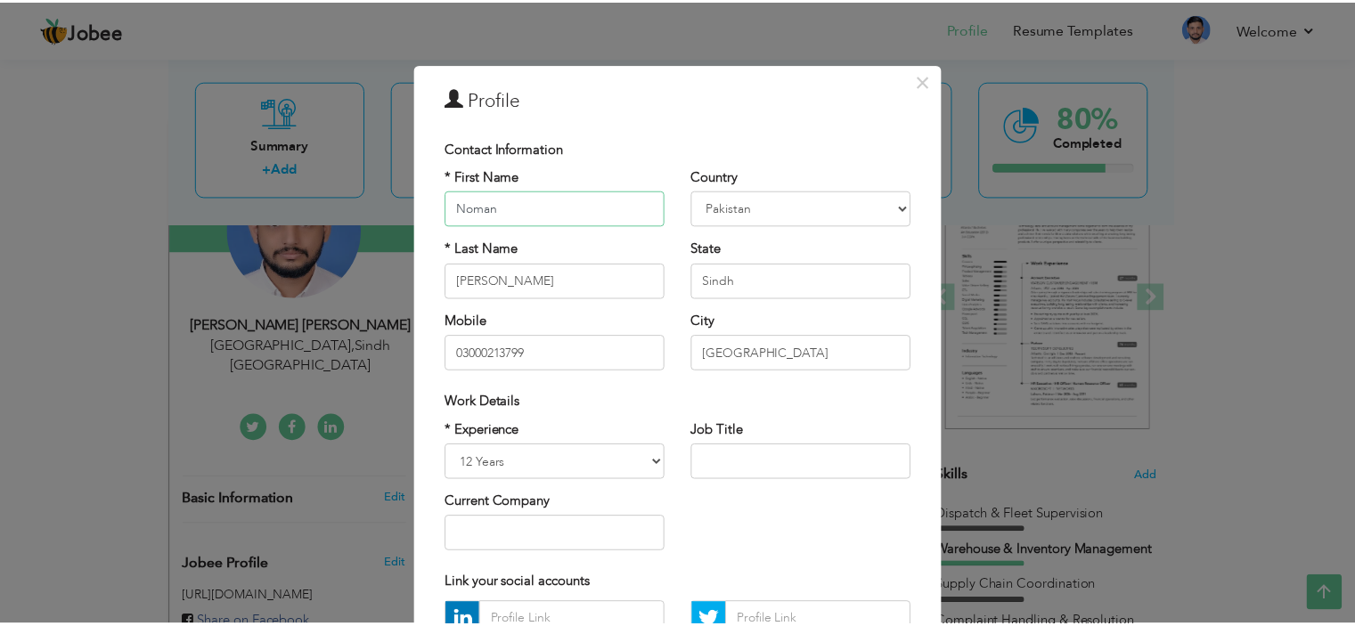
scroll to position [183, 0]
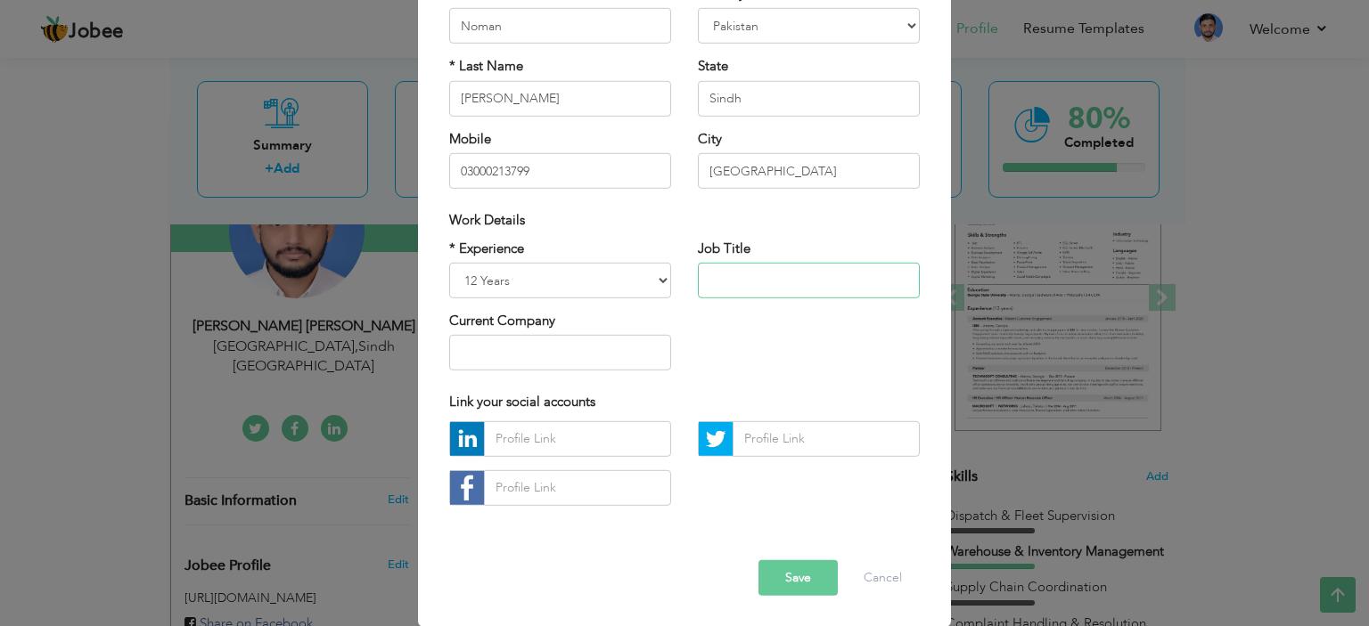
click at [740, 284] on input "text" at bounding box center [809, 281] width 222 height 36
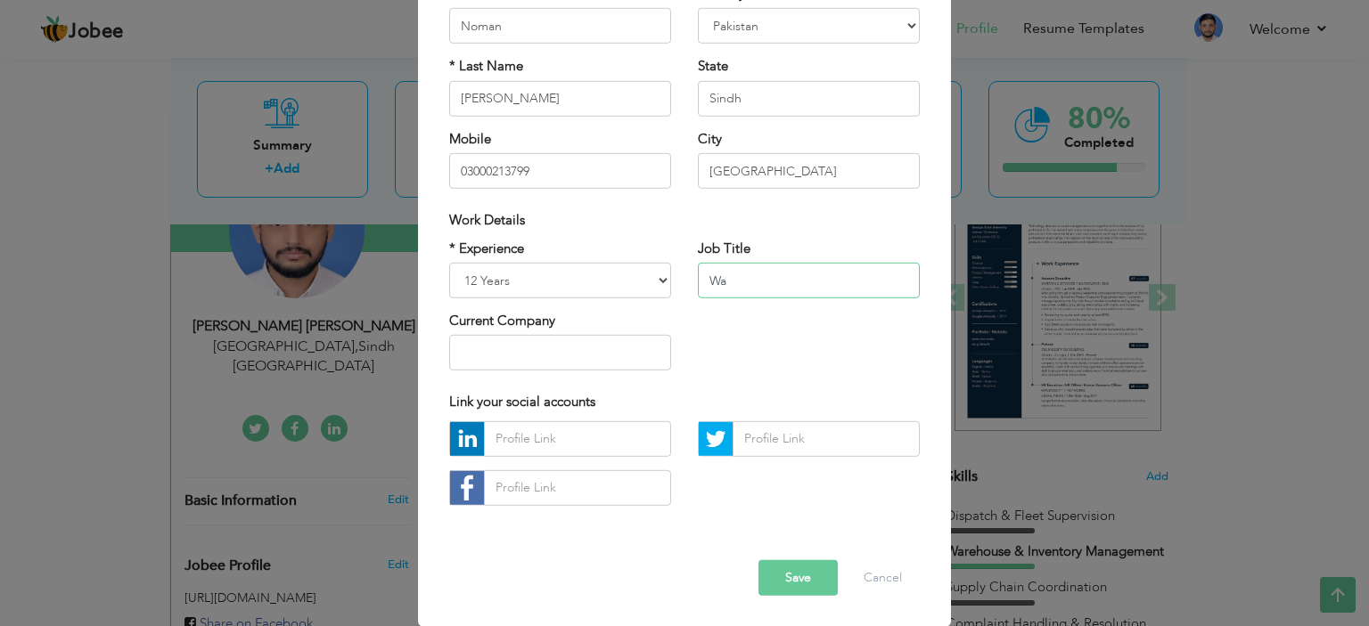
type input "W"
click at [873, 584] on button "Cancel" at bounding box center [883, 578] width 74 height 36
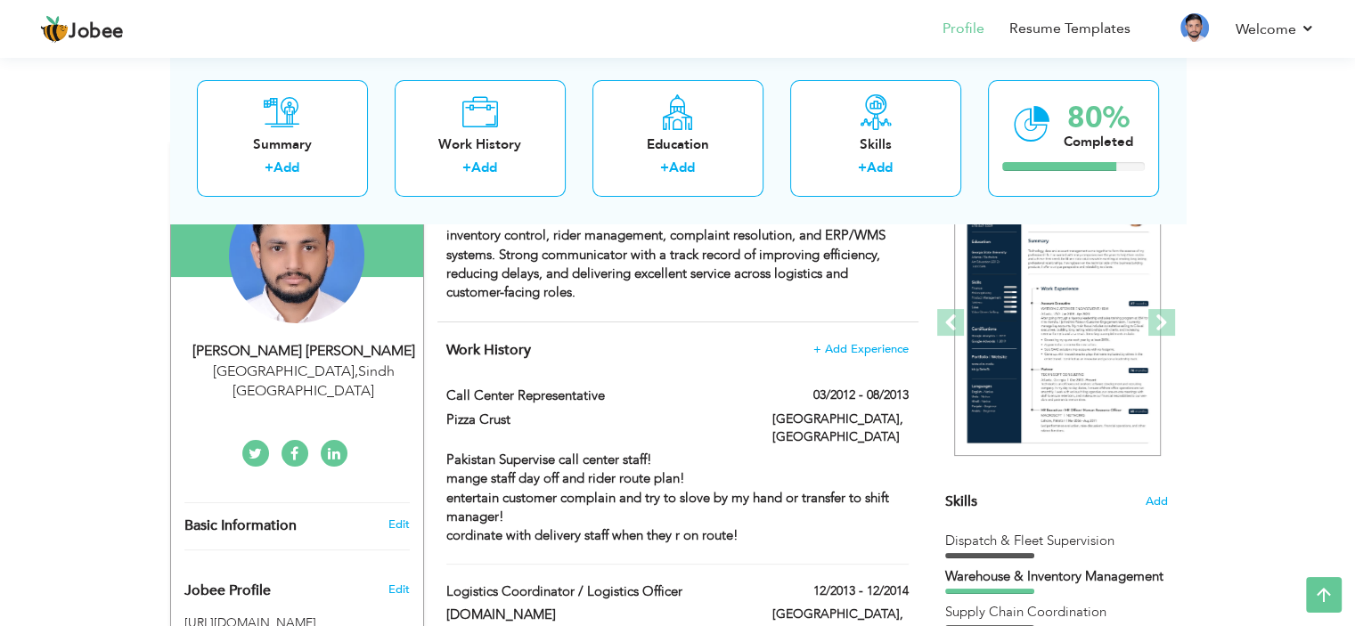
scroll to position [0, 0]
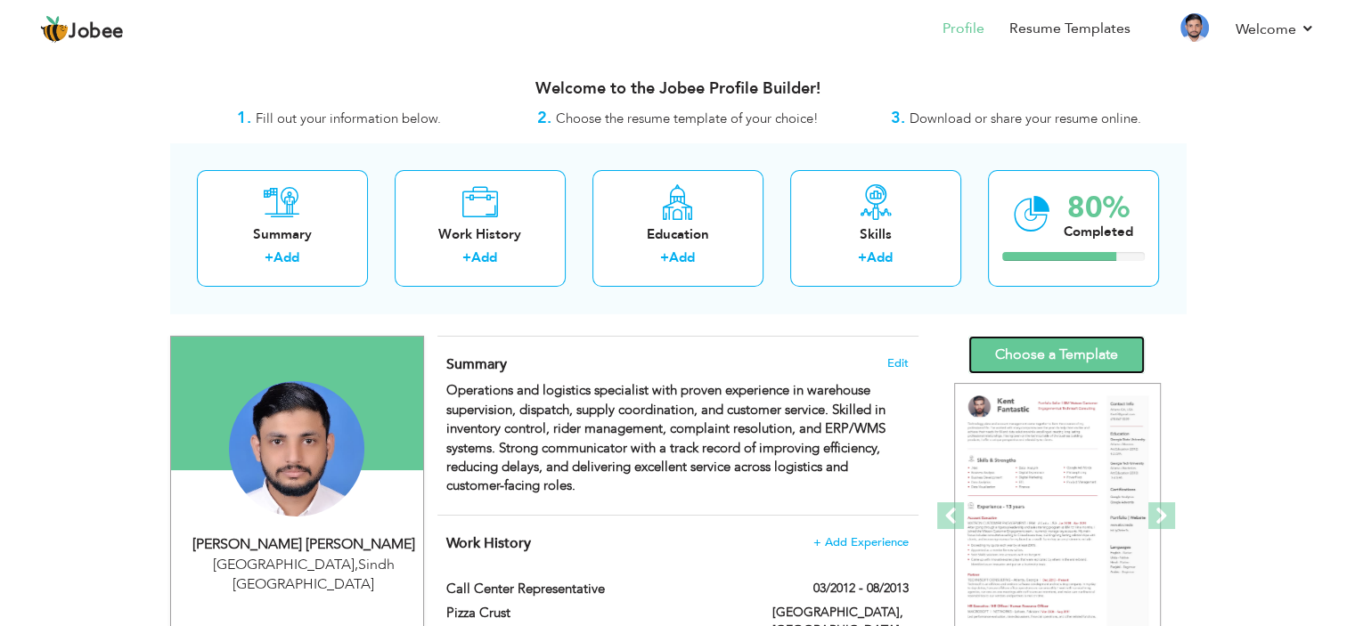
click at [1067, 345] on link "Choose a Template" at bounding box center [1057, 355] width 176 height 38
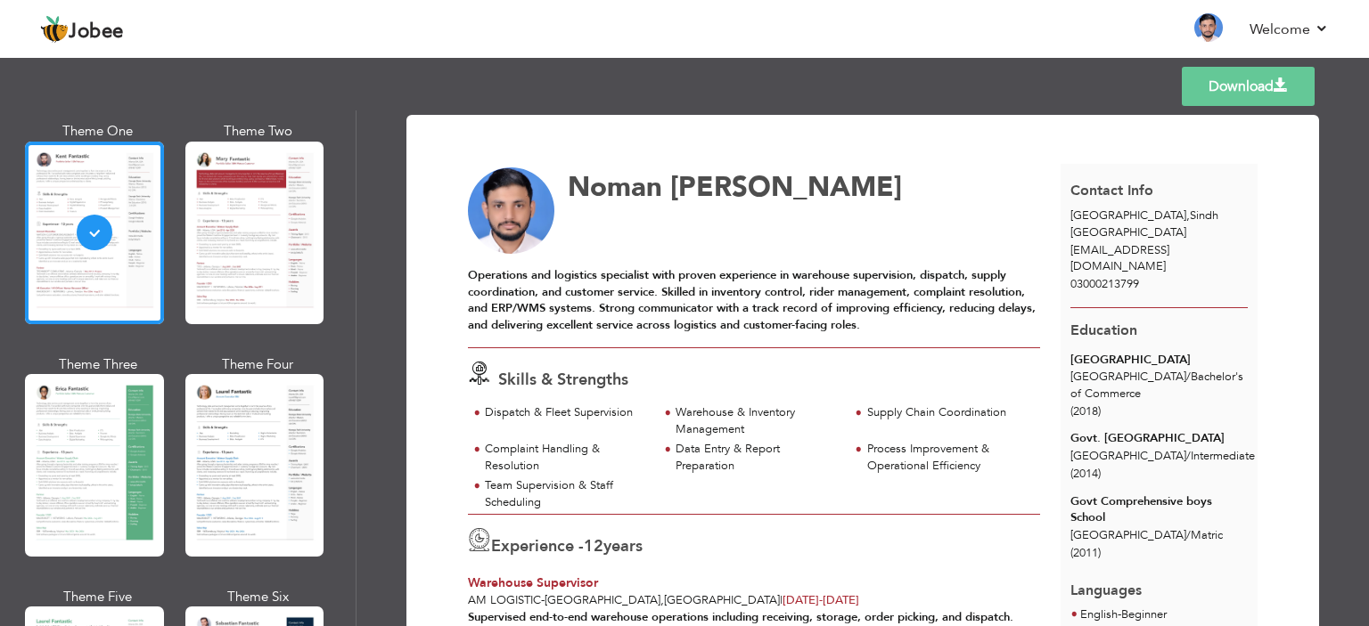
scroll to position [125, 0]
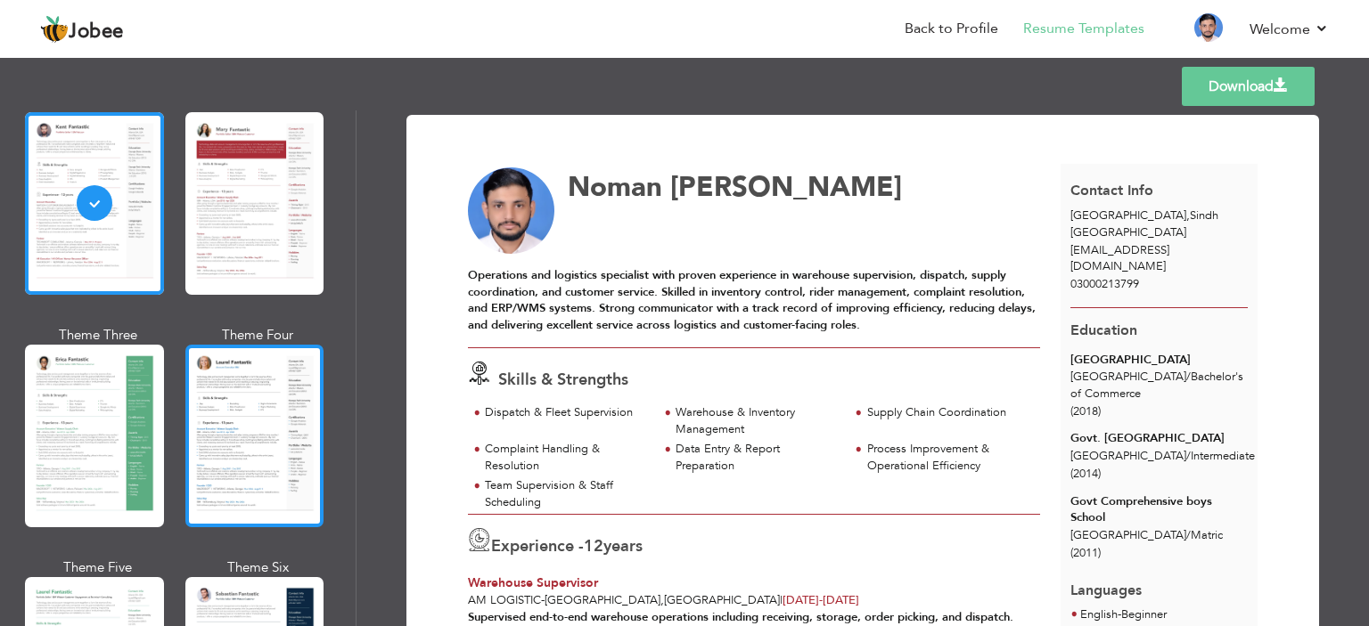
click at [214, 397] on div at bounding box center [254, 436] width 139 height 183
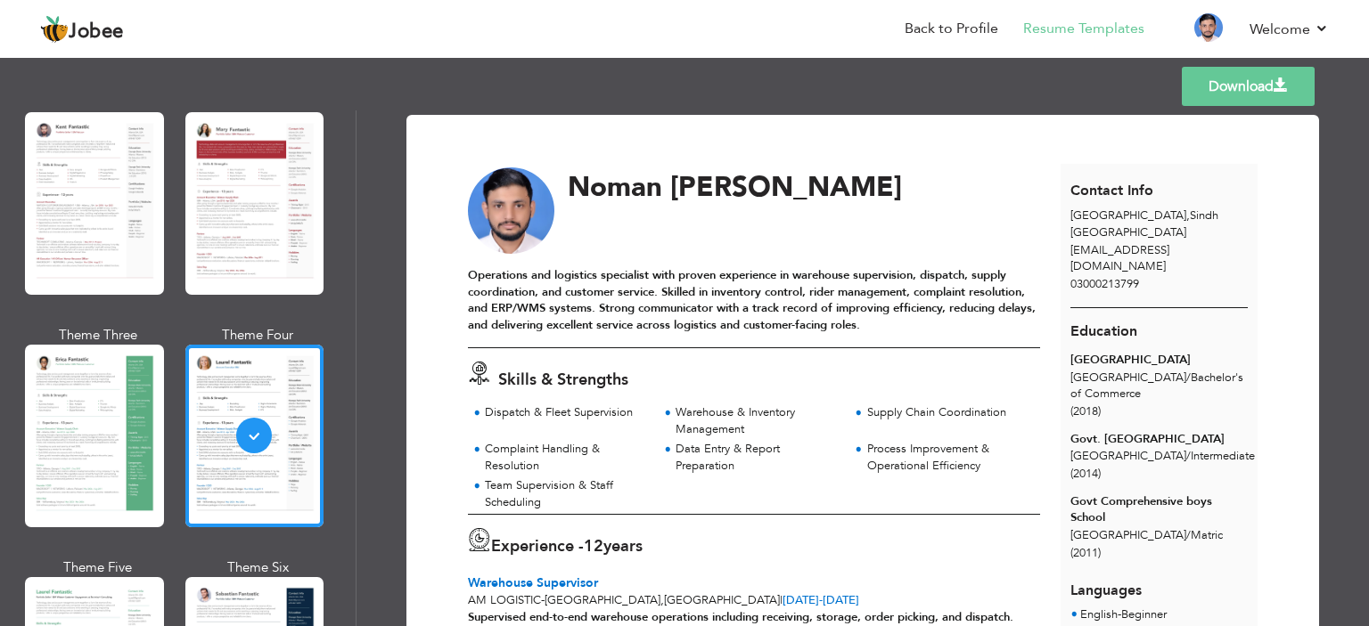
drag, startPoint x: 356, startPoint y: 149, endPoint x: 360, endPoint y: 177, distance: 28.7
click at [360, 177] on div "Download Noman Naseeb Khan Skills & Strengths" at bounding box center [862, 368] width 1012 height 516
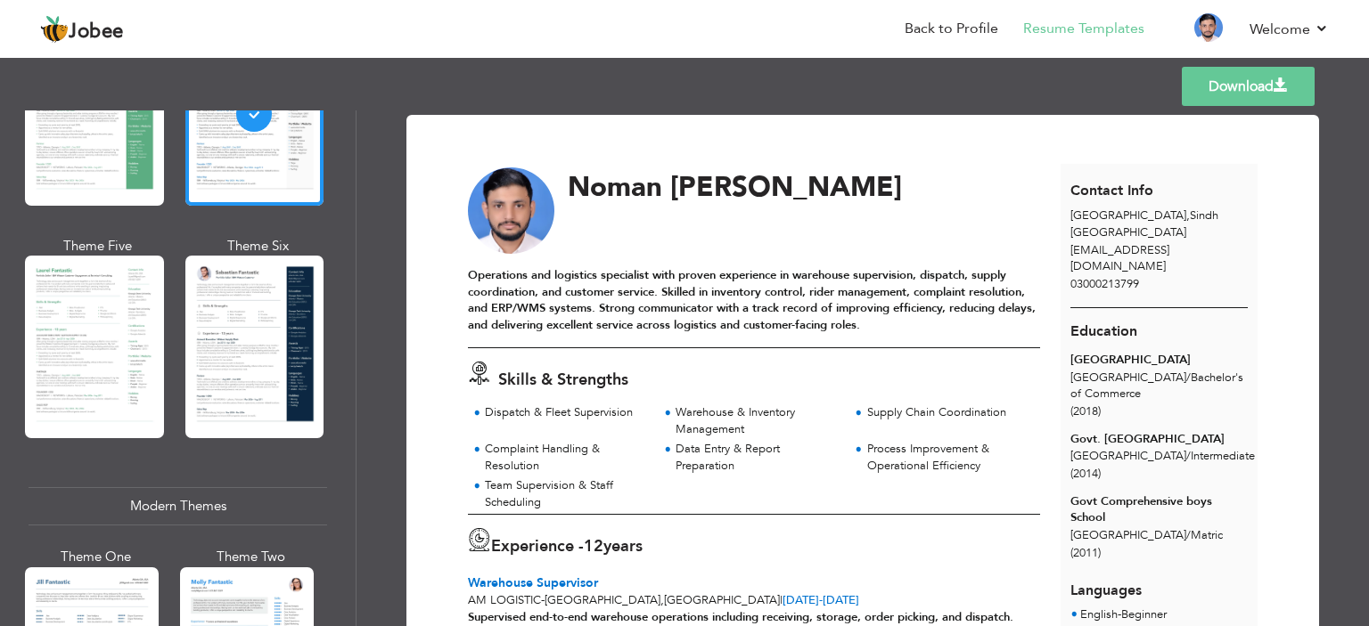
scroll to position [456, 0]
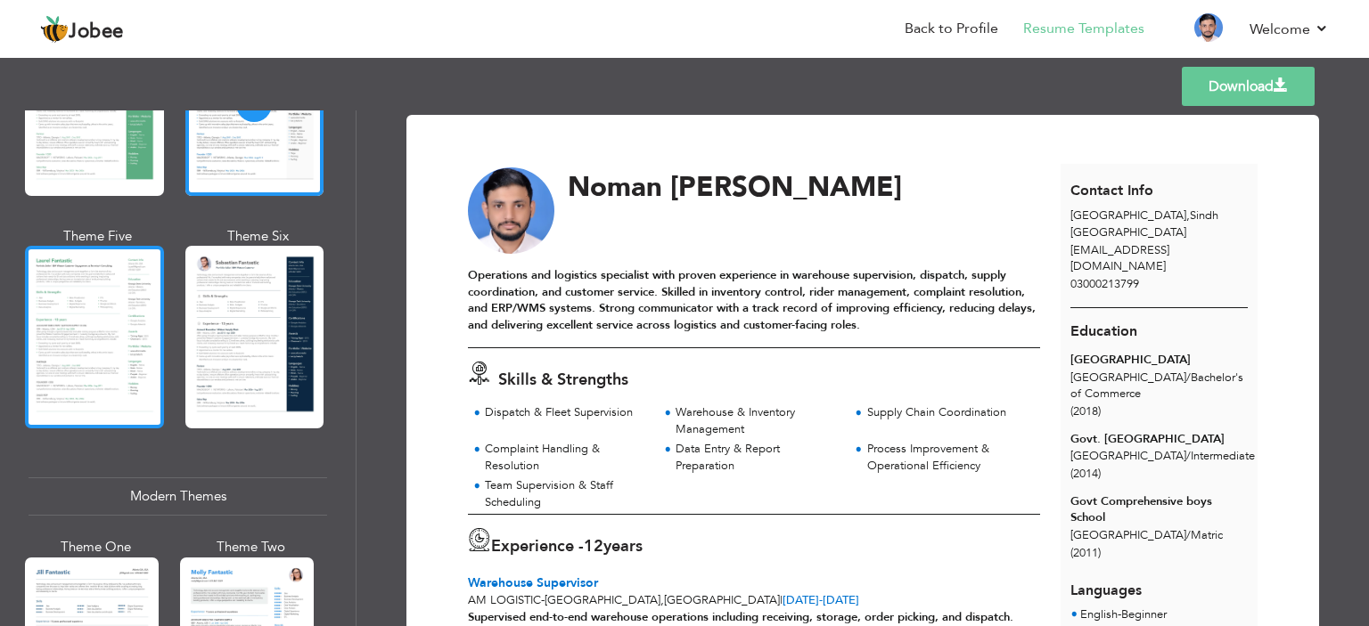
click at [48, 320] on div at bounding box center [94, 337] width 139 height 183
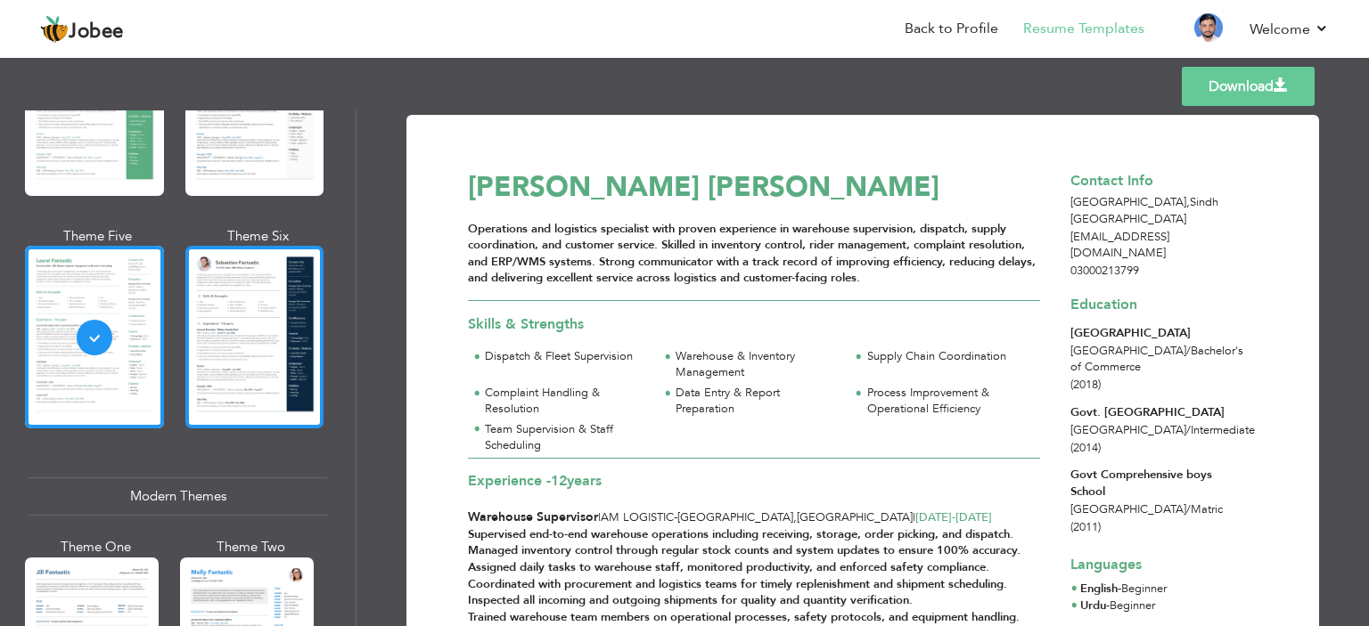
click at [228, 363] on div at bounding box center [254, 337] width 139 height 183
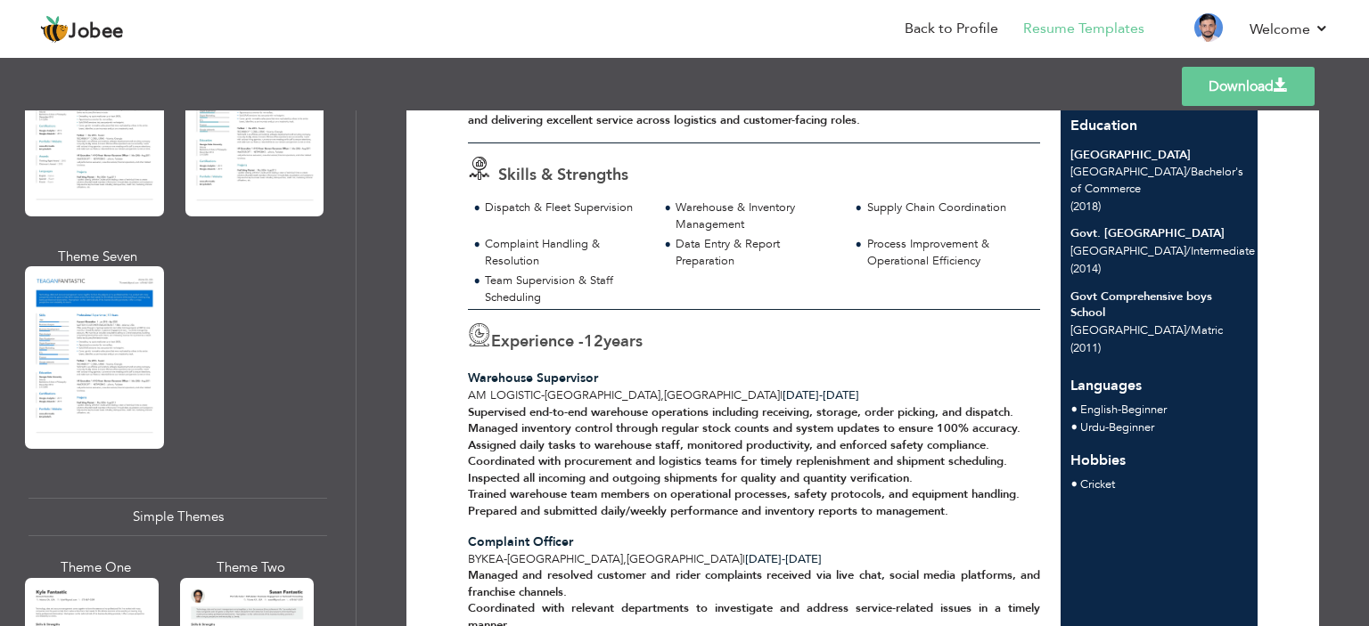
scroll to position [0, 0]
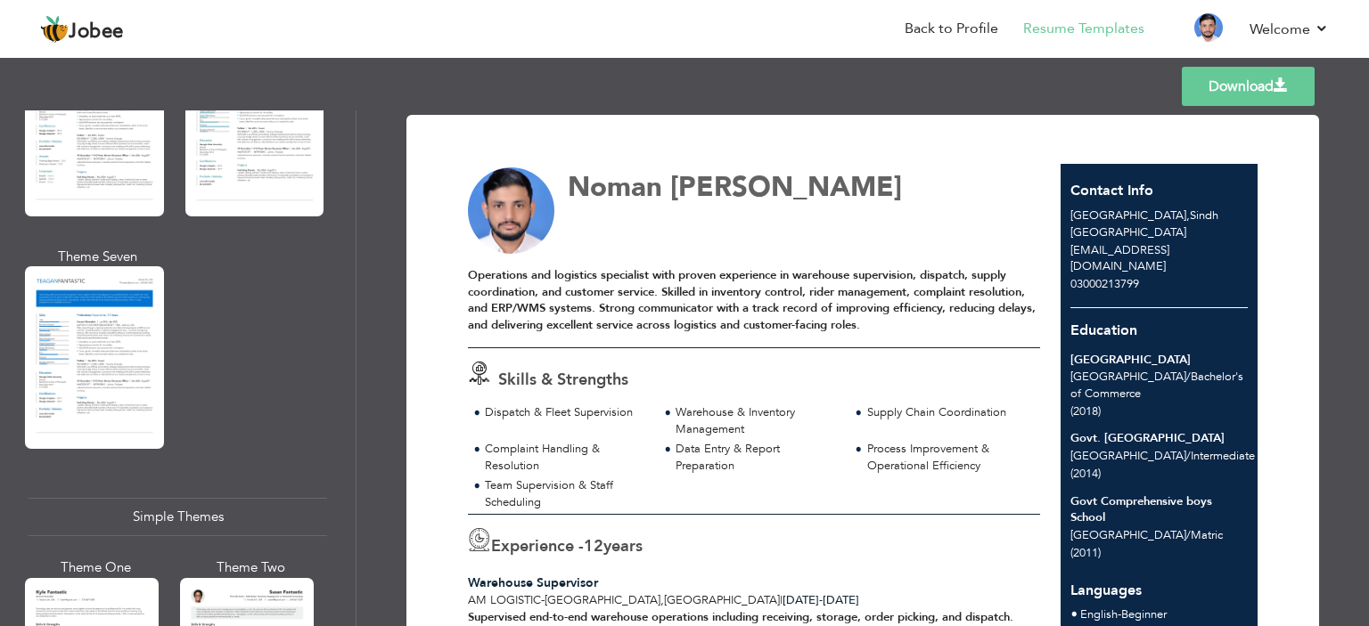
click at [1259, 74] on link "Download" at bounding box center [1247, 86] width 133 height 39
